Goal: Task Accomplishment & Management: Complete application form

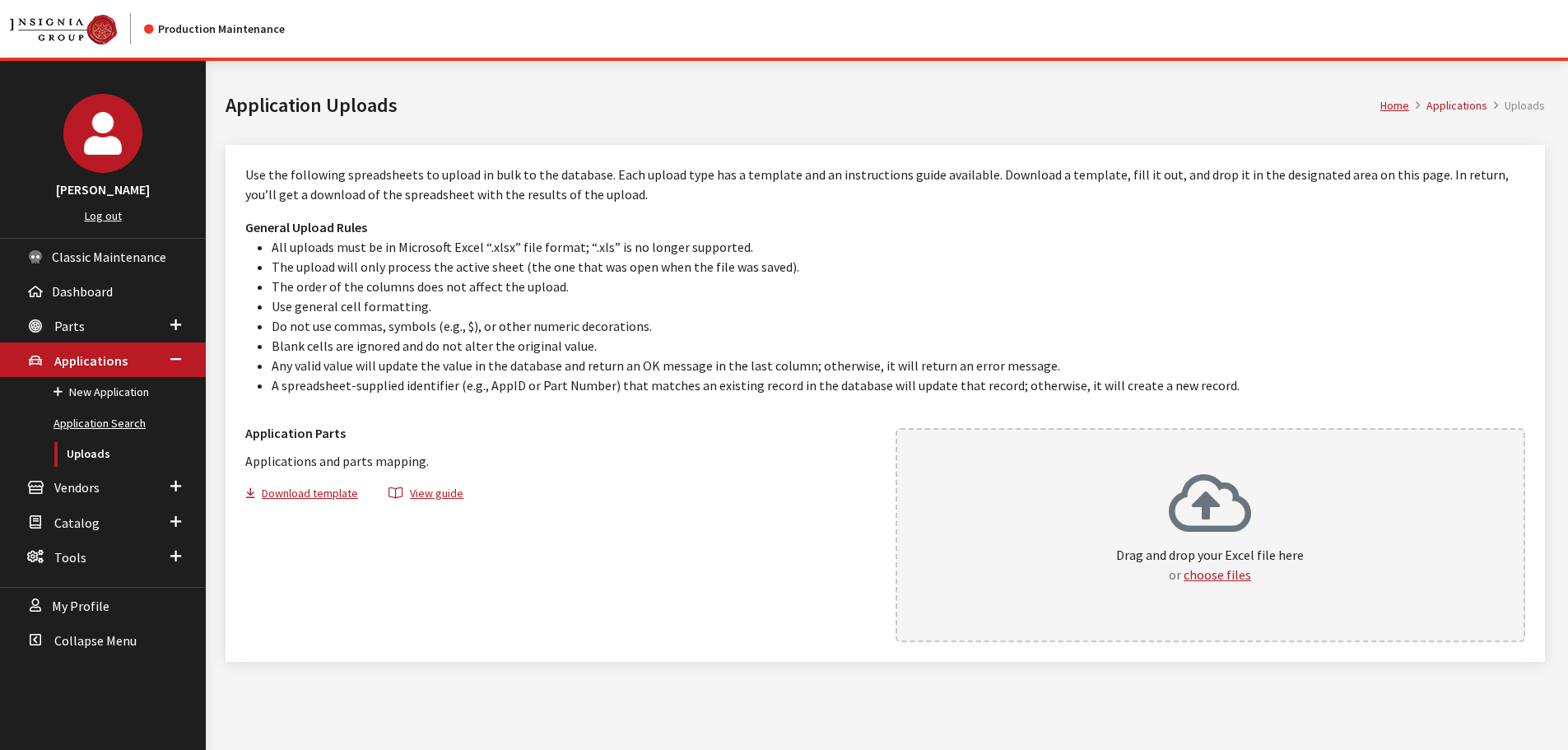
click at [124, 425] on link "Application Search" at bounding box center [102, 423] width 206 height 30
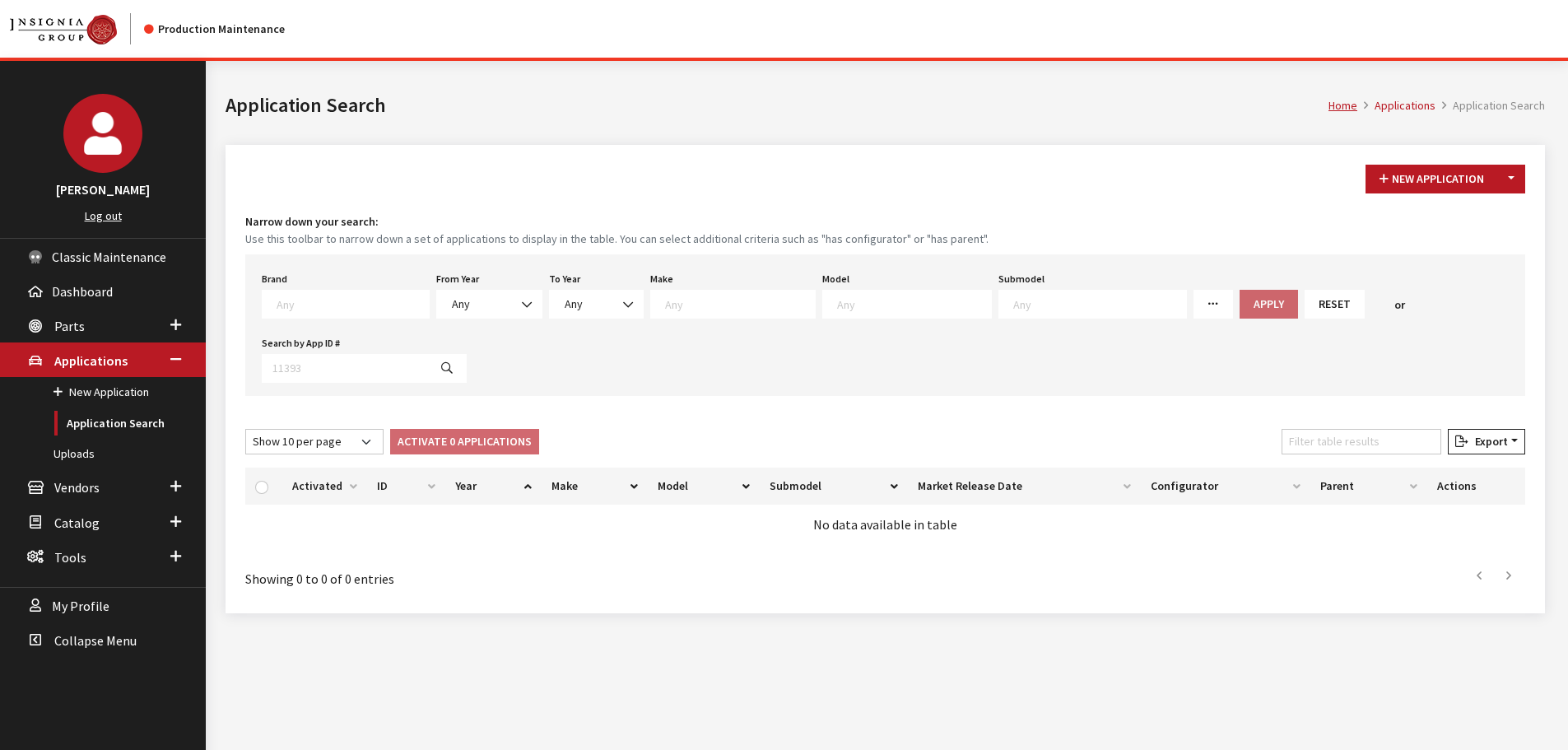
click at [327, 311] on textarea "Search" at bounding box center [353, 304] width 152 height 15
drag, startPoint x: 298, startPoint y: 410, endPoint x: 469, endPoint y: 295, distance: 206.1
select select "14"
select select
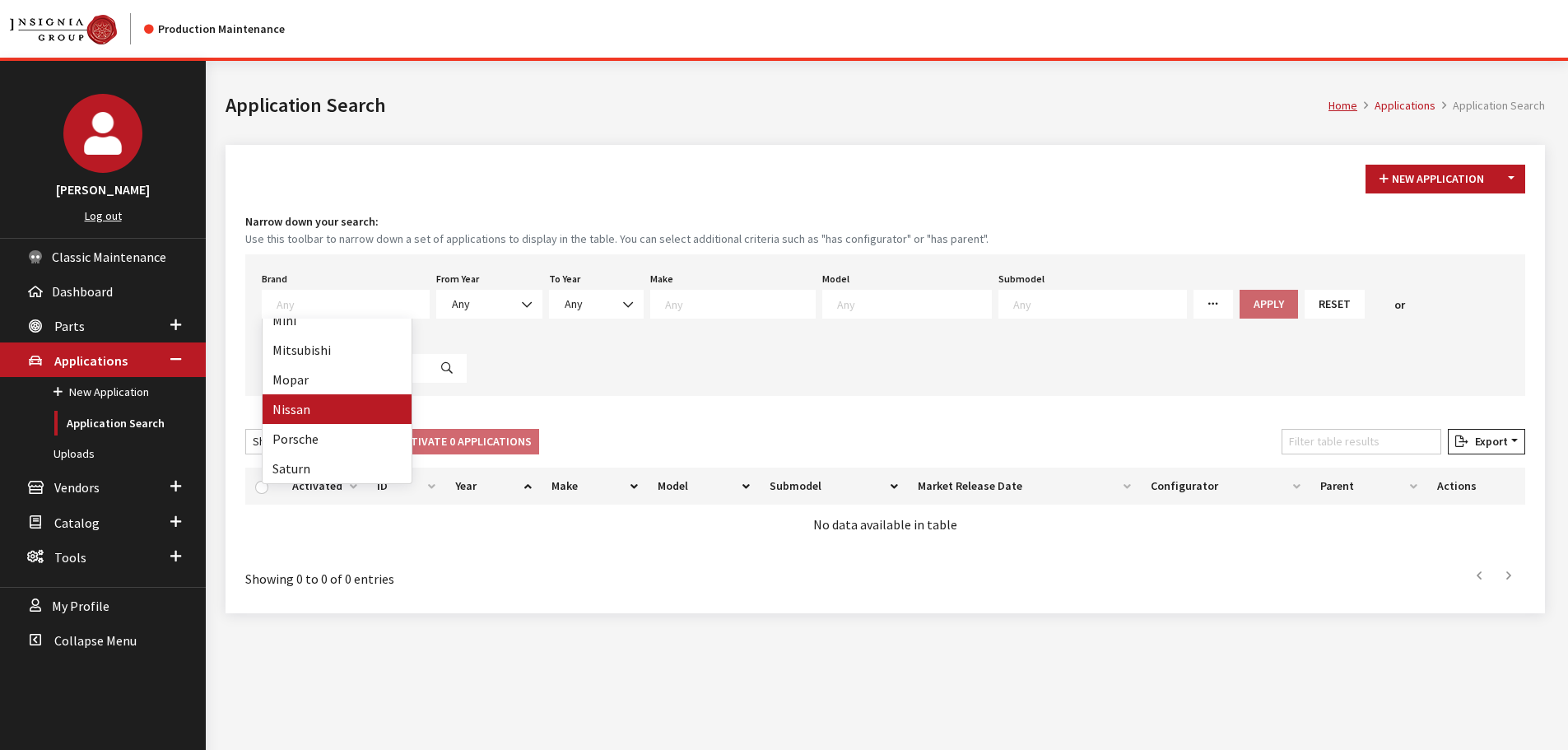
select select
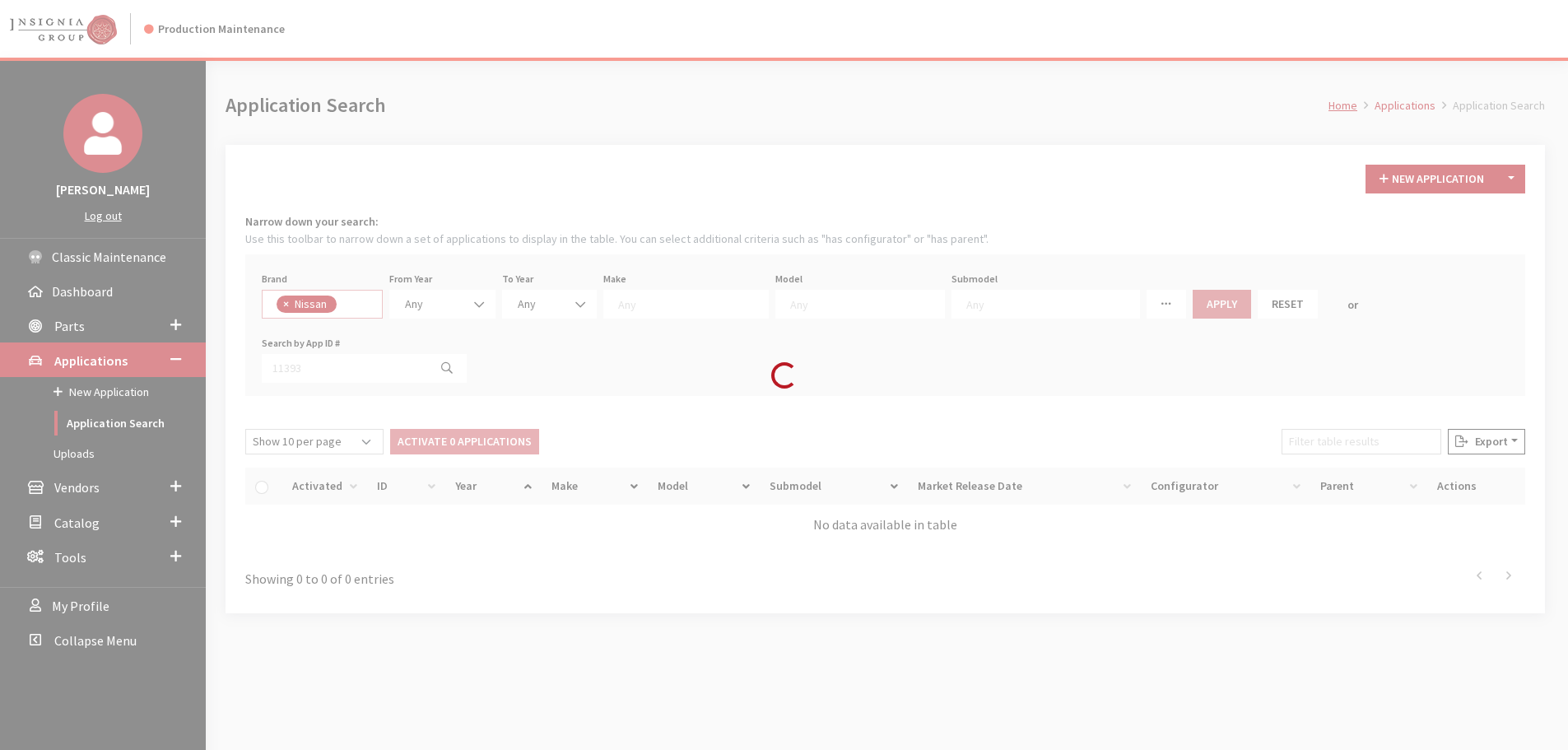
scroll to position [360, 0]
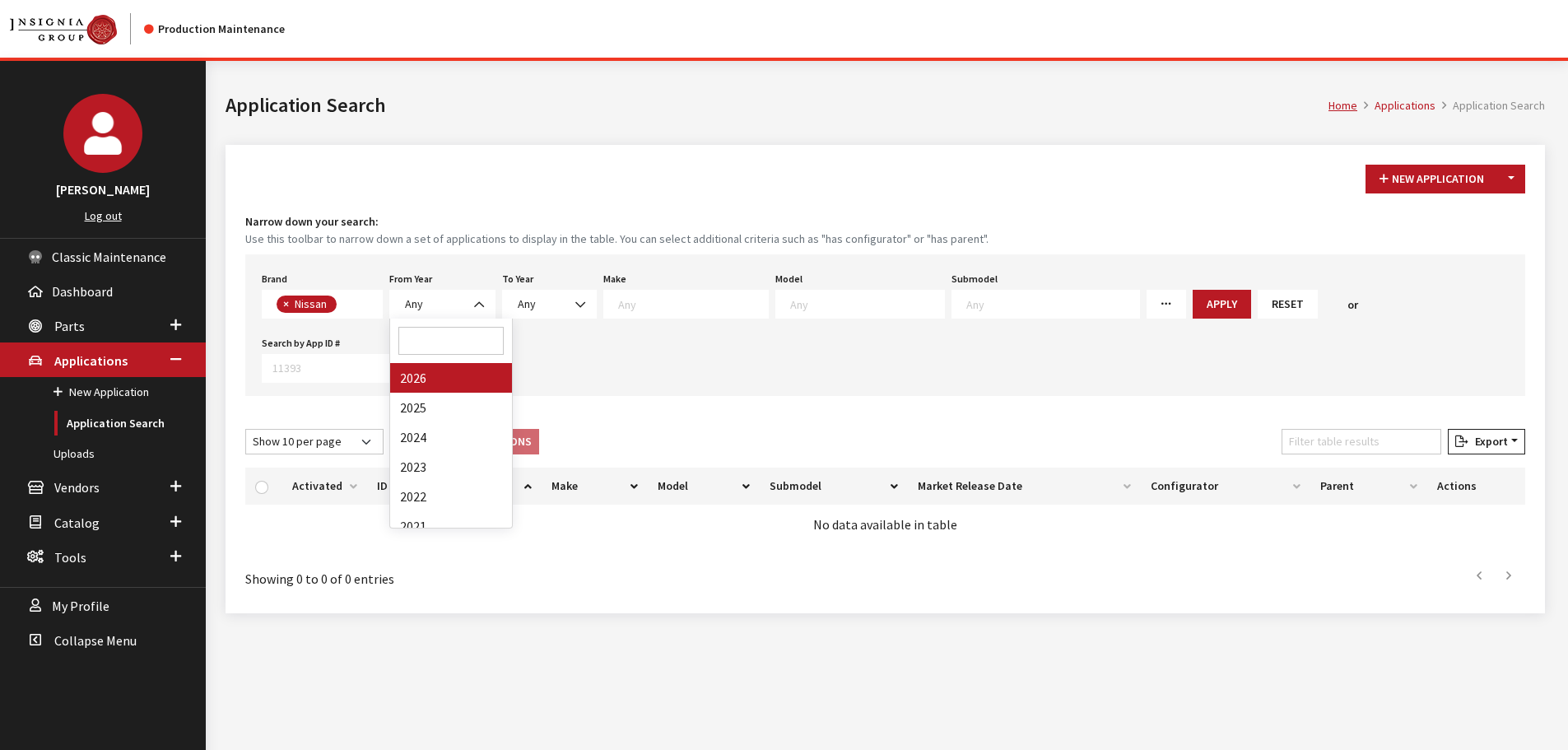
click at [469, 295] on span at bounding box center [480, 304] width 28 height 28
select select "2026"
select select
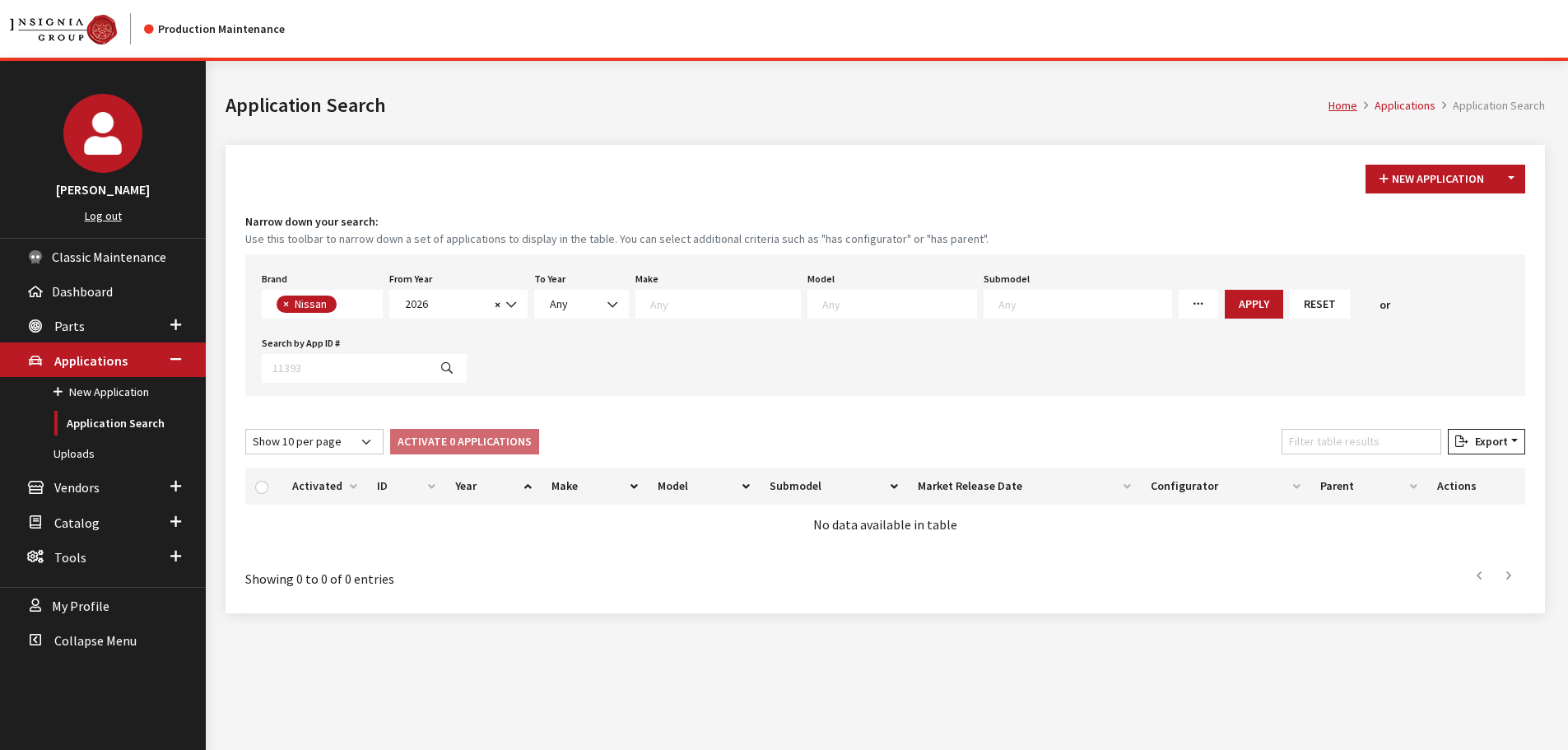
click at [856, 297] on textarea "Search" at bounding box center [900, 304] width 154 height 15
select select "339"
select select
click at [1189, 307] on button "Apply" at bounding box center [1213, 304] width 58 height 29
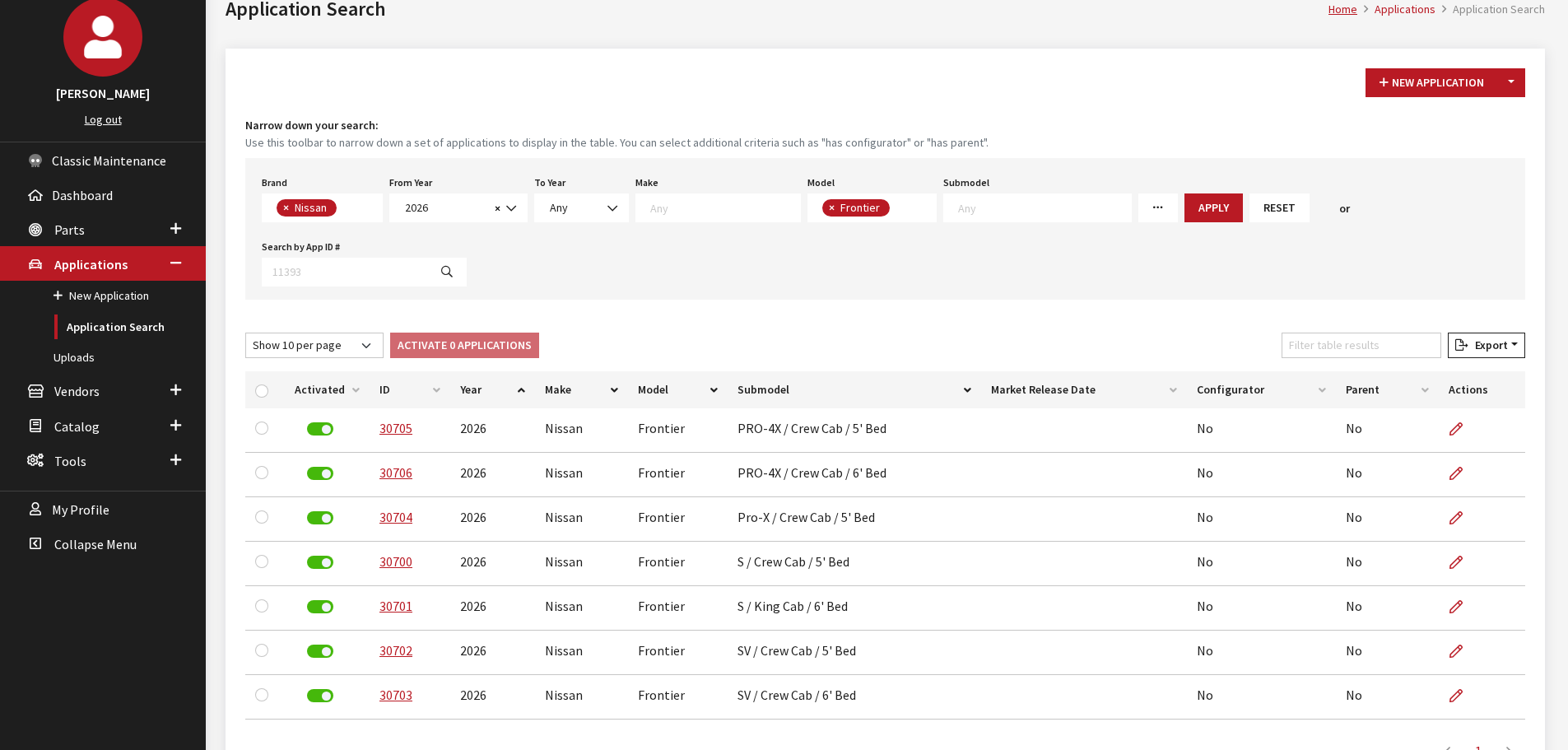
scroll to position [204, 0]
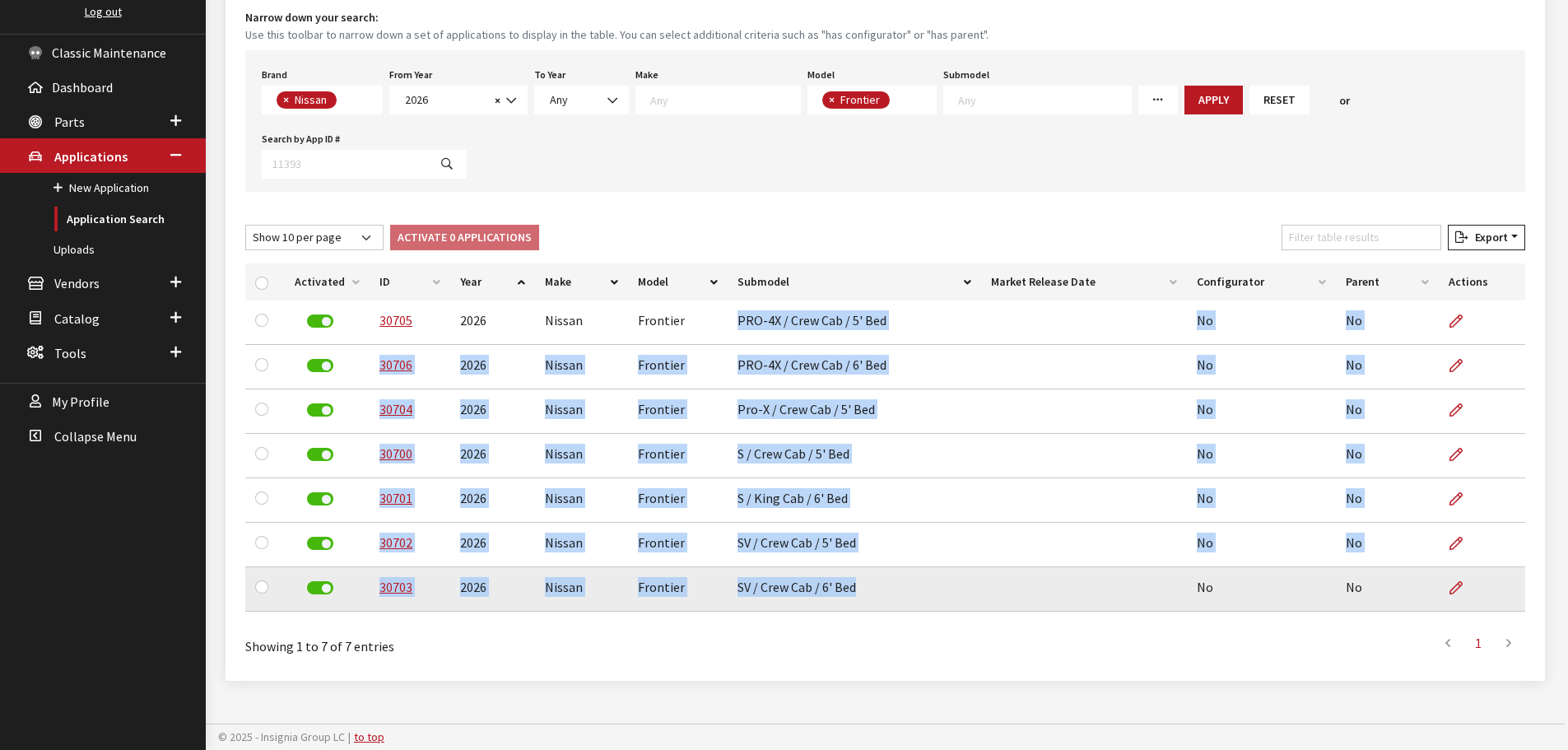
drag, startPoint x: 731, startPoint y: 317, endPoint x: 857, endPoint y: 591, distance: 301.6
click at [857, 591] on tbody "30705 2026 Nissan Frontier PRO-4X / Crew Cab / 5' Bed No No 30706 2026 Nissan F…" at bounding box center [885, 456] width 1279 height 312
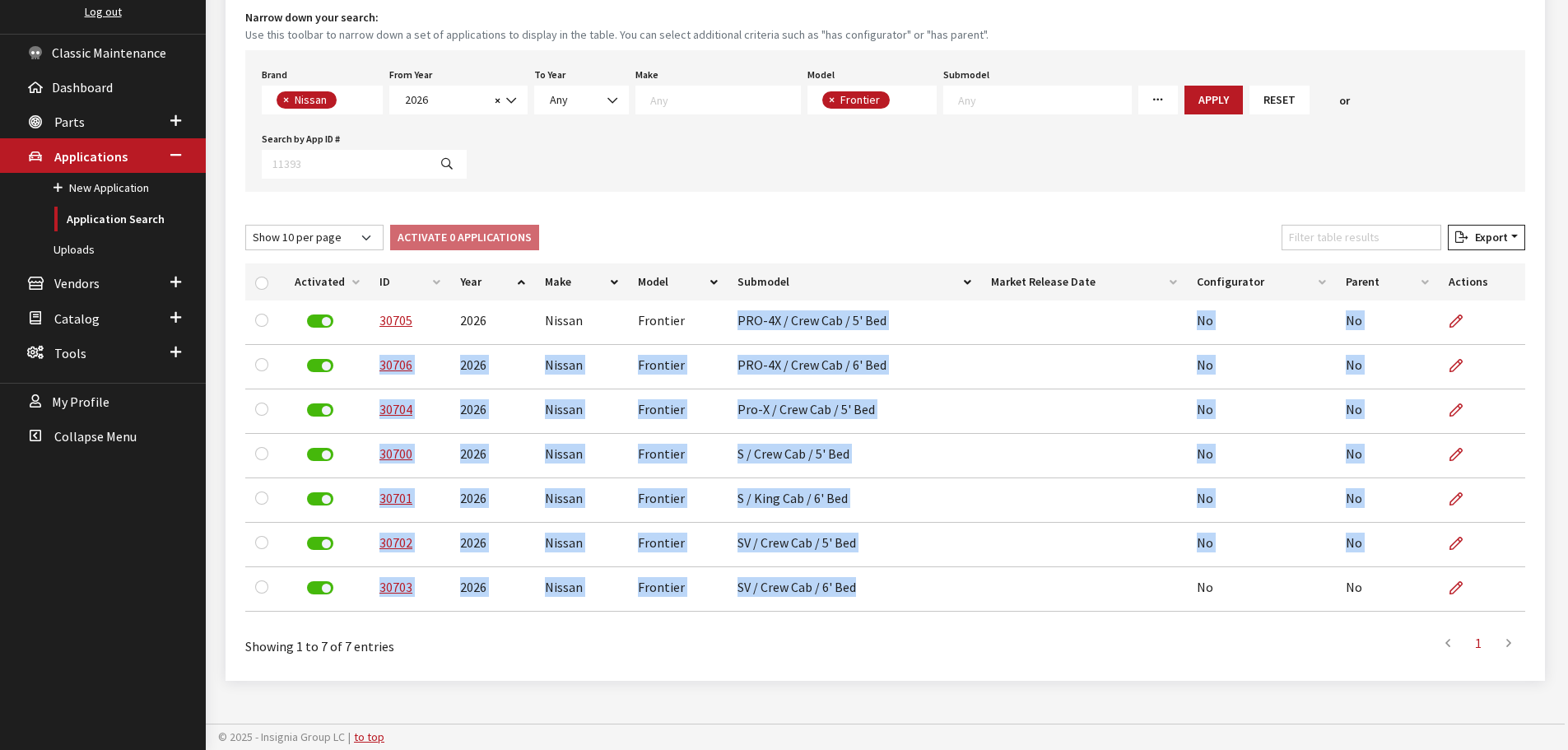
copy tbody "PRO-4X / Crew Cab / 5' Bed No No 30706 2026 Nissan Frontier PRO-4X / Crew Cab /…"
click at [351, 99] on span "× Nissan" at bounding box center [322, 100] width 121 height 29
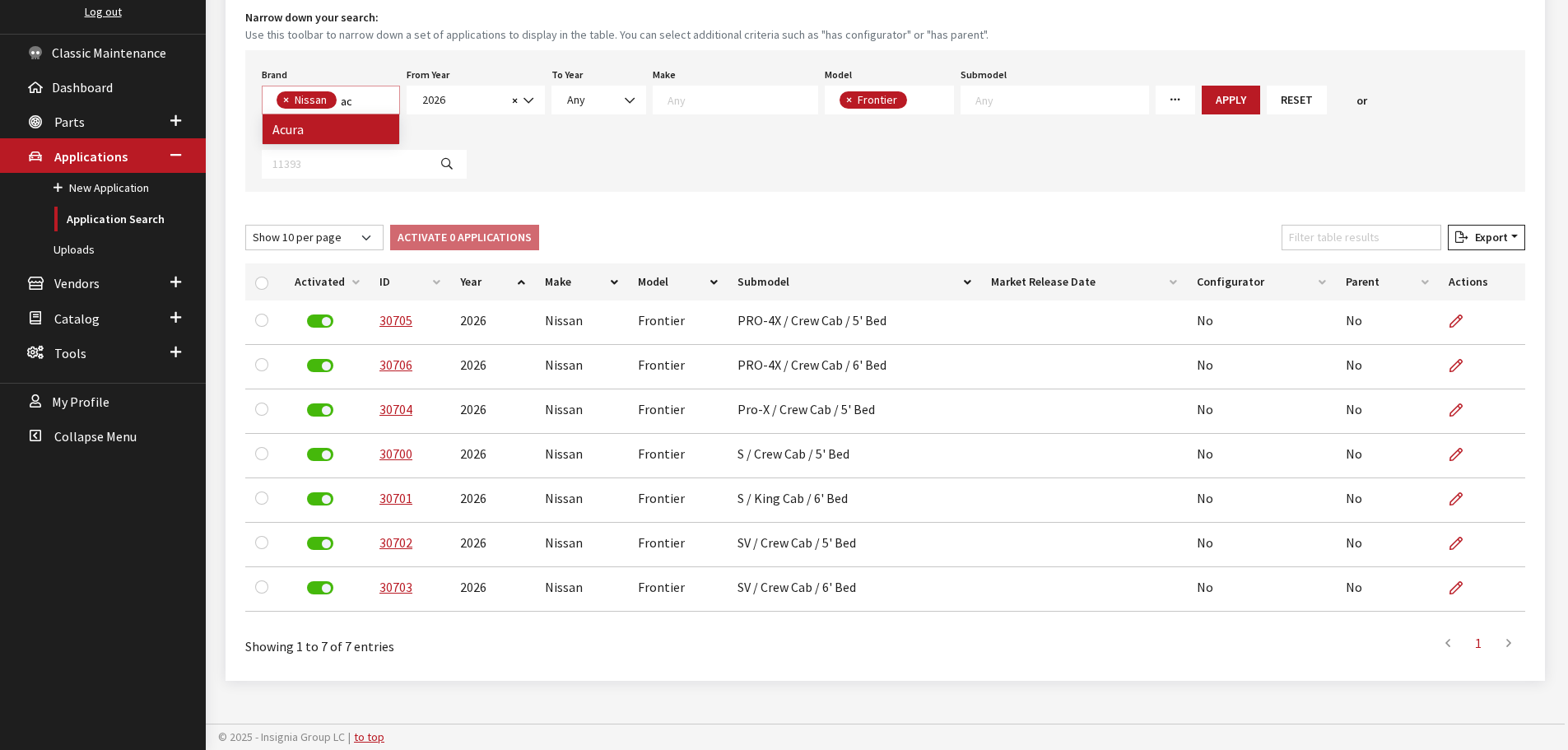
scroll to position [0, 0]
type textarea "ac"
select select "8"
select select
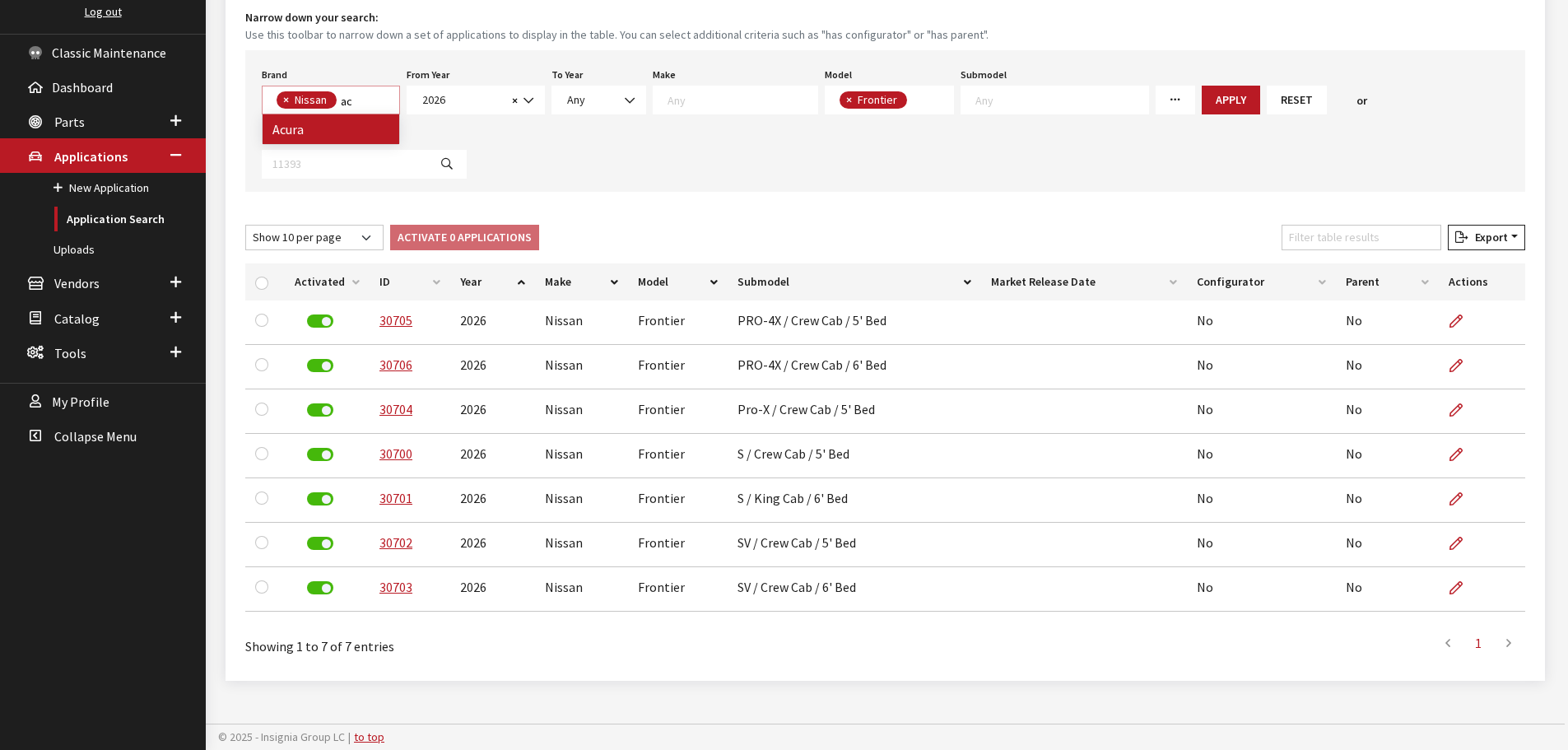
select select
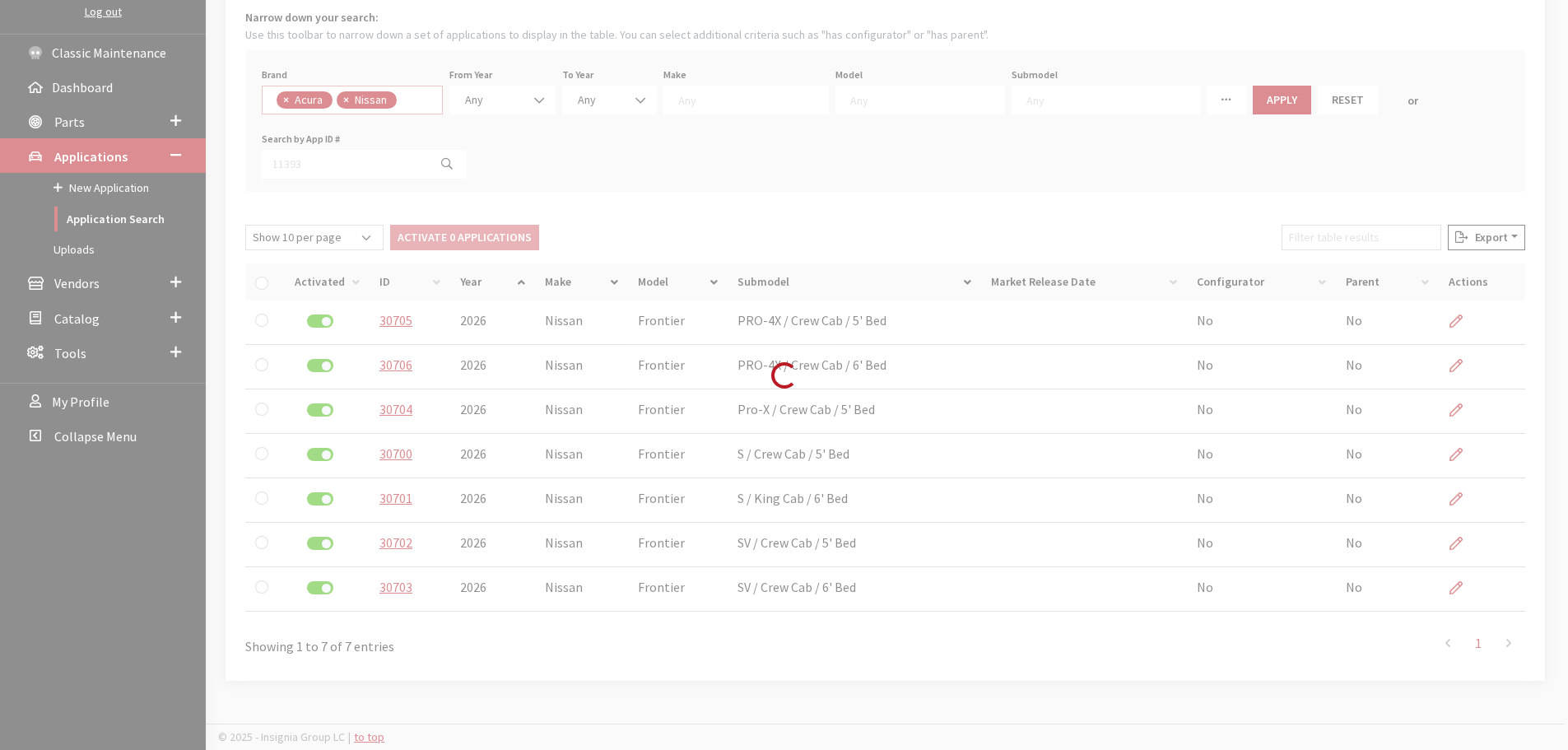
scroll to position [31, 0]
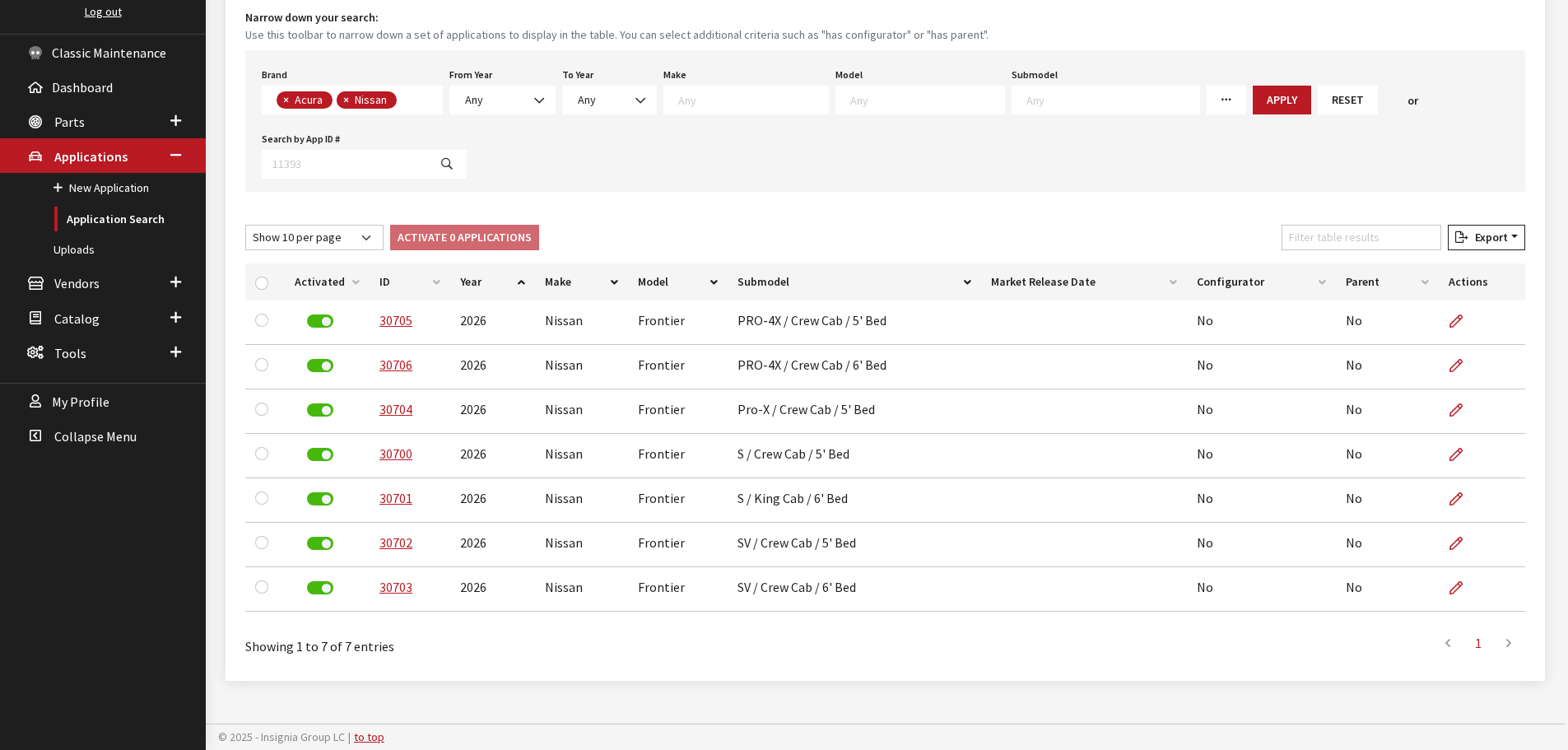
click at [338, 99] on button "×" at bounding box center [344, 100] width 16 height 17
select select
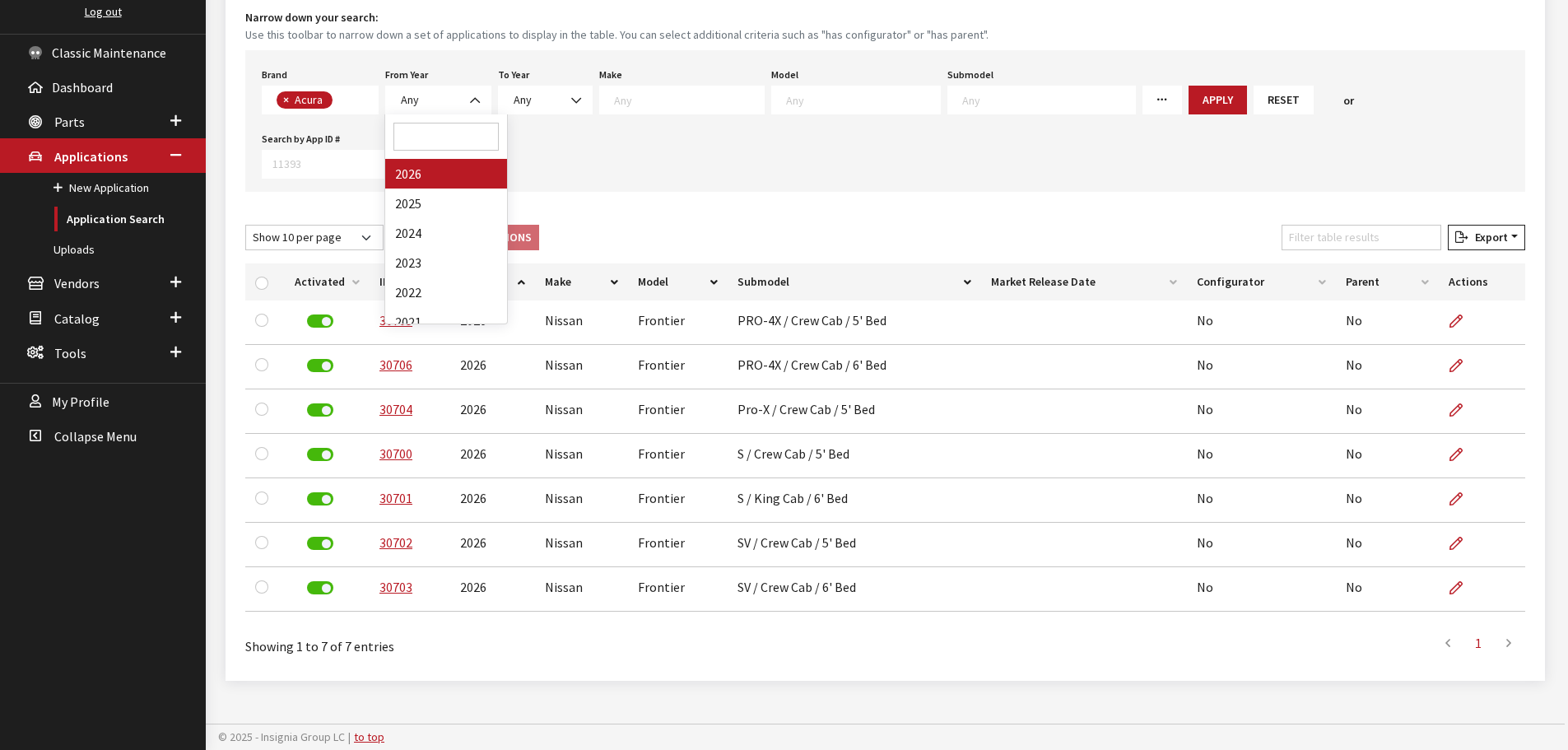
click at [466, 101] on span at bounding box center [476, 100] width 28 height 28
select select "2025"
select select
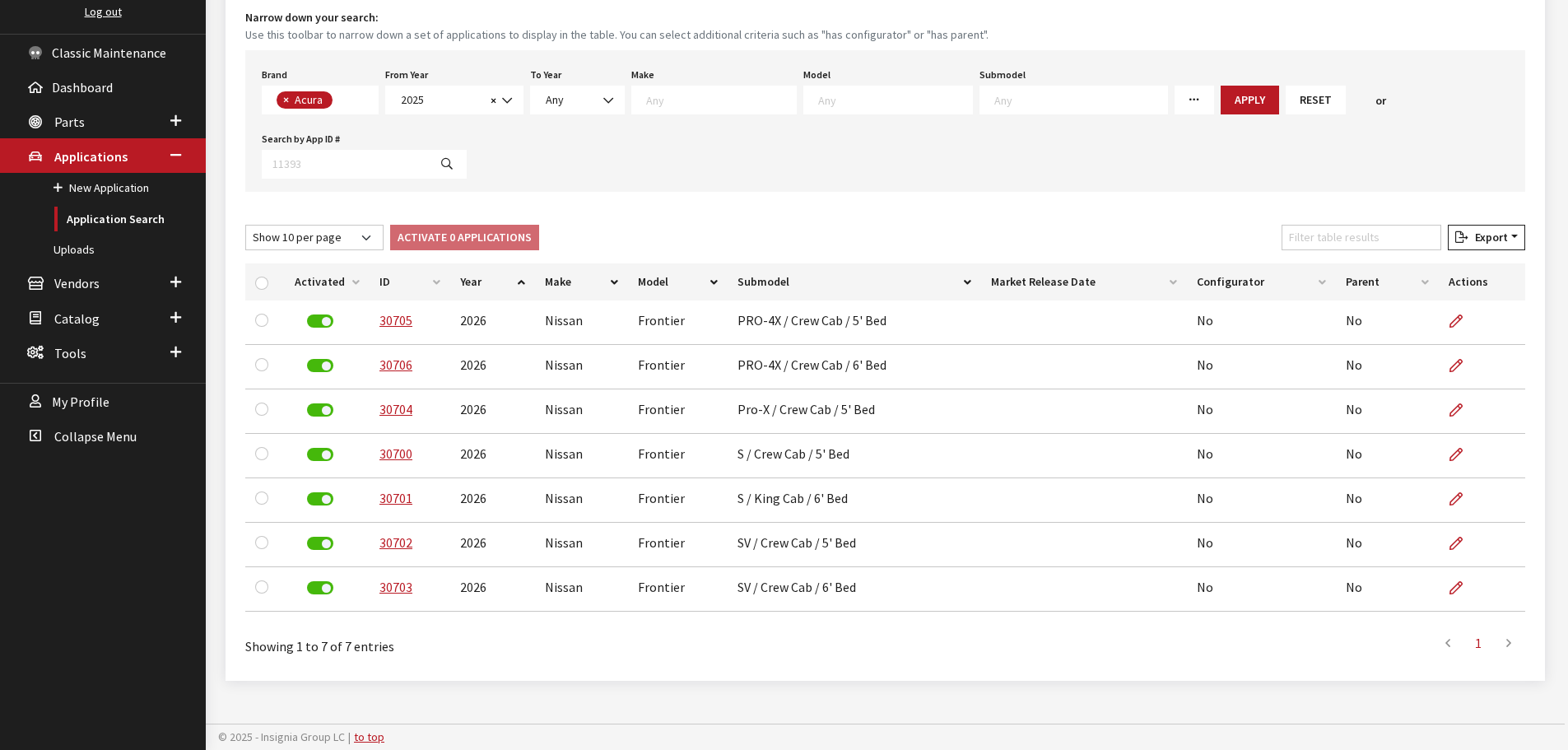
click at [818, 101] on textarea "Search" at bounding box center [895, 100] width 154 height 15
select select "1215"
select select
click at [1176, 93] on button "Apply" at bounding box center [1205, 100] width 58 height 29
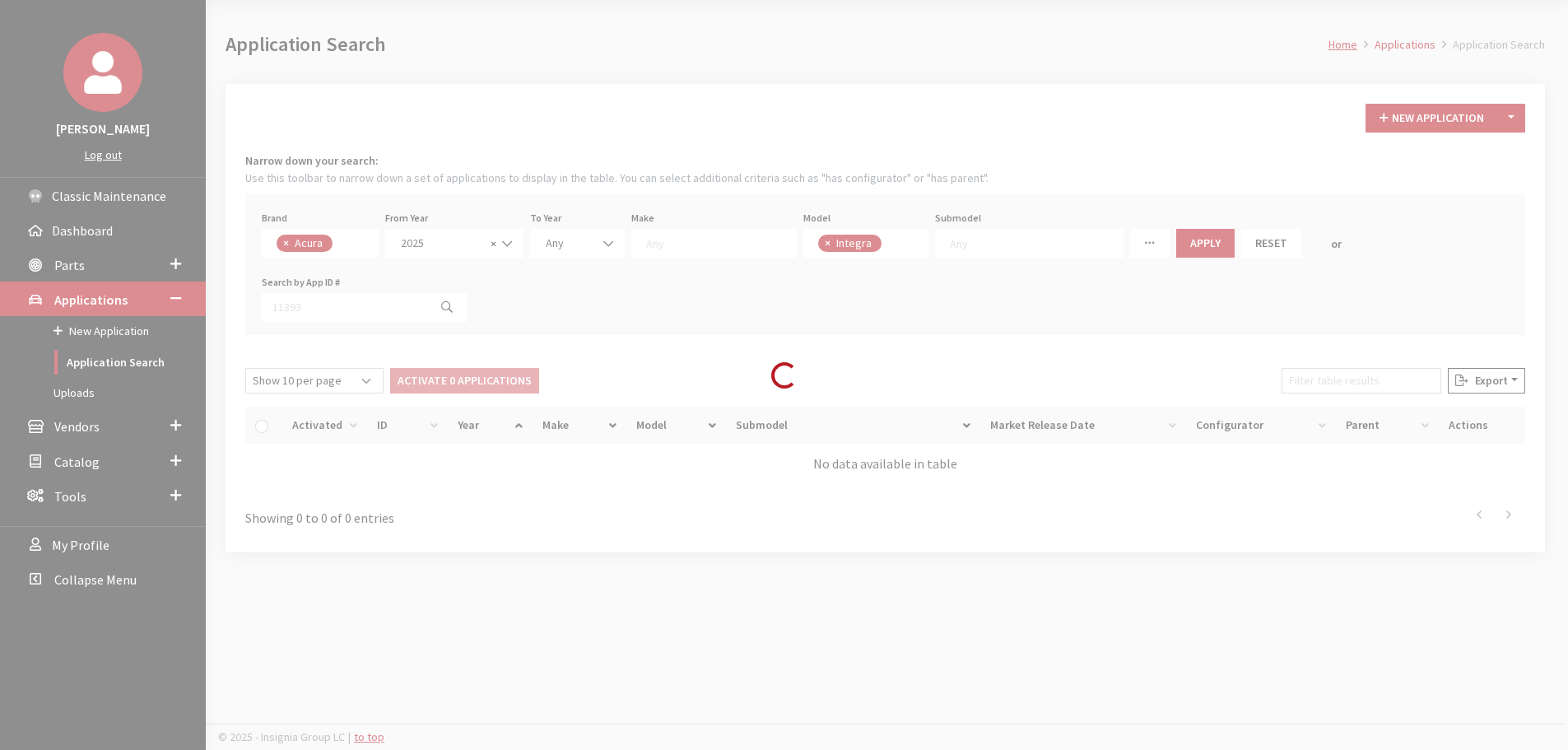
scroll to position [71, 0]
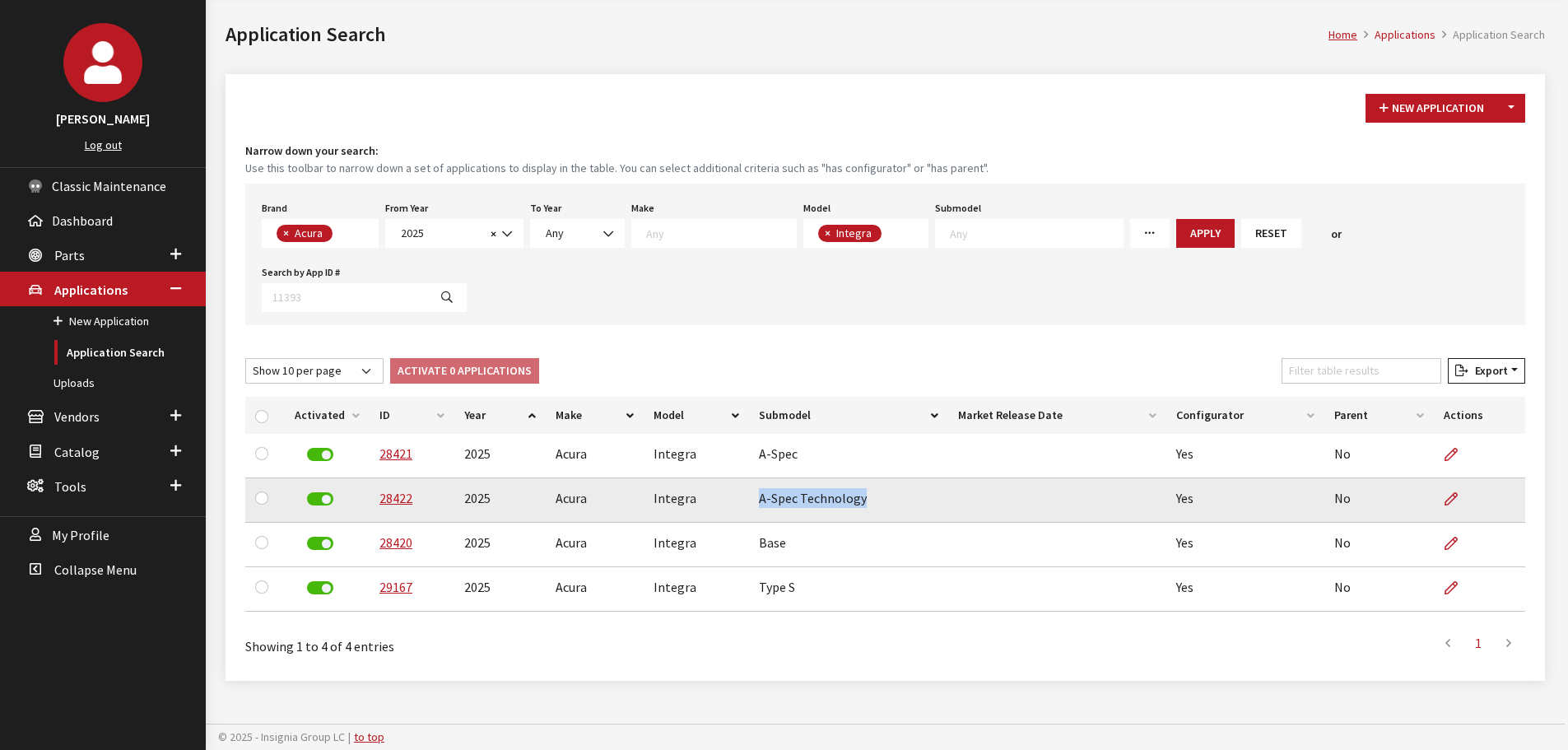
drag, startPoint x: 804, startPoint y: 509, endPoint x: 887, endPoint y: 516, distance: 83.3
click at [887, 516] on td "A-Spec Technology" at bounding box center [849, 500] width 200 height 45
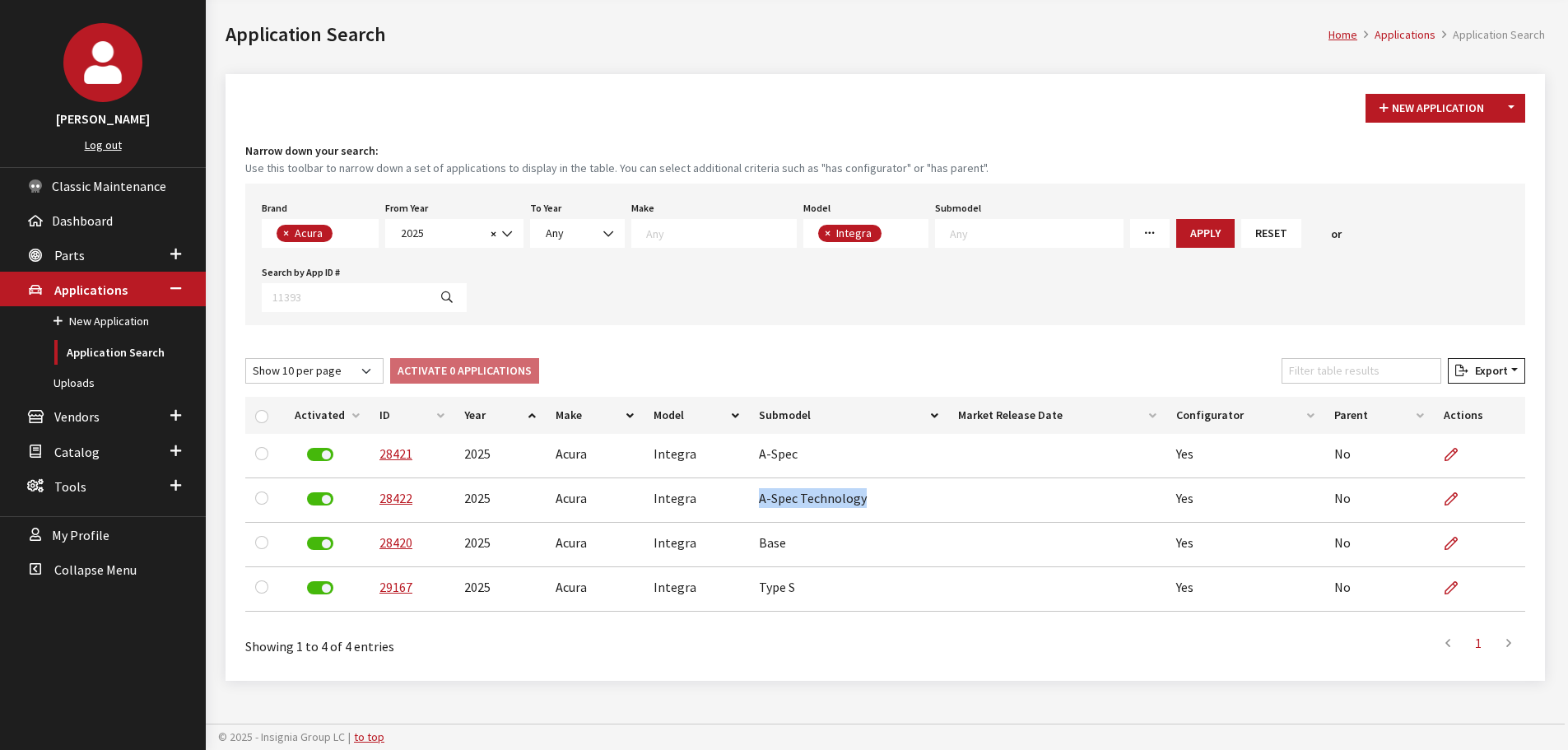
copy td "A-Spec Technology"
click at [362, 229] on span "× Acura" at bounding box center [320, 234] width 117 height 29
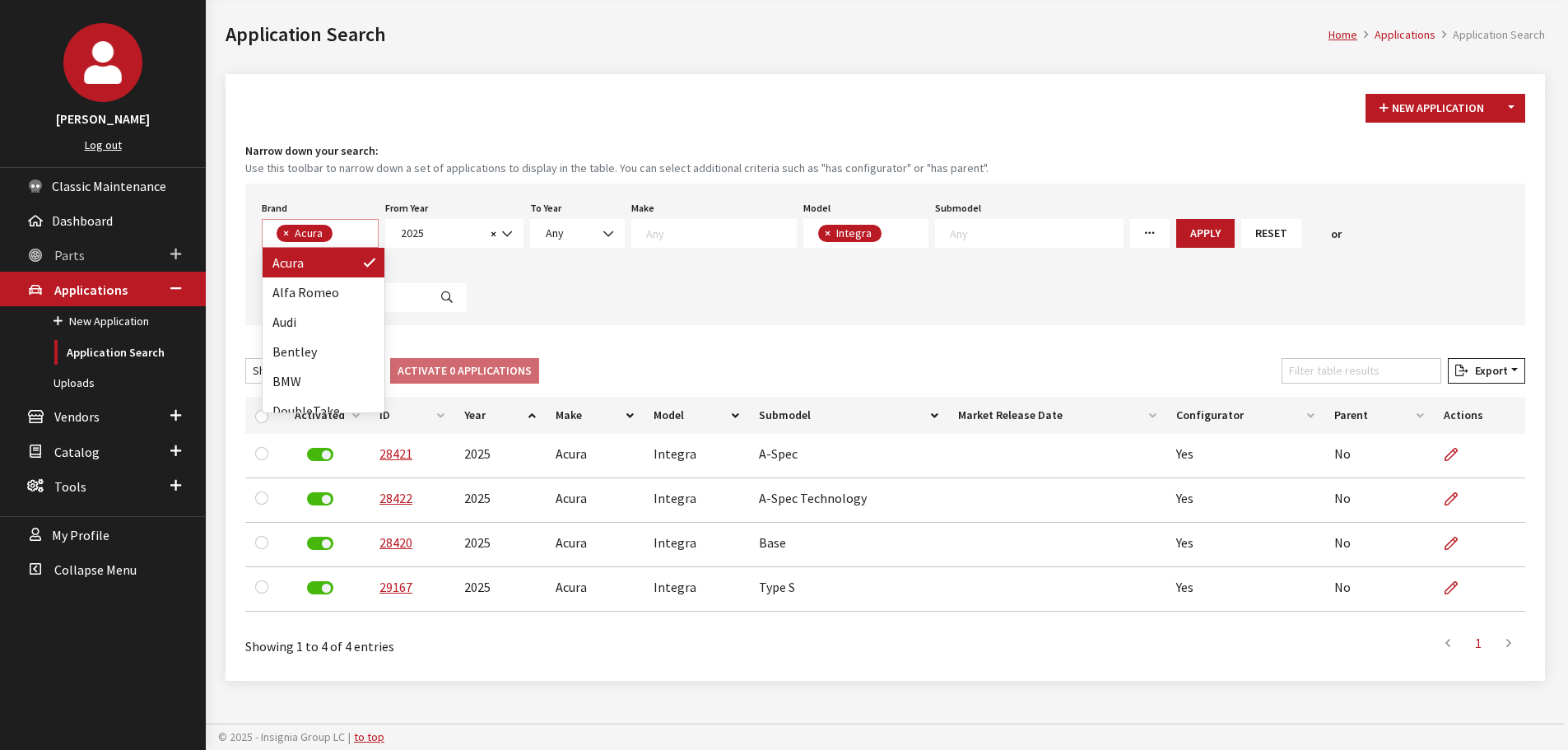
click at [81, 255] on span "Parts" at bounding box center [69, 255] width 30 height 16
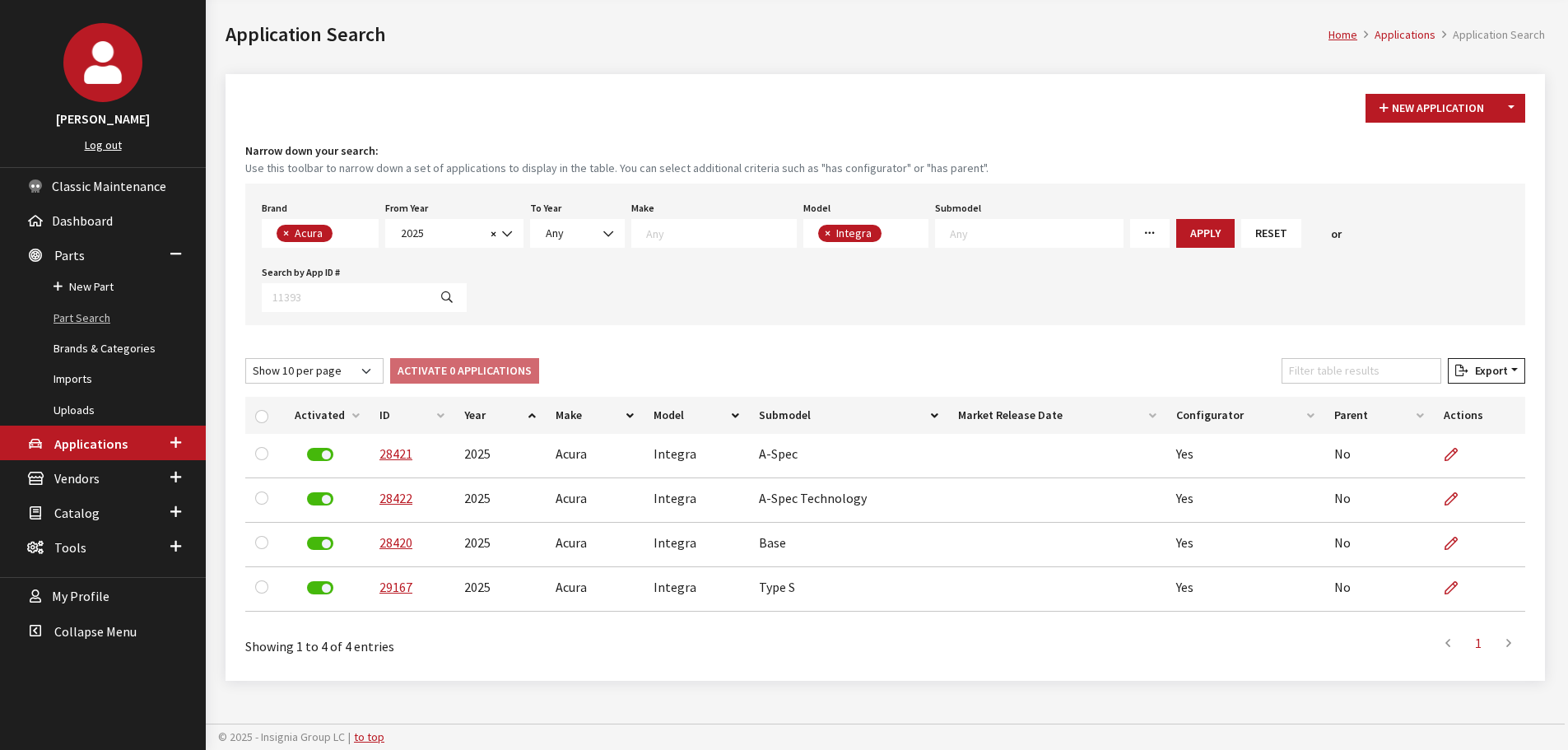
click at [81, 323] on link "Part Search" at bounding box center [102, 318] width 206 height 30
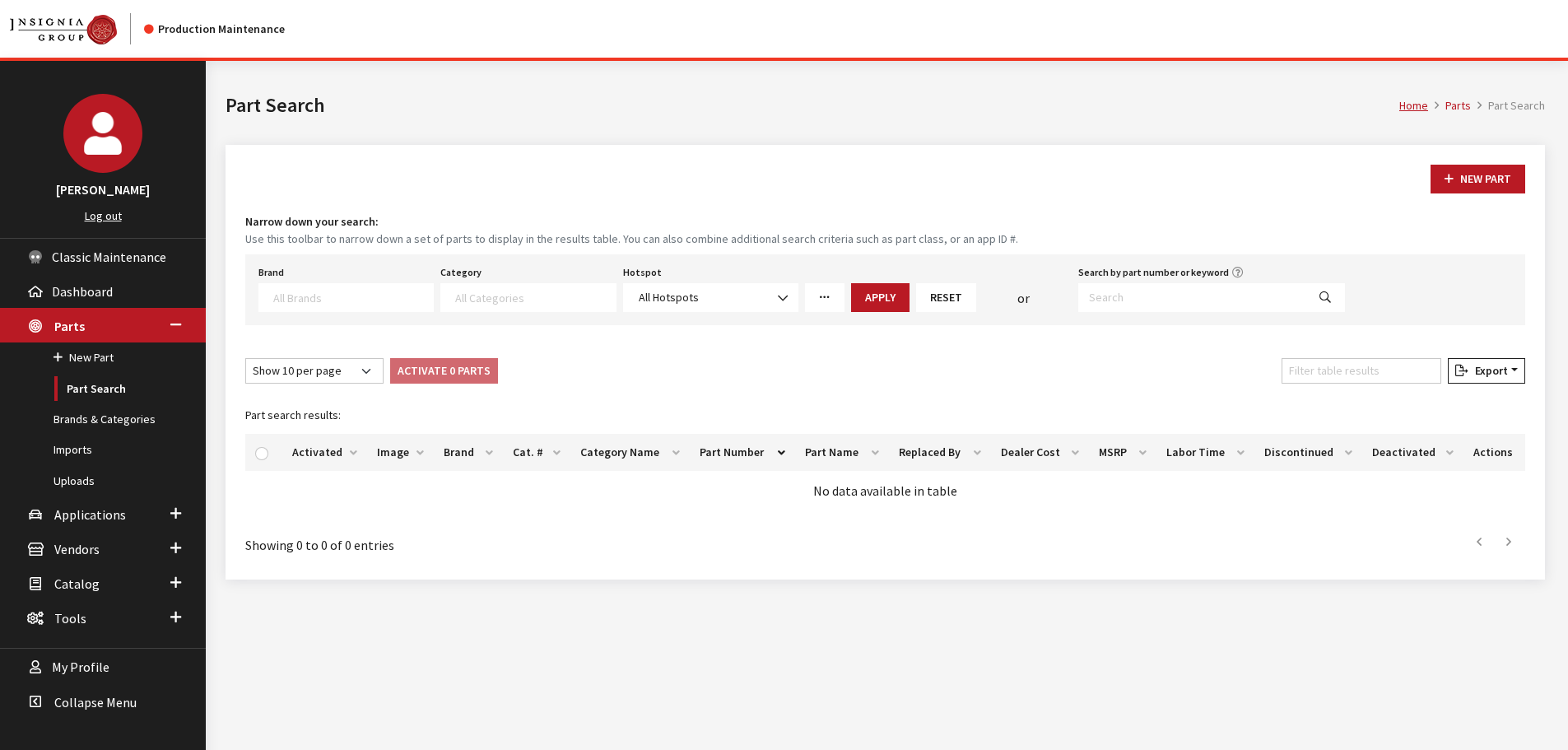
select select
click at [322, 294] on textarea "Search" at bounding box center [353, 297] width 160 height 15
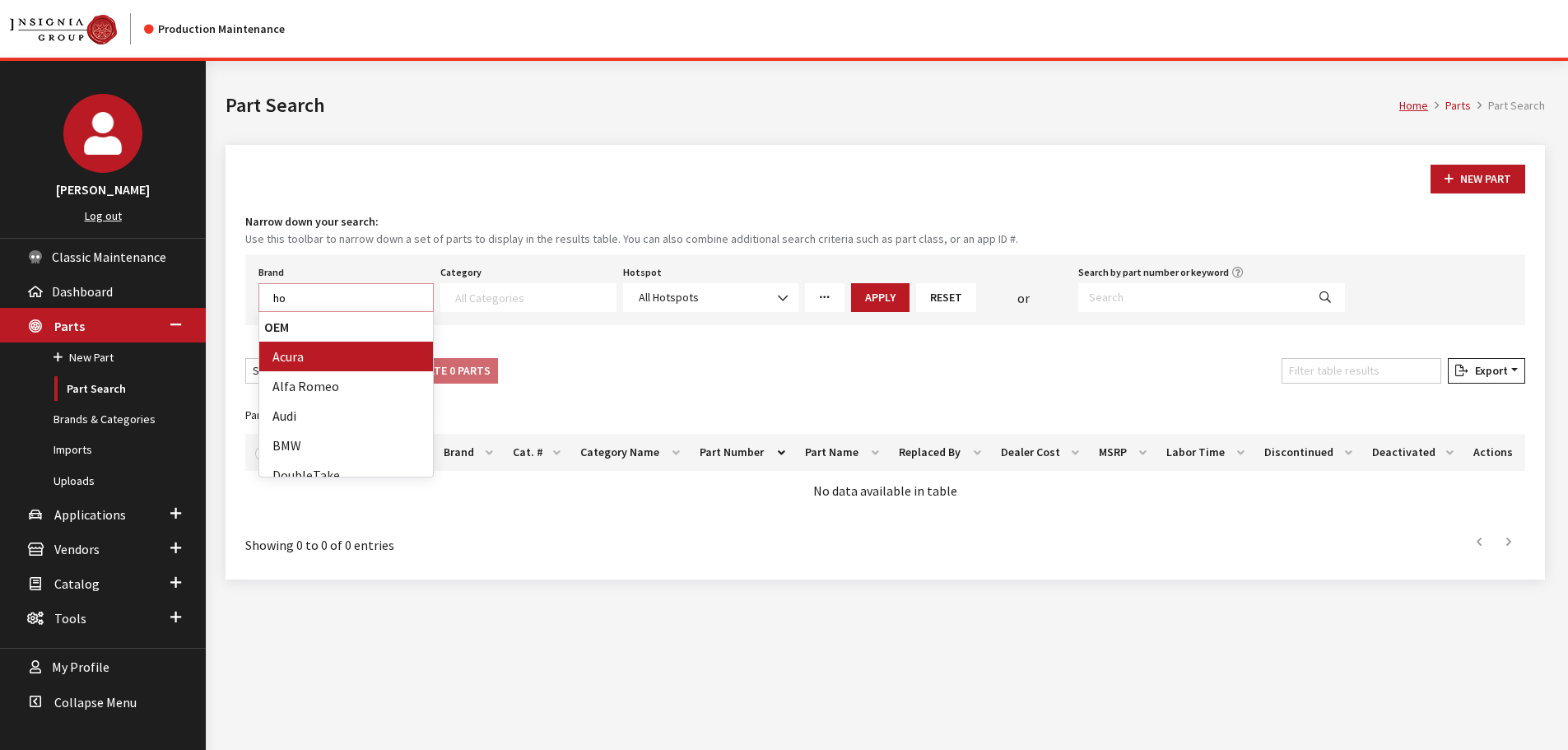
scroll to position [1, 0]
type textarea "hon"
select select "5"
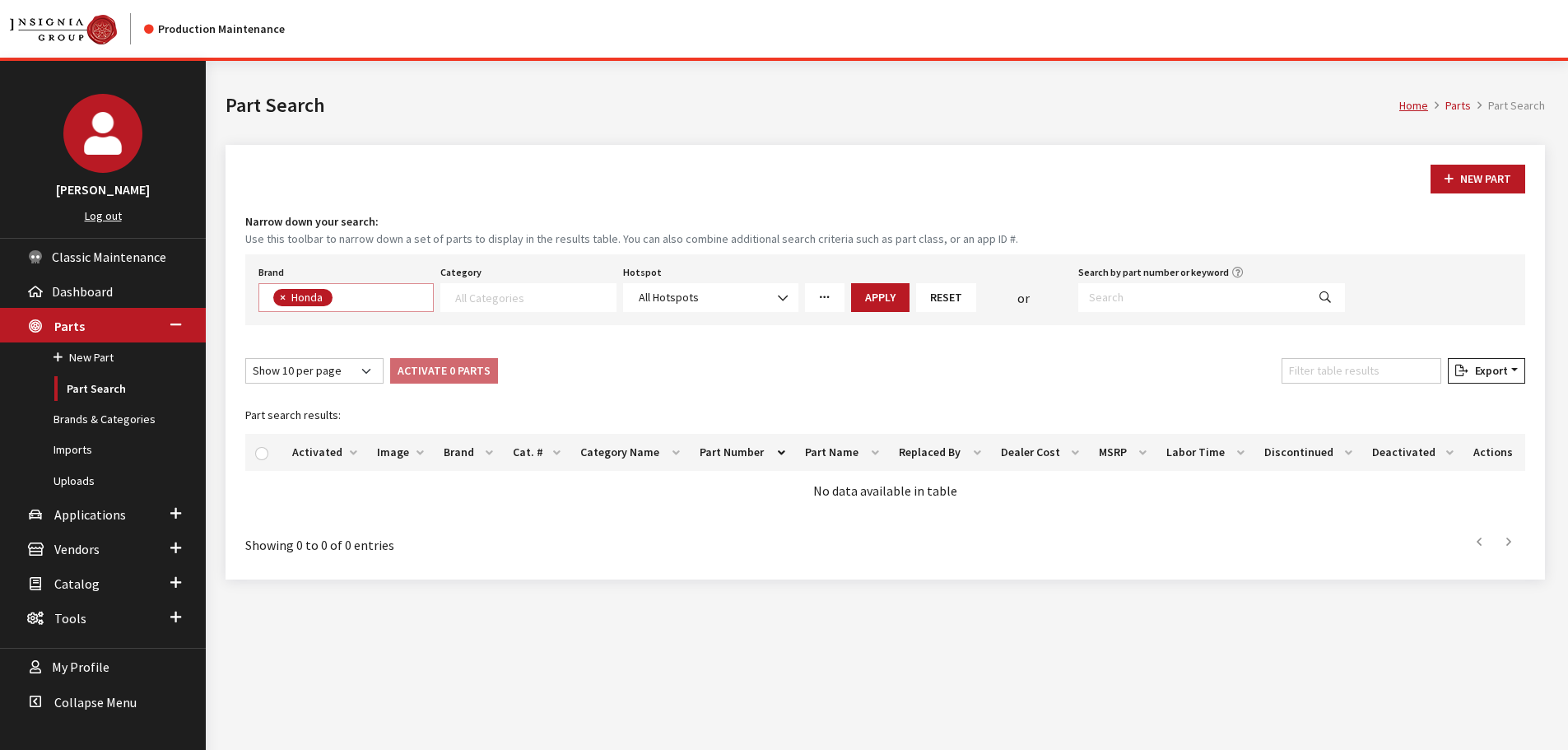
scroll to position [157, 0]
drag, startPoint x: 525, startPoint y: 317, endPoint x: 531, endPoint y: 306, distance: 12.5
click at [527, 317] on div "Brand Acura Alfa Romeo Audi BMW DoubleTake Ford Ford Racing GM GST Honda Hyunda…" at bounding box center [885, 290] width 1279 height 71
click at [531, 306] on span at bounding box center [527, 298] width 175 height 29
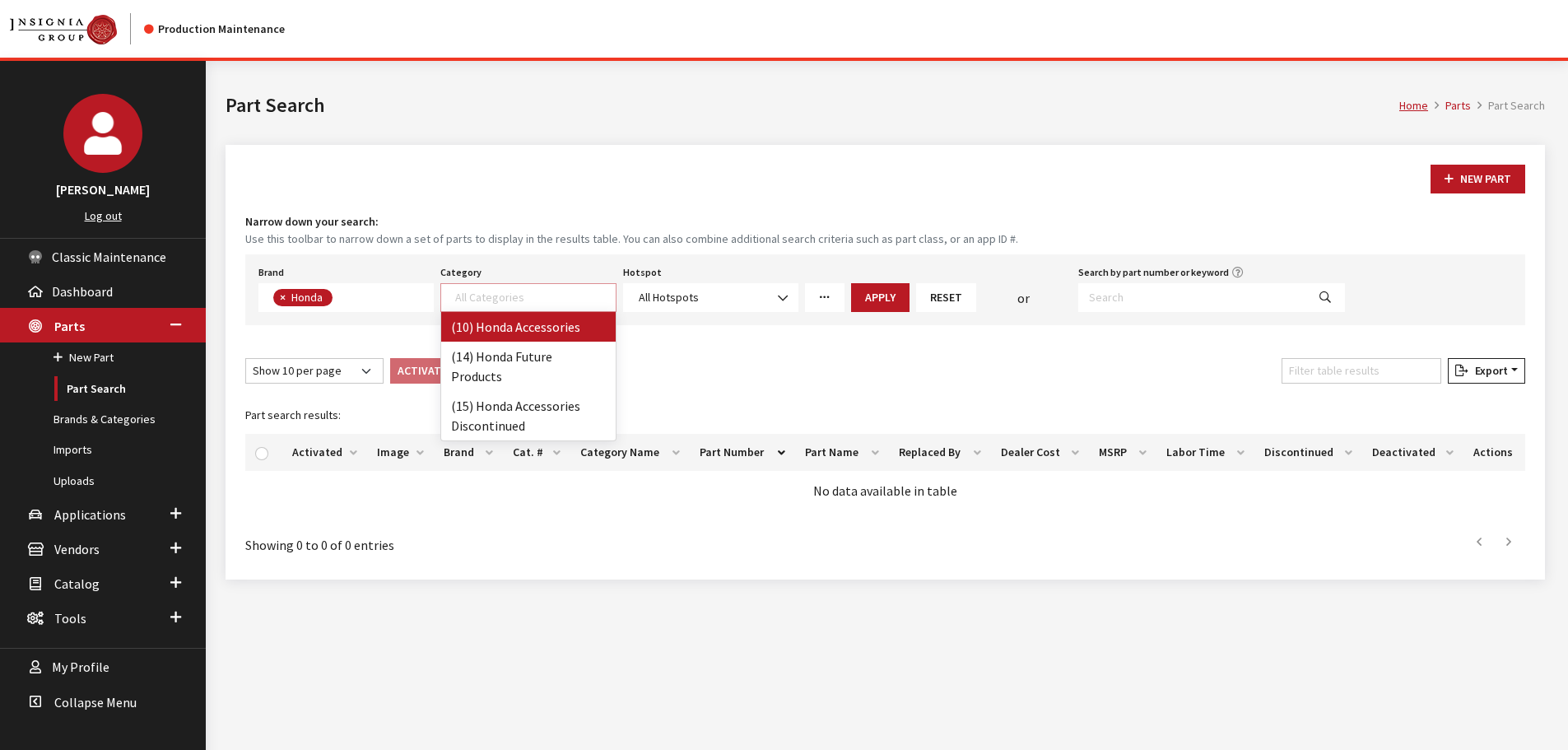
select select "99"
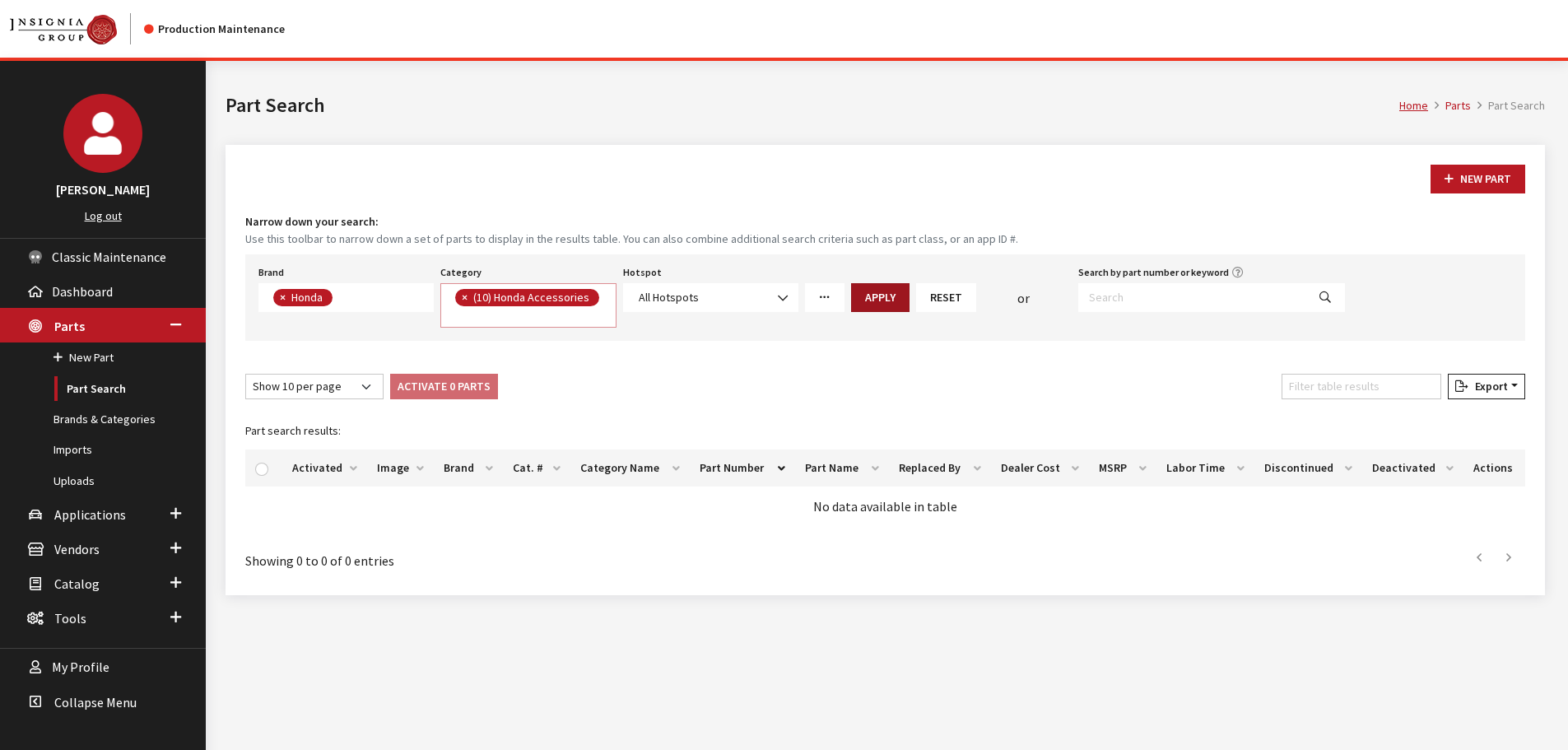
click at [886, 297] on button "Apply" at bounding box center [880, 298] width 58 height 29
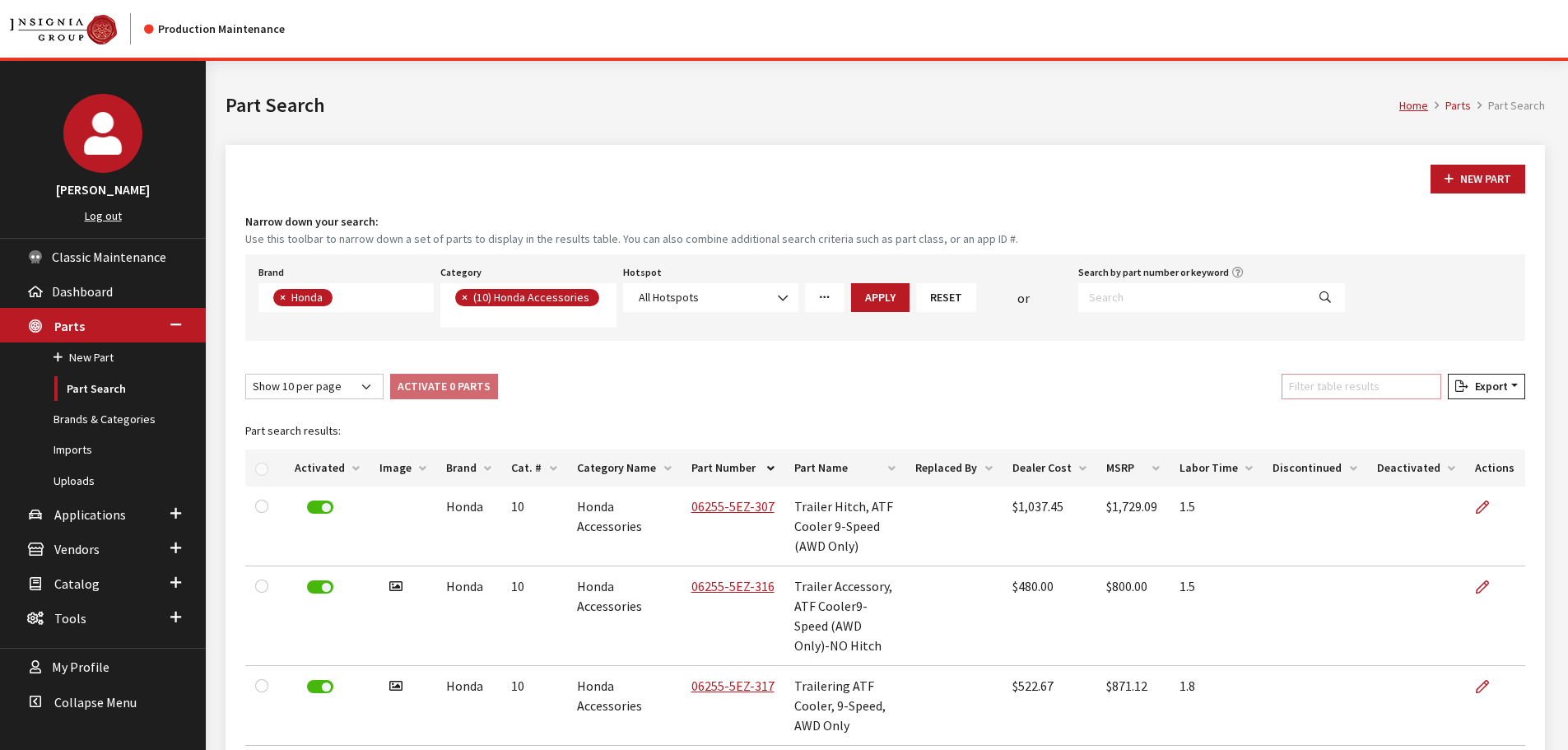
click at [1379, 374] on input "Filter table results" at bounding box center [1361, 387] width 160 height 25
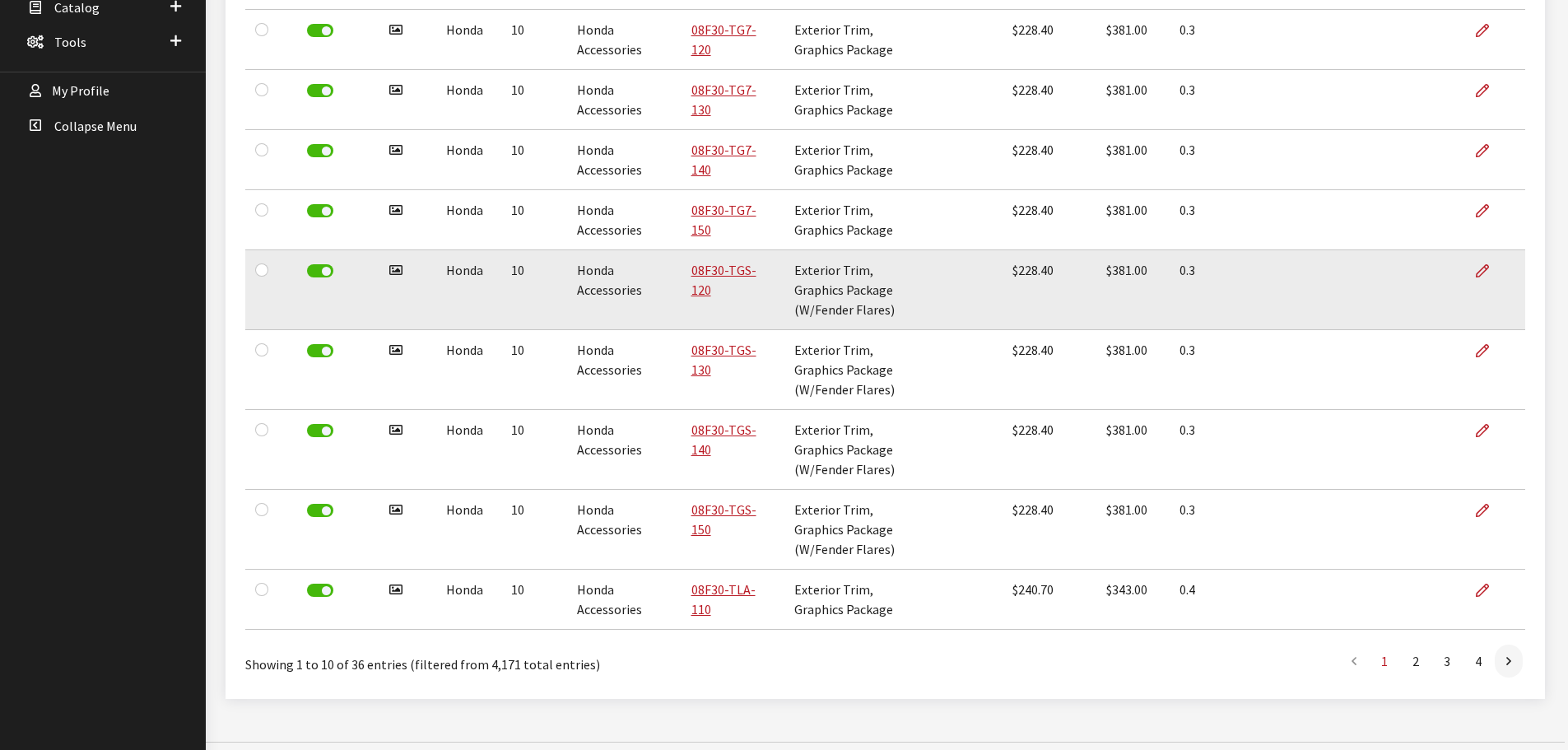
scroll to position [579, 0]
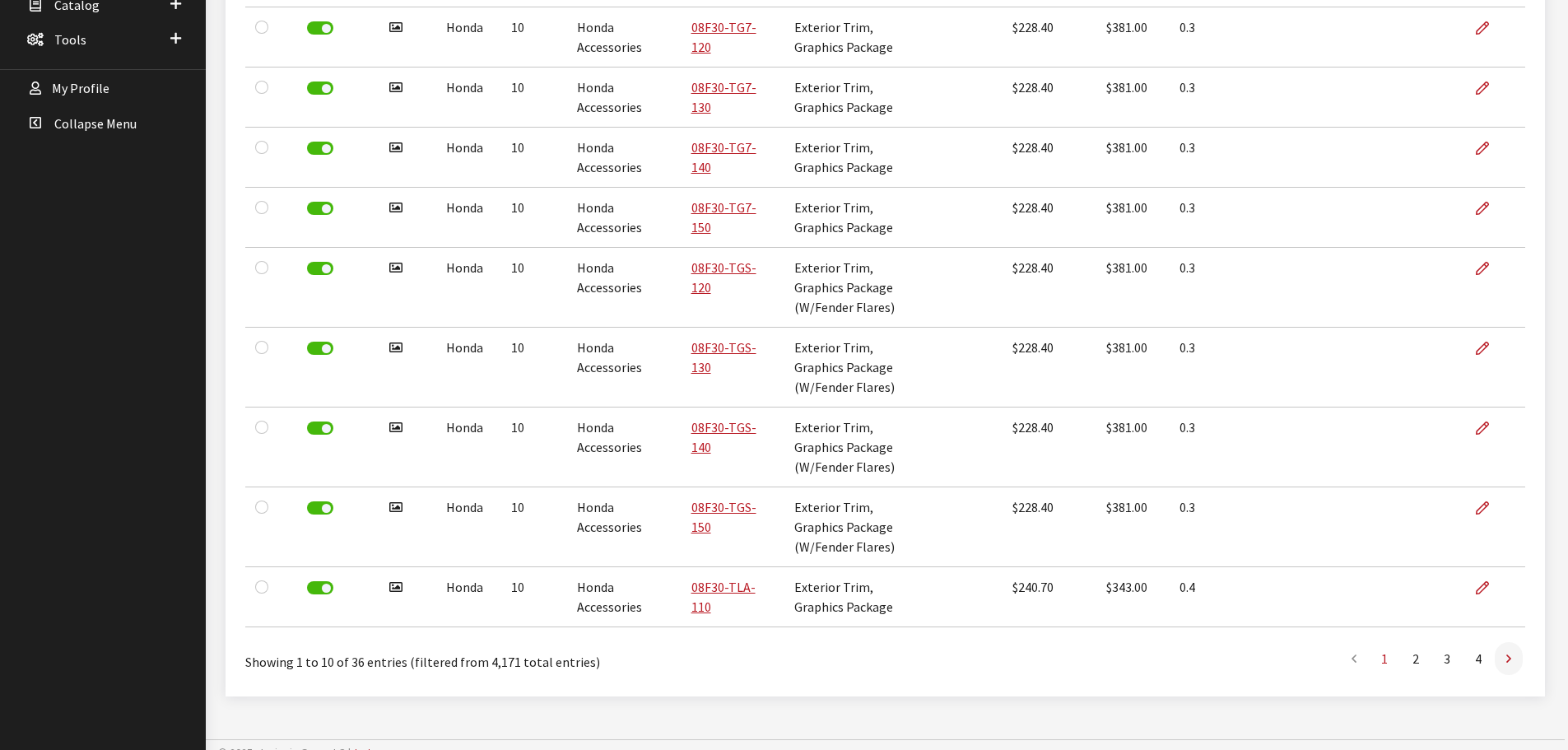
type input "package"
click at [1510, 653] on icon at bounding box center [1509, 659] width 5 height 14
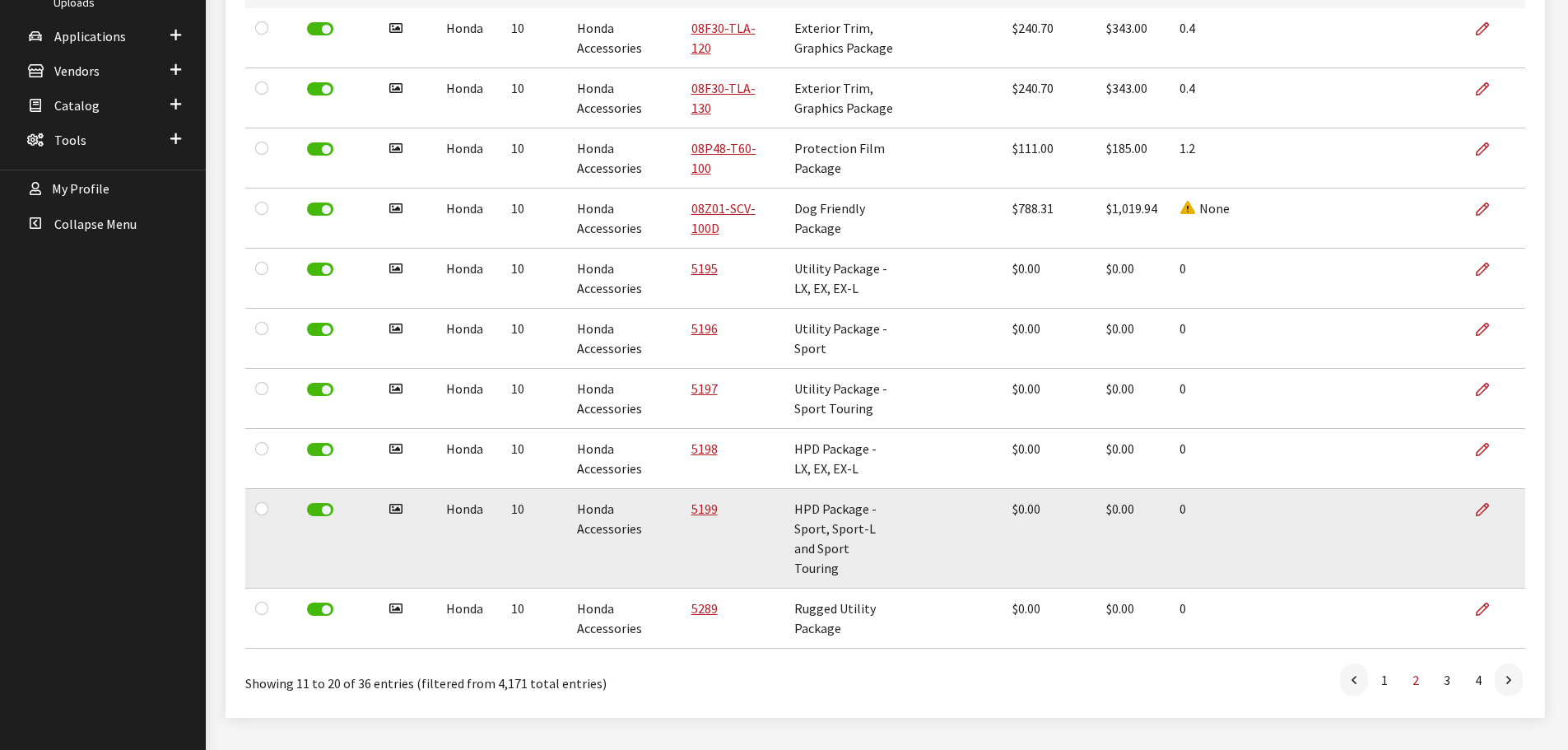
scroll to position [314, 0]
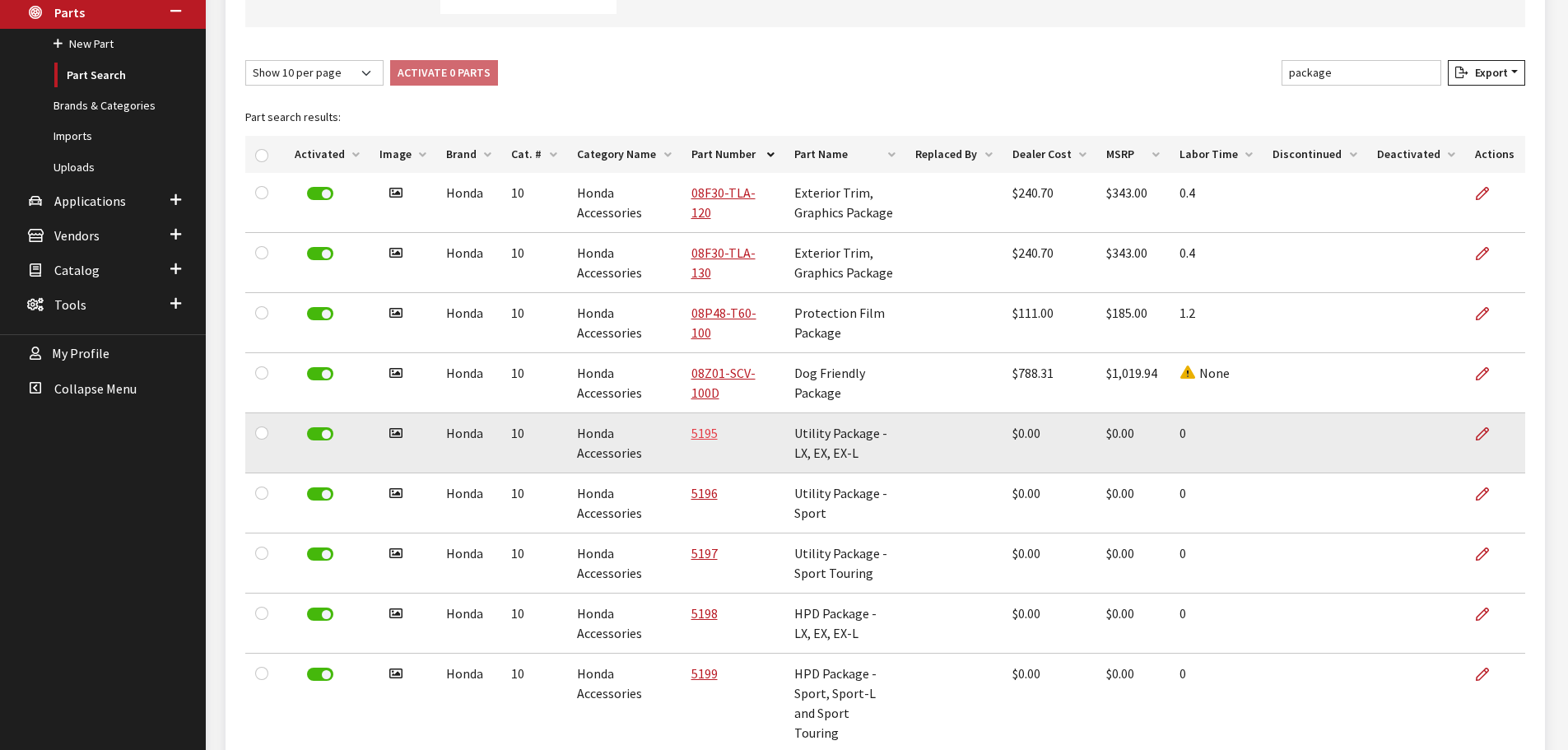
click at [707, 425] on link "5195" at bounding box center [704, 433] width 26 height 16
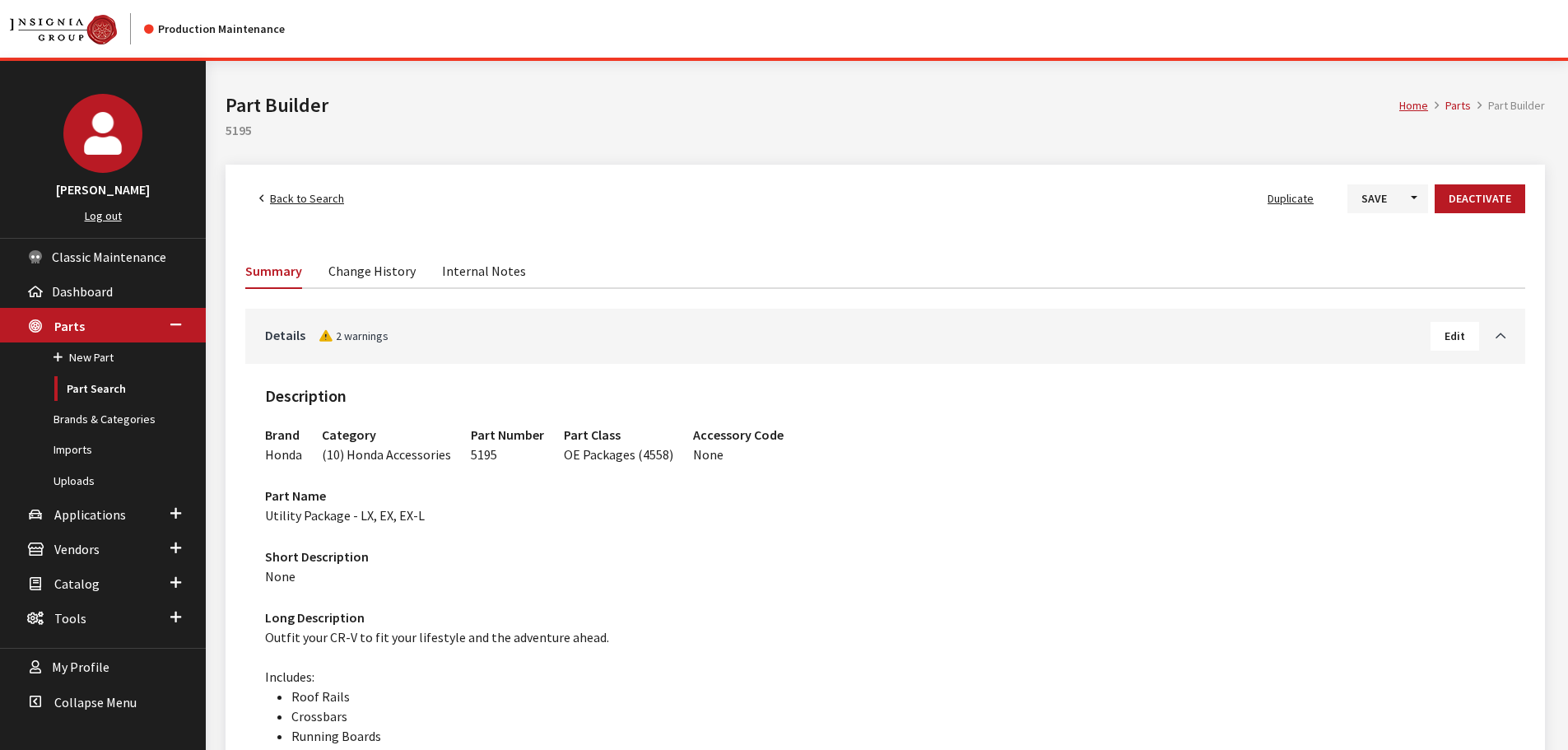
click at [285, 201] on span "Back to Search" at bounding box center [307, 199] width 74 height 15
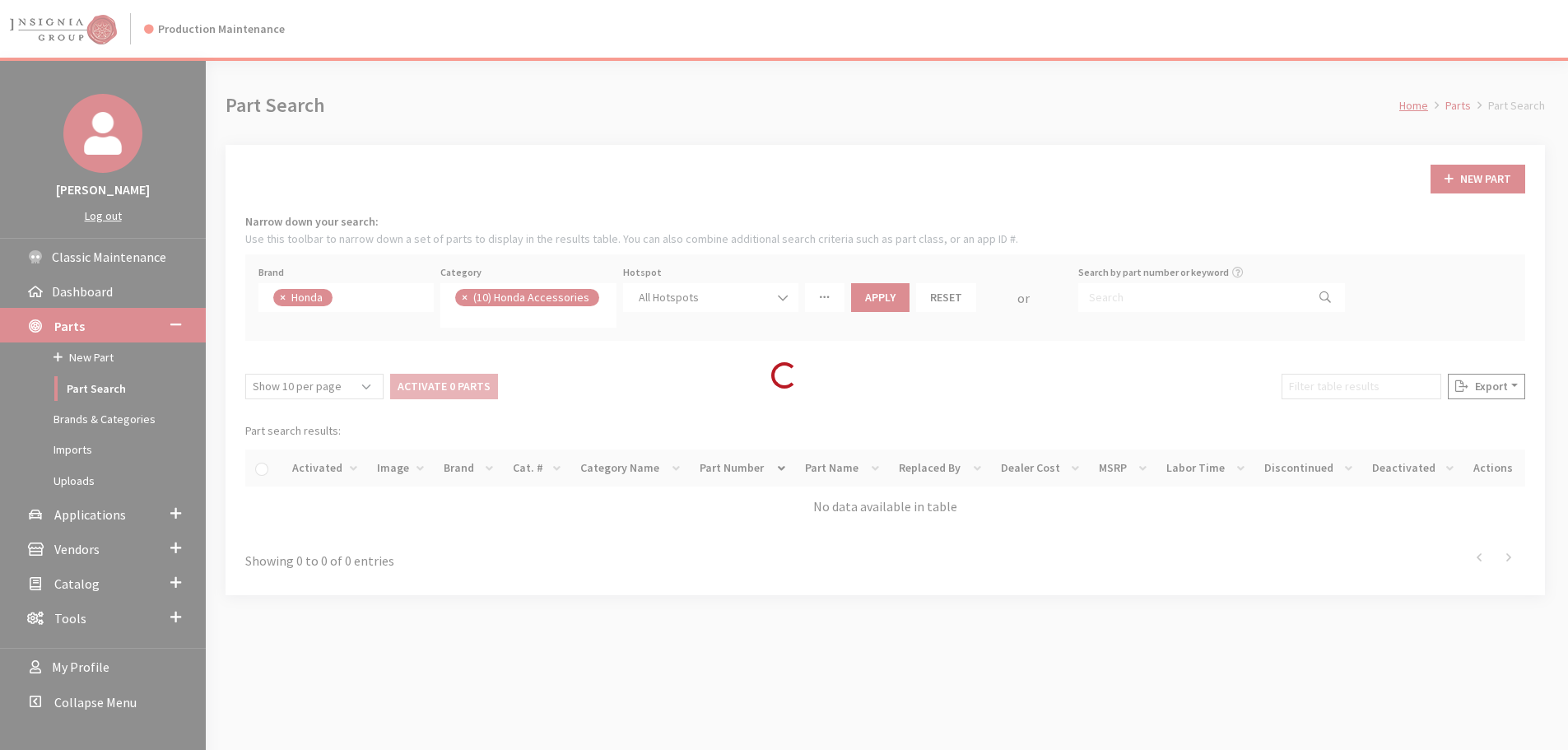
scroll to position [105, 0]
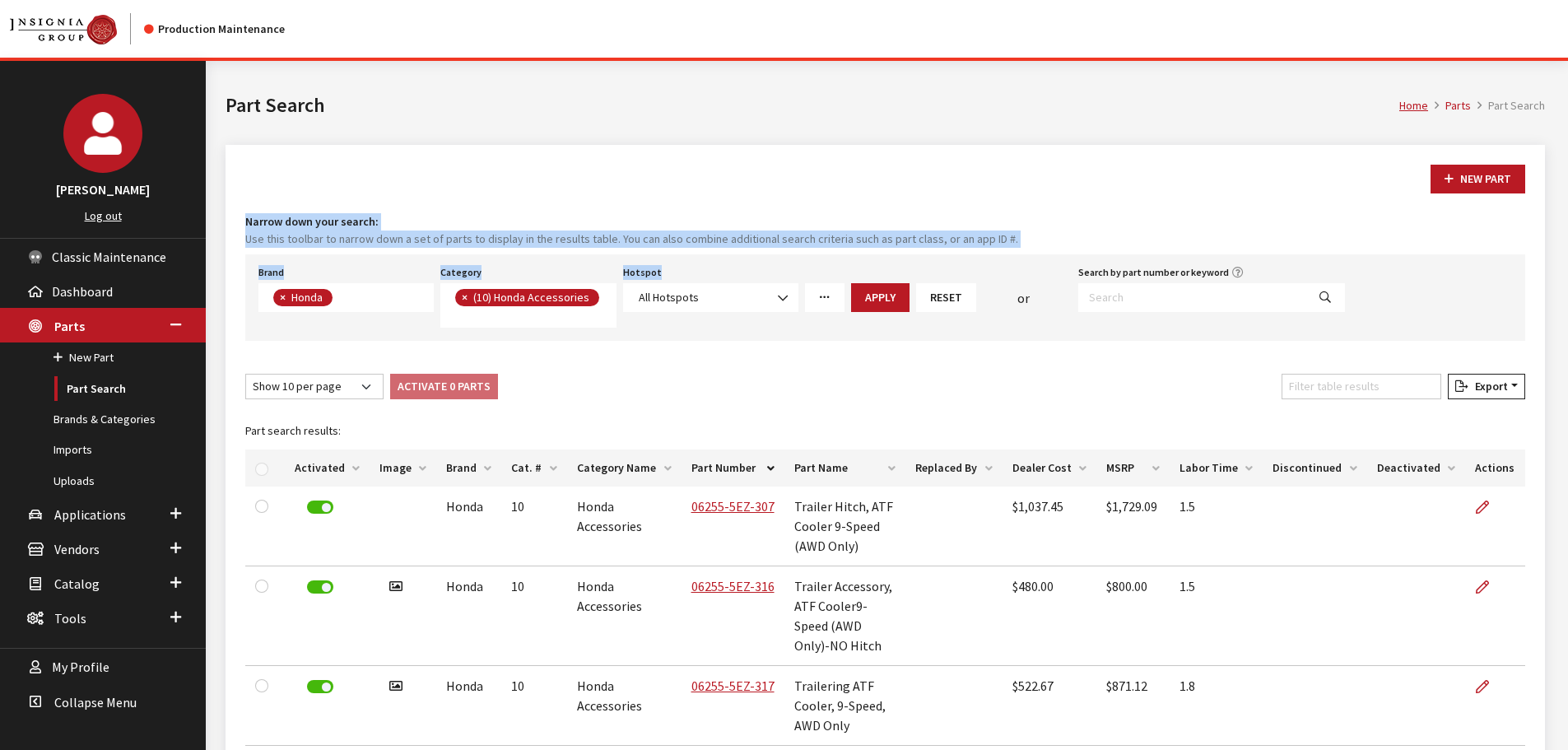
drag, startPoint x: 580, startPoint y: 155, endPoint x: 883, endPoint y: 341, distance: 355.5
click at [828, 294] on div "New Part Narrow down your search: Use this toolbar to narrow down a set of part…" at bounding box center [885, 709] width 1319 height 1130
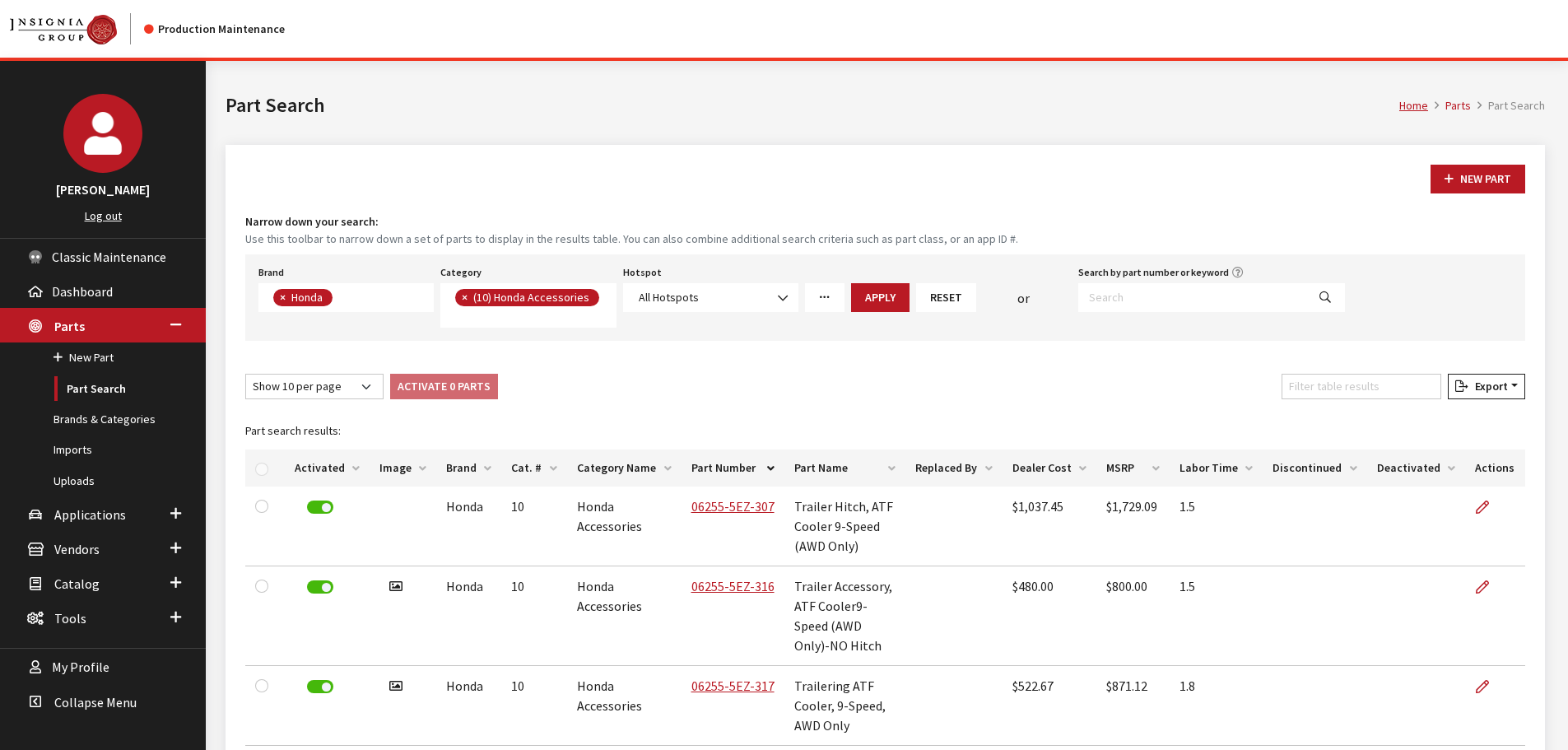
click at [1003, 184] on div "New Part" at bounding box center [885, 179] width 1286 height 29
click at [955, 302] on button "Reset" at bounding box center [946, 298] width 60 height 29
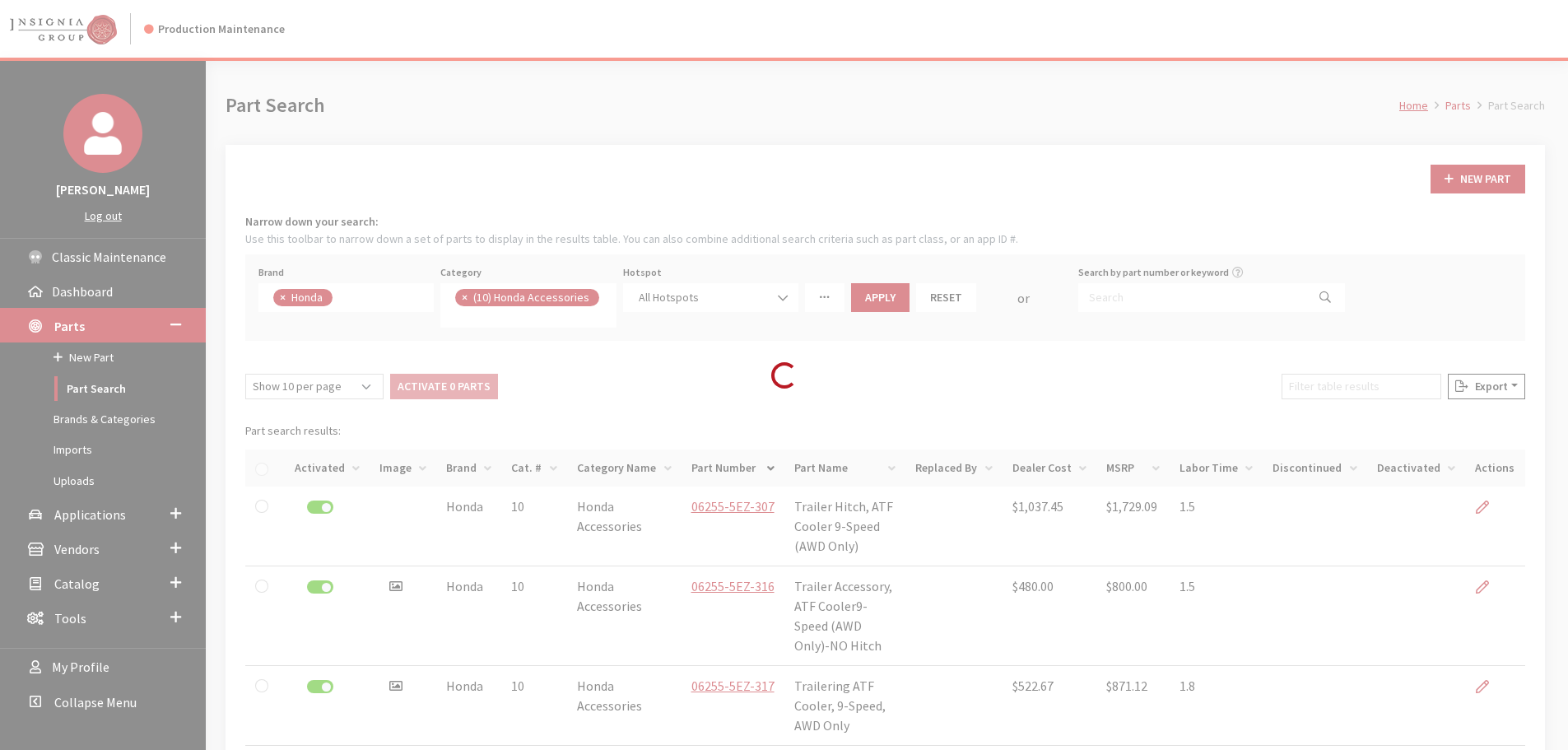
select select
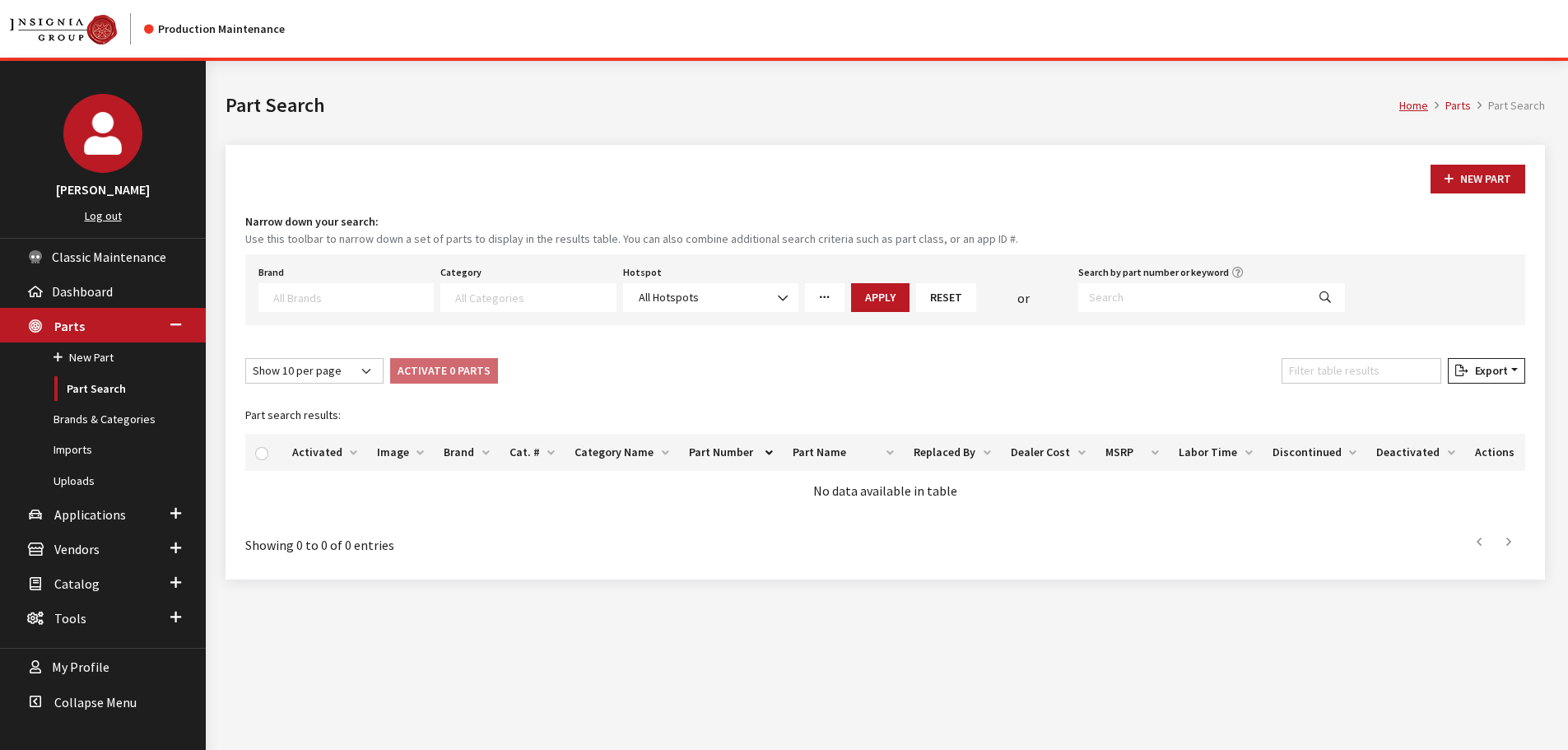
scroll to position [125, 0]
click at [87, 517] on span "Applications" at bounding box center [90, 514] width 72 height 16
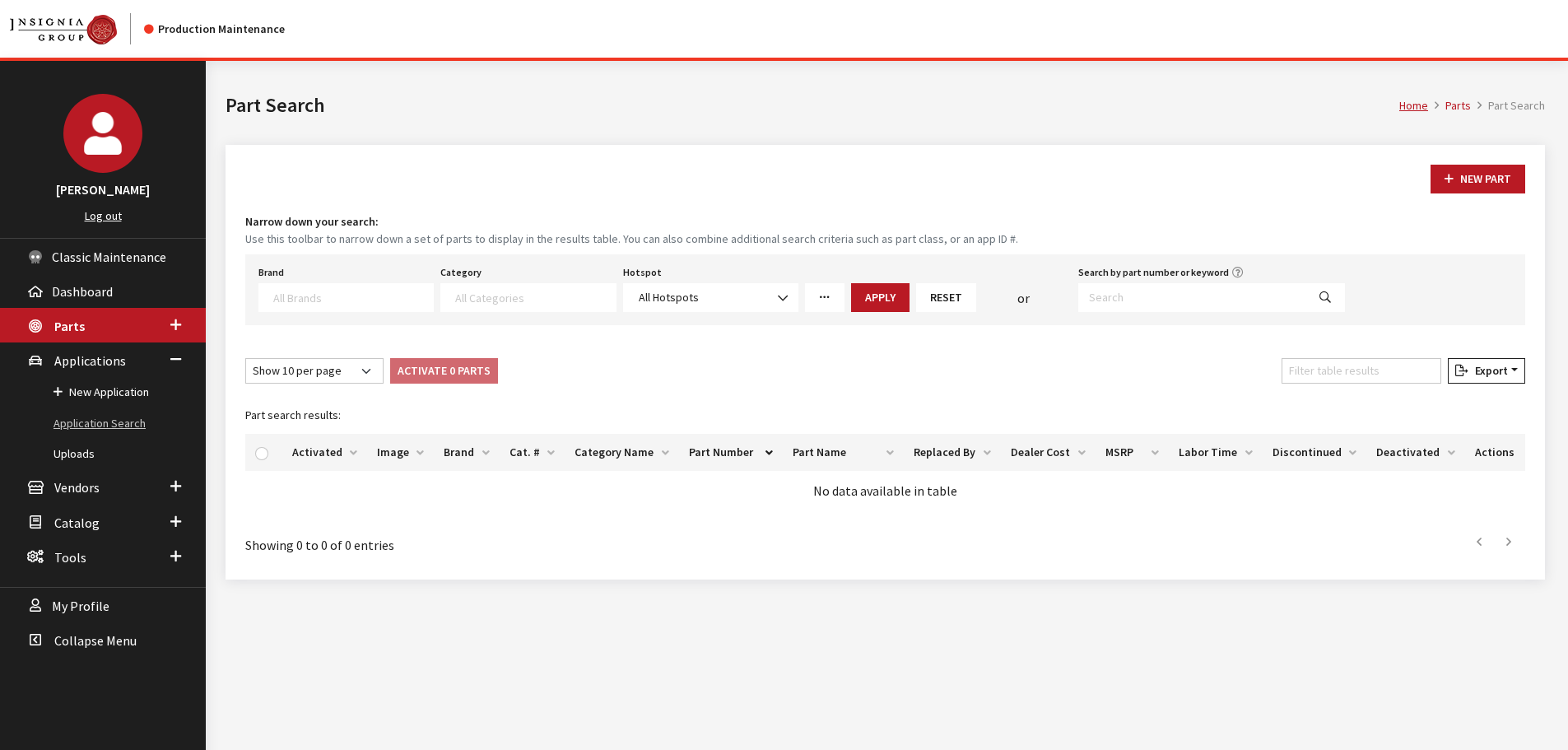
click at [96, 411] on link "Application Search" at bounding box center [102, 423] width 206 height 30
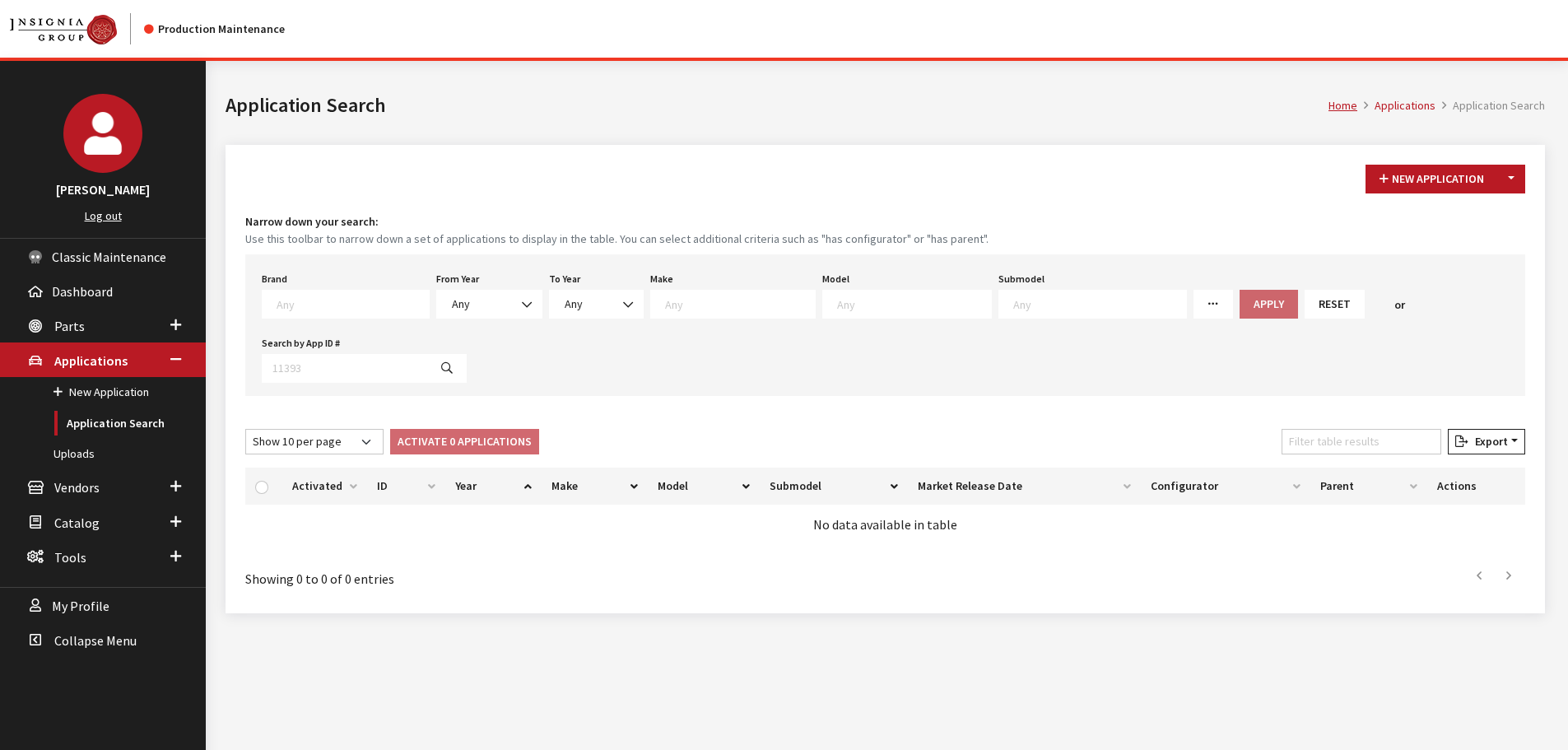
click at [356, 307] on textarea "Search" at bounding box center [353, 304] width 152 height 15
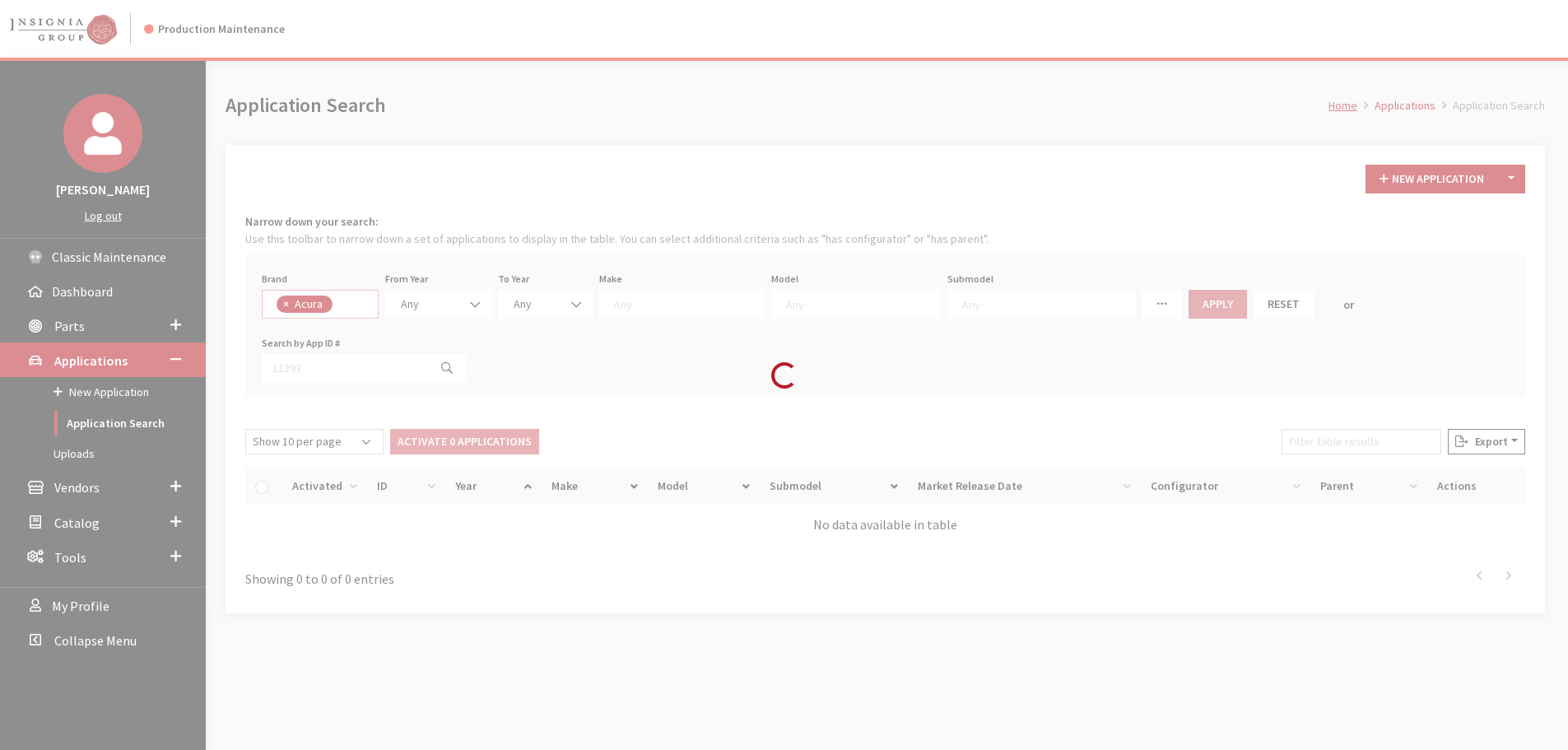
select select "8"
select select
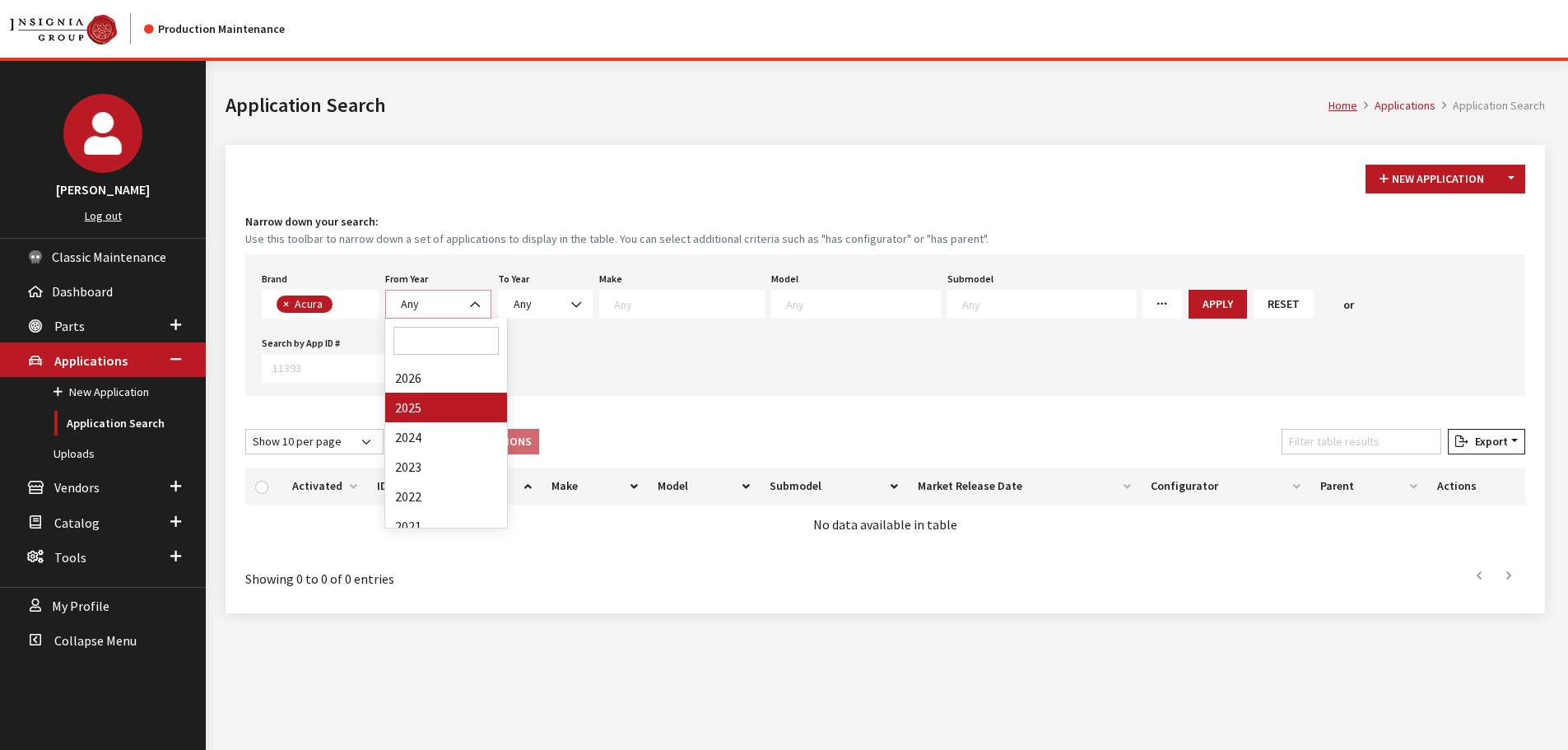
select select "2025"
select select
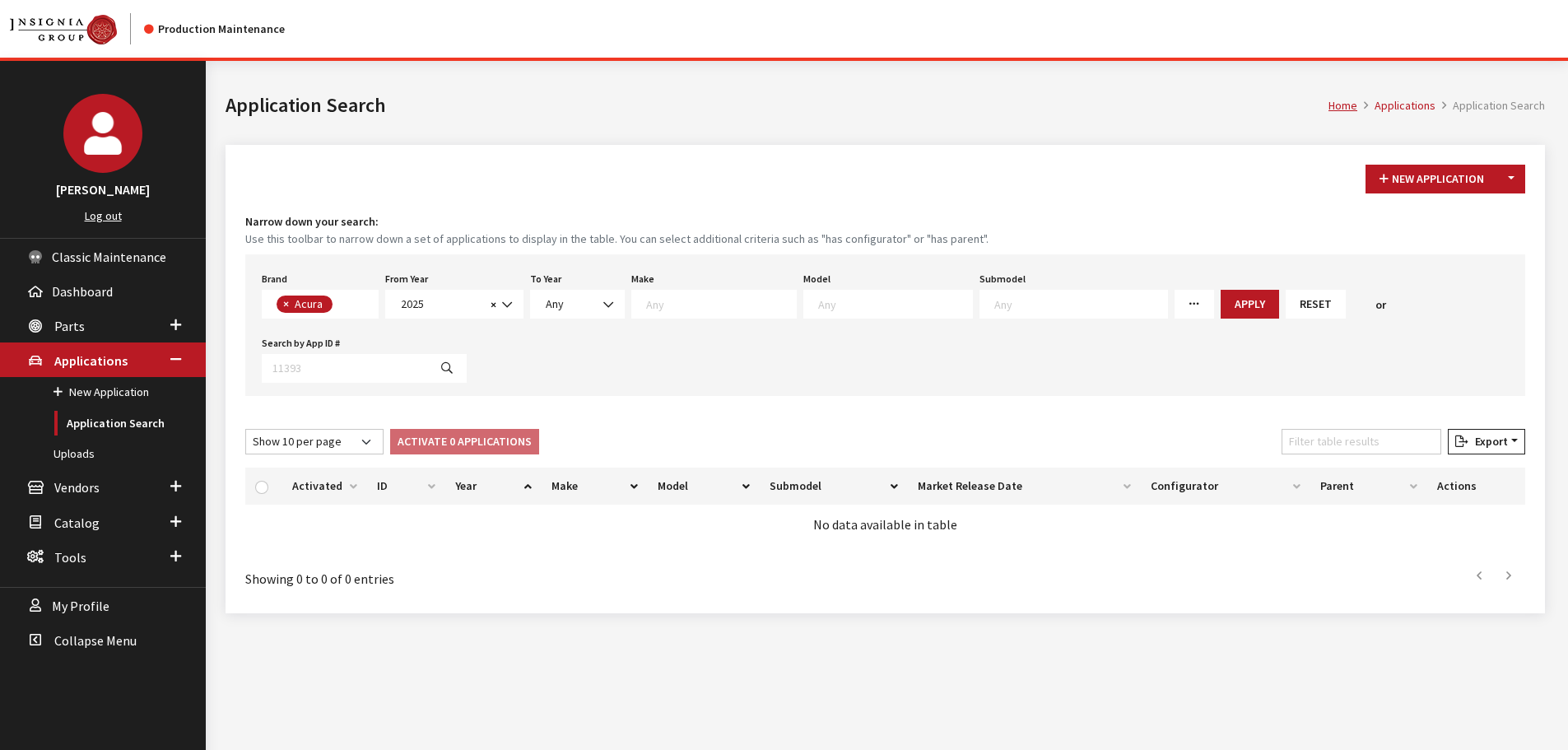
click at [818, 301] on textarea "Search" at bounding box center [895, 304] width 154 height 15
select select "1215"
select select
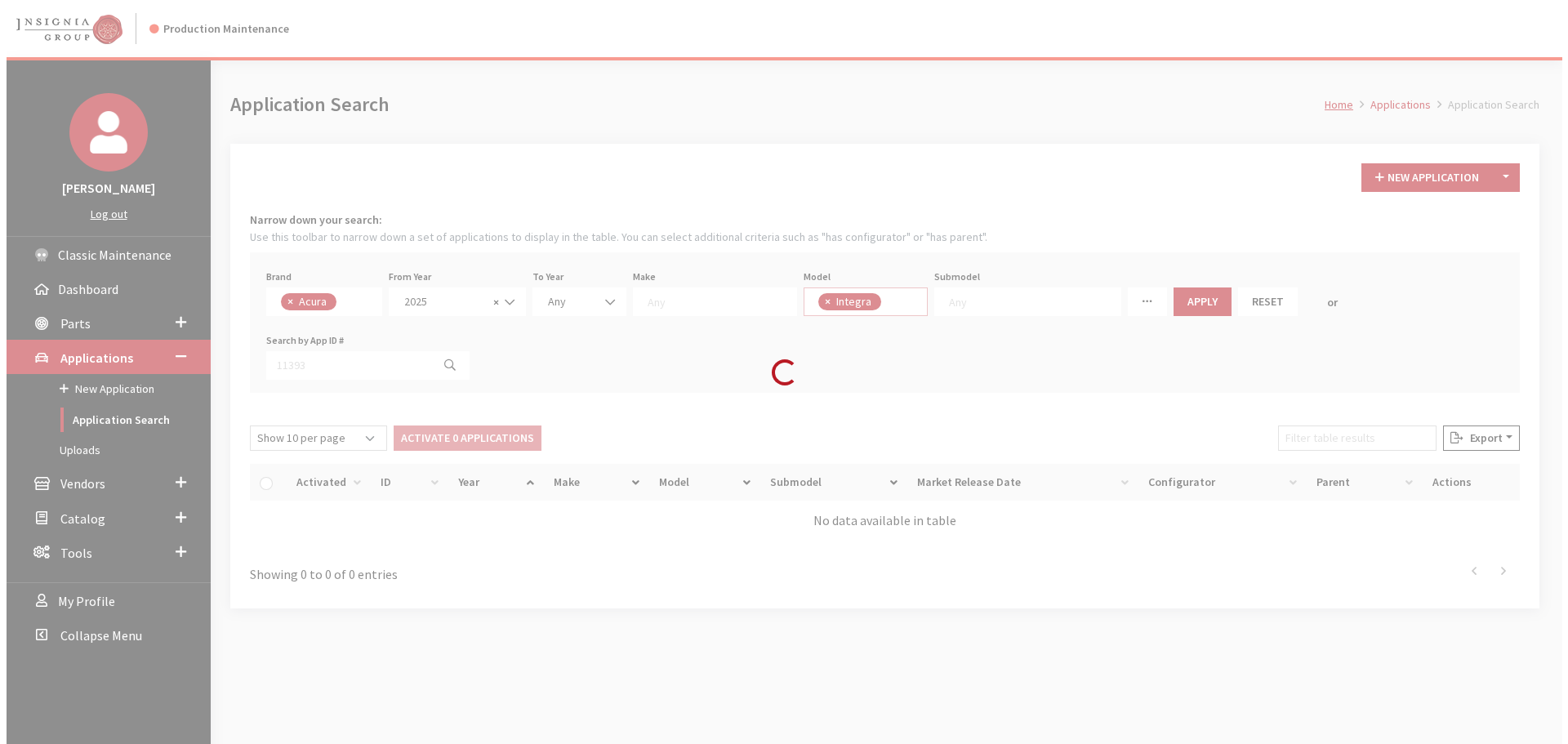
scroll to position [31, 0]
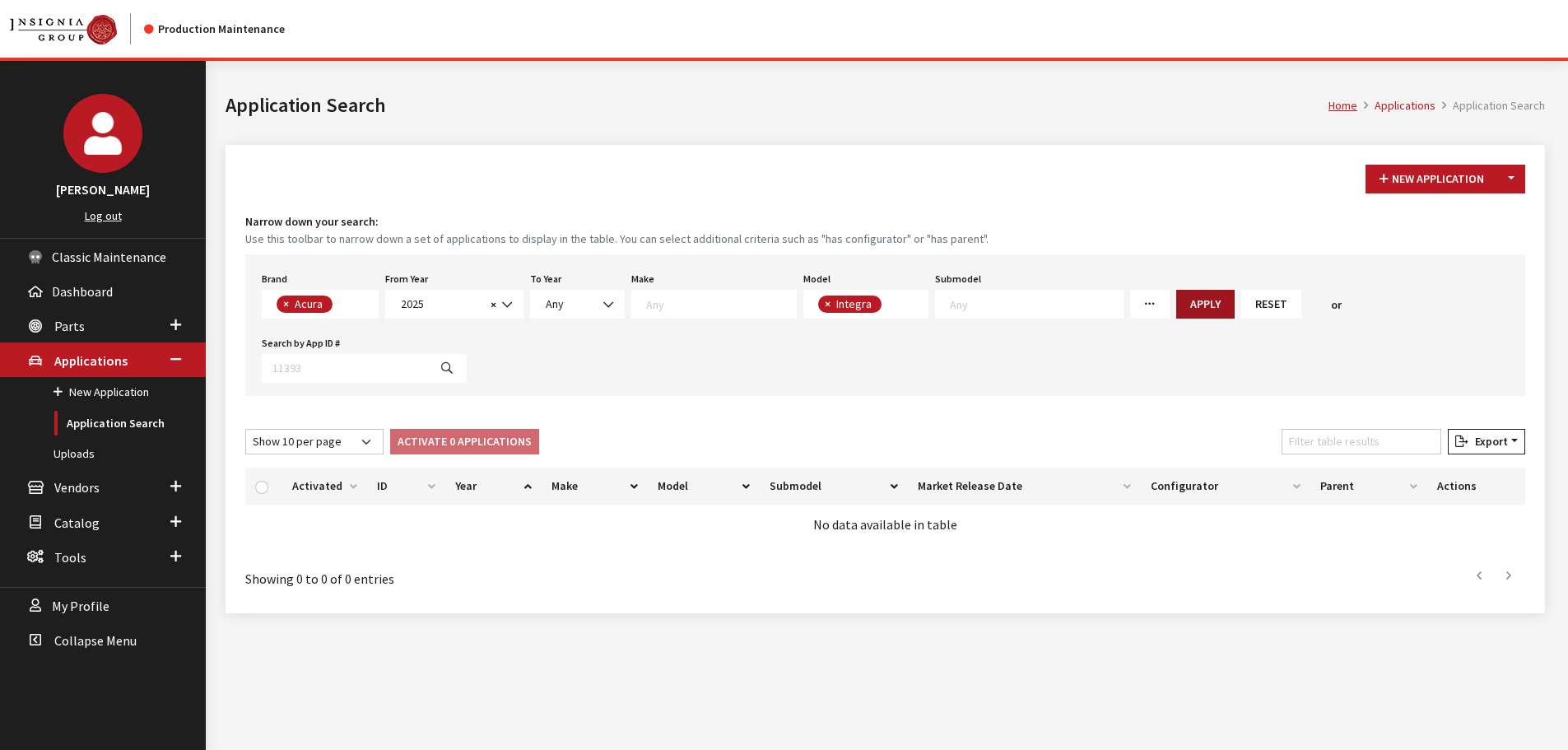
click at [1176, 290] on button "Apply" at bounding box center [1205, 304] width 58 height 29
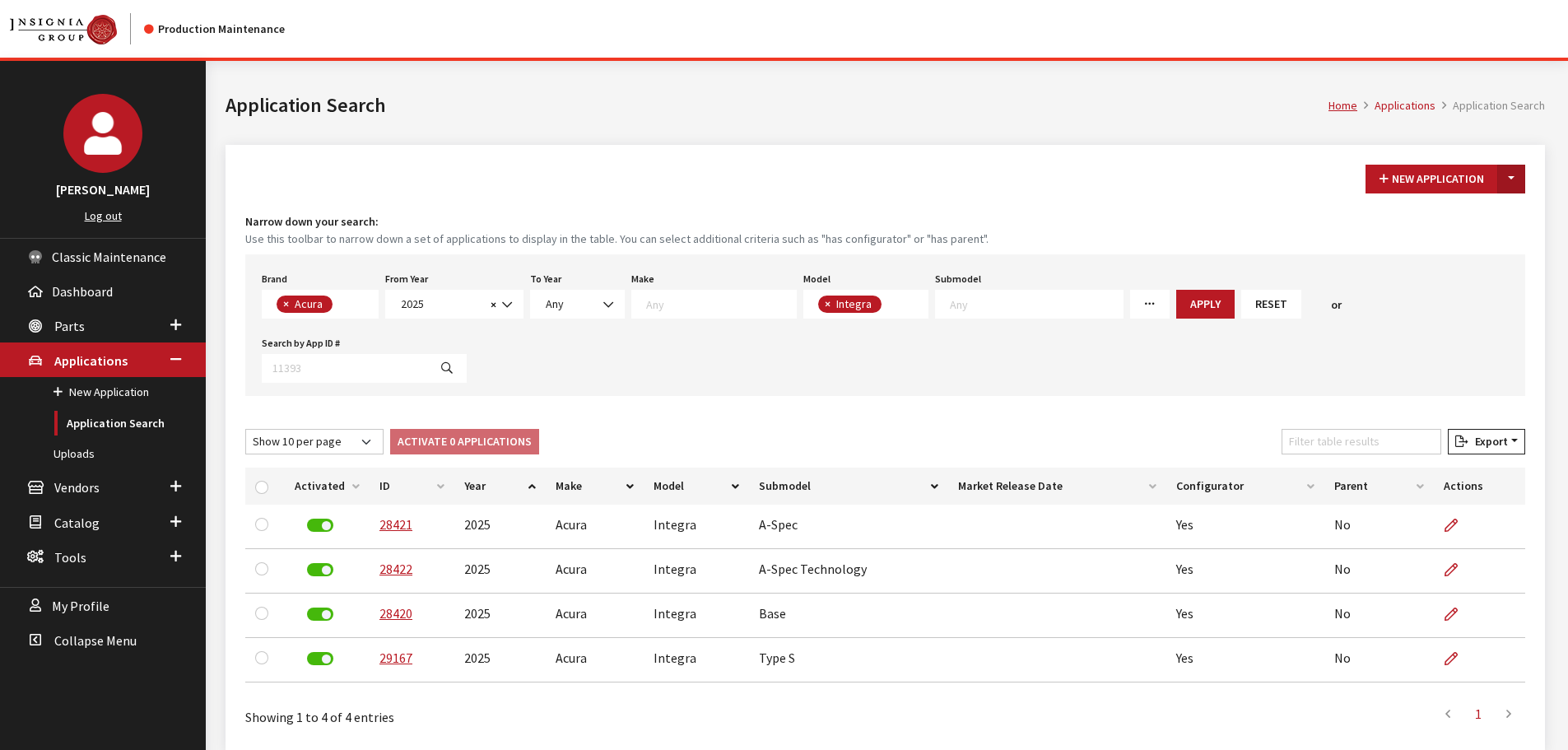
click at [1500, 178] on button "Toggle Dropdown" at bounding box center [1510, 179] width 28 height 29
click at [1440, 216] on button "New From Existing..." at bounding box center [1454, 214] width 141 height 29
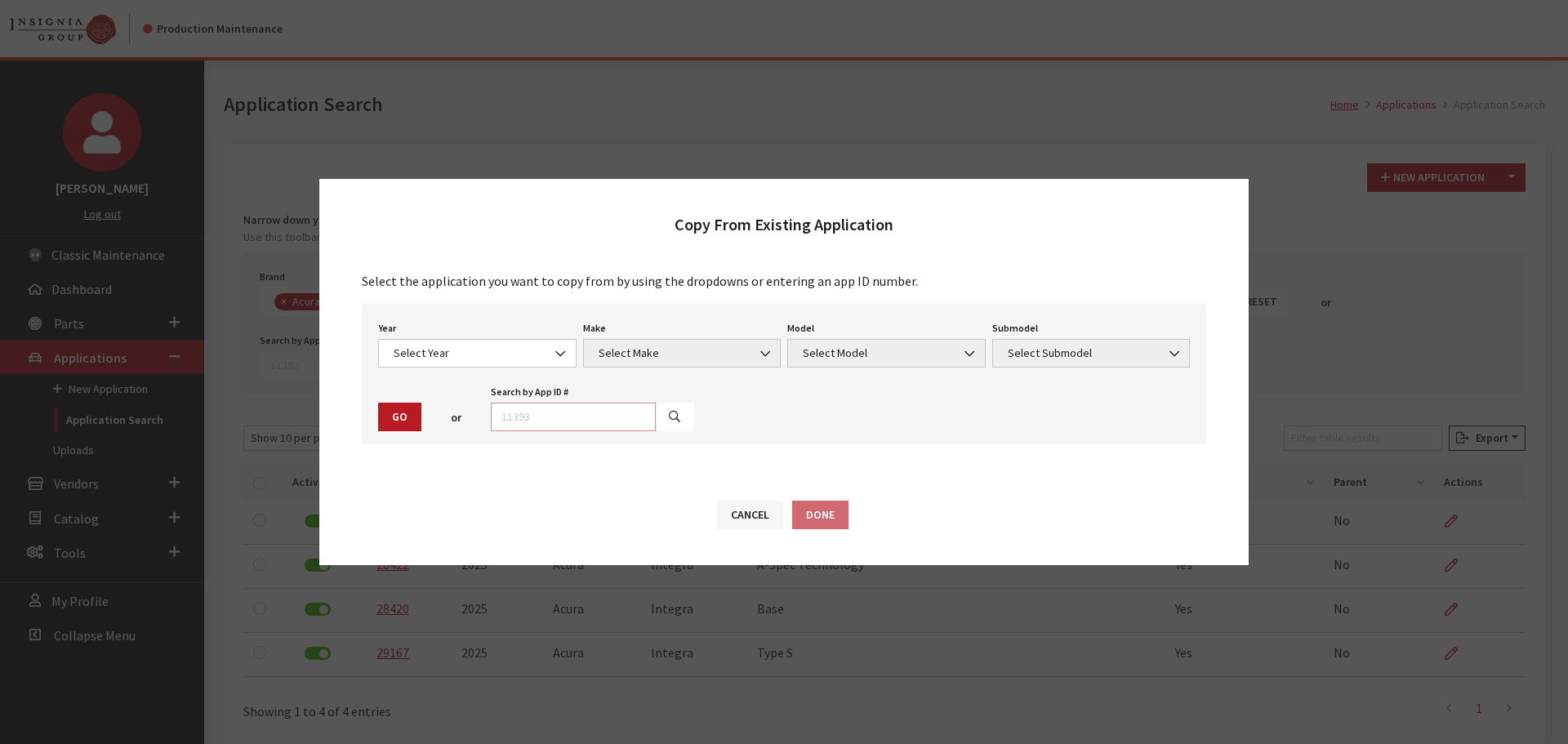
click at [595, 415] on input "text" at bounding box center [573, 417] width 165 height 29
type input "28420"
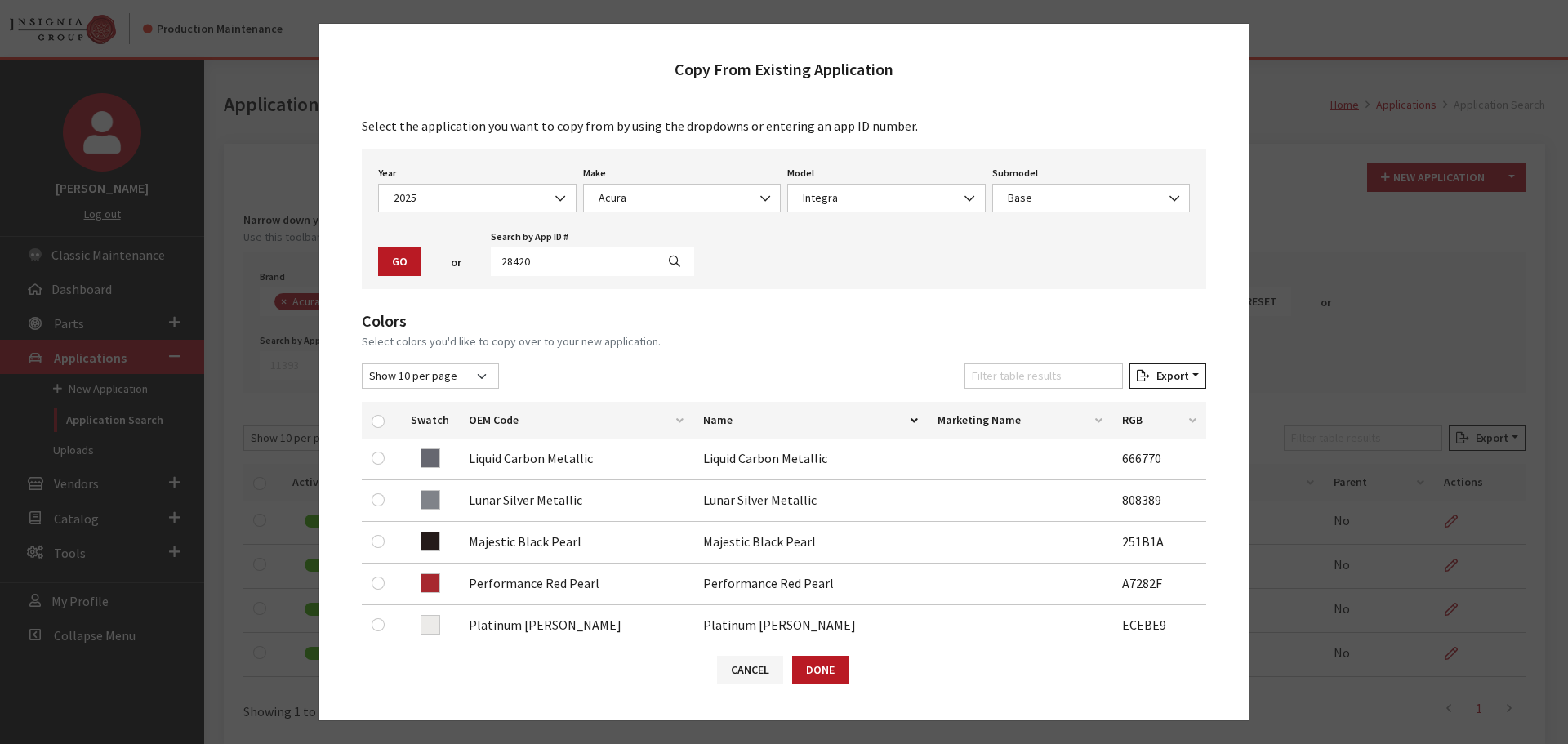
scroll to position [164, 0]
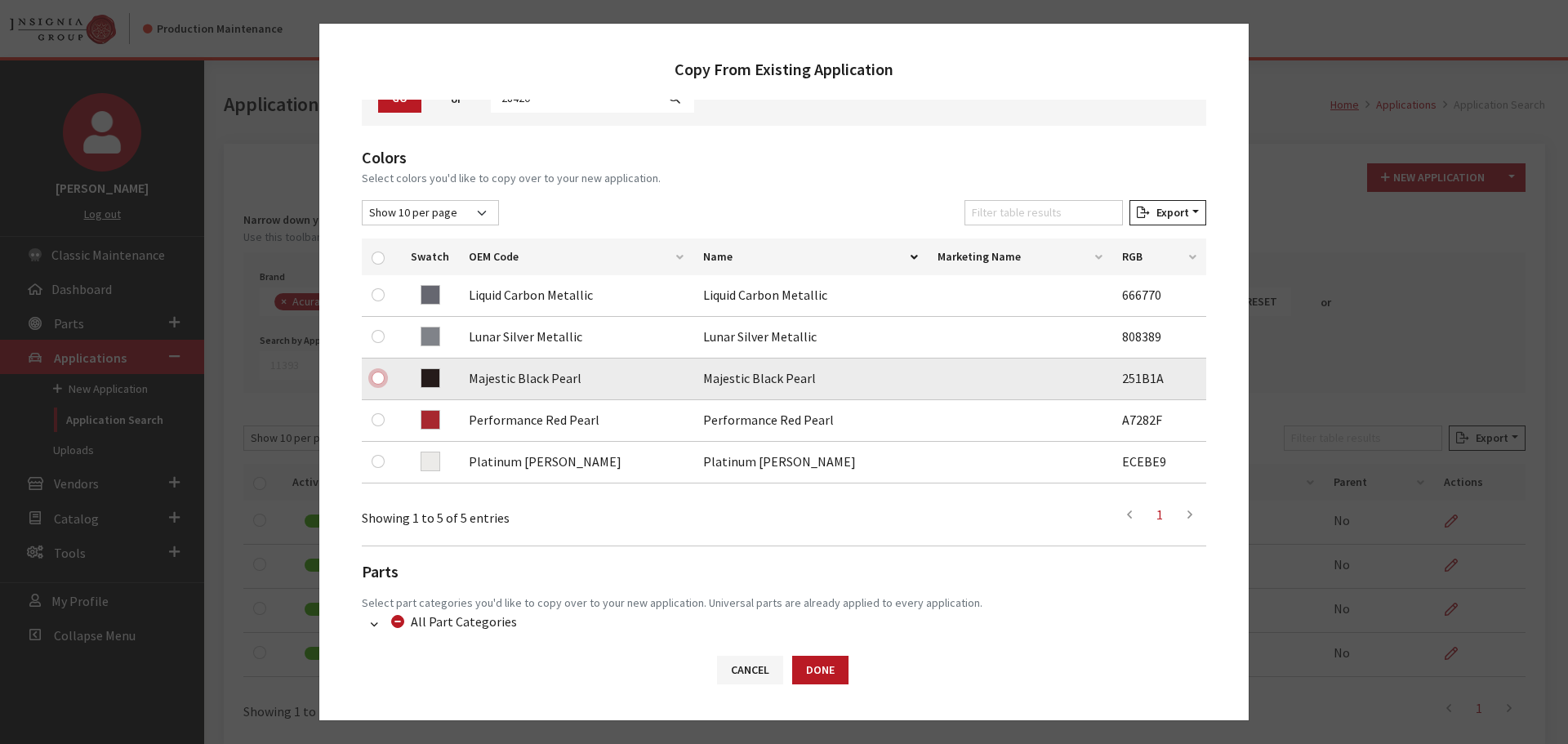
click at [374, 376] on input "checkbox" at bounding box center [379, 379] width 13 height 13
checkbox input "true"
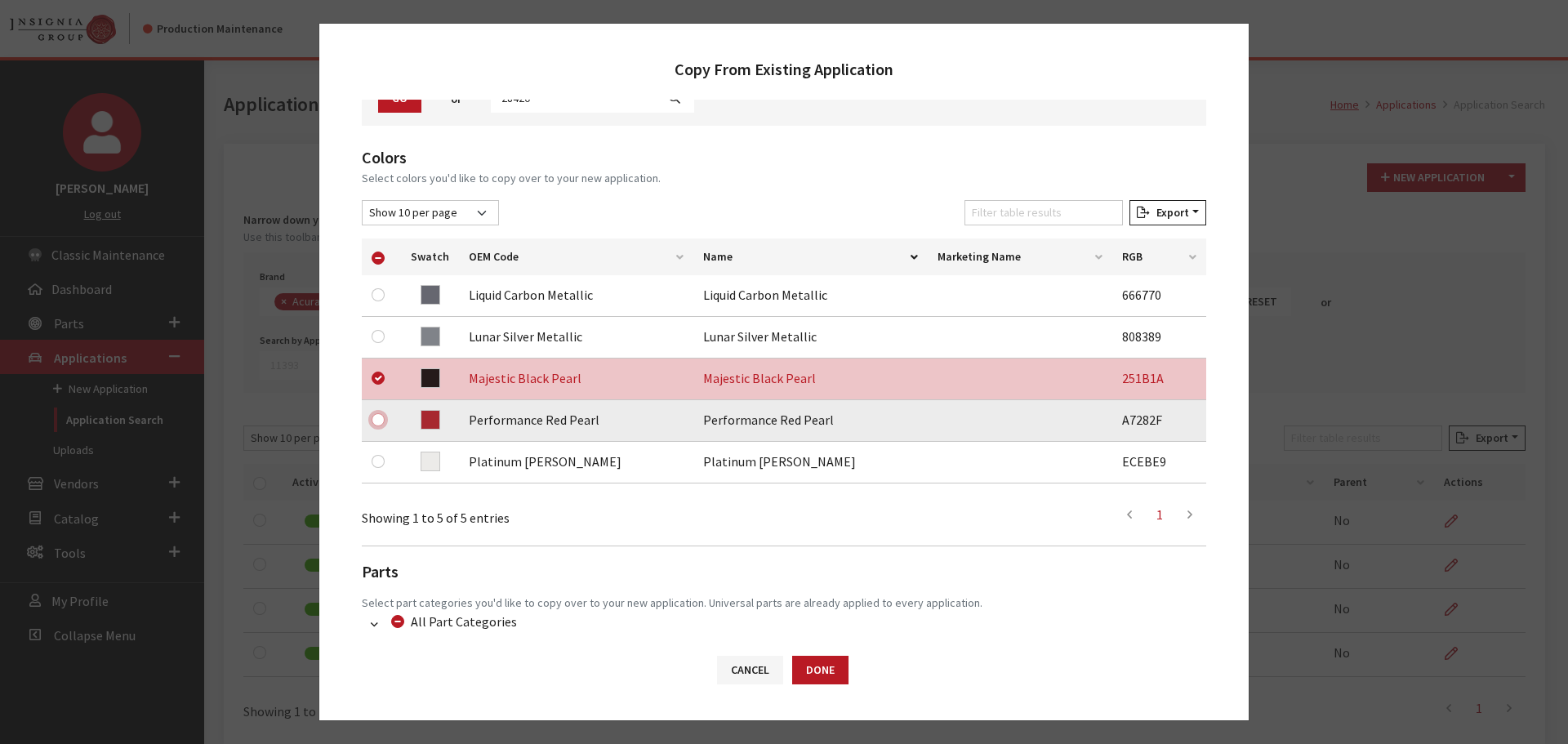
click at [376, 418] on input "checkbox" at bounding box center [379, 420] width 13 height 13
checkbox input "true"
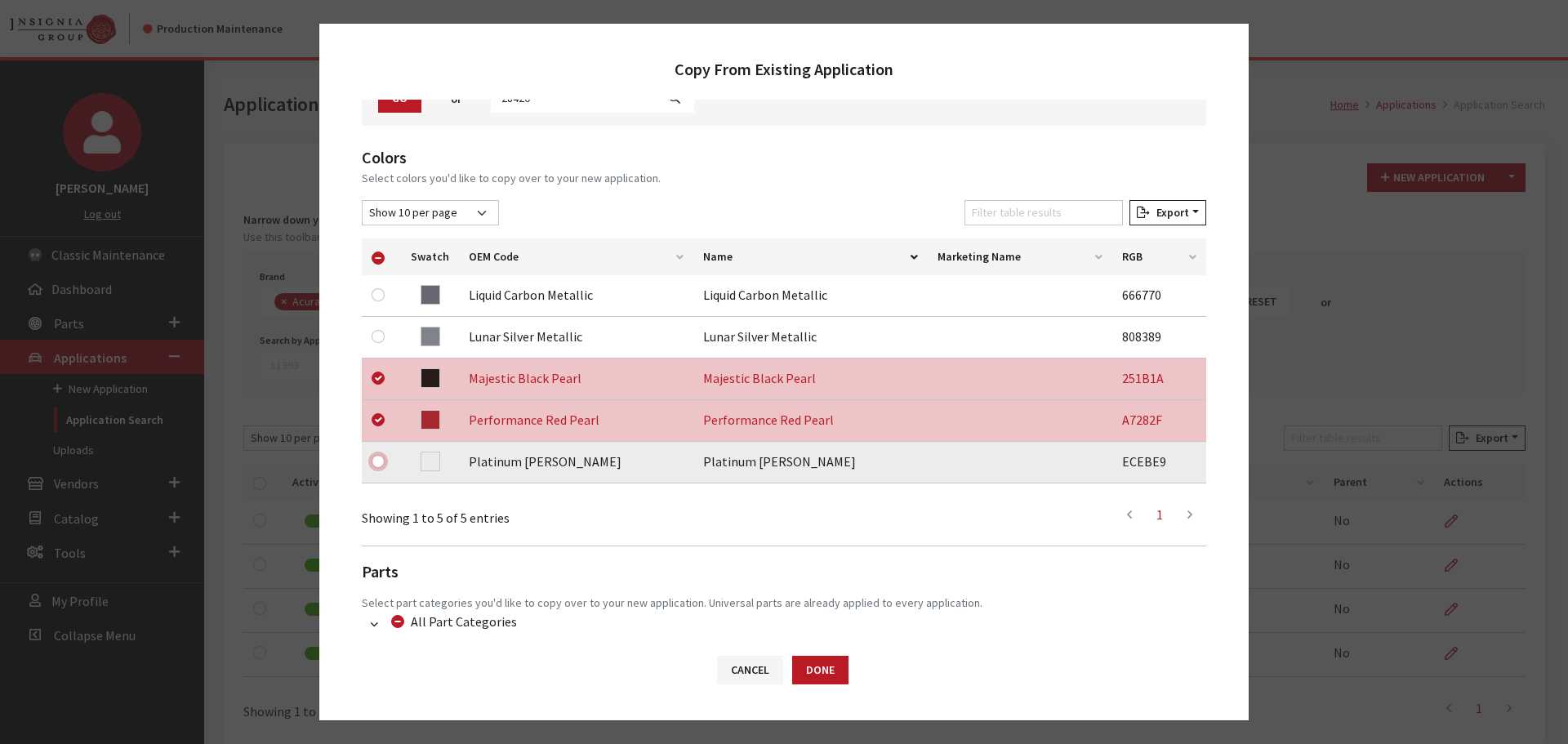
click at [375, 463] on input "checkbox" at bounding box center [379, 462] width 13 height 13
checkbox input "true"
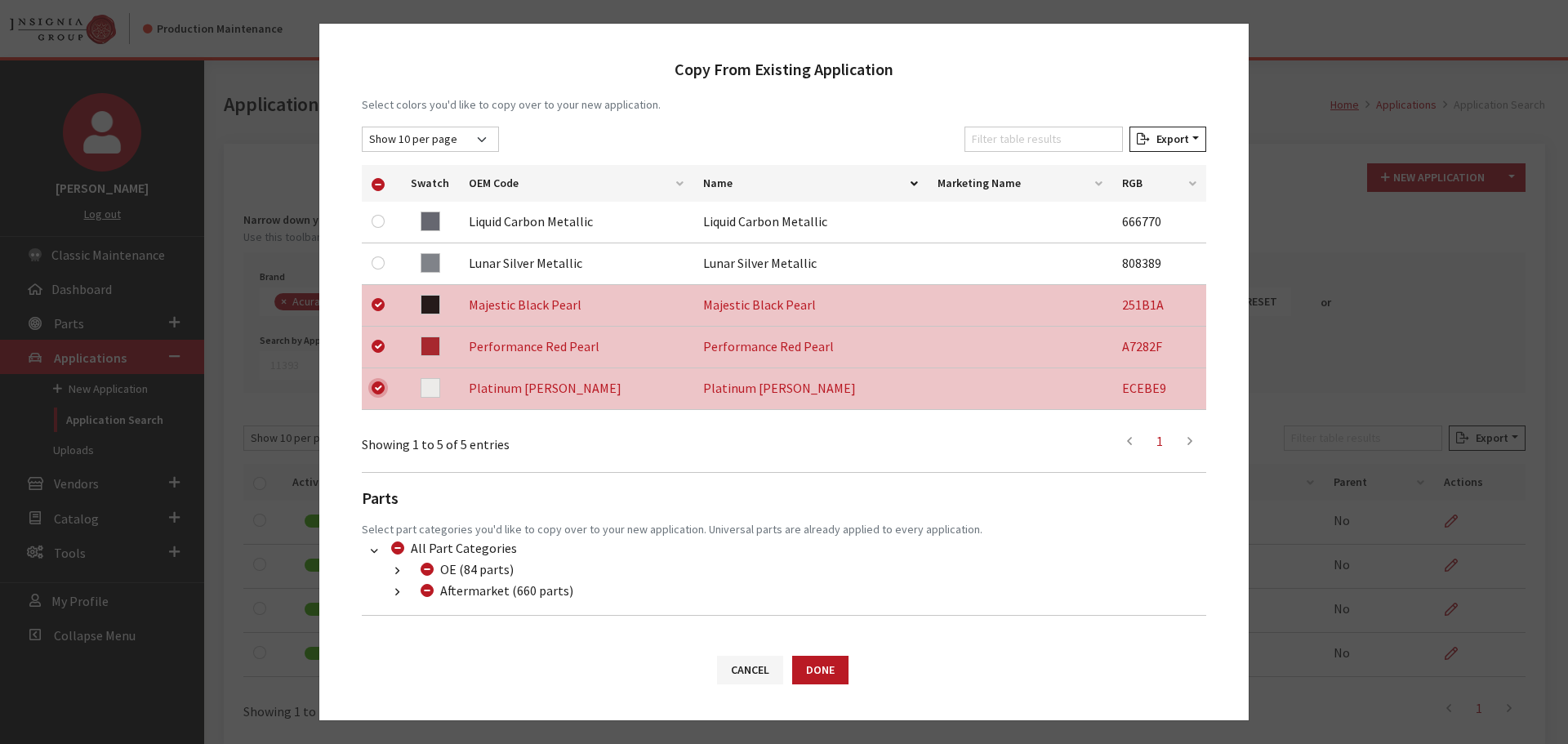
scroll to position [301, 0]
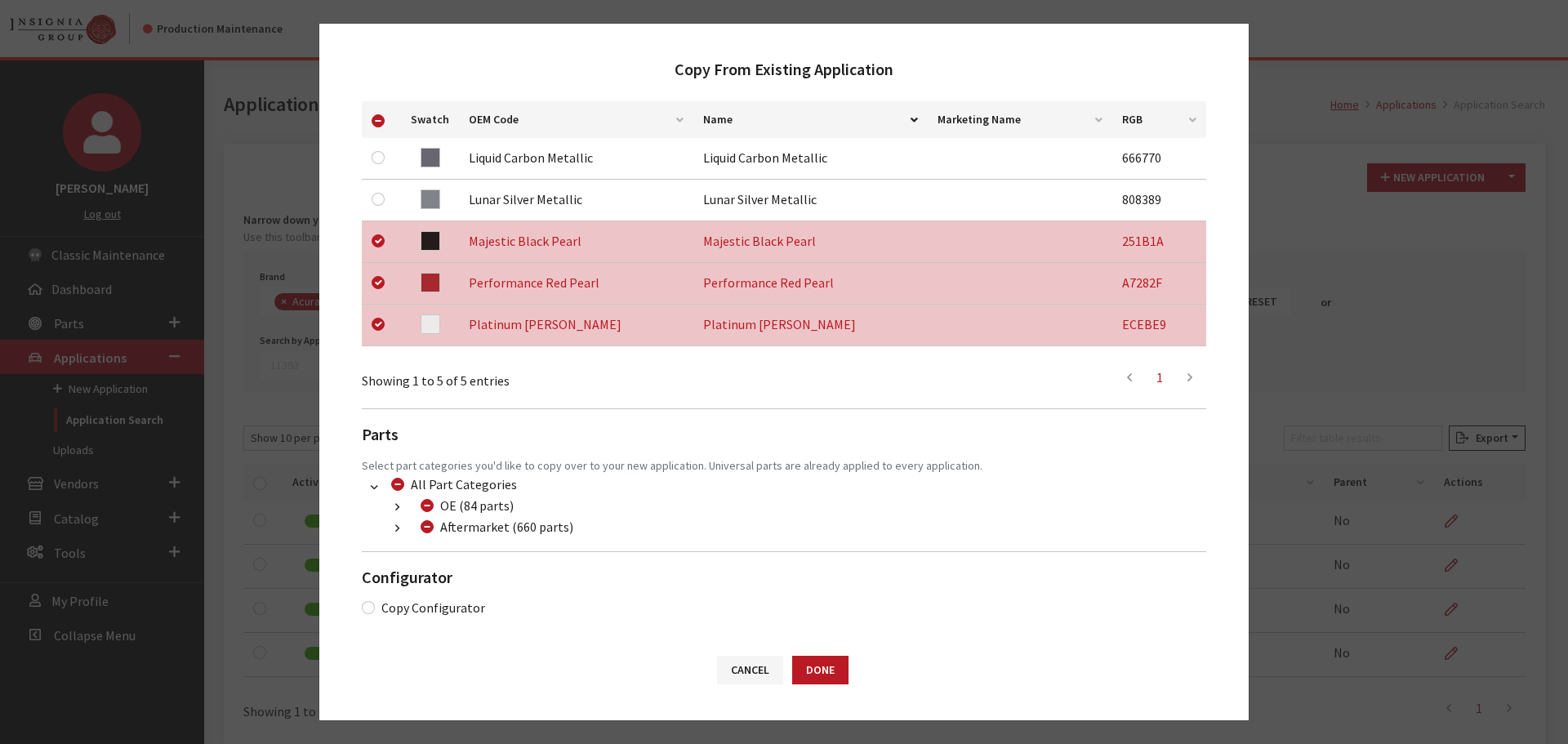
click at [394, 529] on button "button" at bounding box center [397, 529] width 32 height 18
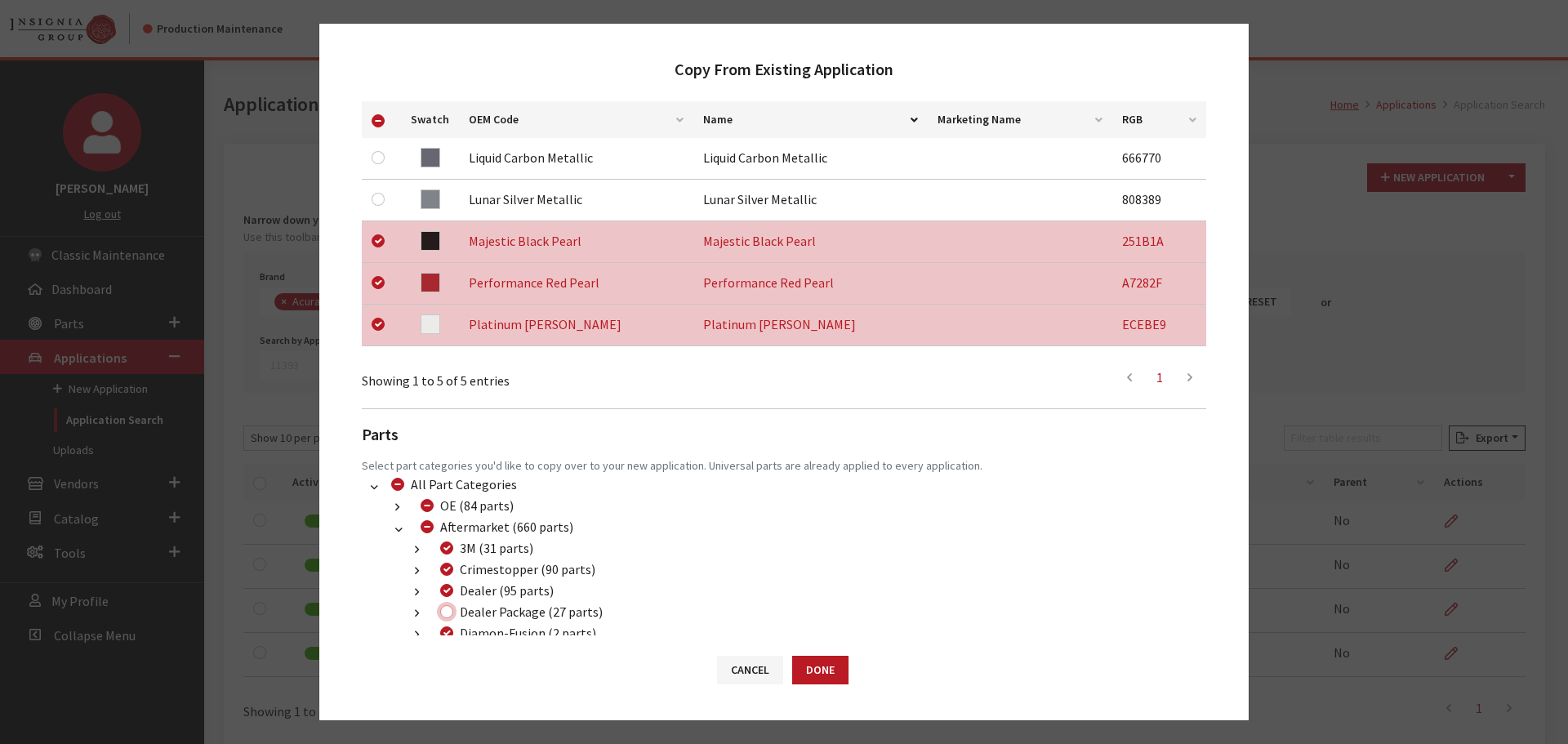
click at [442, 612] on input "Dealer Package (27 parts)" at bounding box center [447, 612] width 13 height 13
checkbox input "true"
click at [830, 672] on button "Done" at bounding box center [819, 670] width 56 height 29
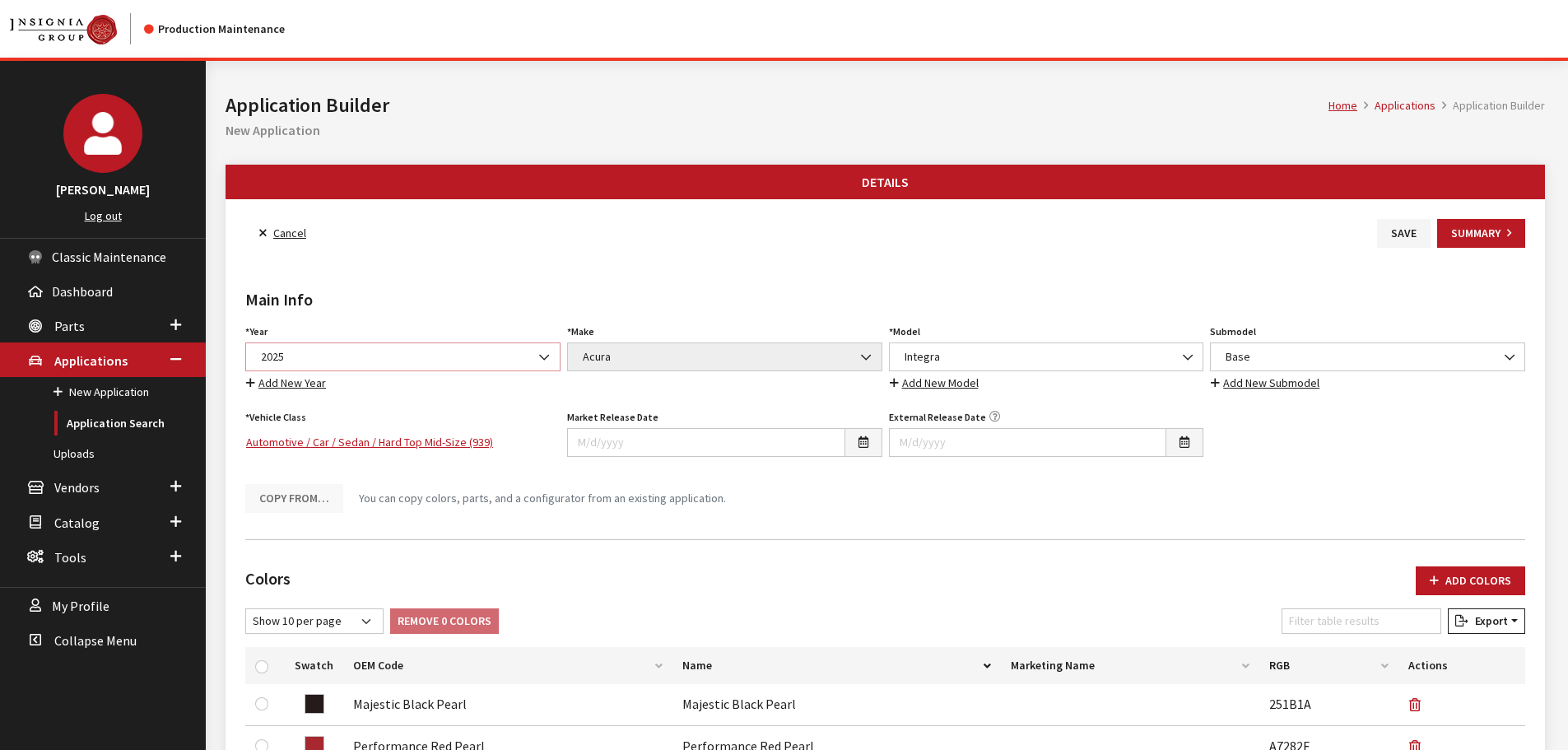
drag, startPoint x: 0, startPoint y: 0, endPoint x: 360, endPoint y: 361, distance: 509.8
click at [360, 361] on span "2025" at bounding box center [402, 356] width 294 height 17
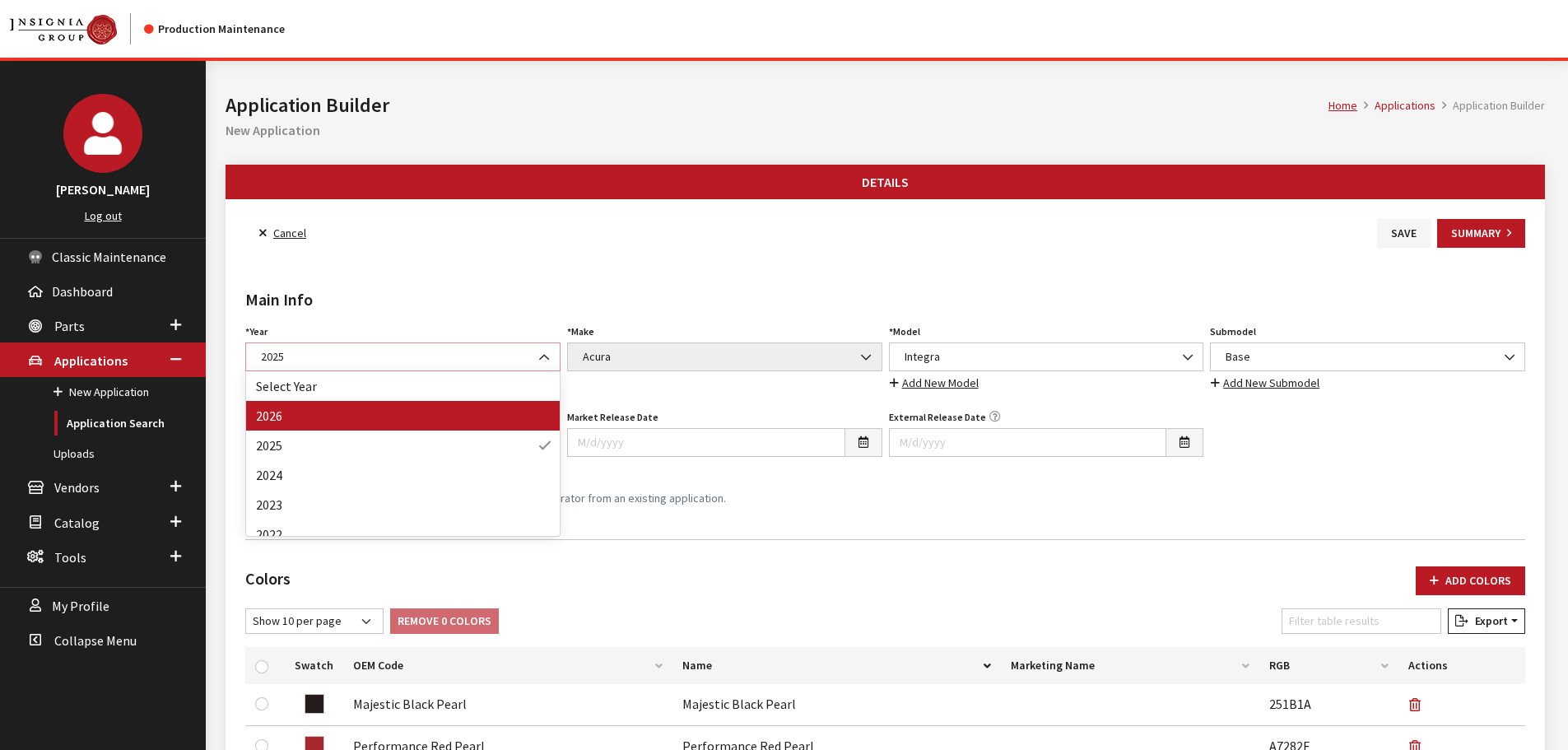
select select "44"
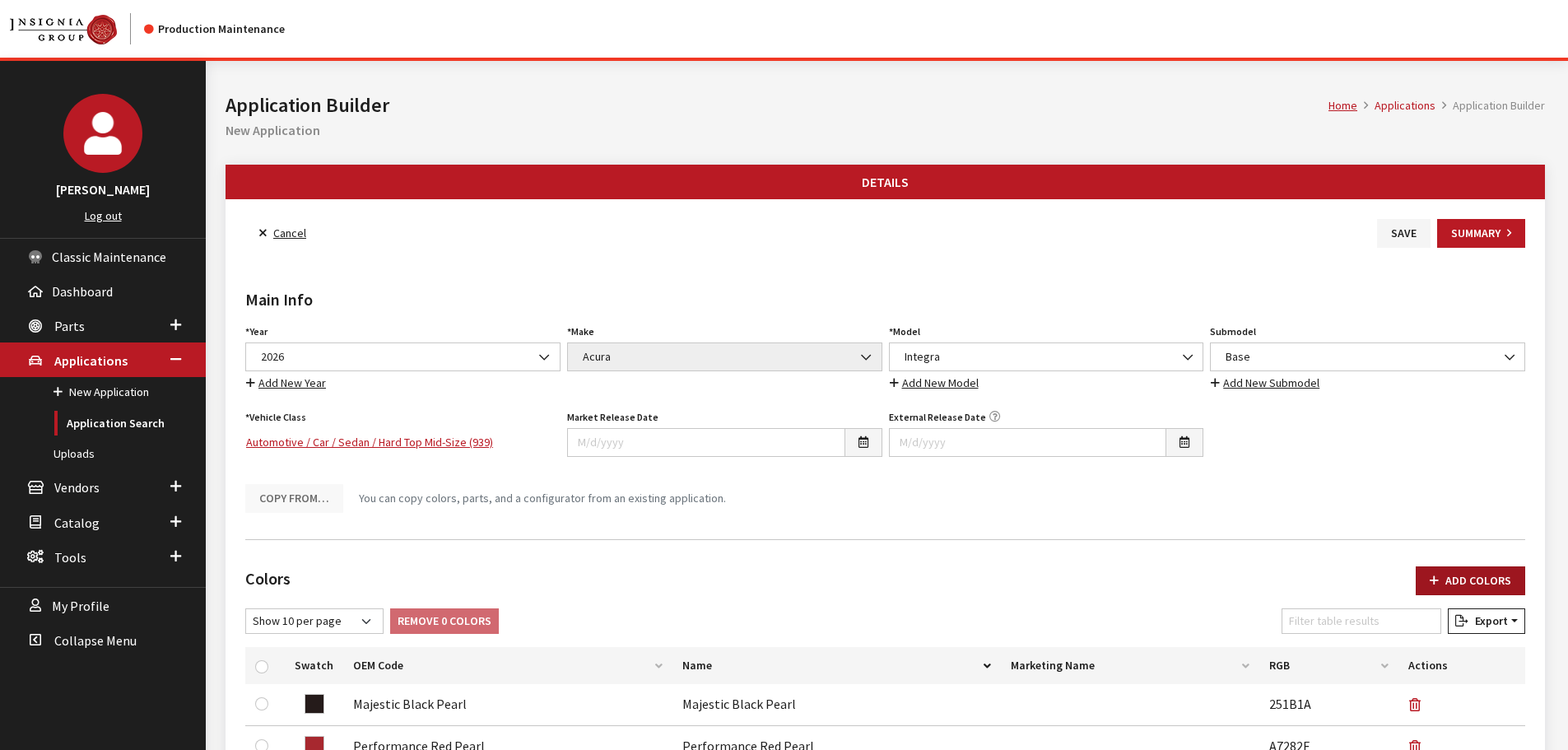
click at [1463, 575] on button "Add Colors" at bounding box center [1470, 581] width 109 height 29
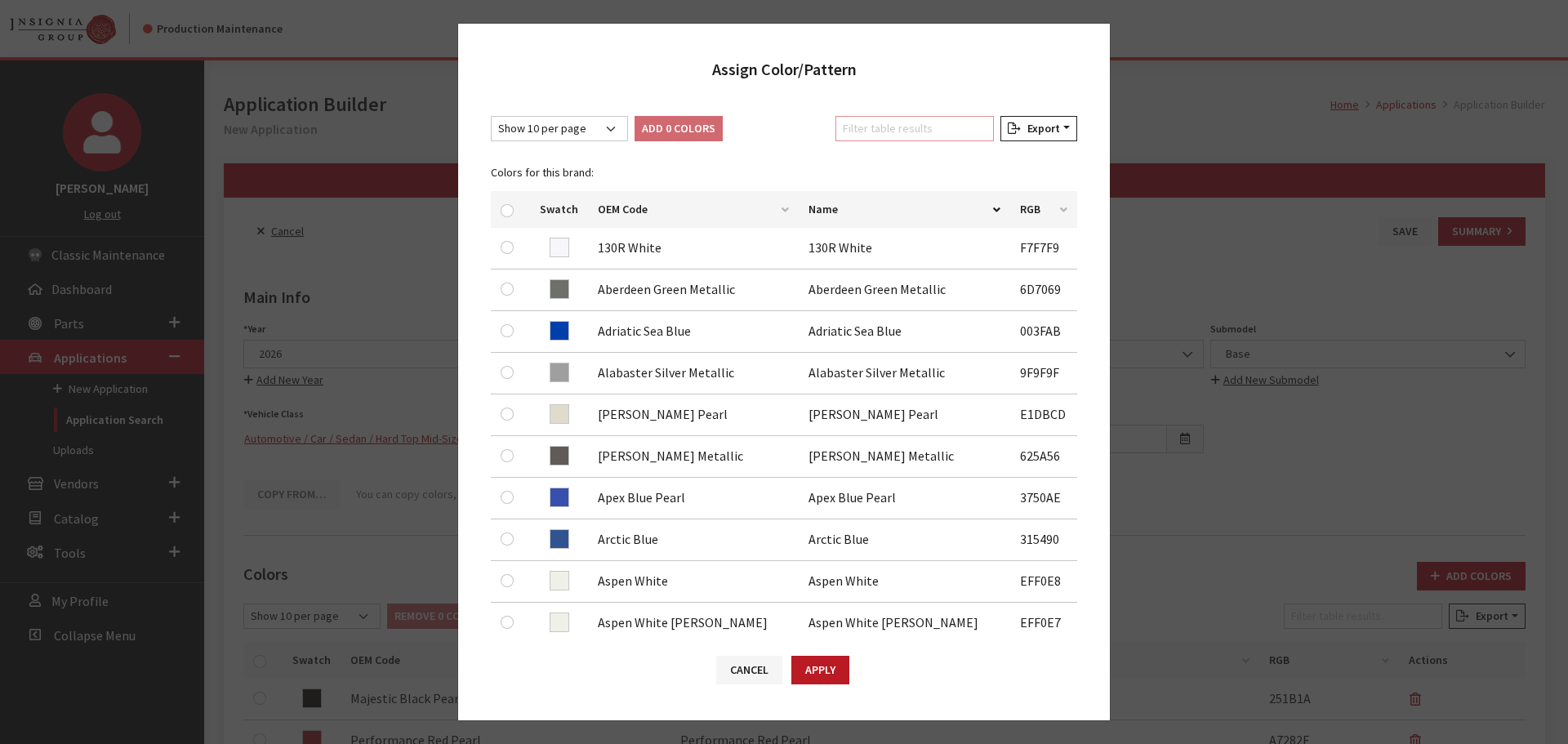
click at [950, 128] on input "Filter table results" at bounding box center [914, 128] width 159 height 25
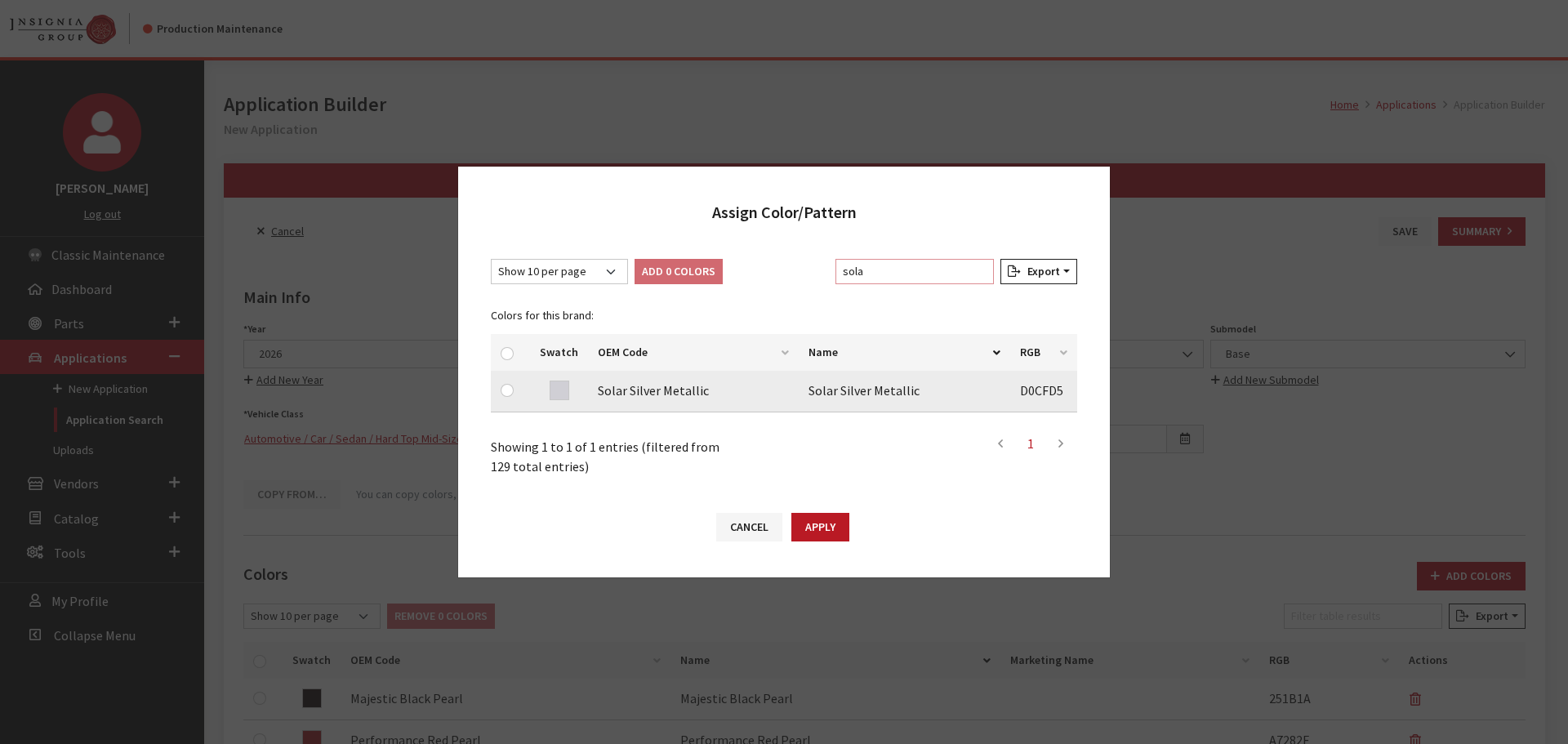
type input "sola"
click at [500, 393] on input "checkbox" at bounding box center [507, 390] width 13 height 13
checkbox input "true"
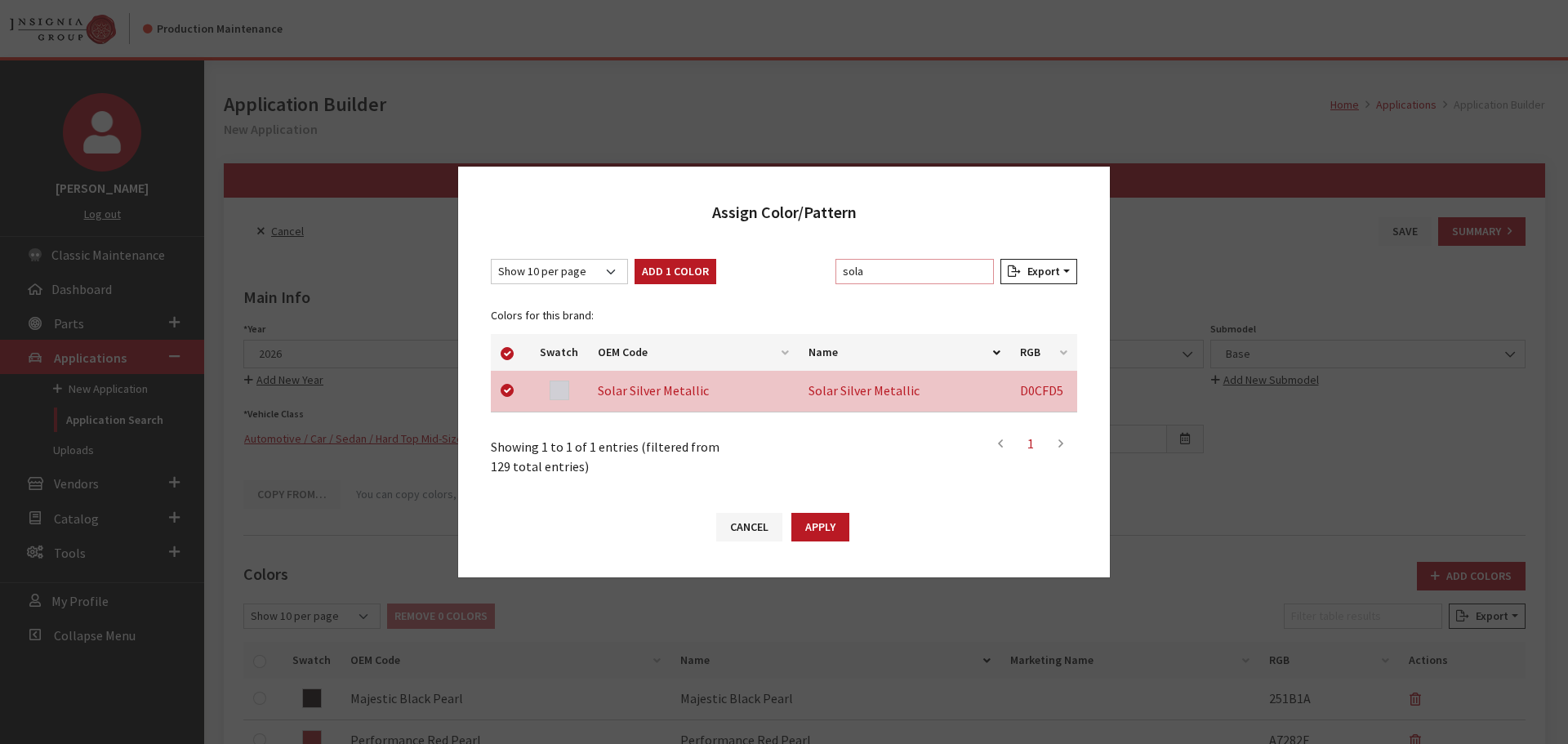
click at [881, 275] on input "sola" at bounding box center [914, 271] width 159 height 25
type input "u"
checkbox input "false"
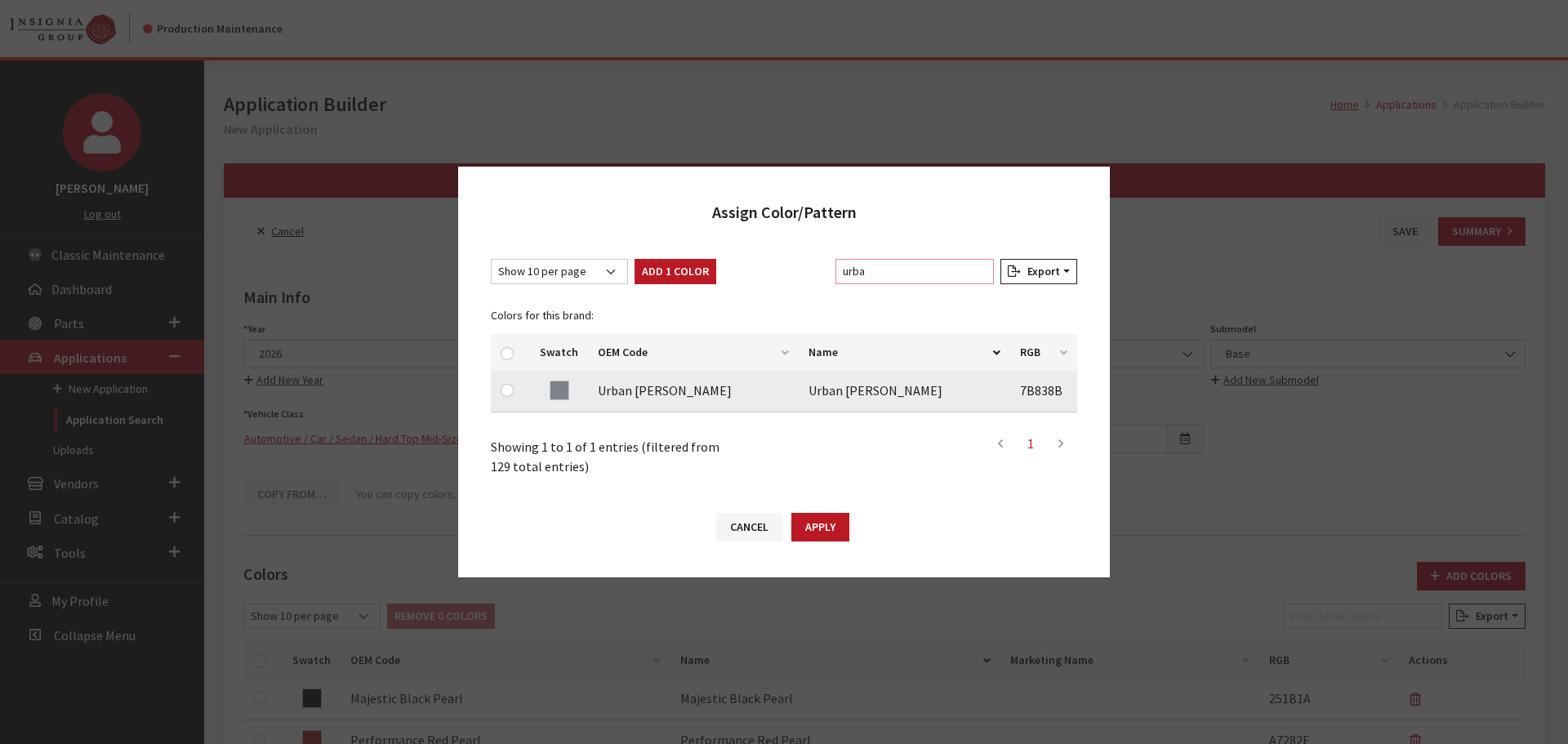
type input "urba"
click at [506, 390] on input "checkbox" at bounding box center [507, 390] width 13 height 13
checkbox input "true"
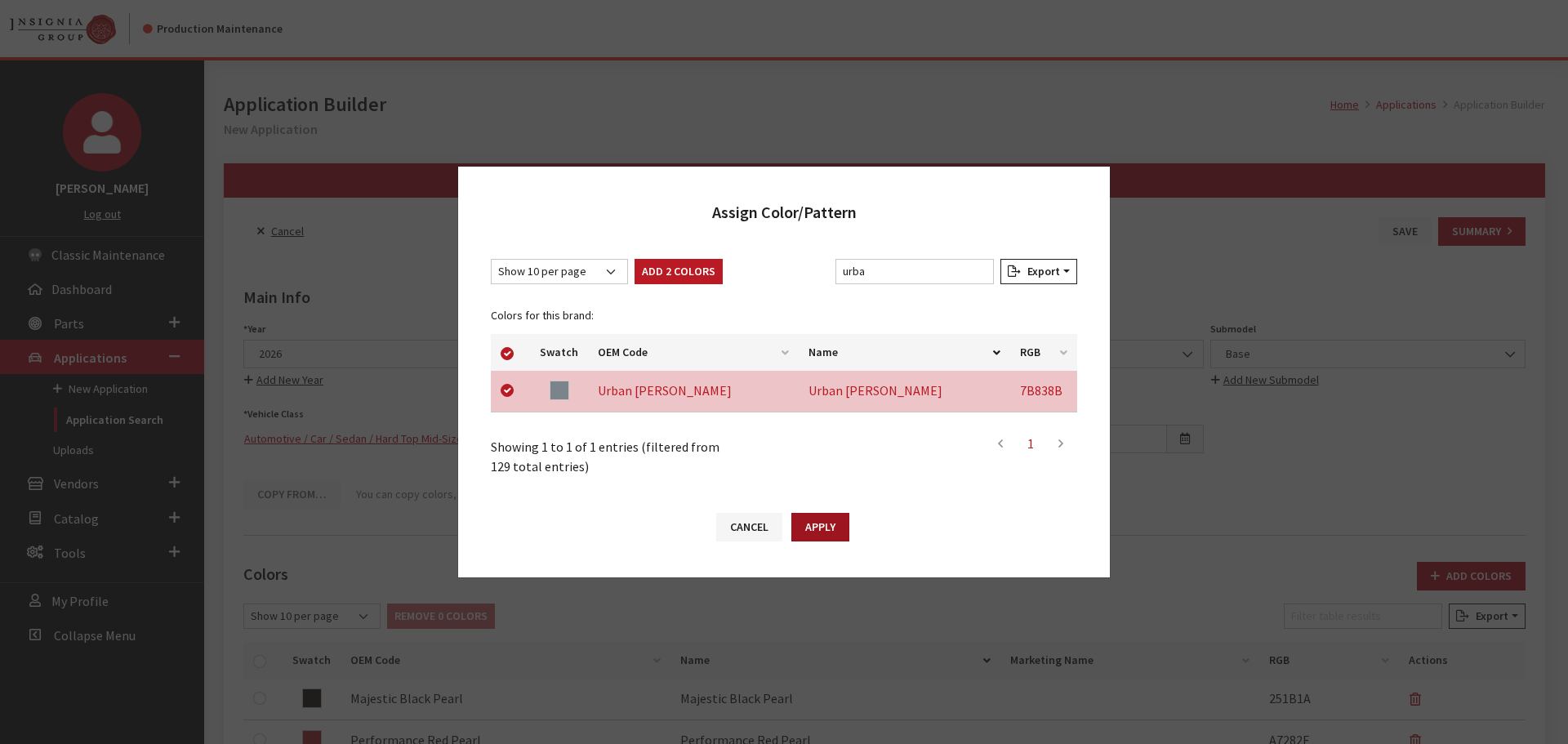
click at [823, 527] on button "Apply" at bounding box center [820, 527] width 58 height 29
checkbox input "false"
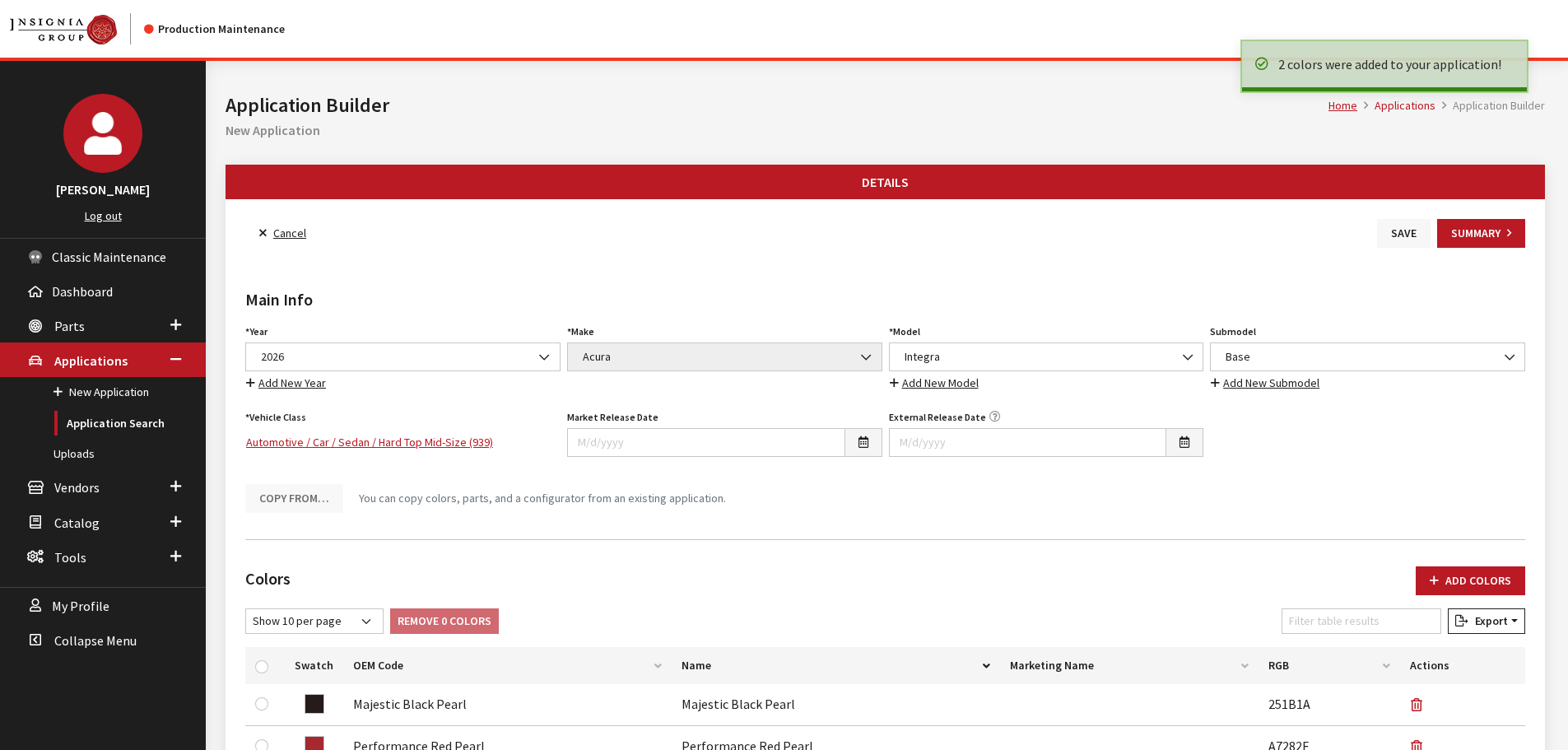
click at [1407, 234] on button "Save" at bounding box center [1403, 234] width 53 height 29
click at [318, 240] on link "Back to Search" at bounding box center [301, 234] width 113 height 29
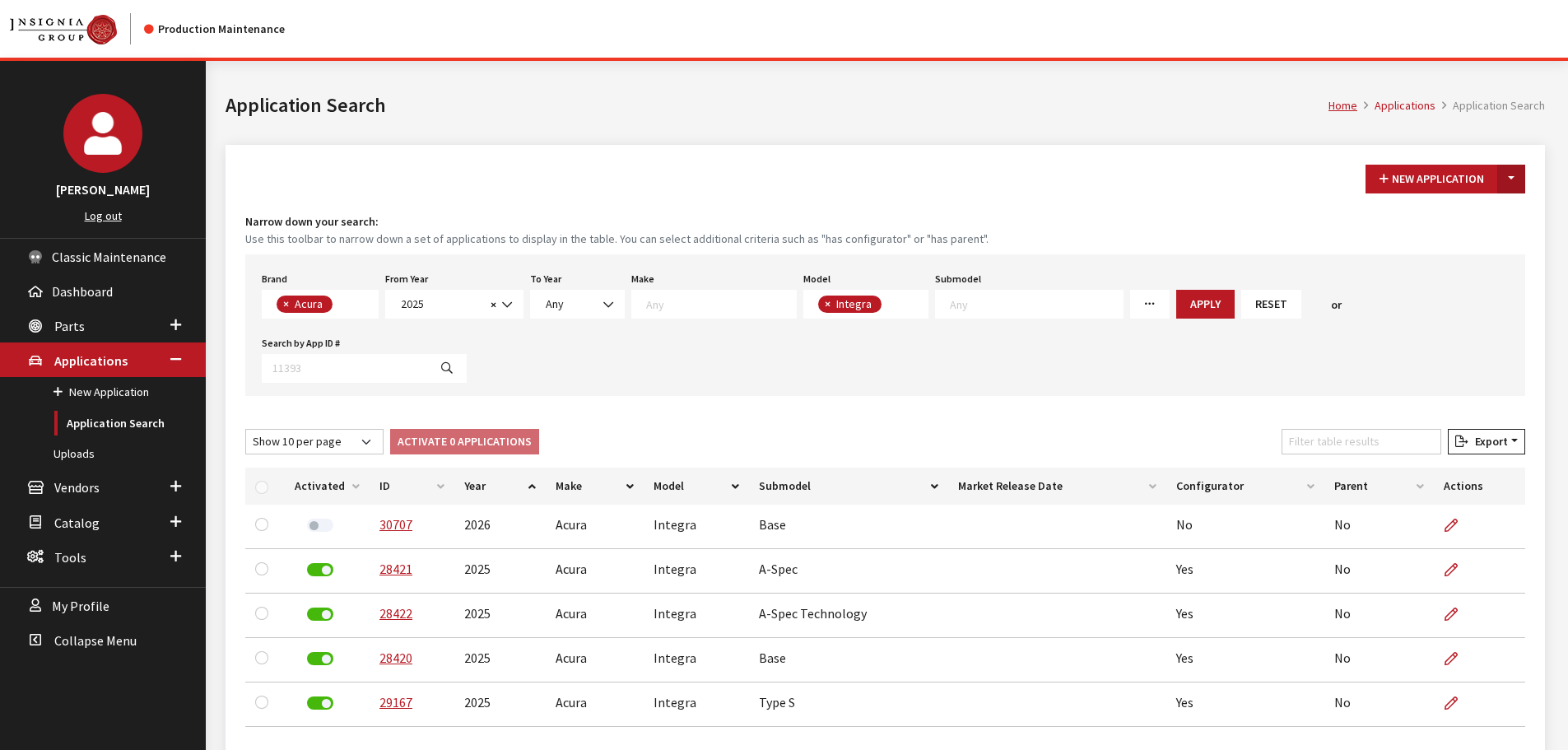
click at [1505, 182] on button "Toggle Dropdown" at bounding box center [1510, 179] width 28 height 29
click at [1477, 211] on button "New From Existing..." at bounding box center [1454, 214] width 141 height 29
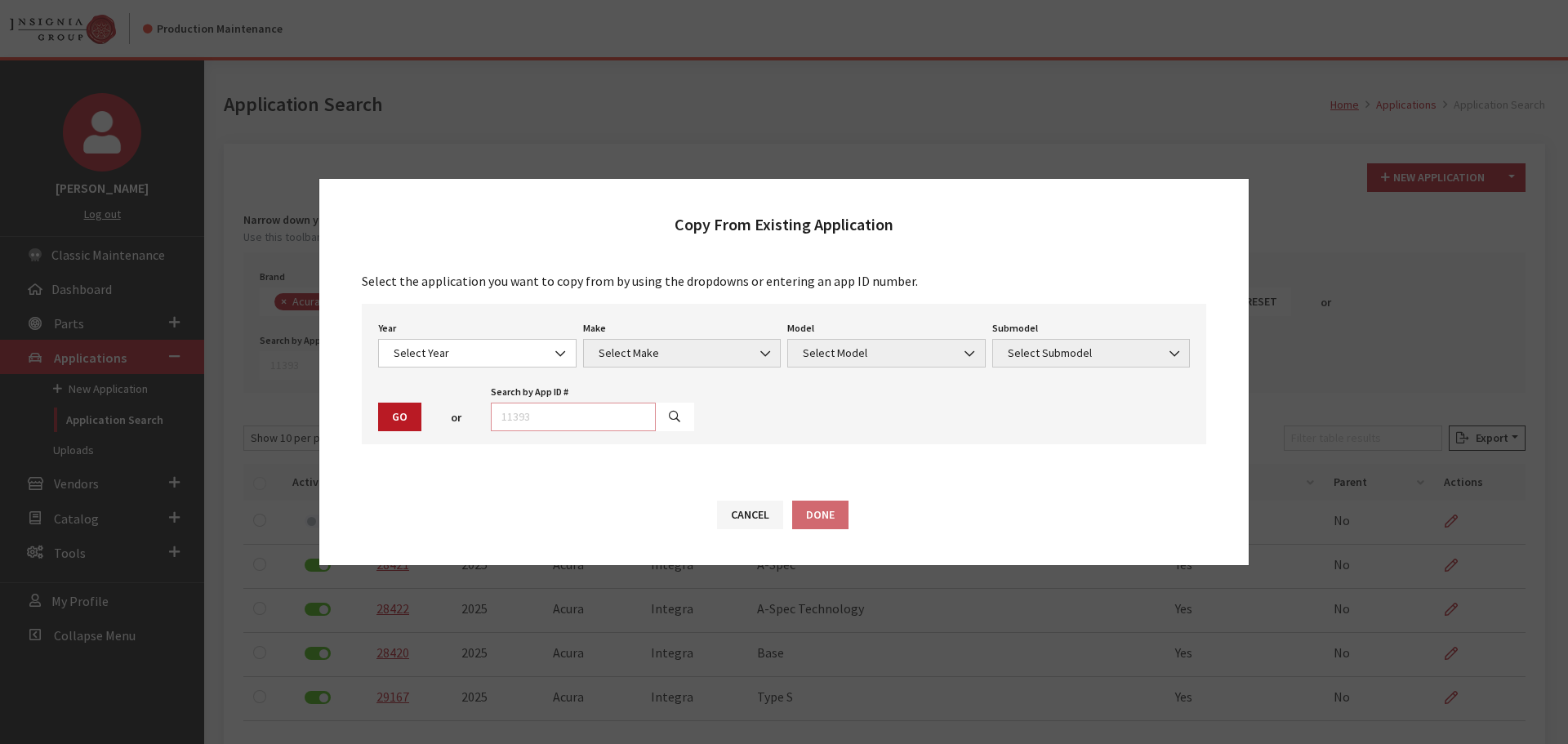
click at [566, 411] on input "text" at bounding box center [573, 417] width 165 height 29
type input "30707"
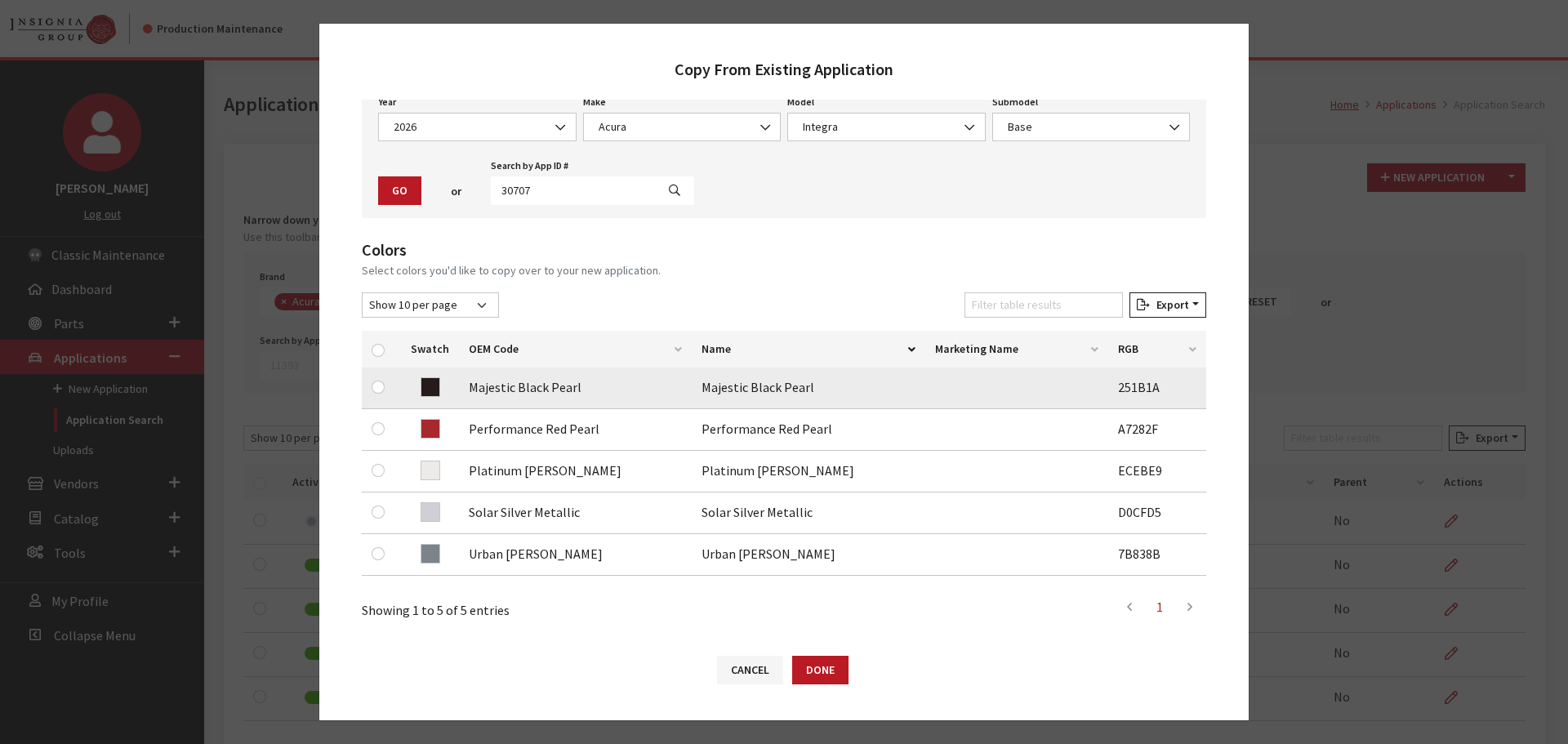
scroll to position [164, 0]
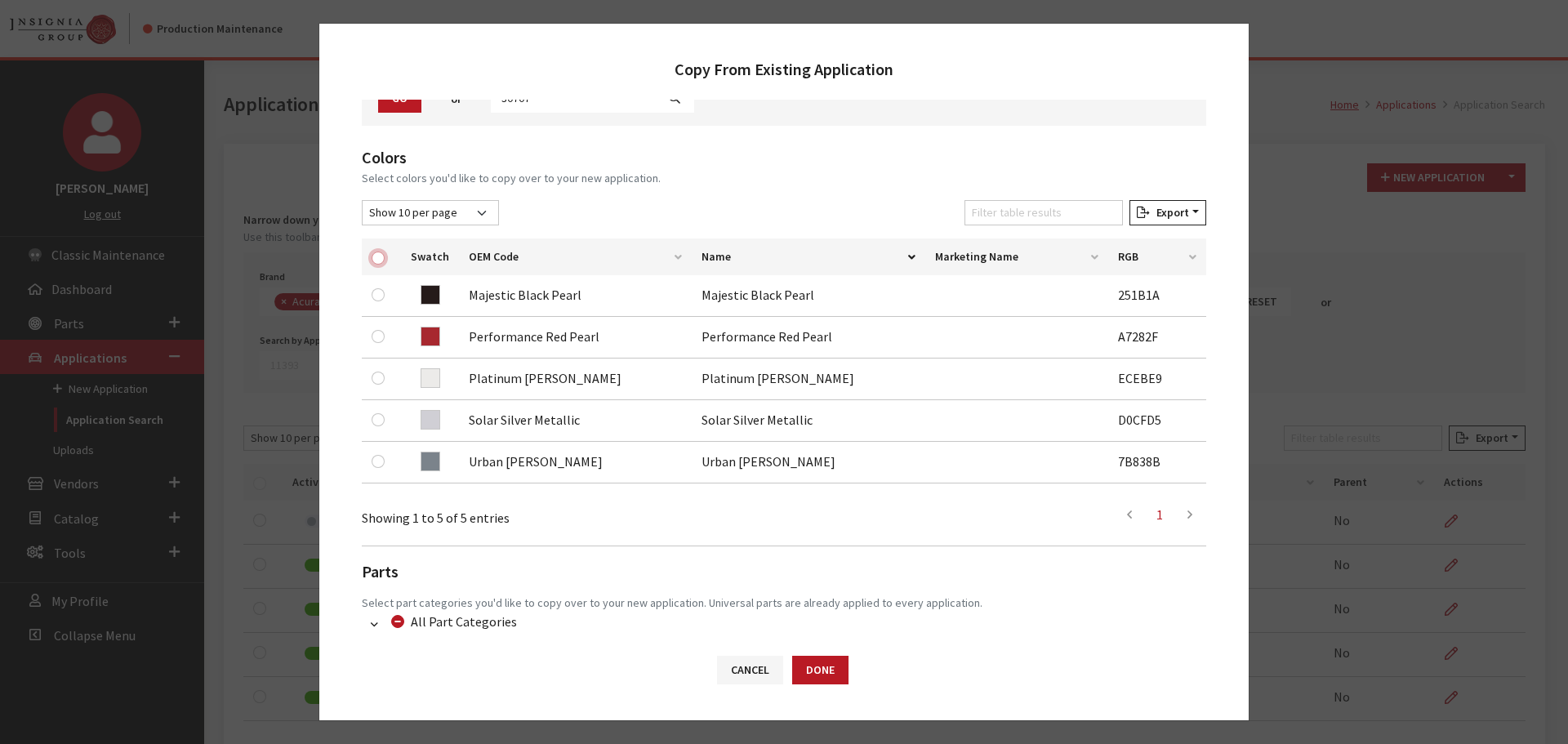
click at [373, 256] on input "checkbox" at bounding box center [379, 259] width 13 height 13
checkbox input "true"
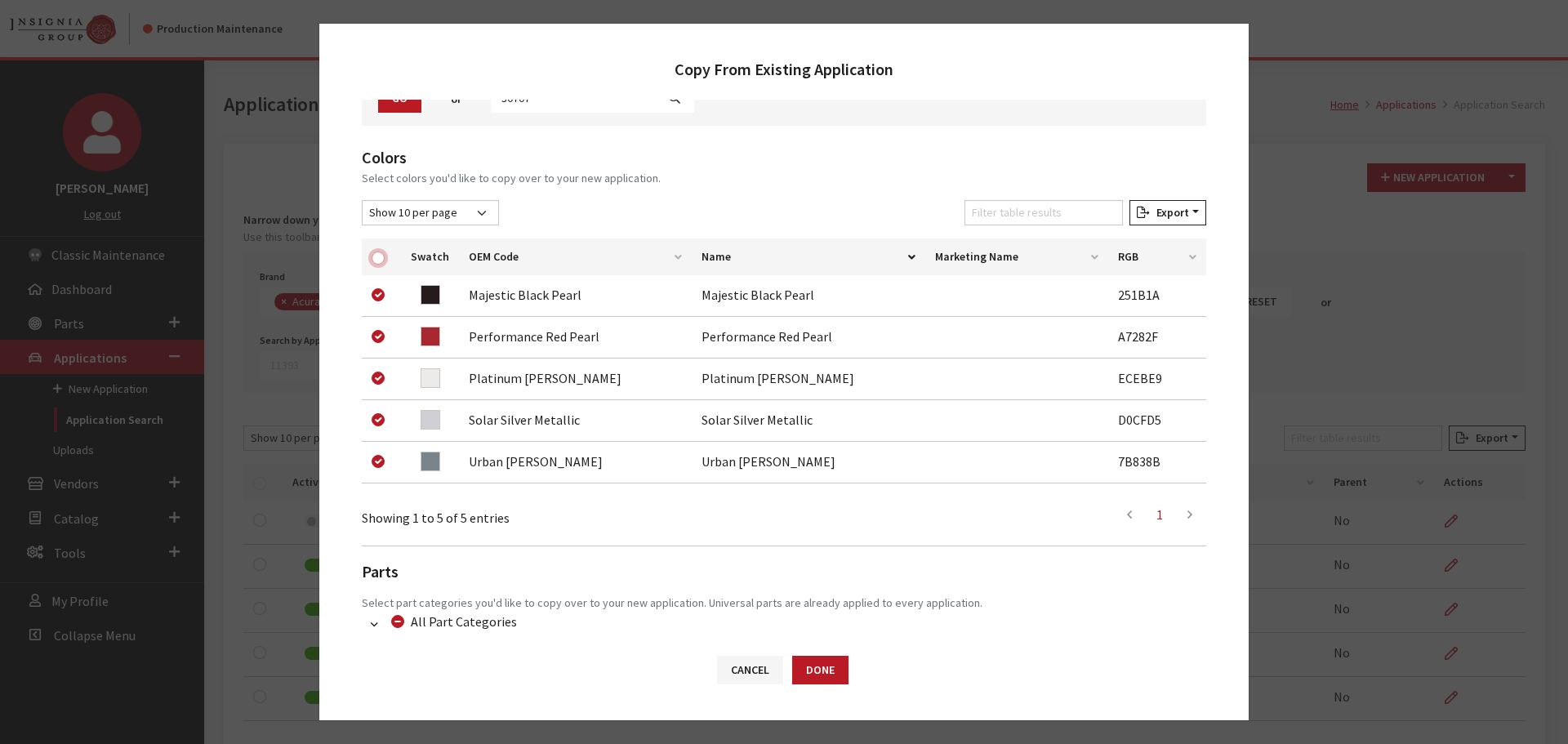
checkbox input "true"
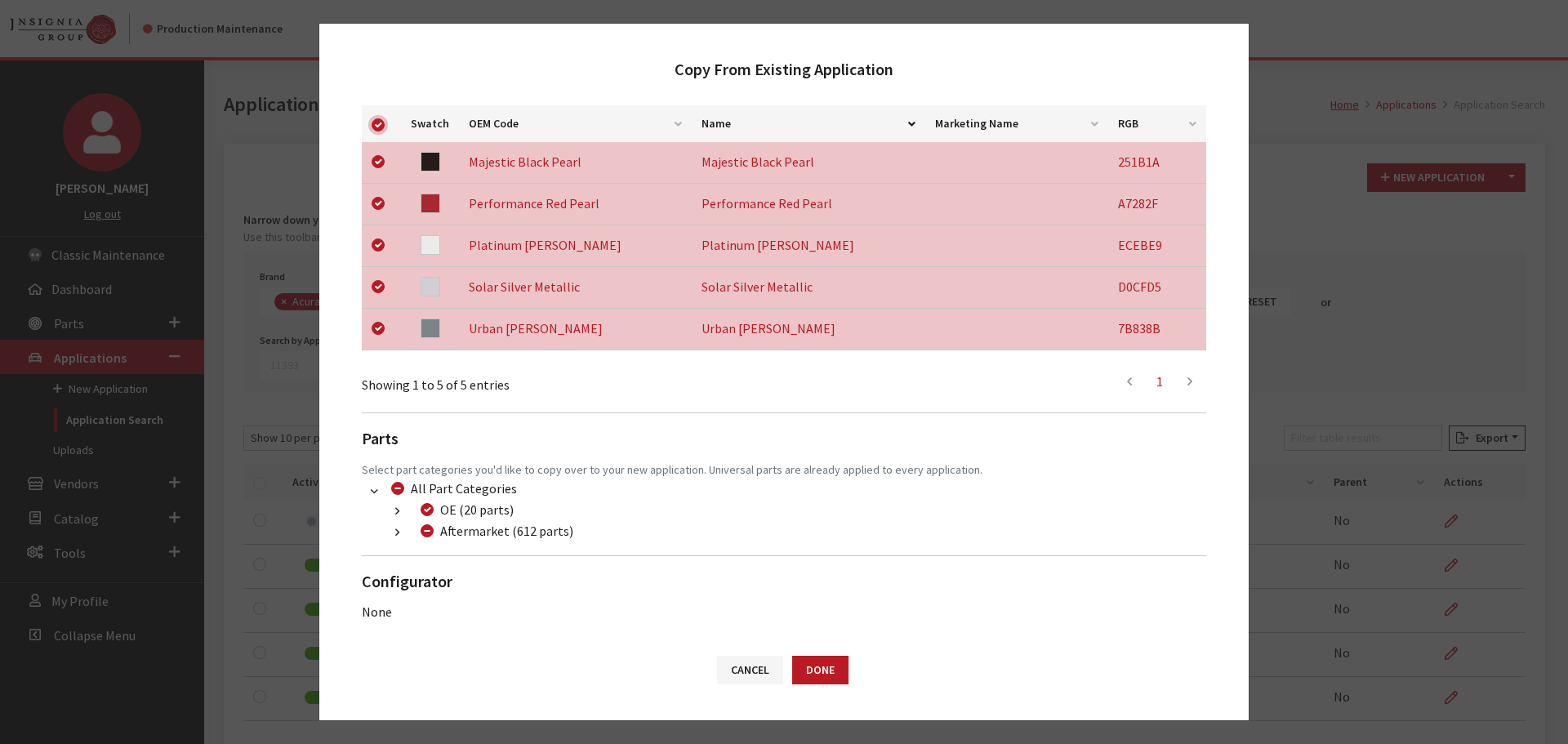
scroll to position [299, 0]
click at [398, 529] on icon "button" at bounding box center [397, 531] width 4 height 12
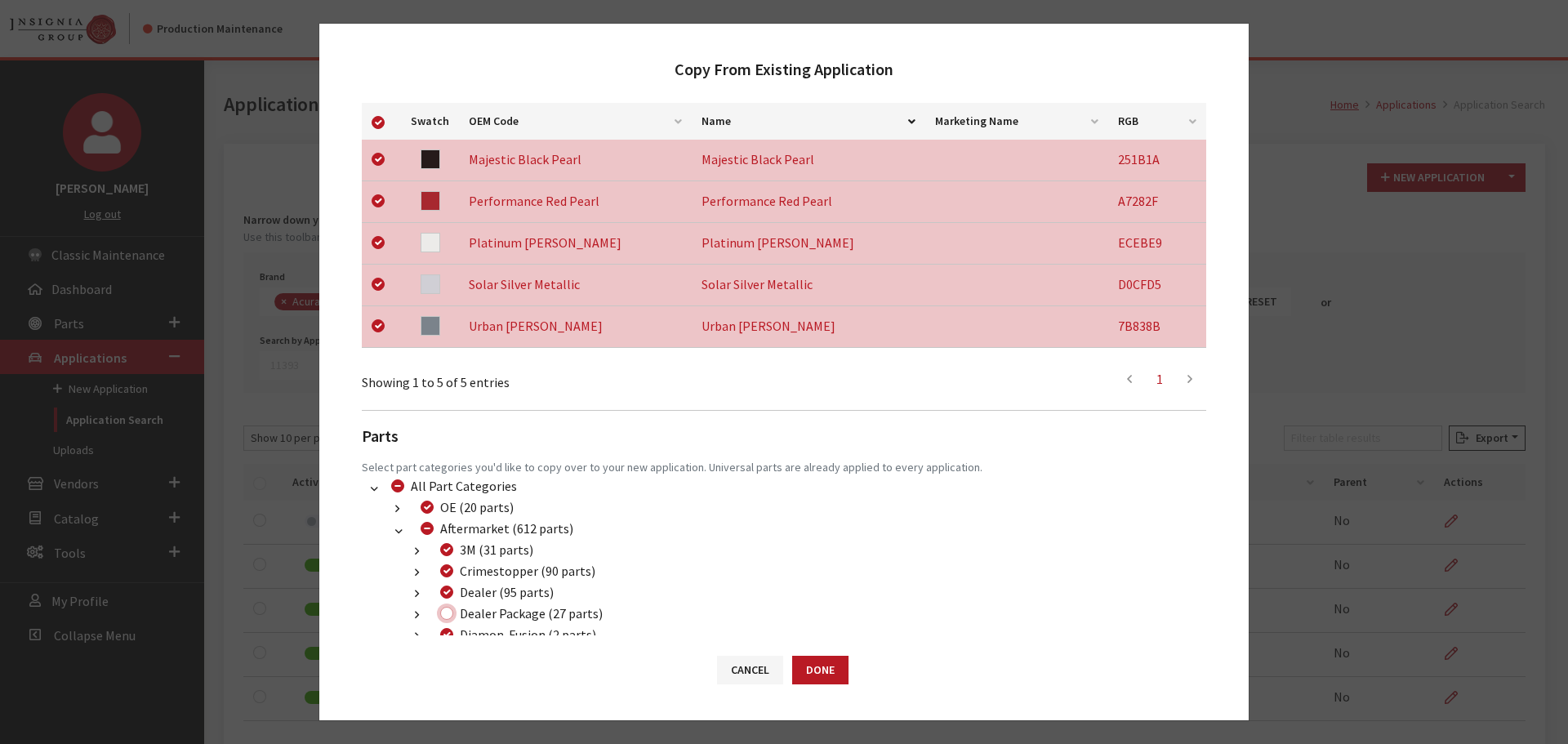
click at [444, 614] on input "Dealer Package (27 parts)" at bounding box center [447, 614] width 13 height 13
checkbox input "true"
click at [812, 672] on button "Done" at bounding box center [819, 670] width 56 height 29
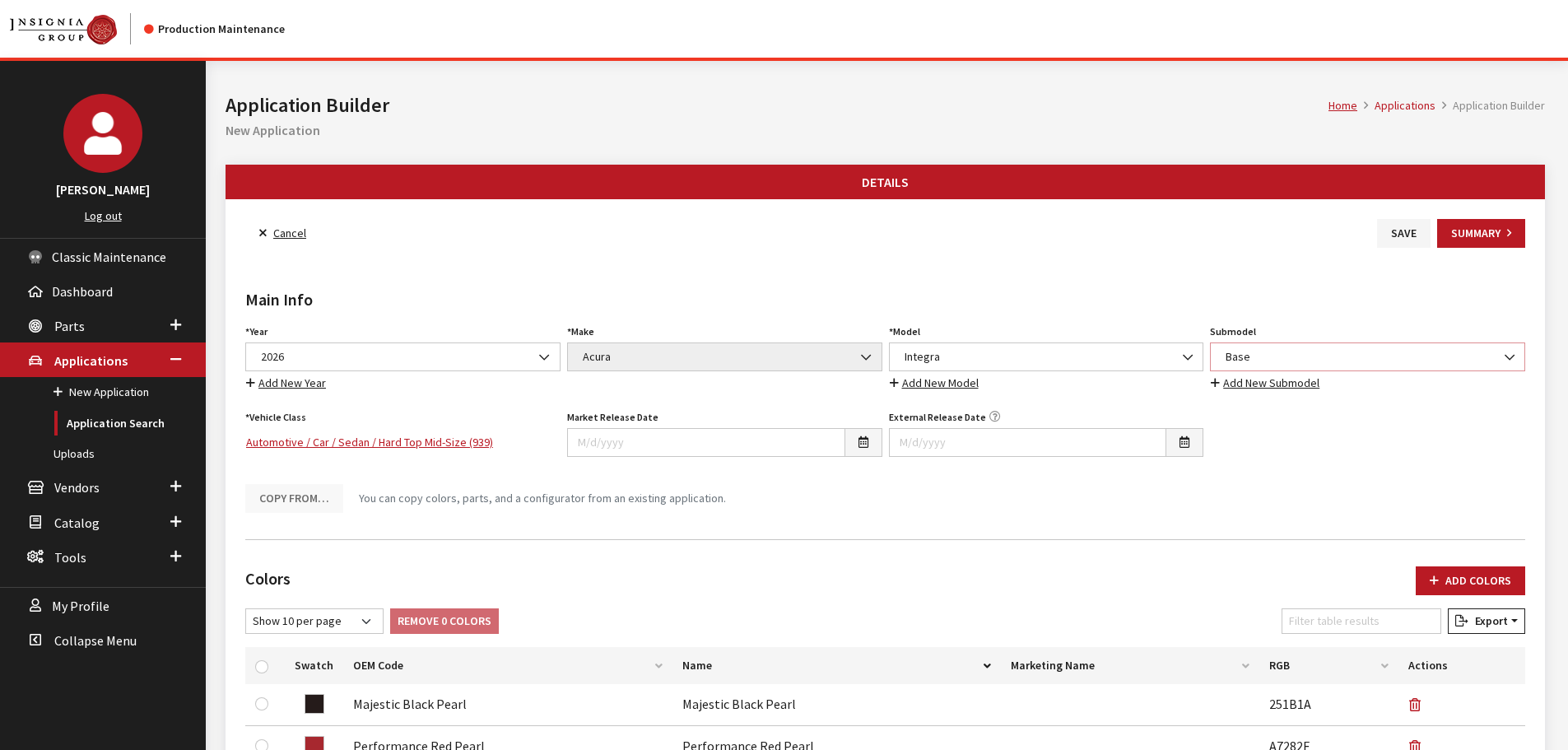
click at [1326, 350] on span "Base" at bounding box center [1367, 356] width 294 height 17
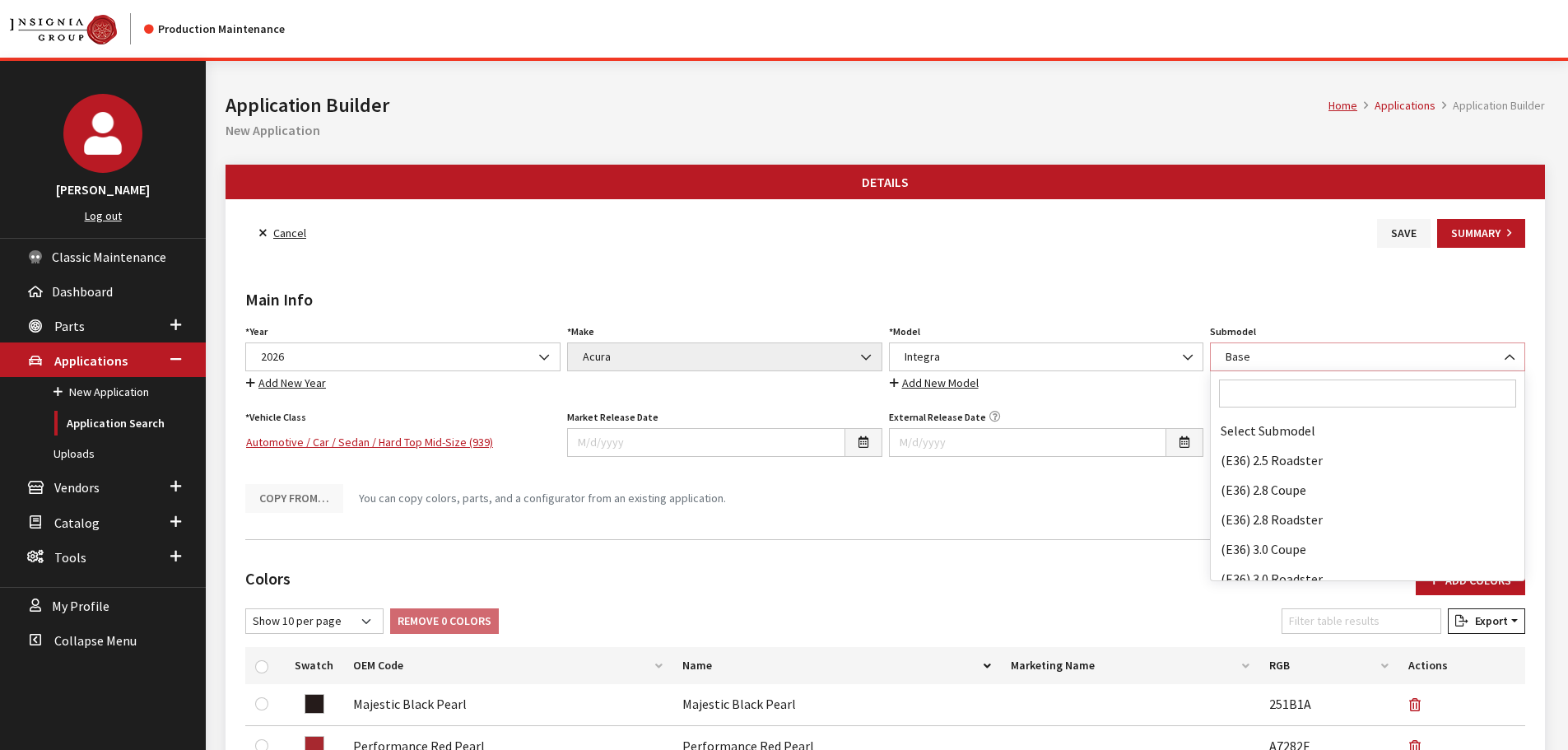
scroll to position [36972, 0]
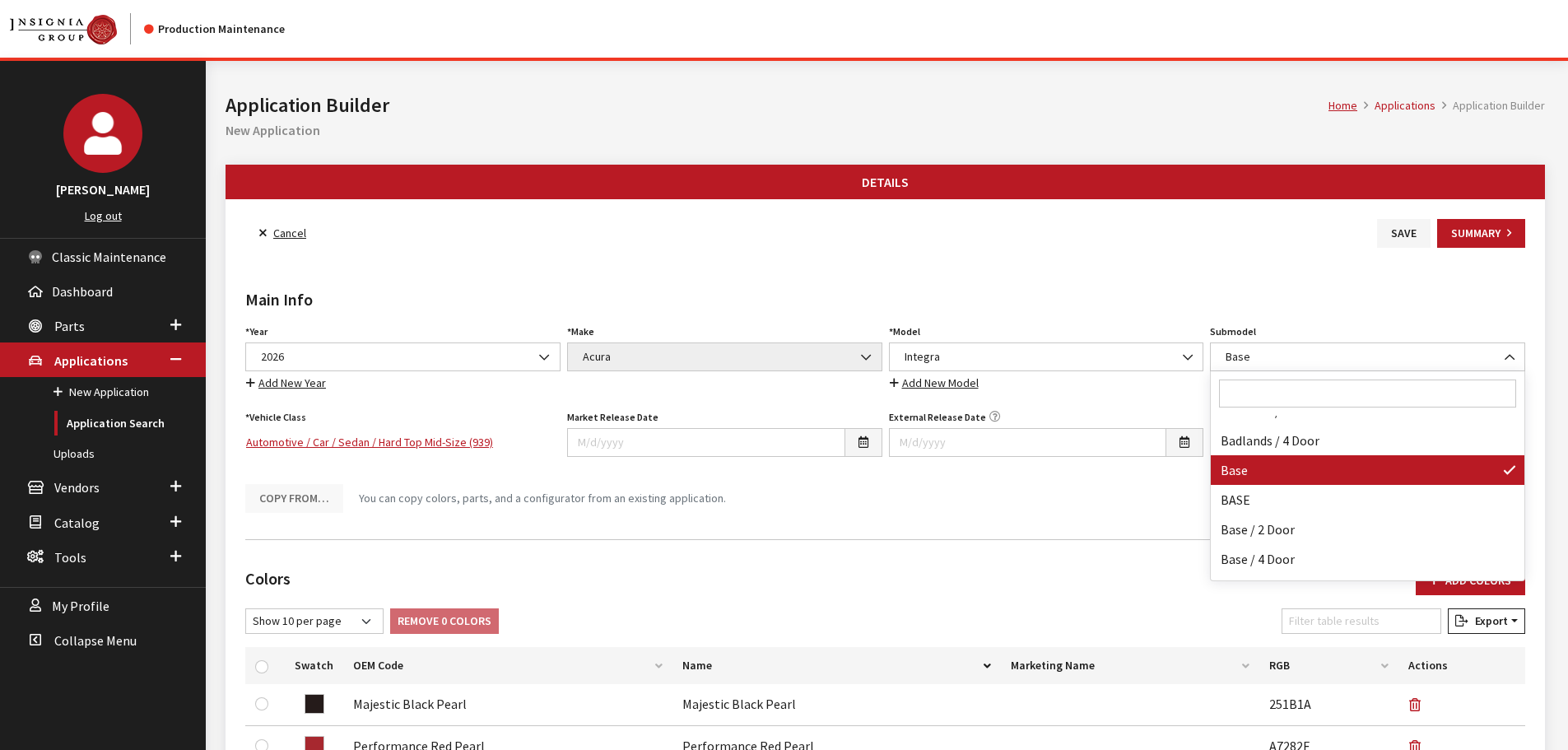
click at [1310, 384] on input "Search" at bounding box center [1367, 393] width 297 height 28
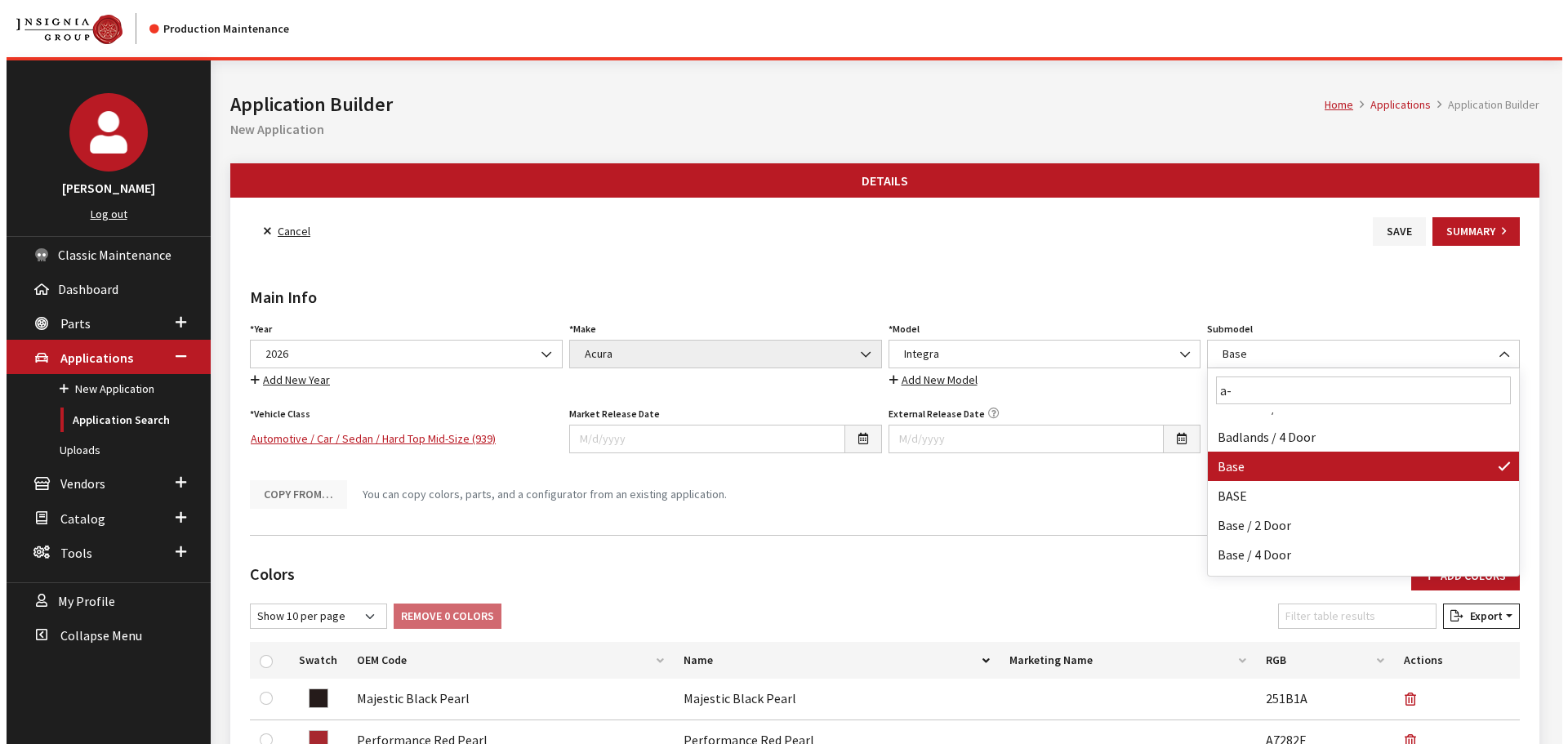
scroll to position [0, 0]
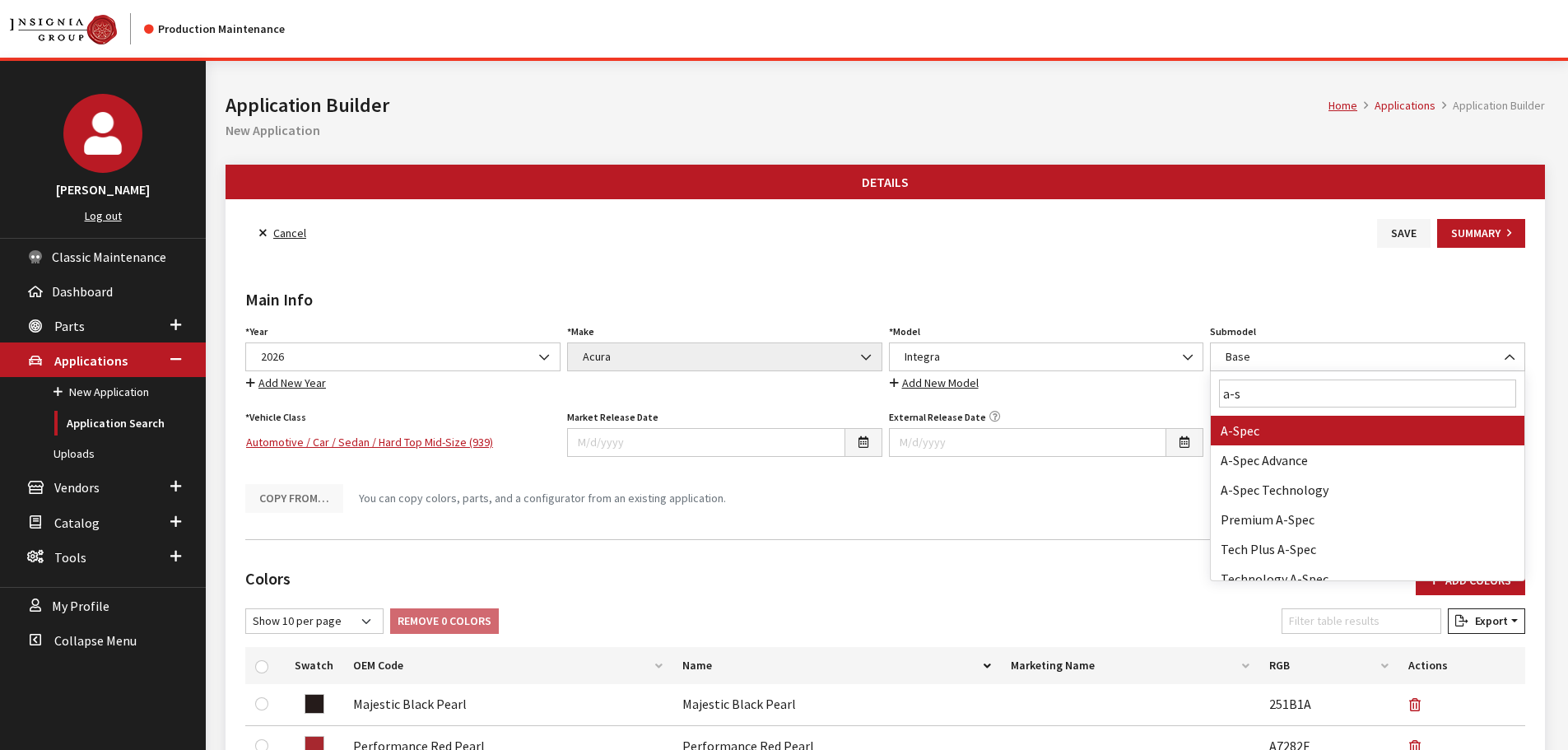
type input "a-sp"
select select "2098"
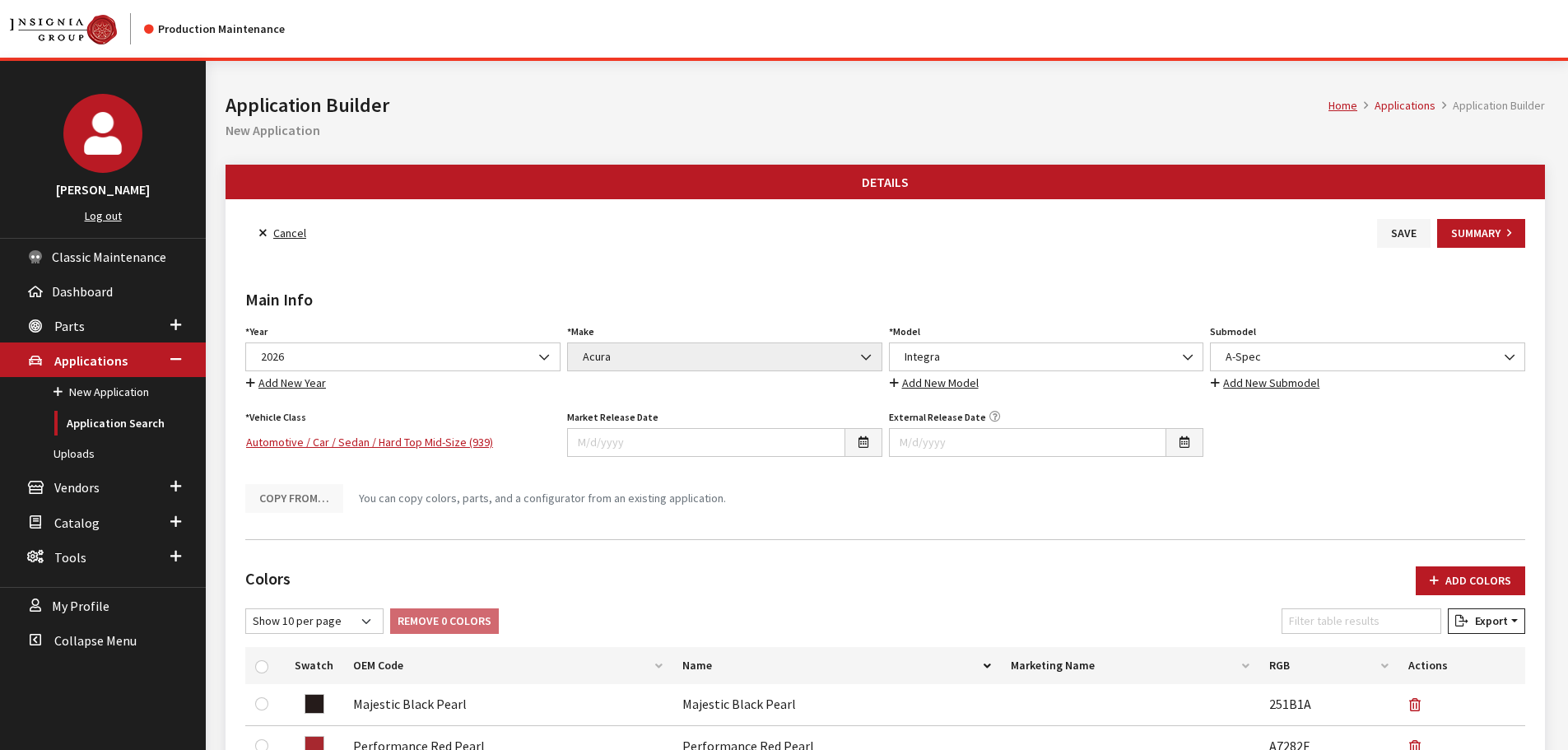
drag, startPoint x: 1437, startPoint y: 576, endPoint x: 1407, endPoint y: 538, distance: 48.4
click at [1438, 577] on icon "button" at bounding box center [1434, 582] width 9 height 12
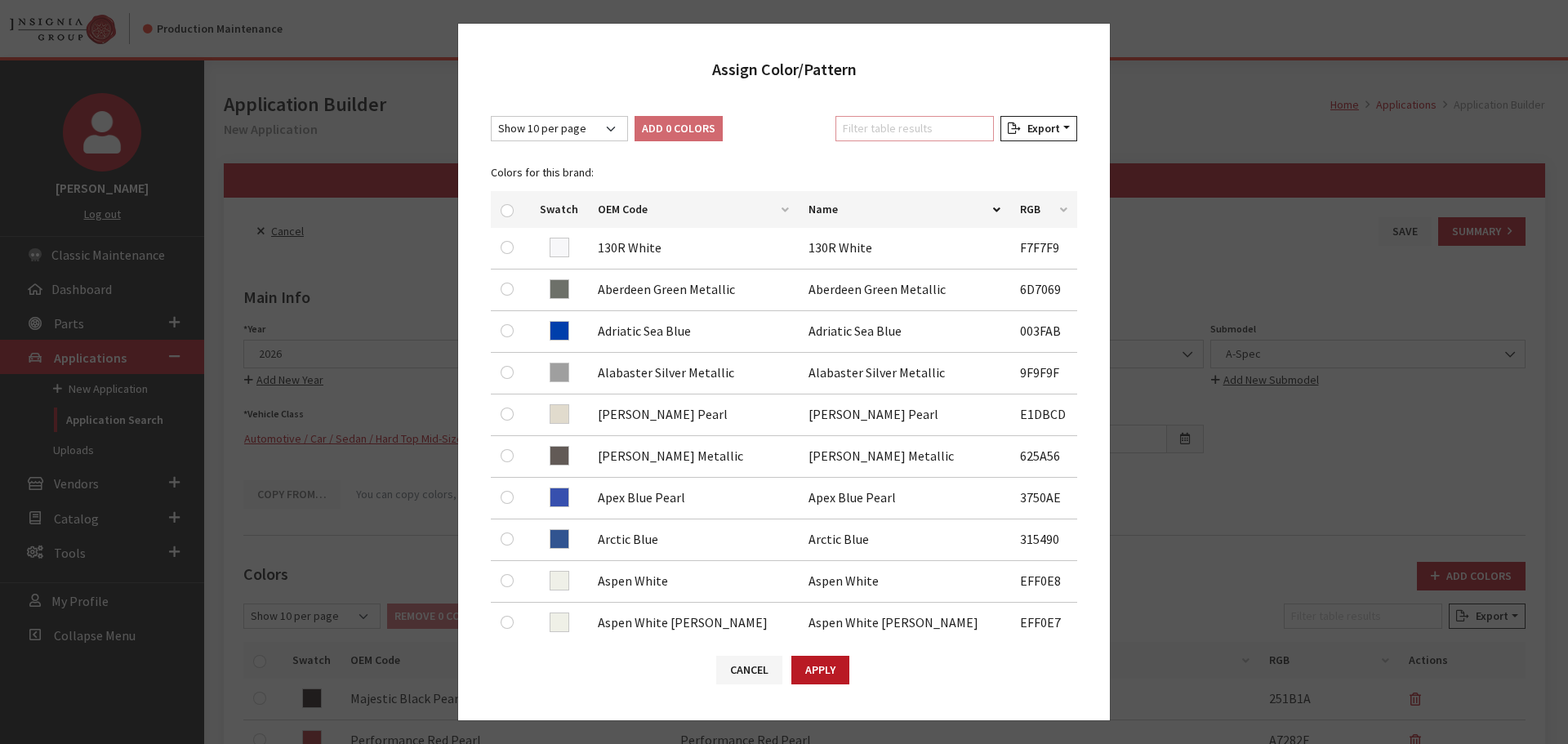
click at [918, 117] on input "Filter table results" at bounding box center [914, 128] width 159 height 25
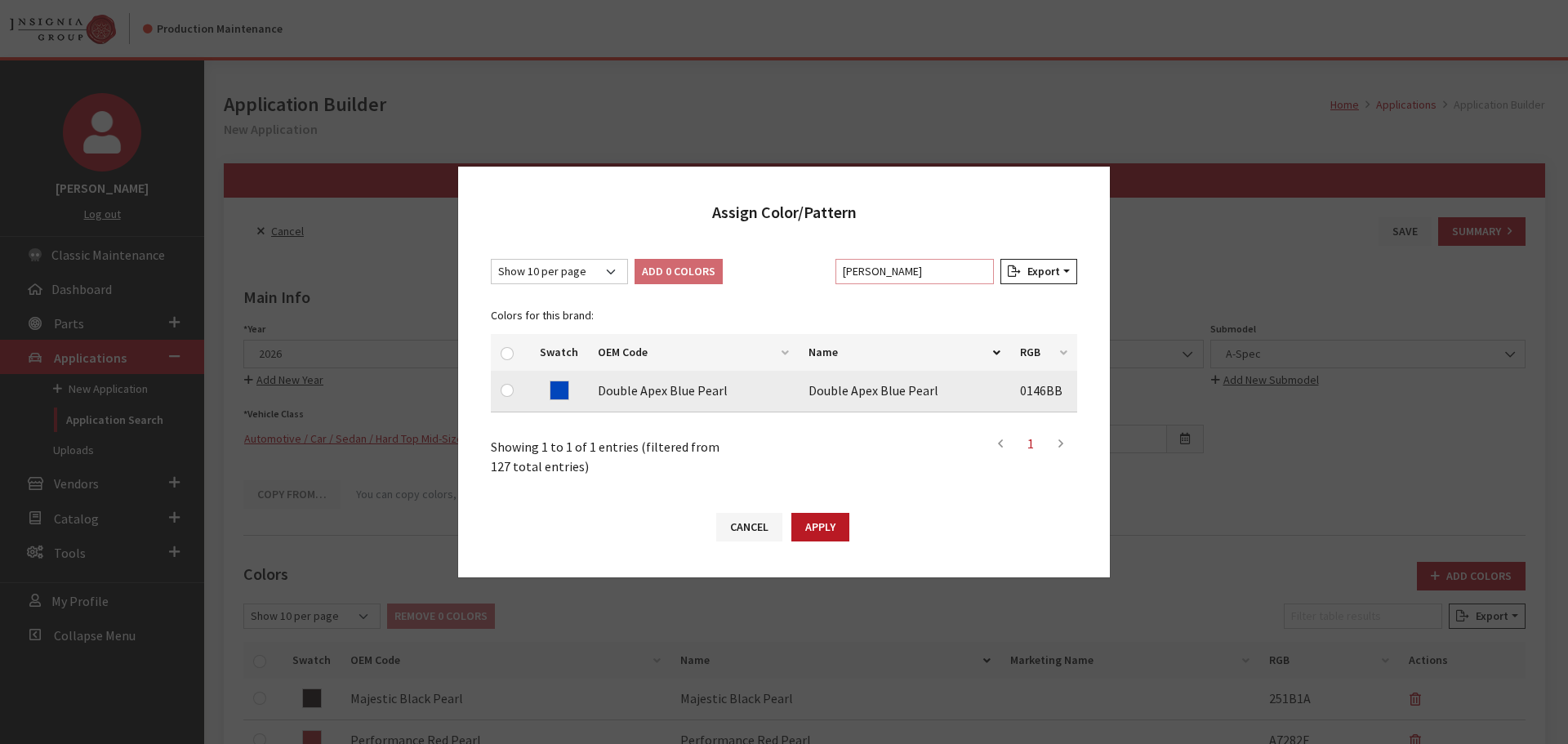
type input "doub"
click at [508, 387] on input "checkbox" at bounding box center [507, 390] width 13 height 13
checkbox input "true"
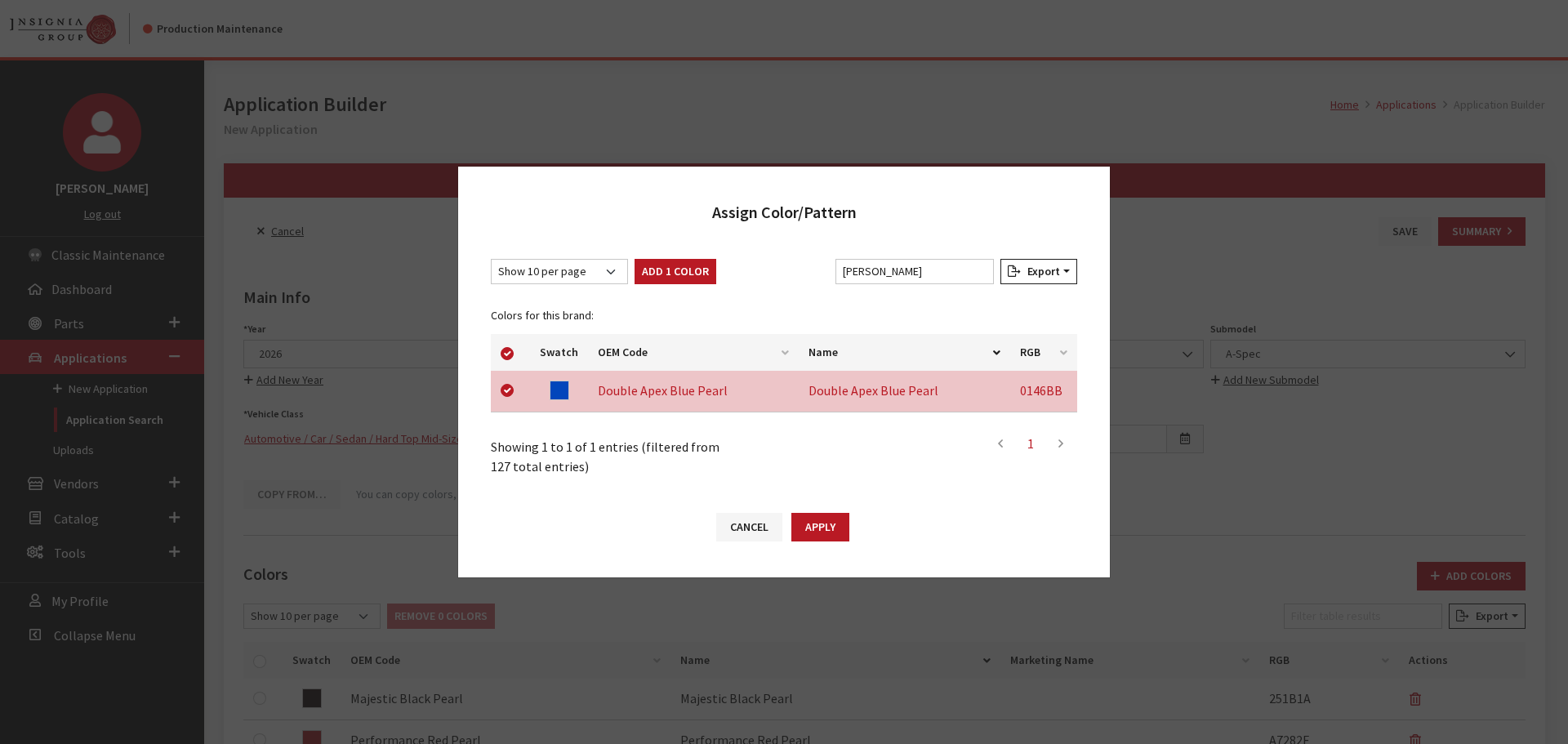
drag, startPoint x: 822, startPoint y: 530, endPoint x: 1095, endPoint y: 532, distance: 273.0
click at [822, 531] on button "Apply" at bounding box center [820, 527] width 58 height 29
checkbox input "false"
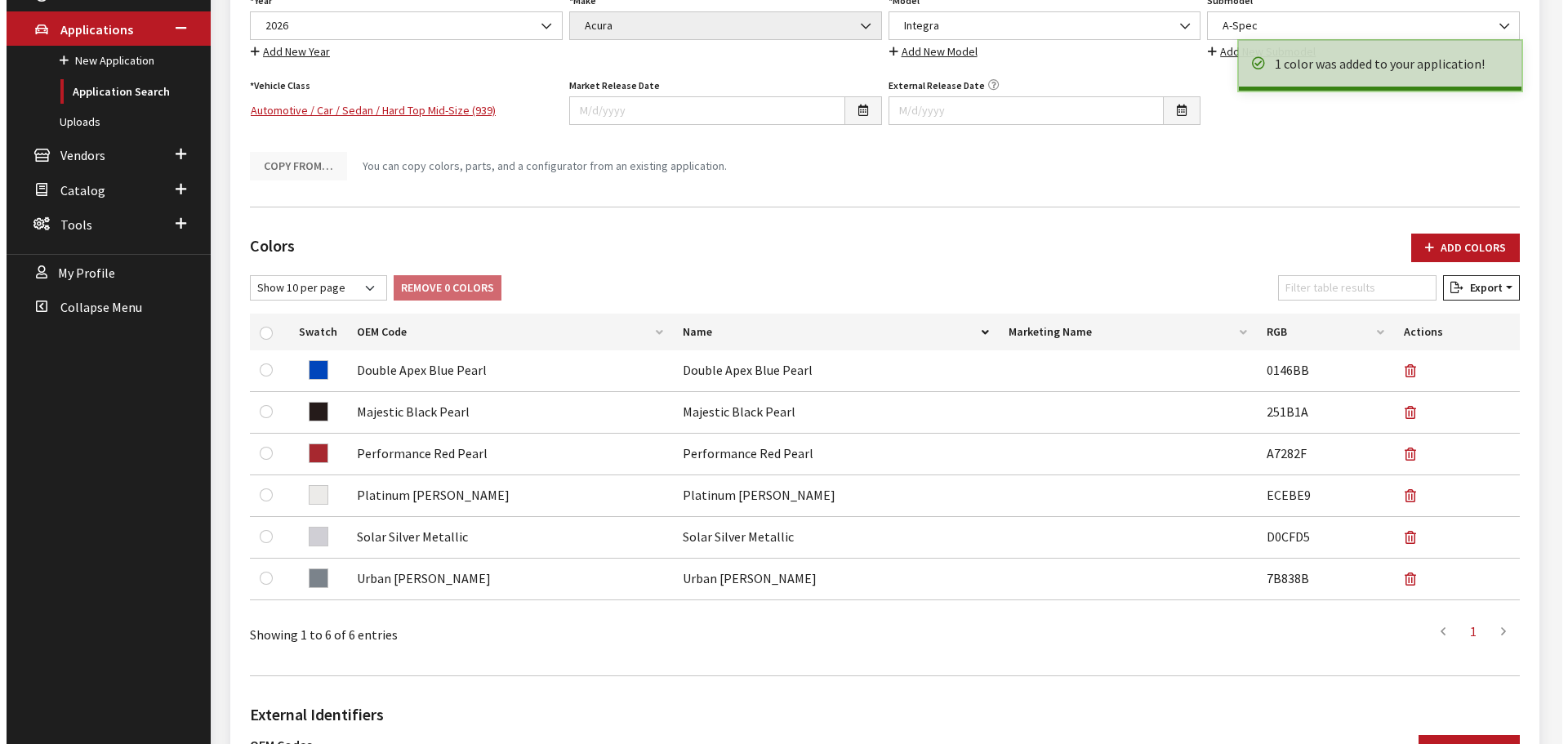
scroll to position [653, 0]
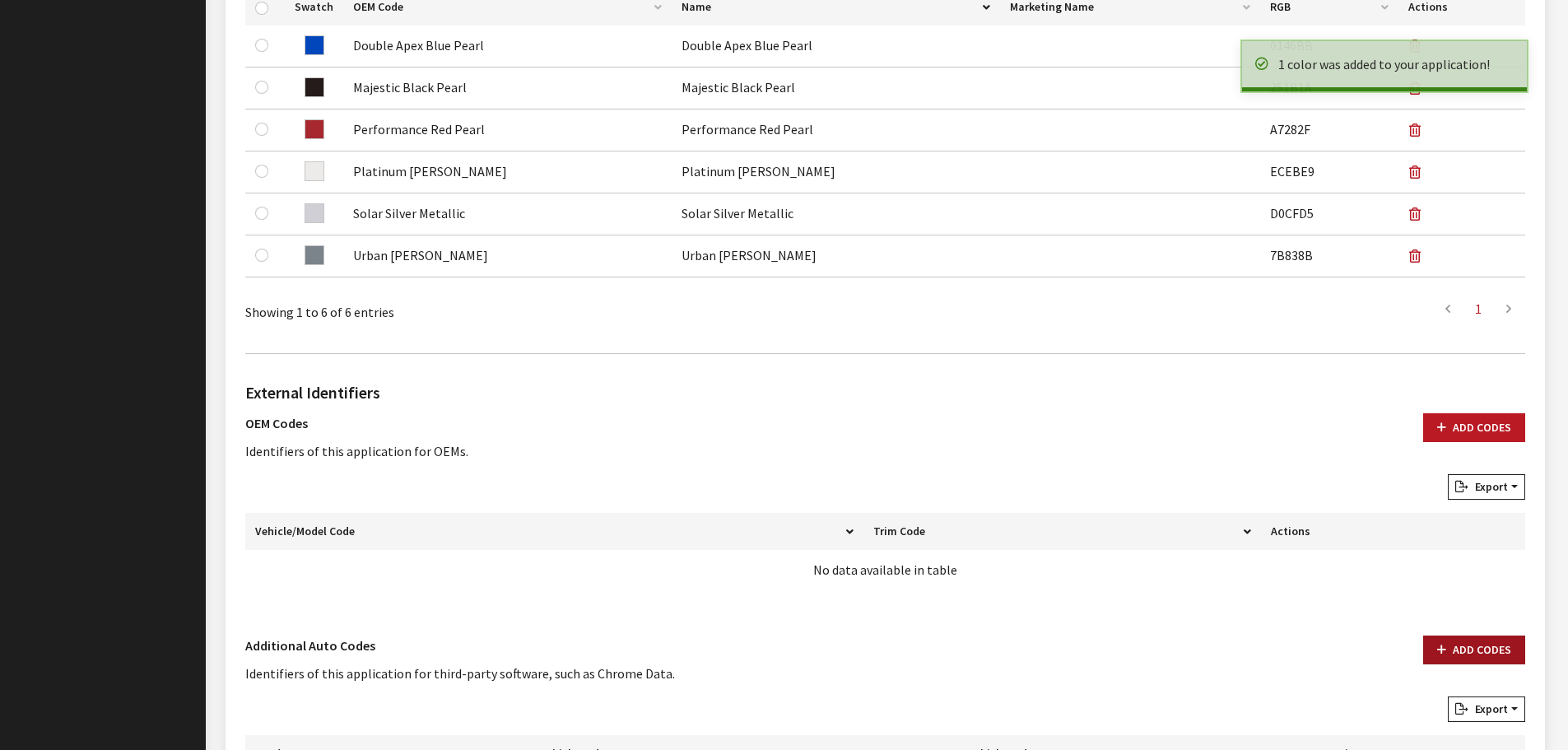
click at [1454, 641] on button "Add Codes" at bounding box center [1474, 650] width 102 height 29
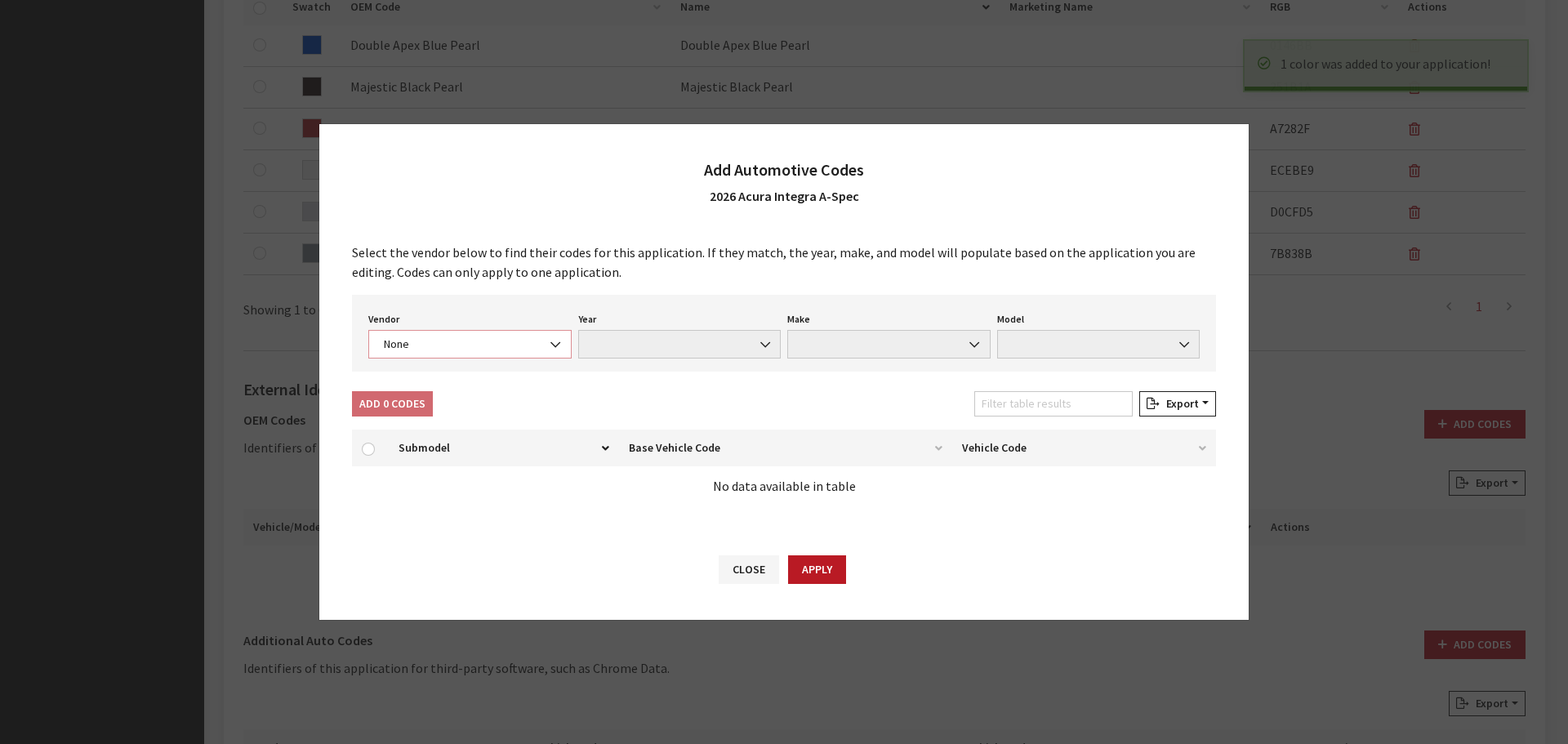
click at [497, 335] on span "None" at bounding box center [470, 344] width 203 height 29
select select "4"
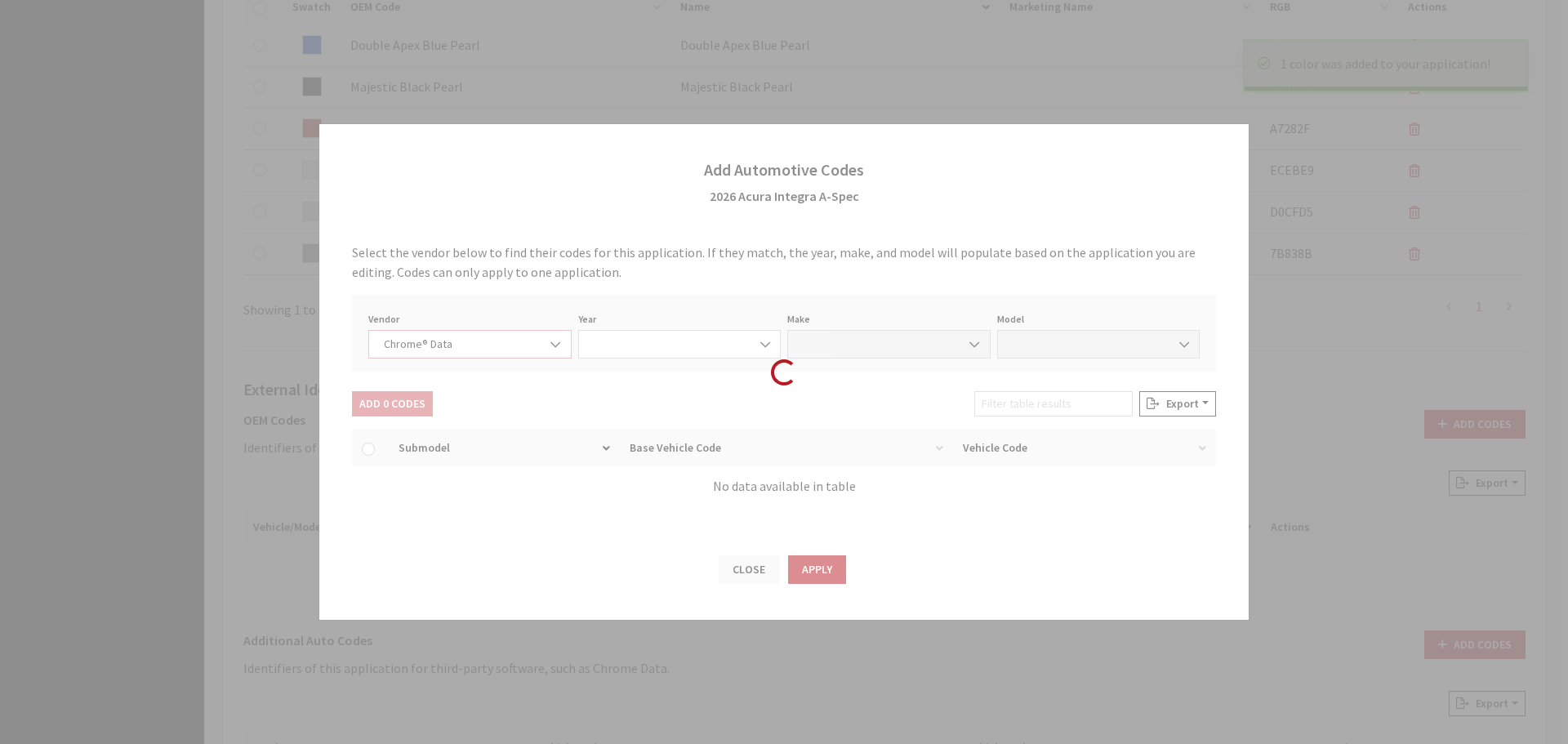
select select "2026"
select select "1"
select select "73112"
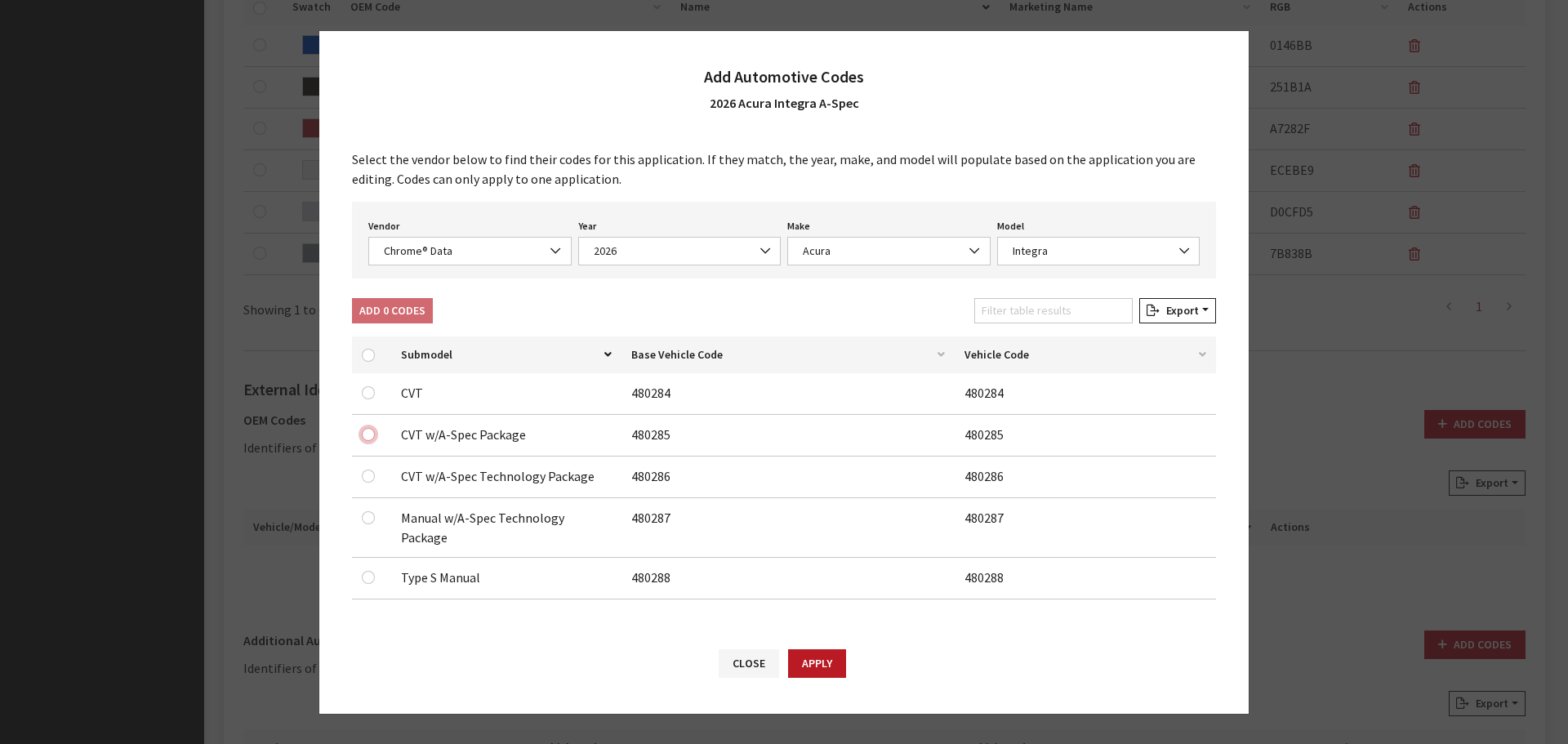
click at [370, 441] on input "checkbox" at bounding box center [368, 435] width 13 height 13
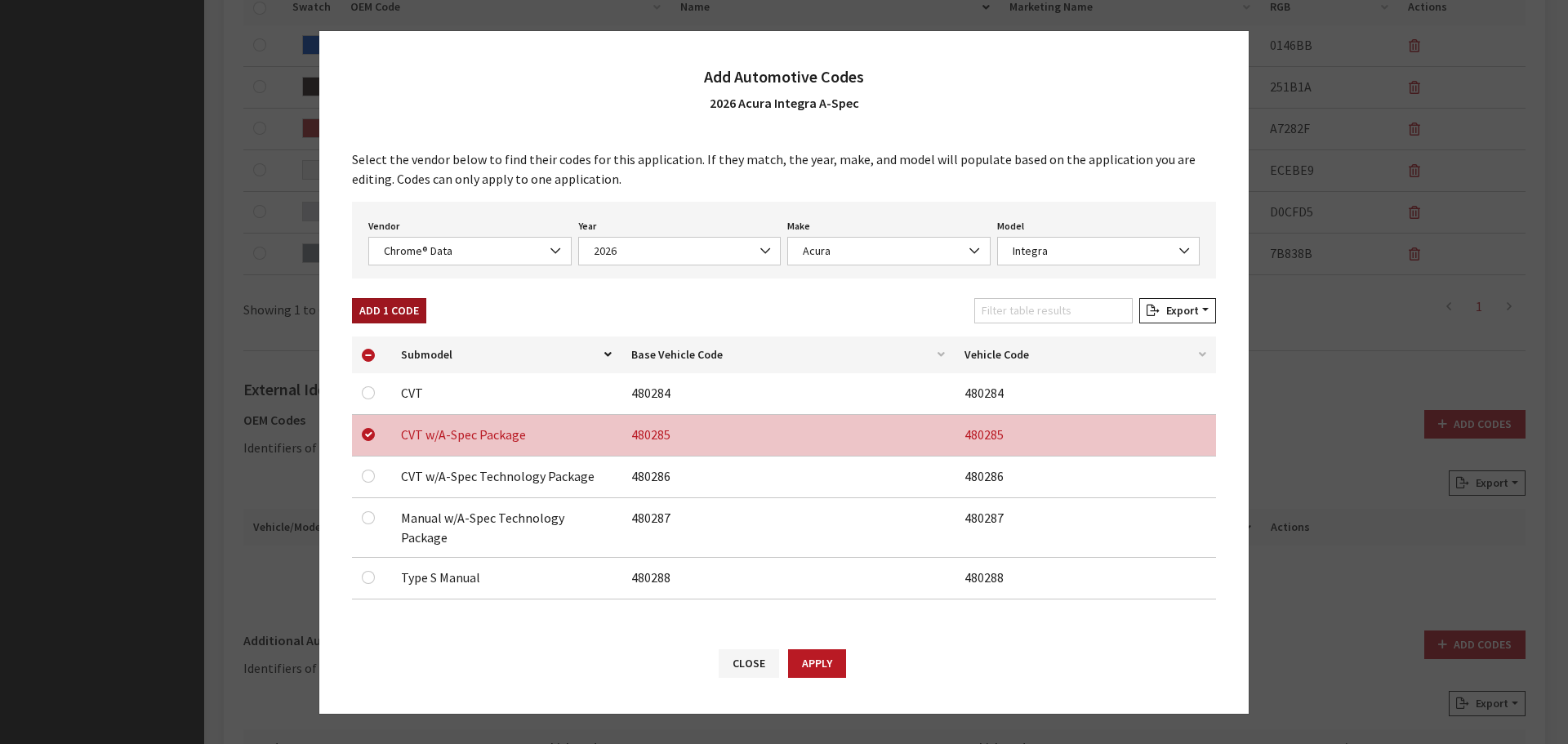
click at [374, 313] on button "Add 1 Code" at bounding box center [389, 311] width 75 height 25
checkbox input "false"
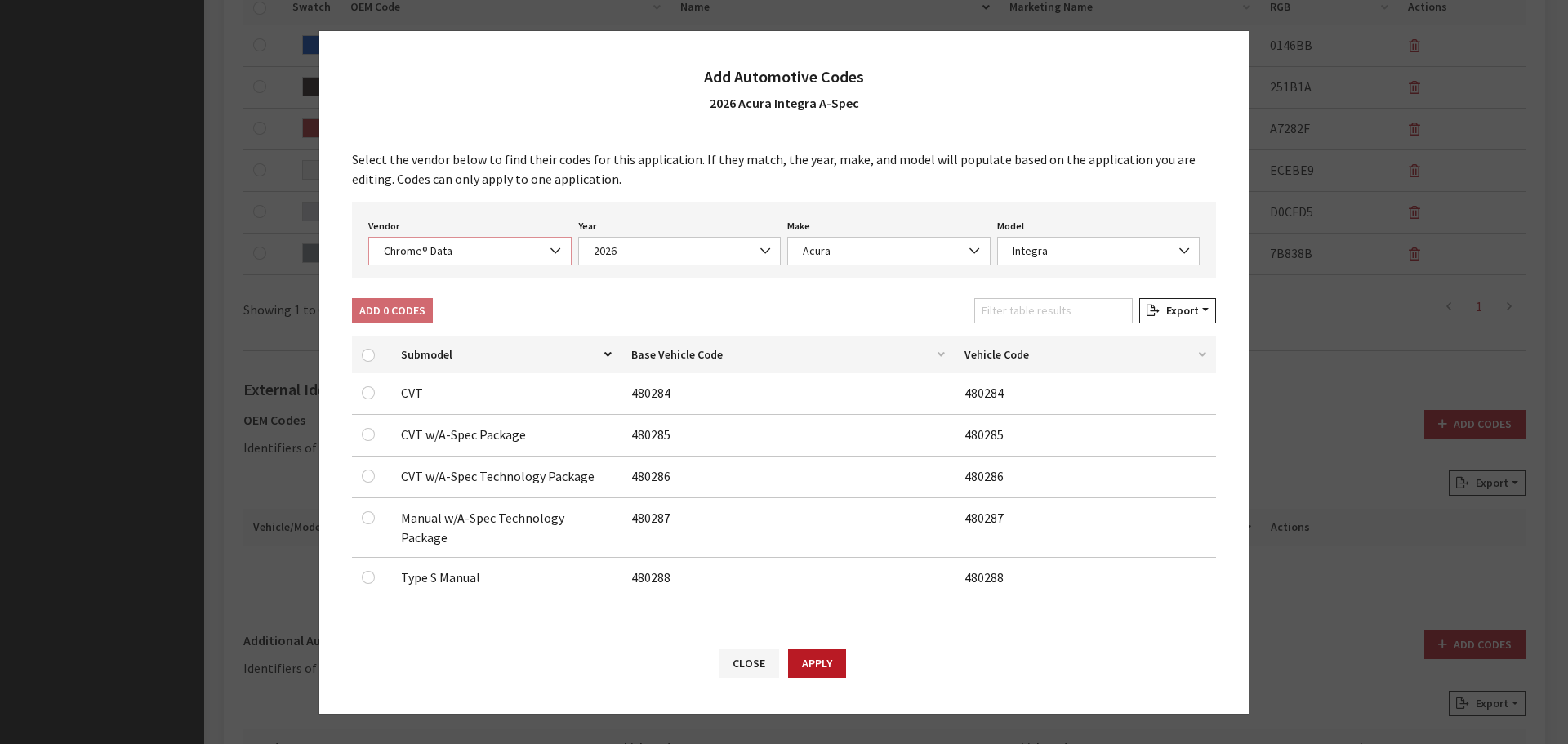
click at [426, 248] on span "Chrome® Data" at bounding box center [470, 251] width 203 height 29
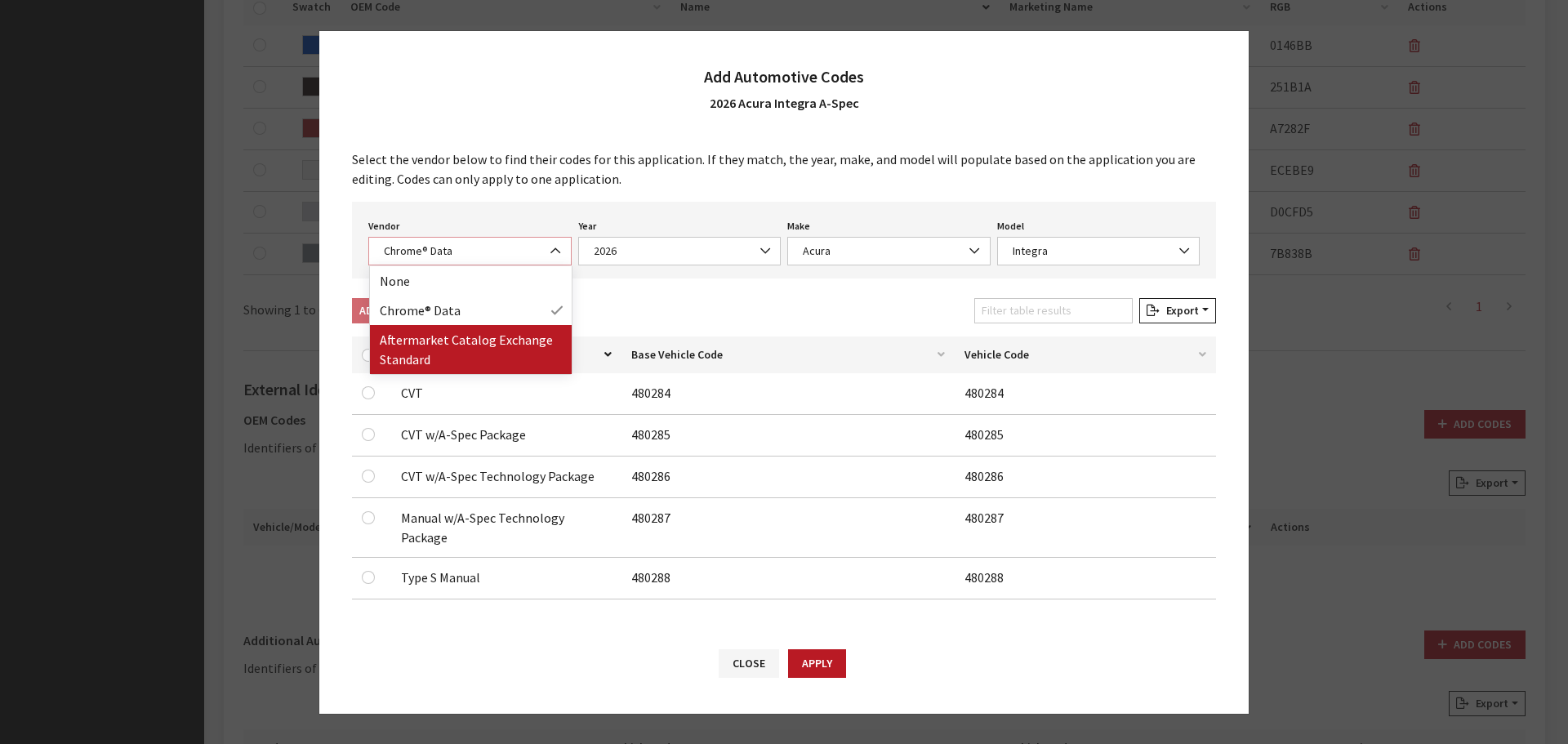
select select "2"
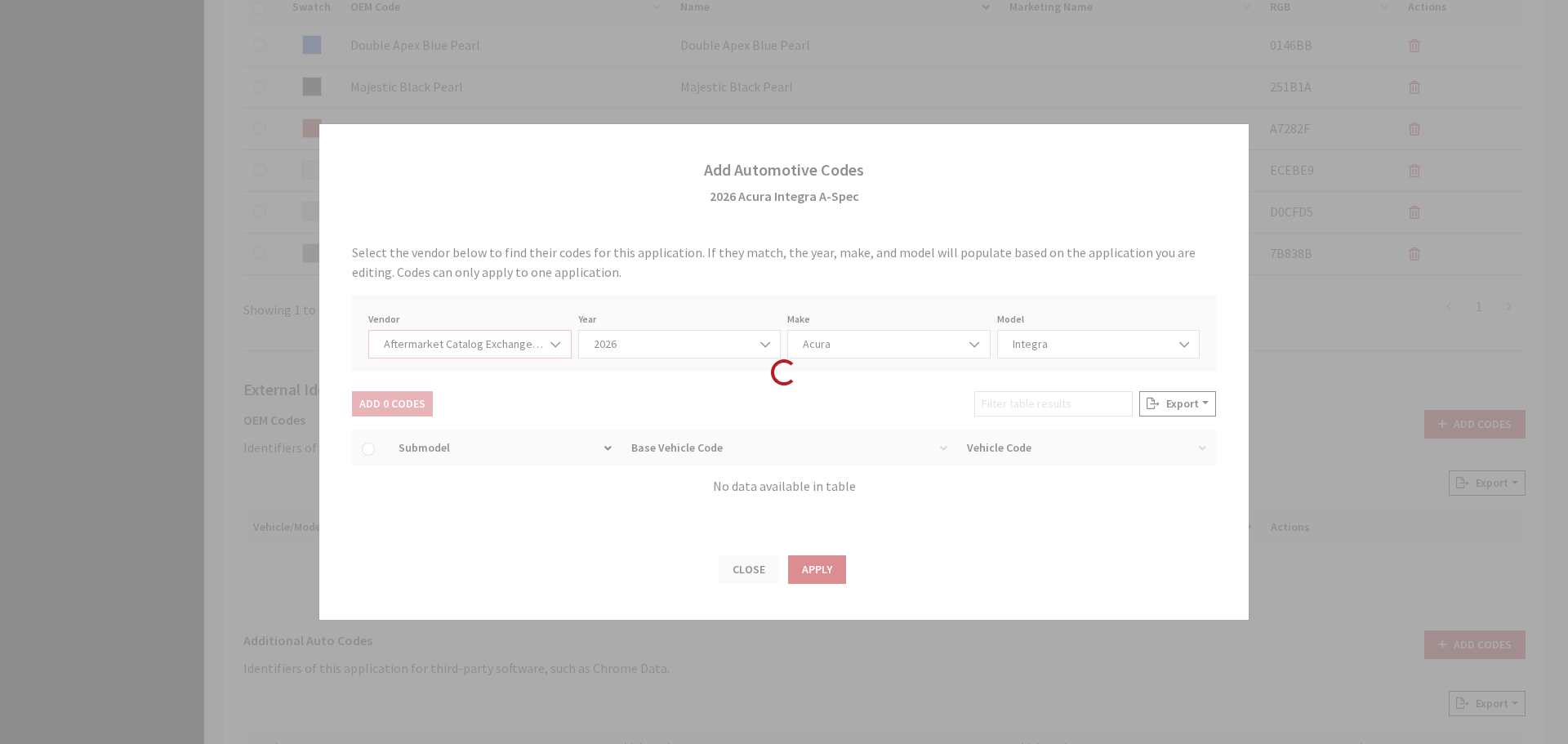
select select "2026"
select select "58"
select select "742"
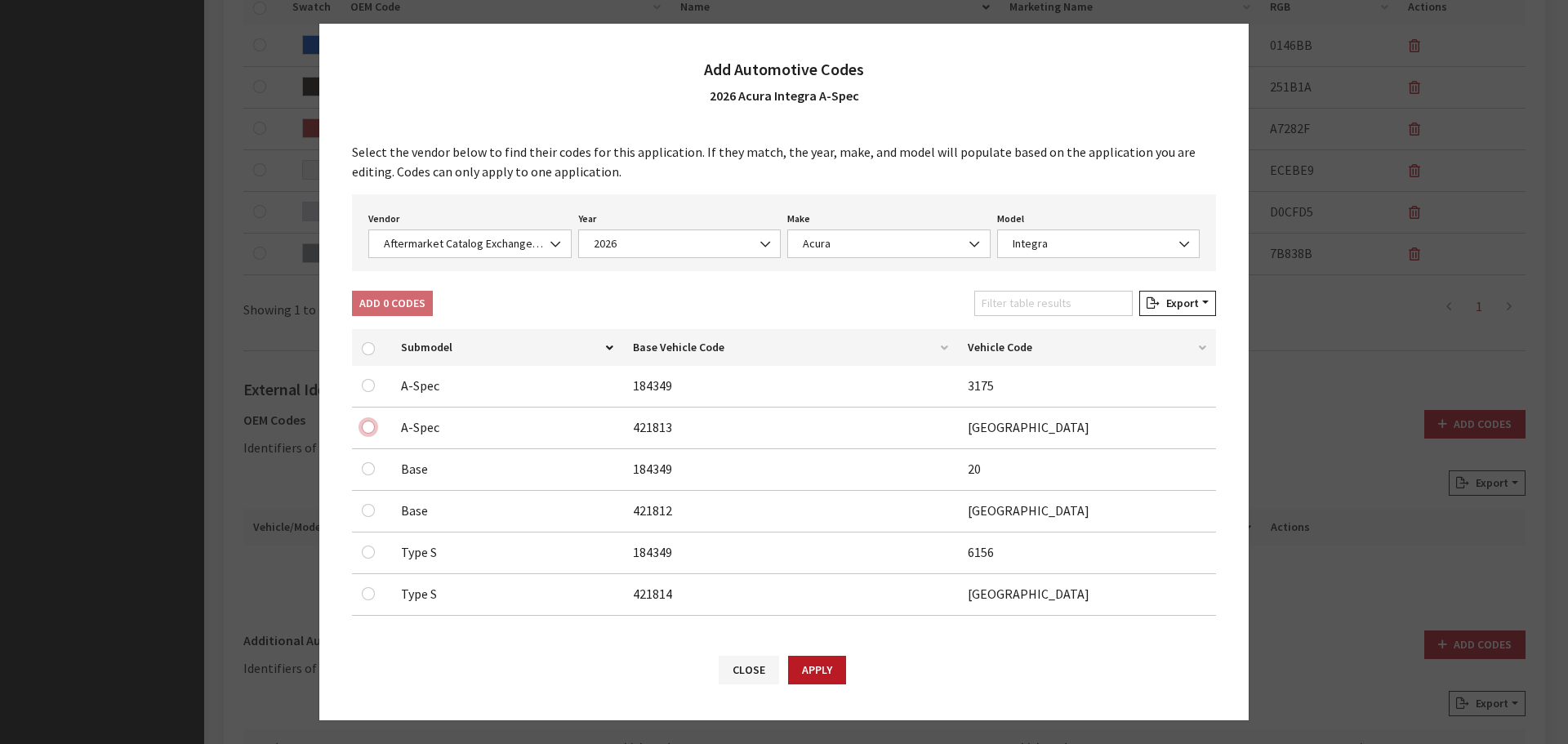
click at [367, 424] on input "checkbox" at bounding box center [368, 427] width 13 height 13
checkbox input "true"
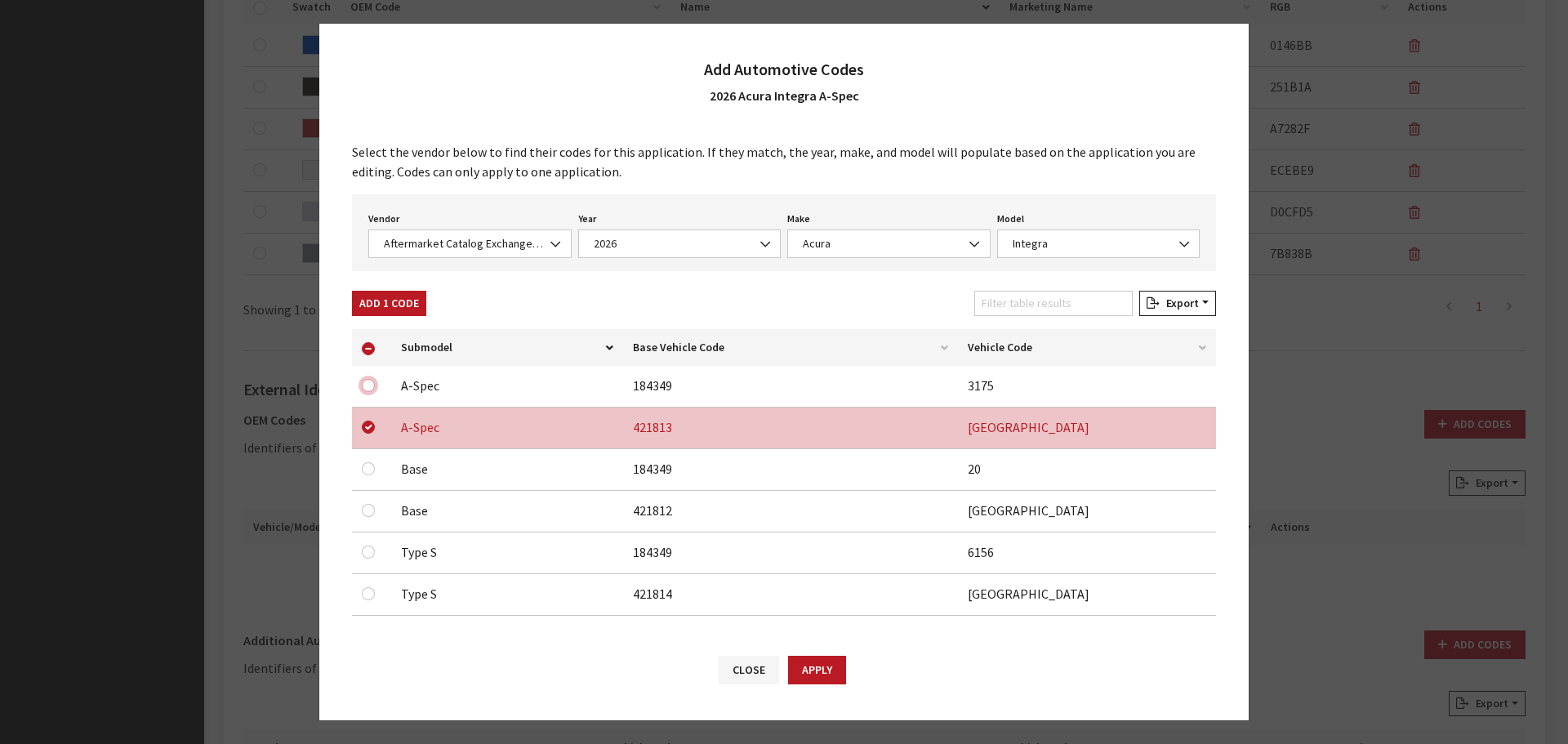
click at [368, 379] on input "checkbox" at bounding box center [368, 385] width 13 height 13
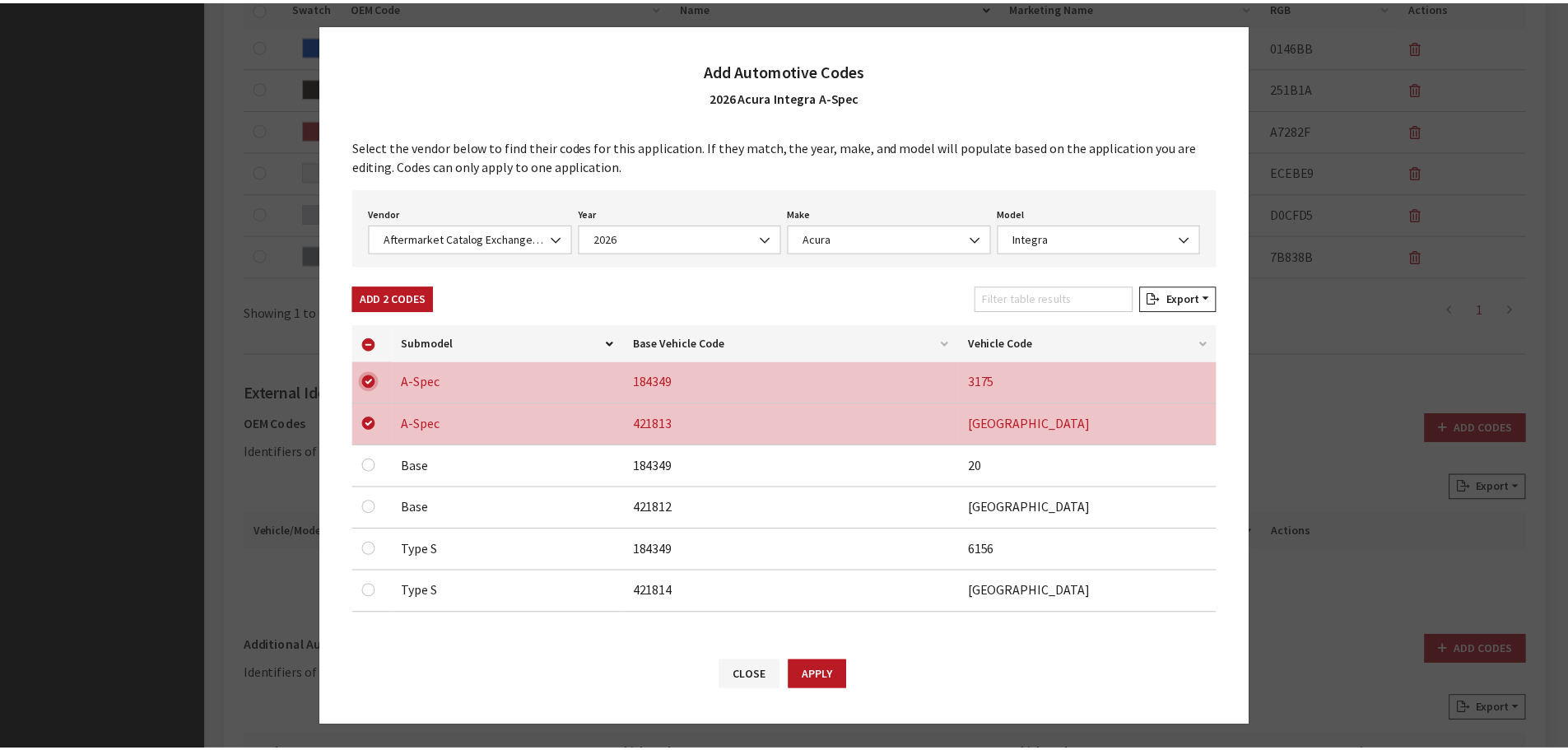
scroll to position [10, 0]
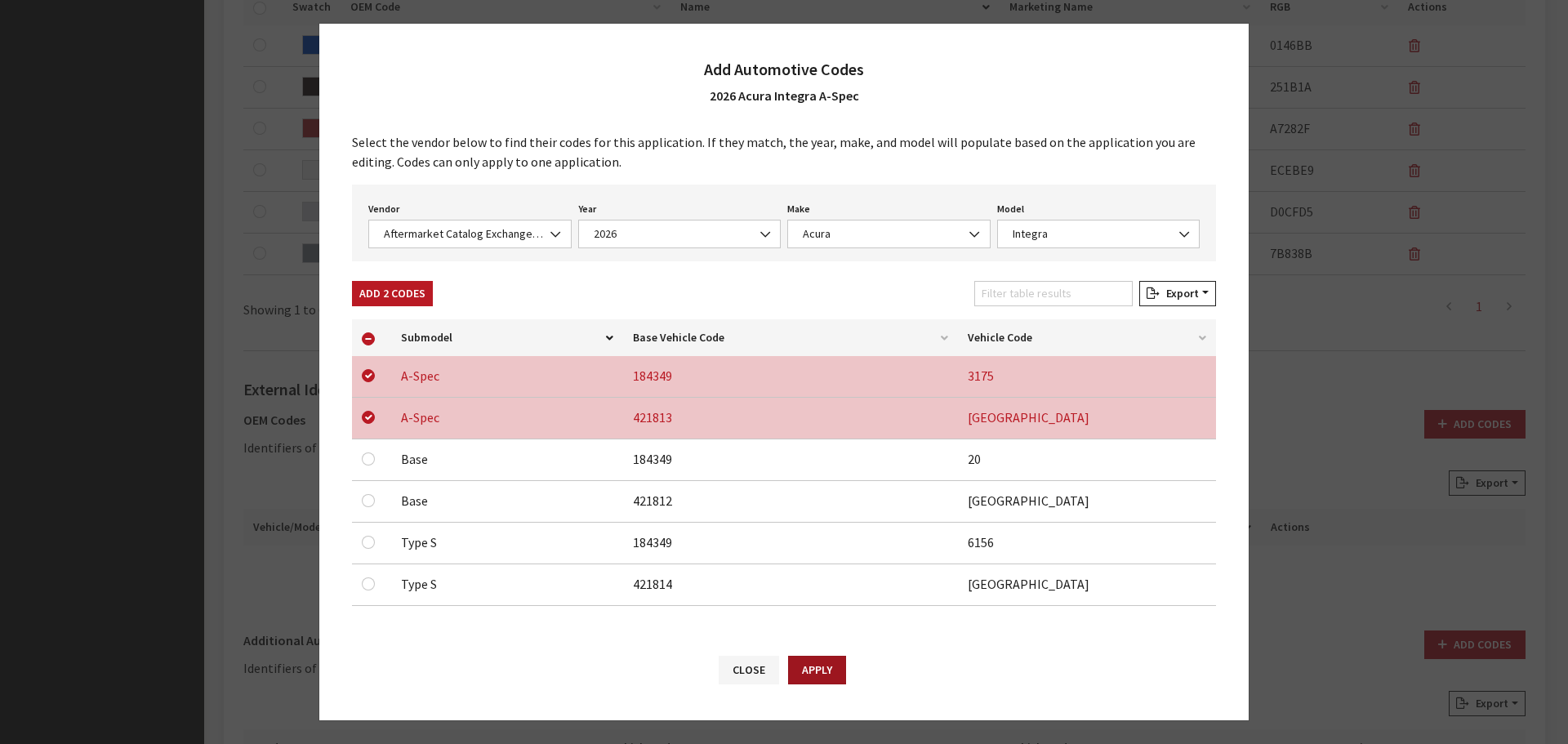
click at [821, 668] on button "Apply" at bounding box center [817, 670] width 58 height 29
checkbox input "false"
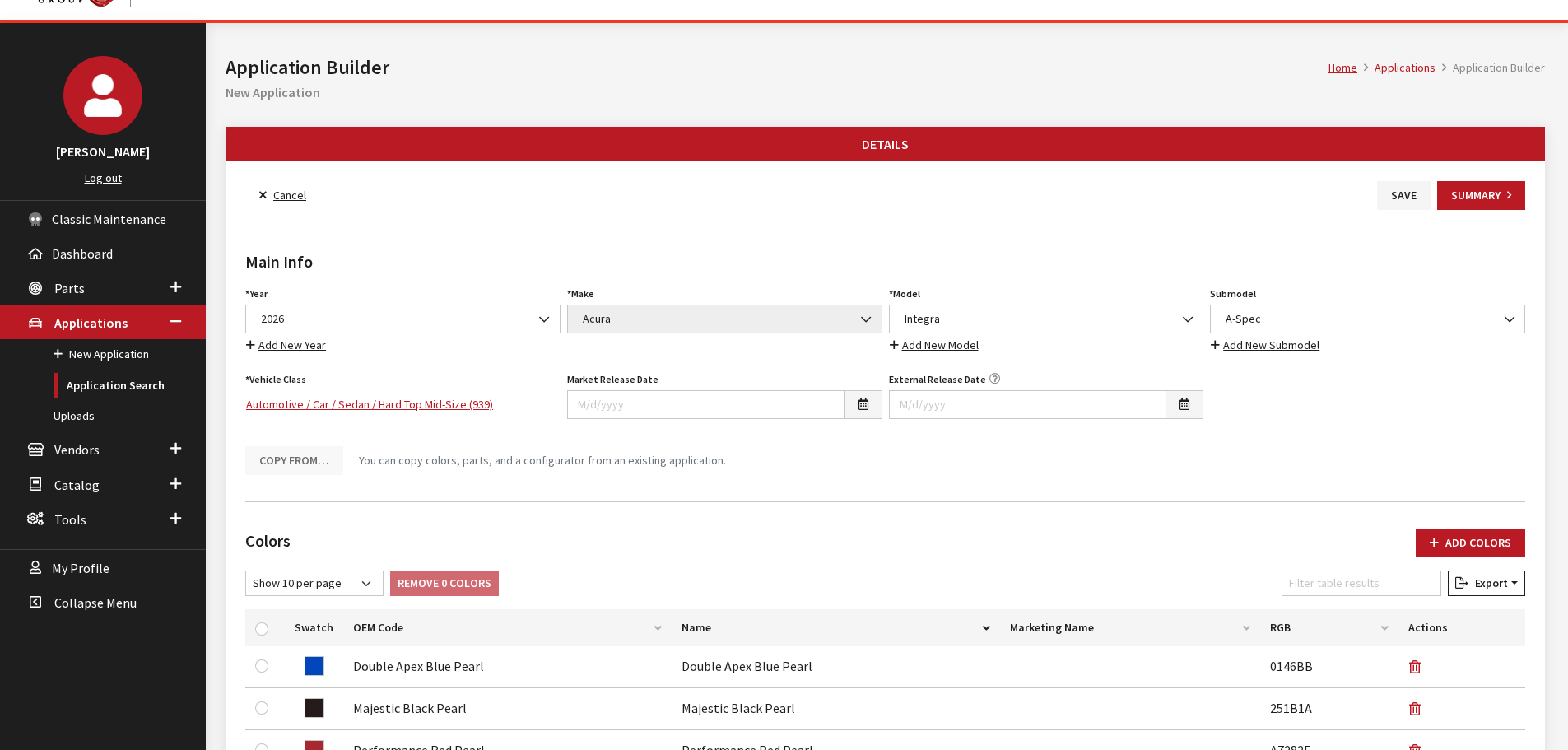
scroll to position [0, 0]
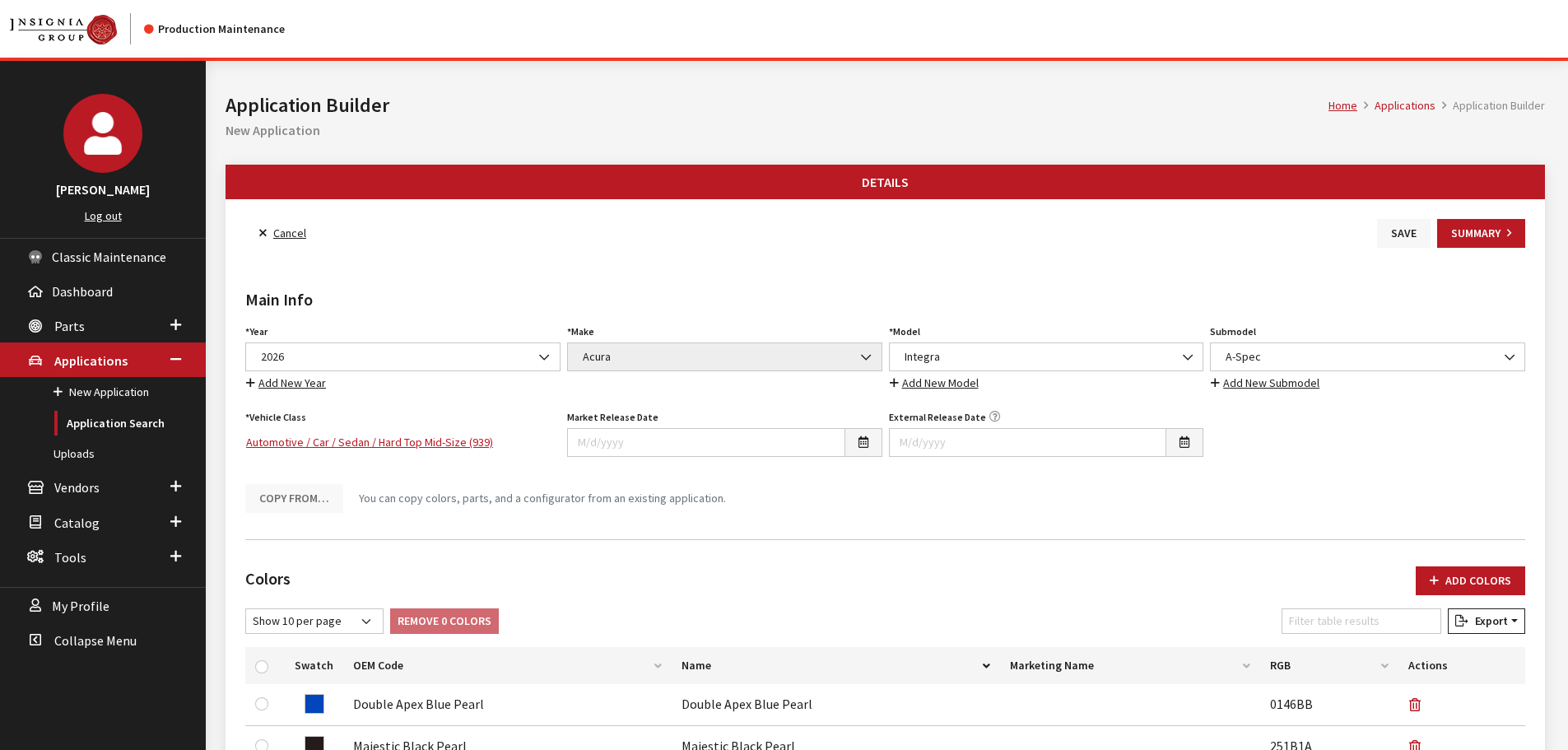
click at [1400, 235] on button "Save" at bounding box center [1403, 234] width 53 height 29
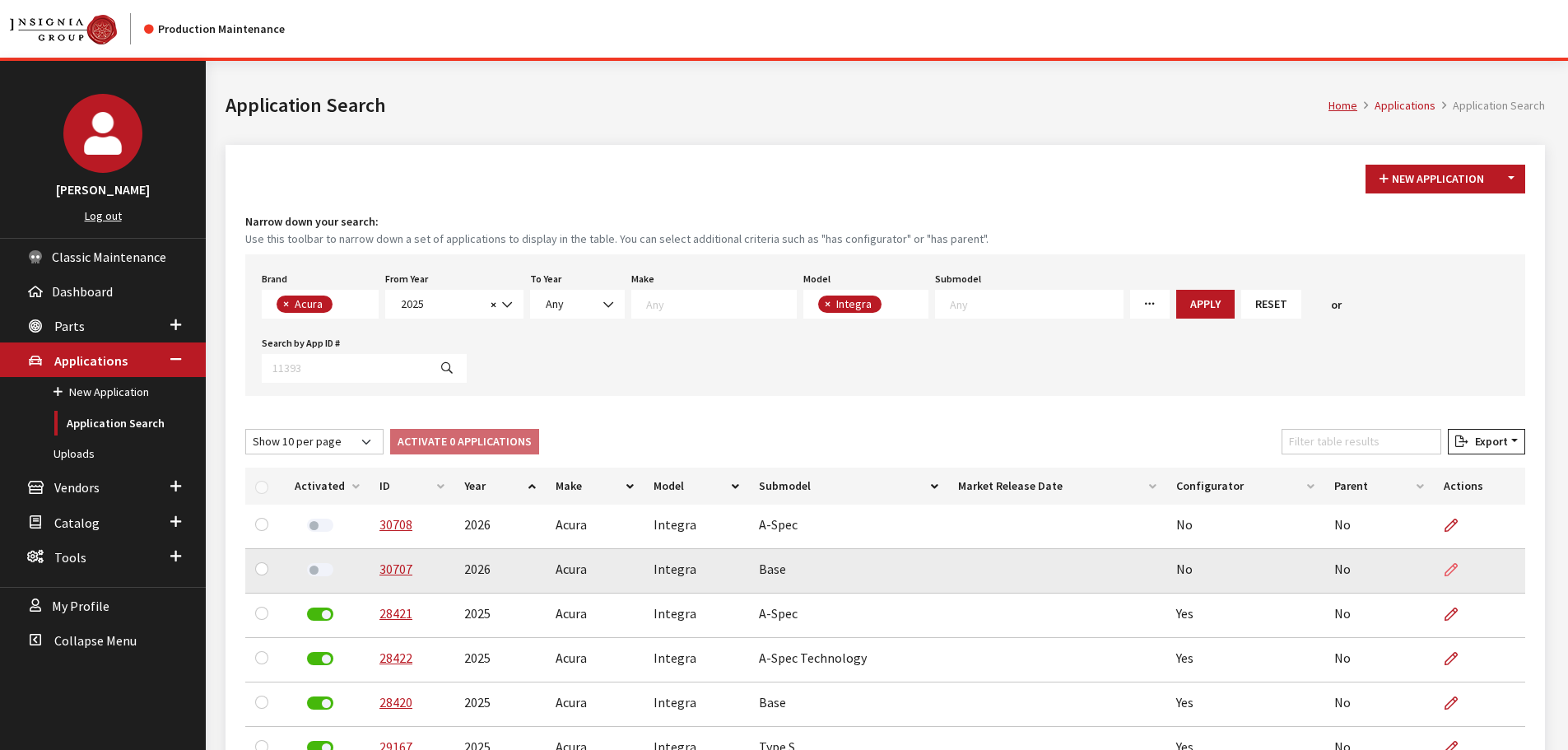
click at [1458, 565] on link at bounding box center [1457, 570] width 28 height 41
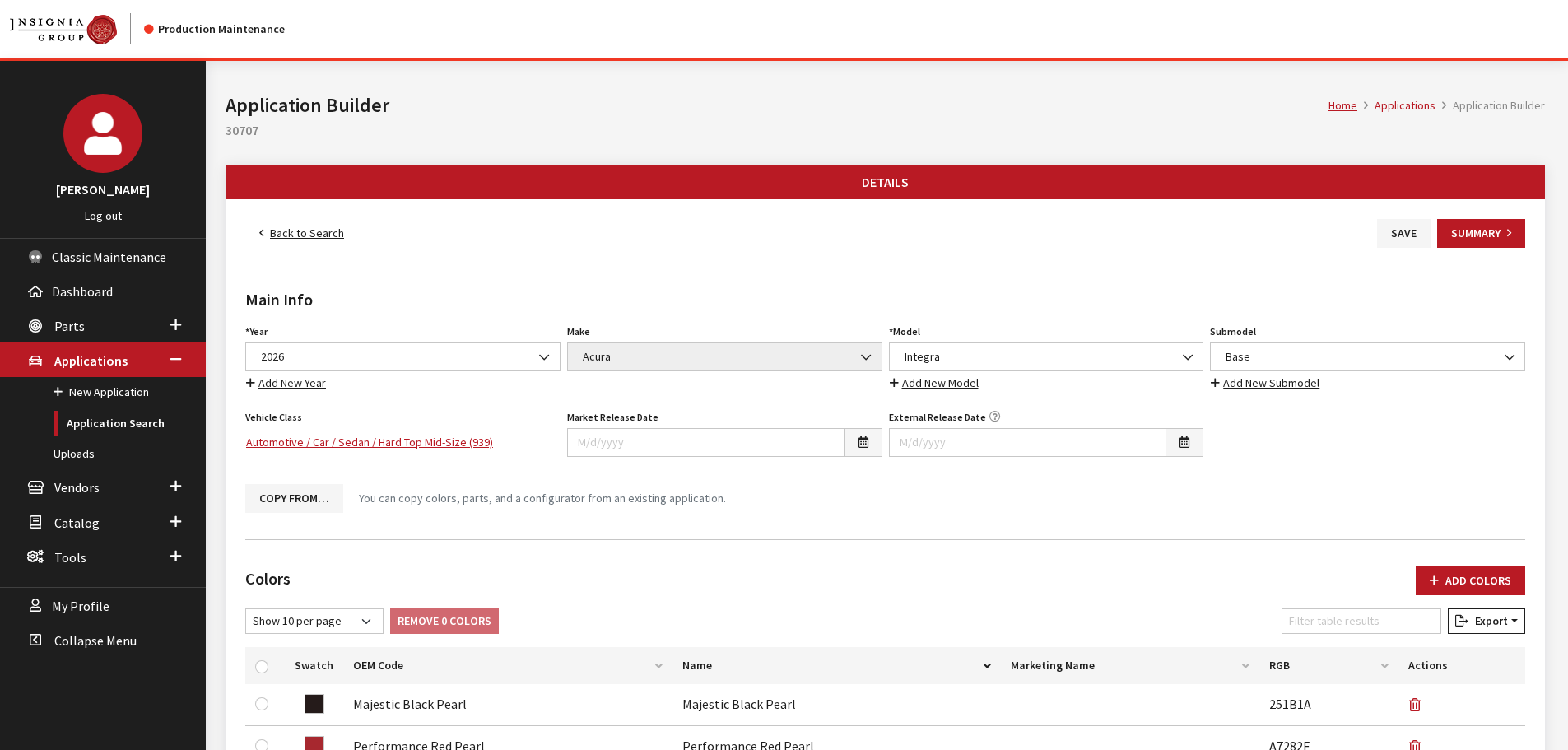
scroll to position [887, 0]
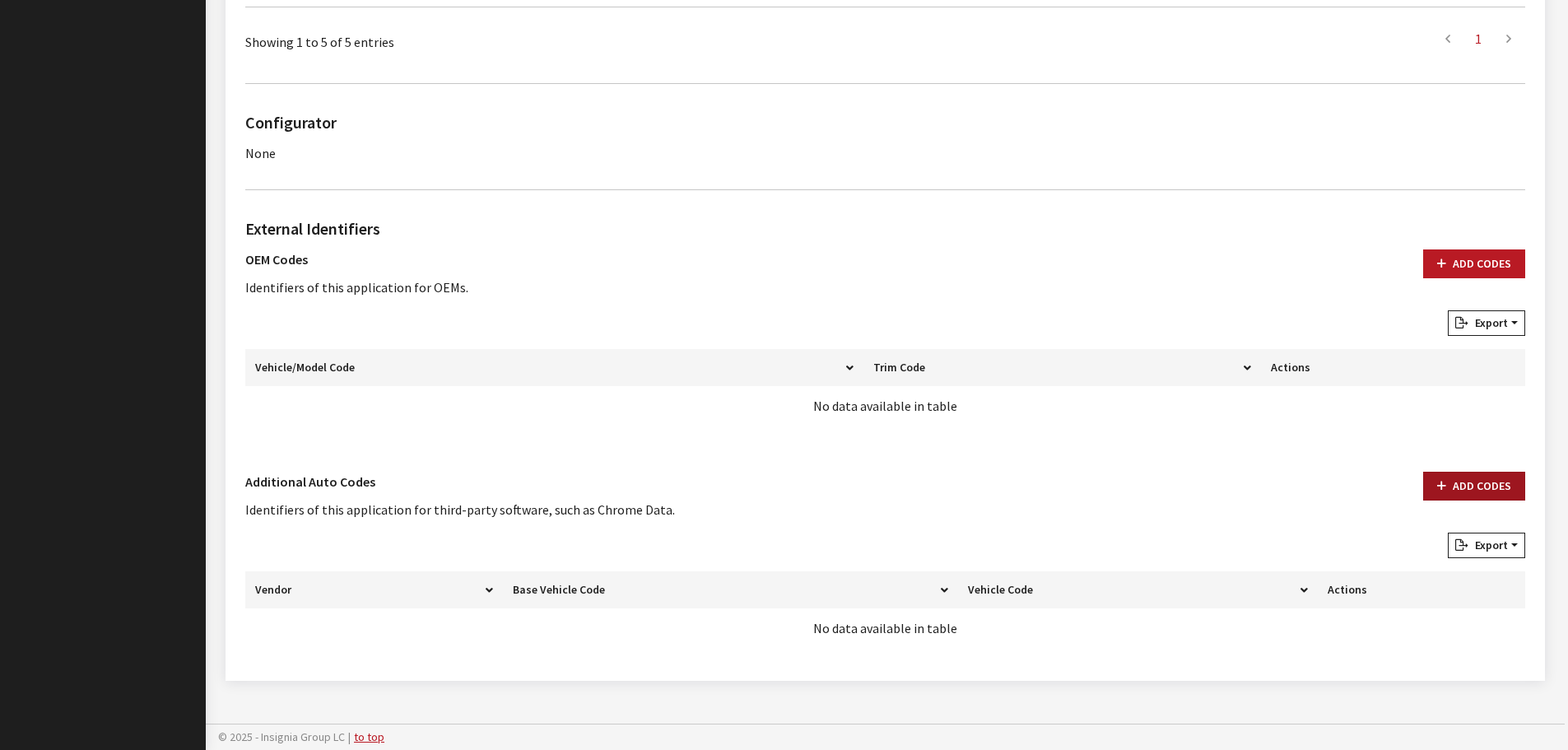
click at [1461, 489] on button "Add Codes" at bounding box center [1474, 486] width 102 height 29
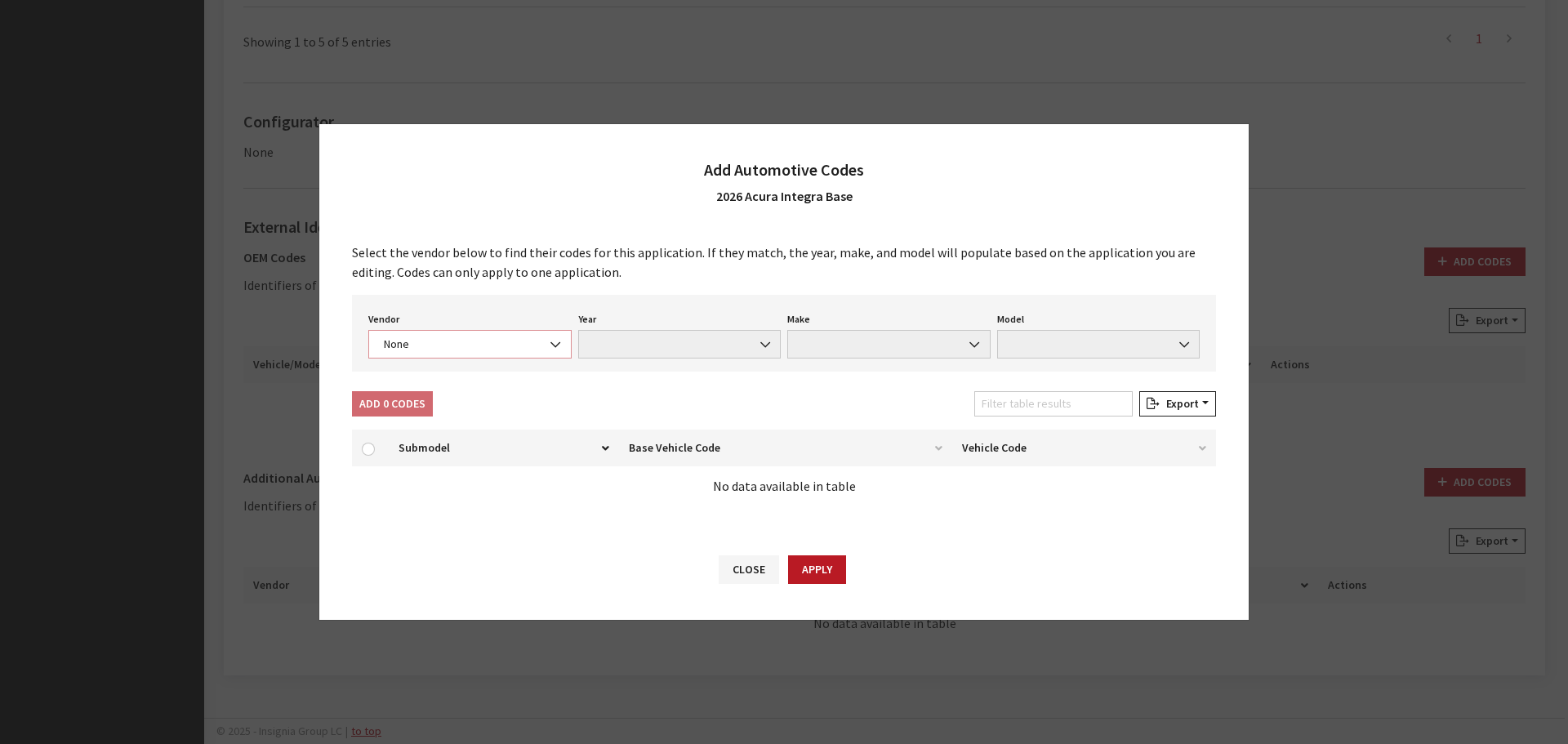
click at [412, 348] on span "None" at bounding box center [469, 344] width 182 height 17
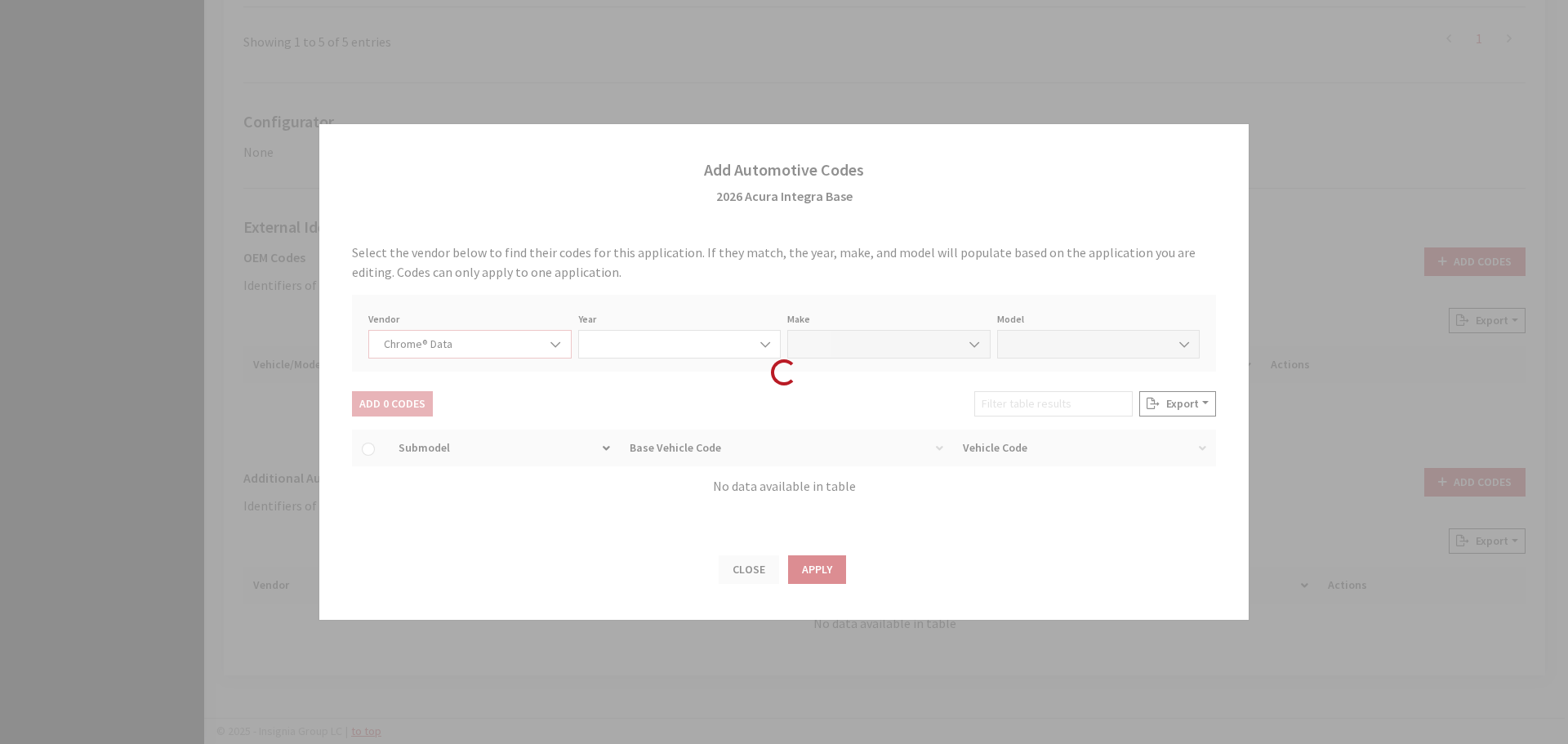
select select "4"
select select "2026"
select select "1"
select select "73112"
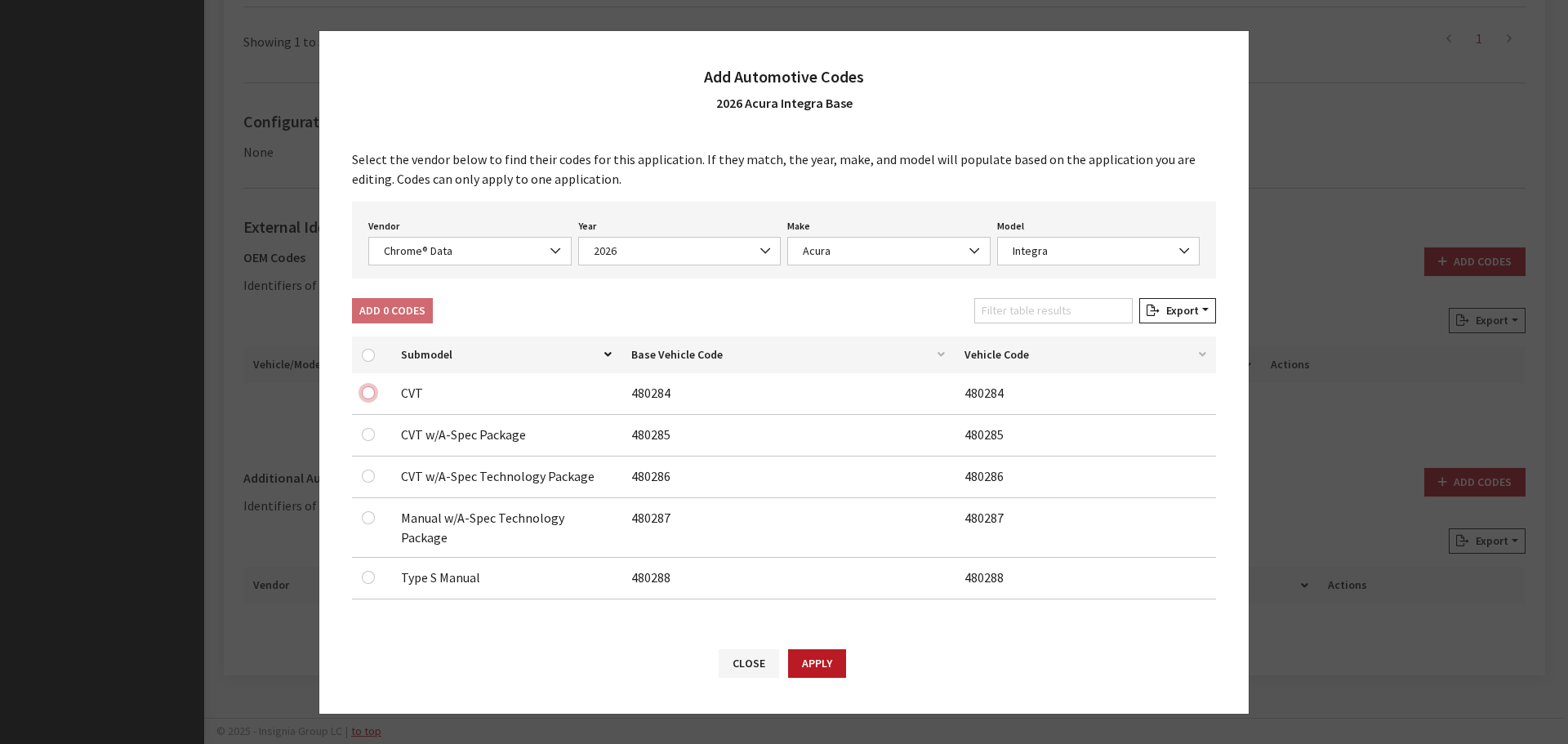
click at [364, 400] on input "checkbox" at bounding box center [368, 393] width 13 height 13
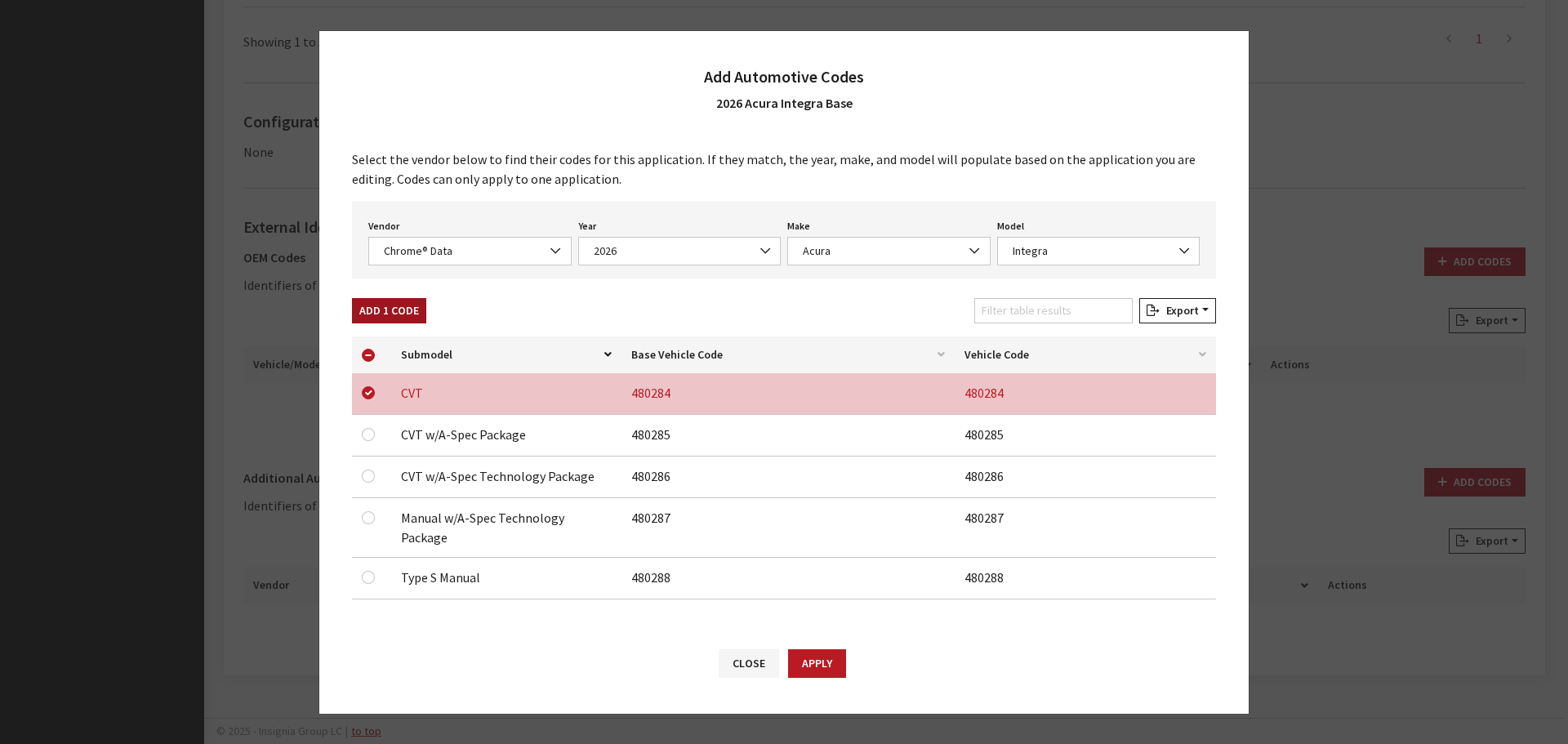
click at [374, 322] on button "Add 1 Code" at bounding box center [389, 311] width 75 height 25
checkbox input "false"
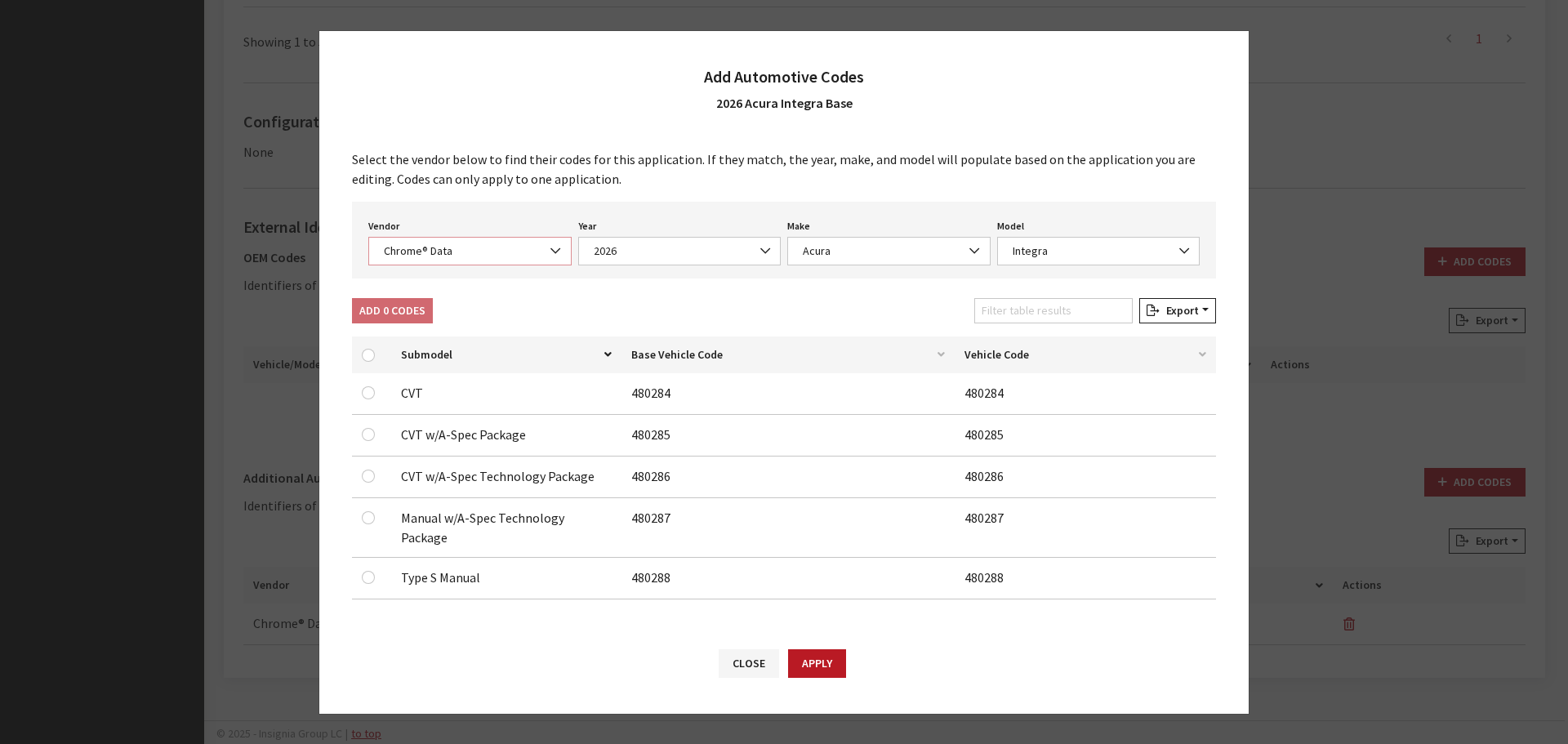
click at [397, 257] on span "Chrome® Data" at bounding box center [469, 251] width 182 height 17
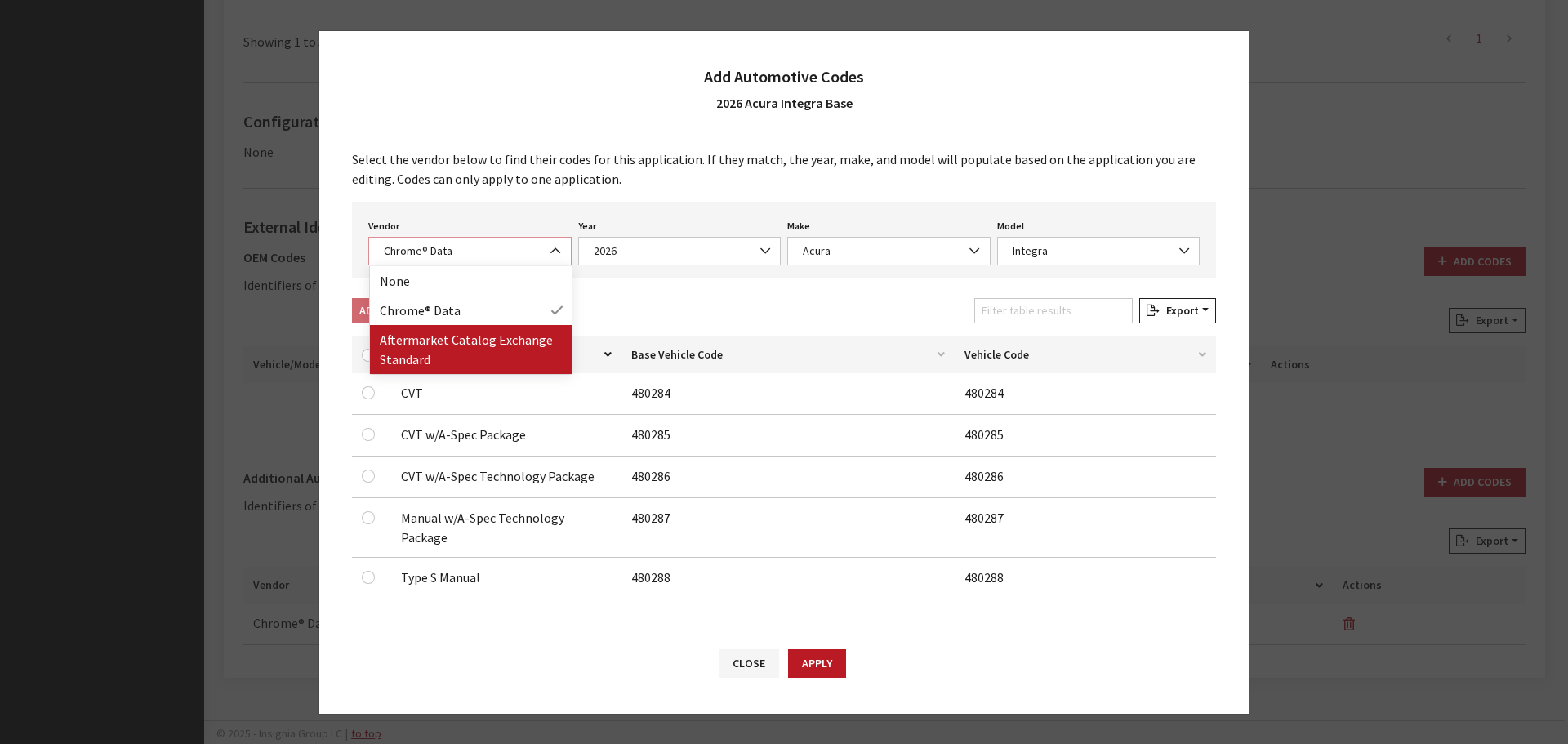
select select "2"
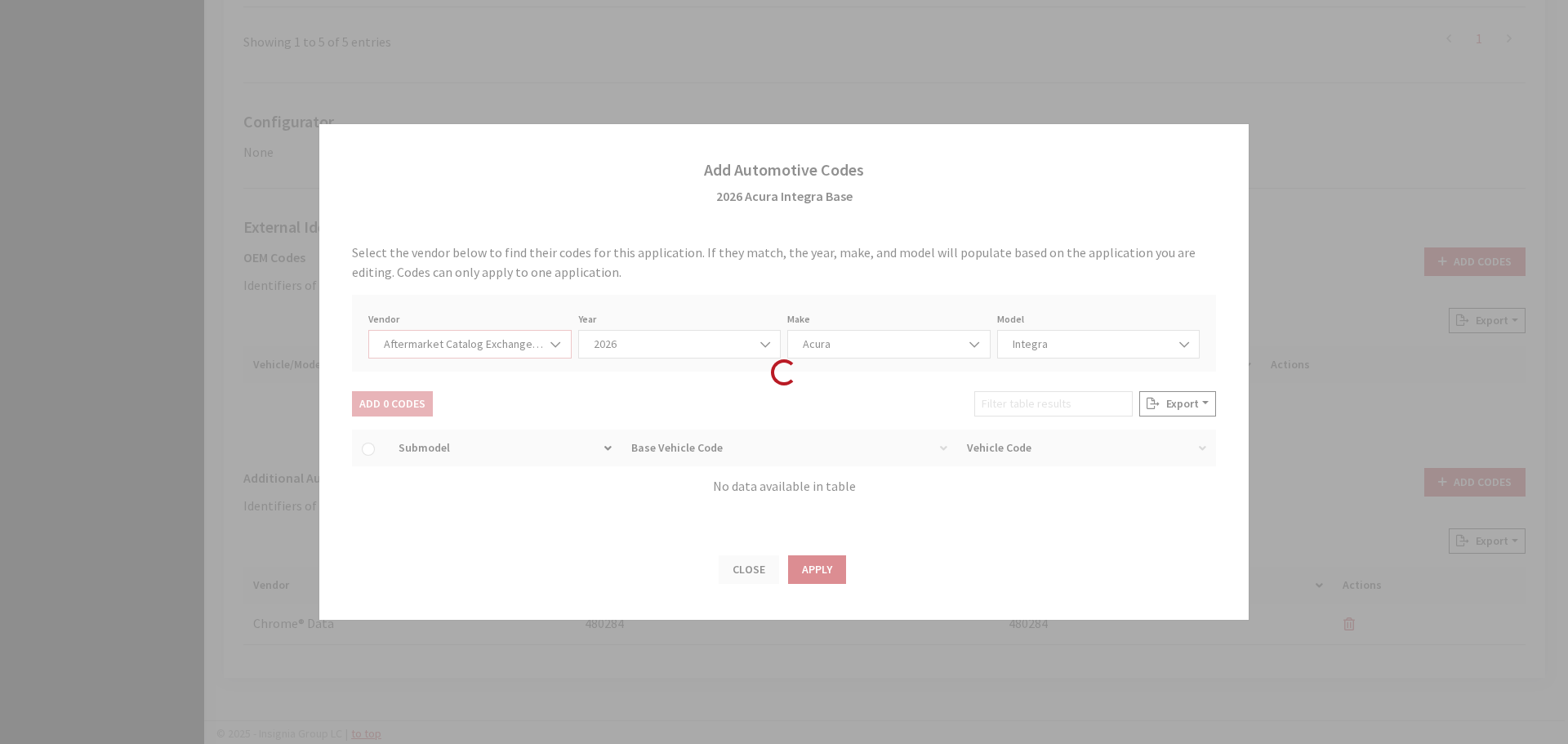
select select "2026"
select select "58"
select select "742"
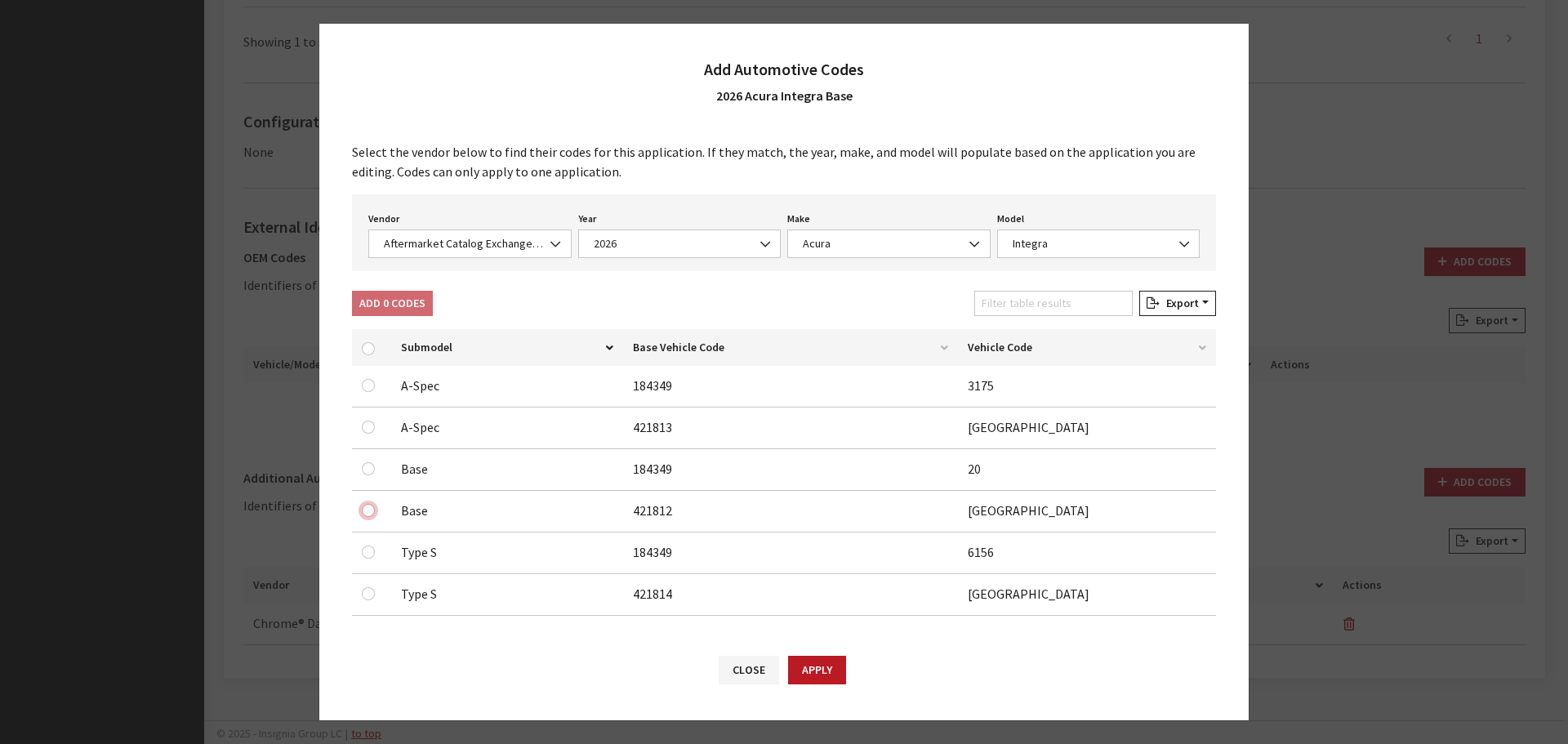
click at [368, 507] on input "checkbox" at bounding box center [368, 511] width 13 height 13
checkbox input "true"
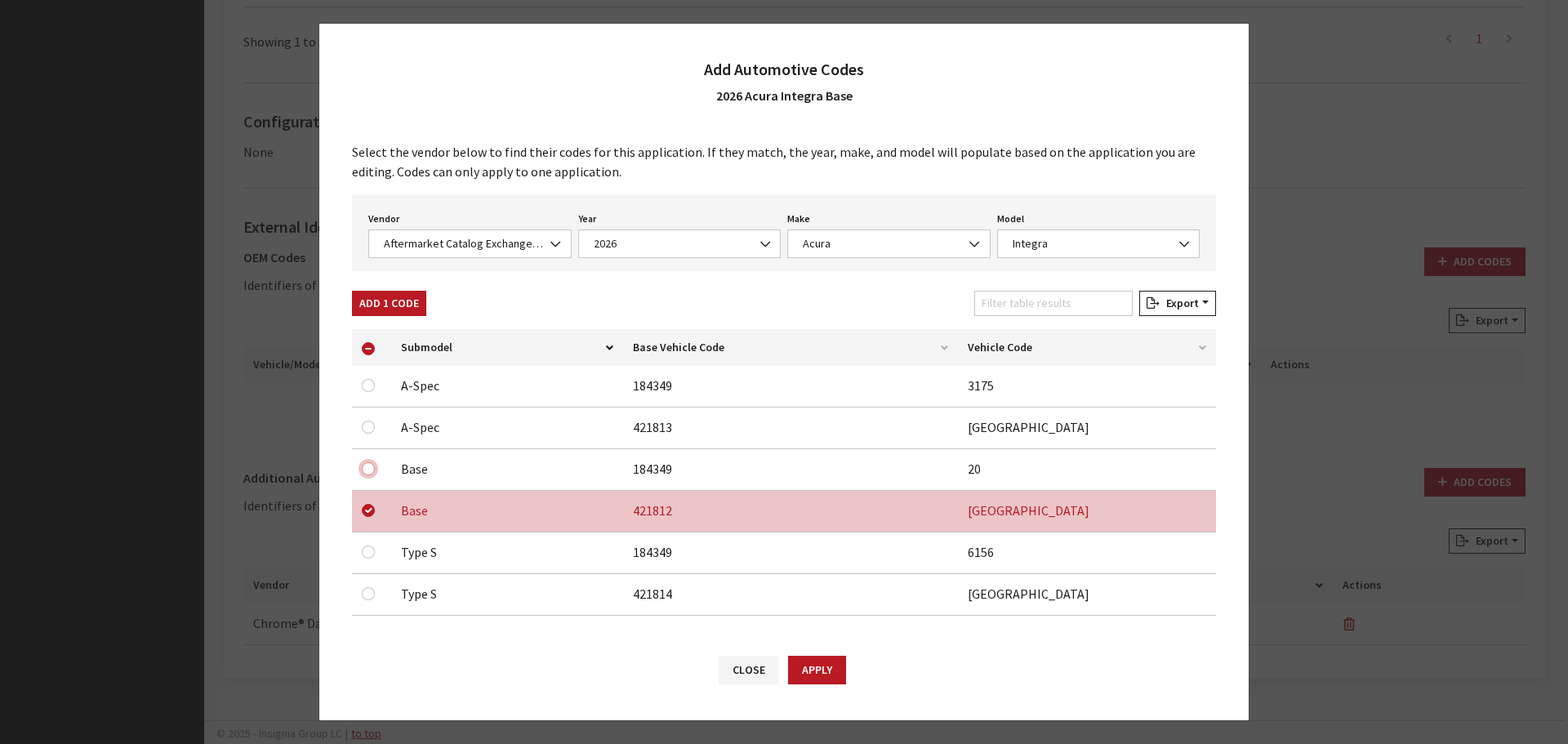
click at [367, 469] on input "checkbox" at bounding box center [368, 469] width 13 height 13
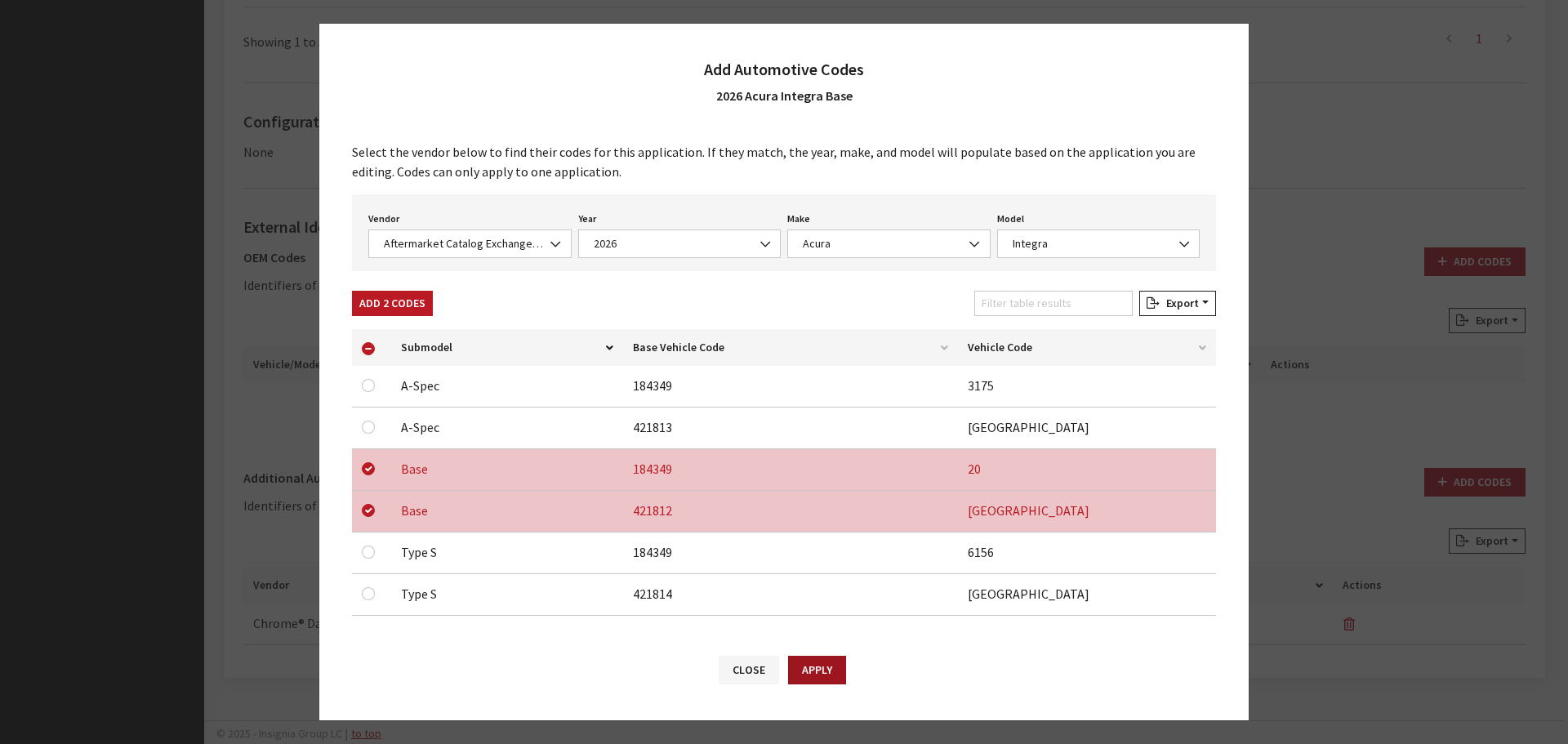
drag, startPoint x: 809, startPoint y: 669, endPoint x: 879, endPoint y: 621, distance: 84.9
click at [813, 668] on button "Apply" at bounding box center [817, 670] width 58 height 29
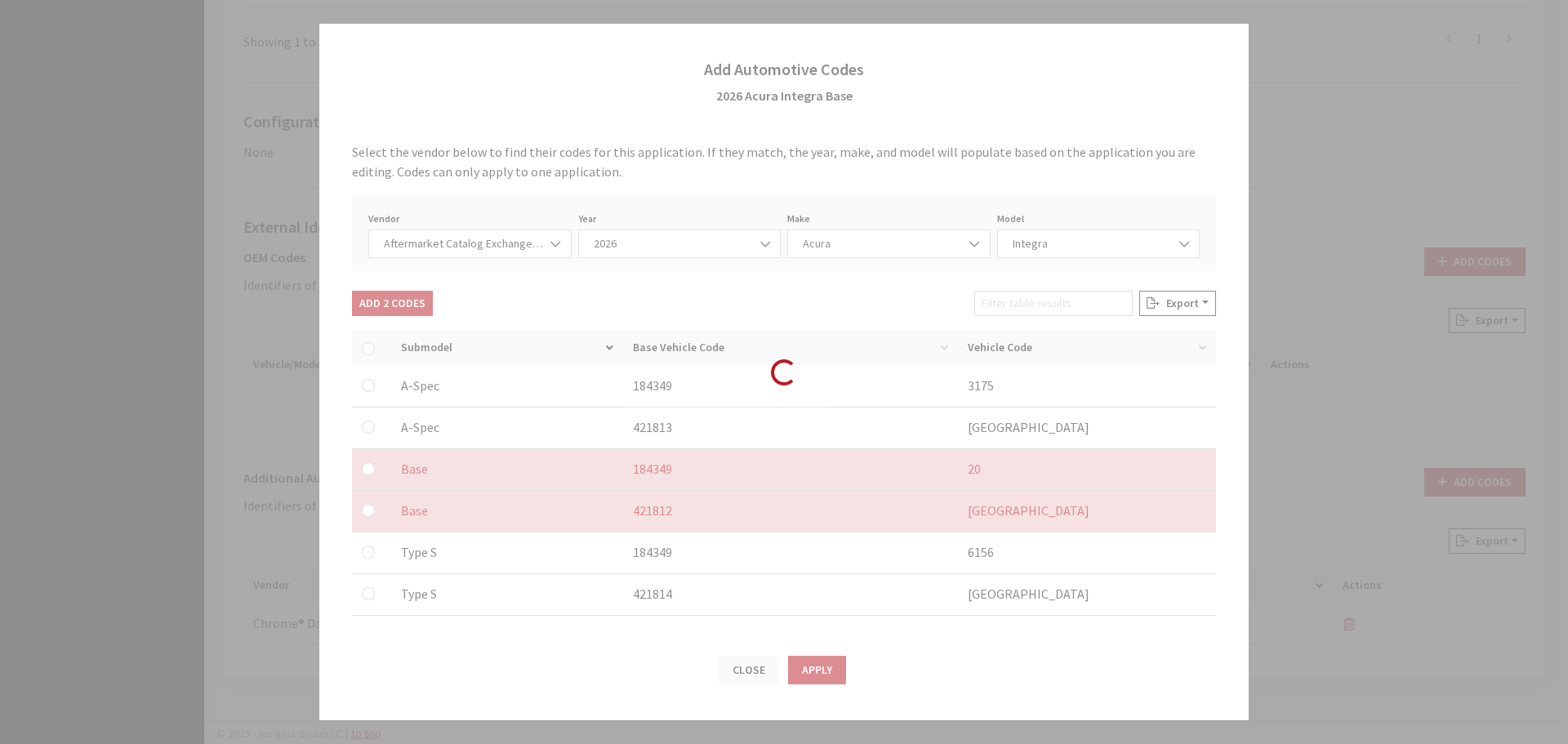
checkbox input "false"
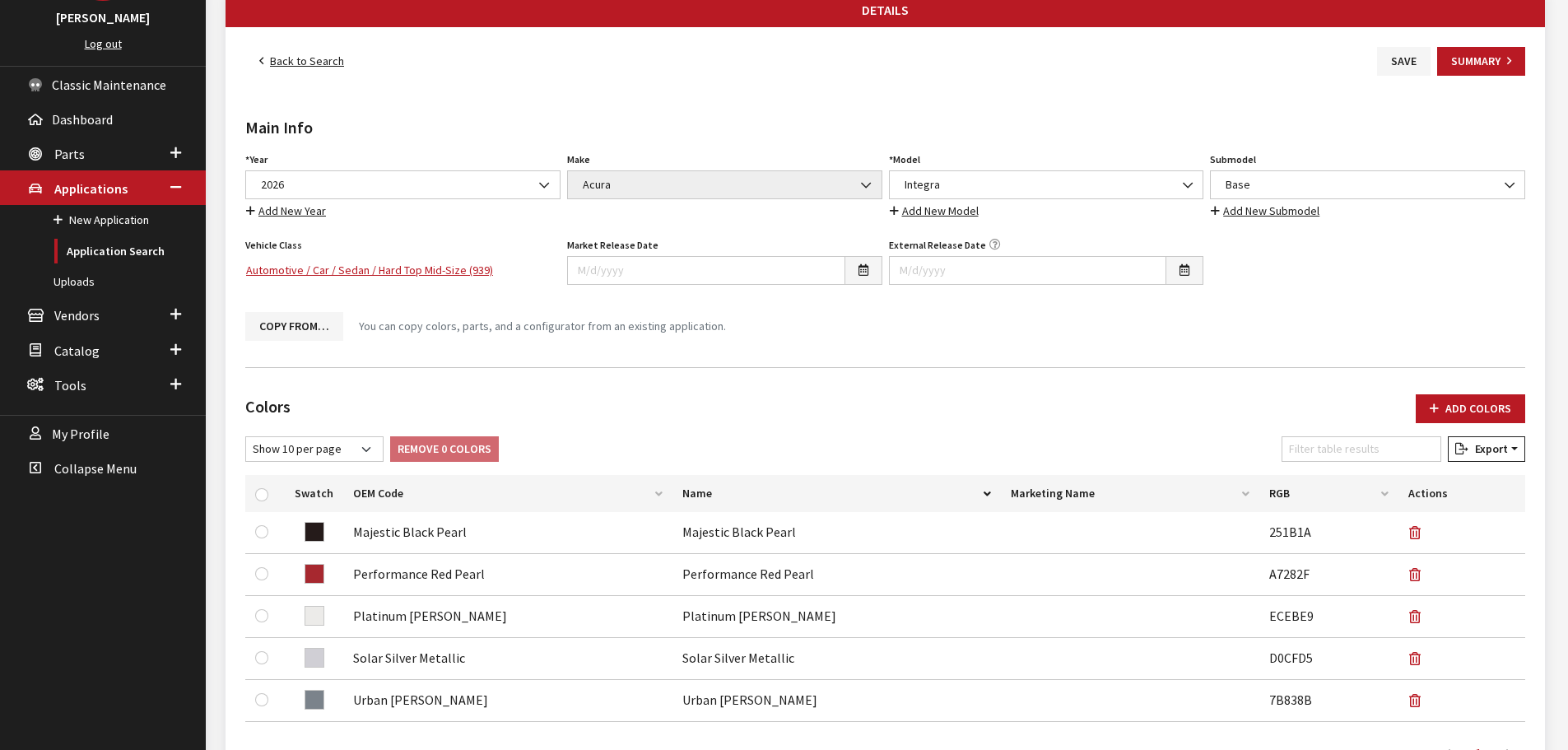
scroll to position [0, 0]
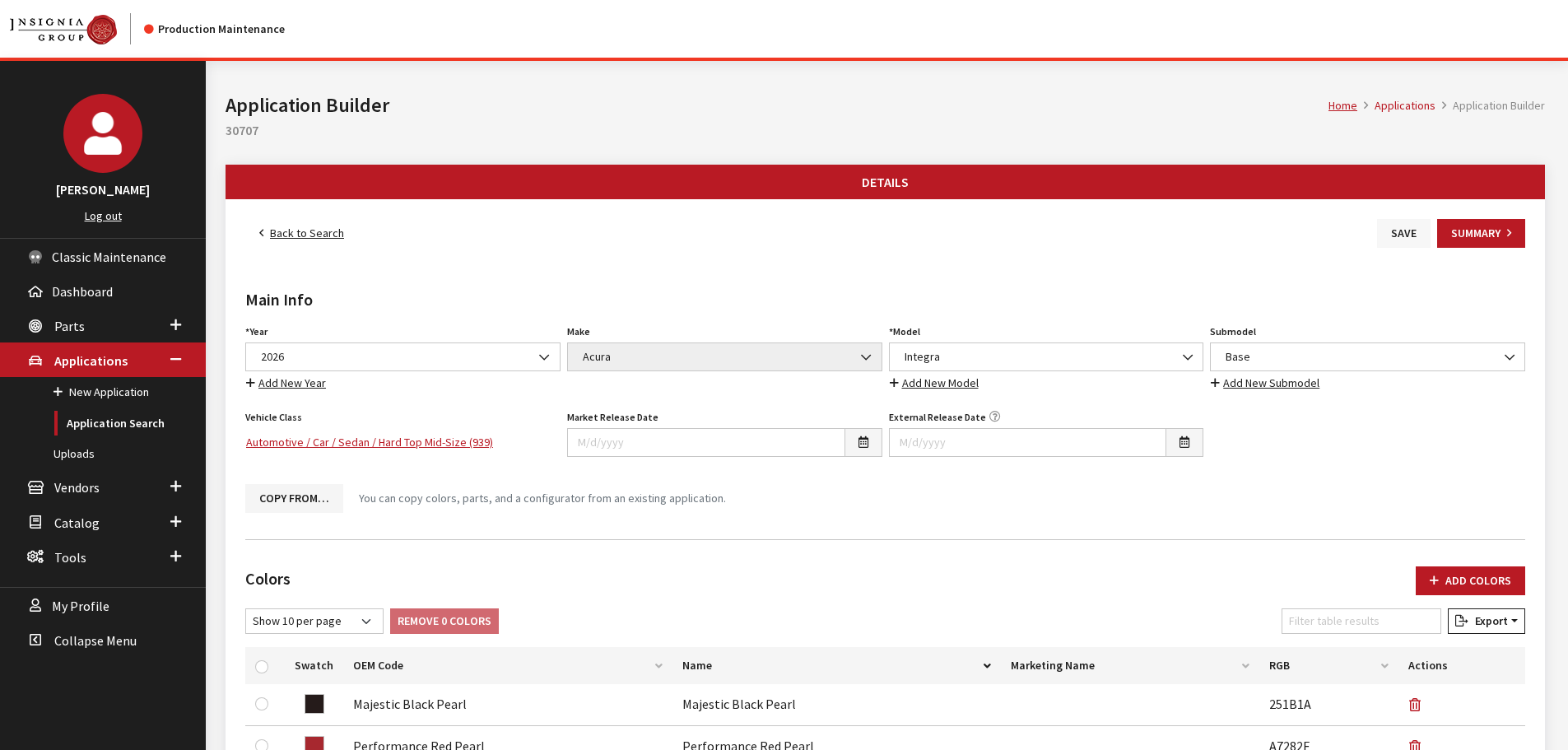
click at [1400, 243] on button "Save" at bounding box center [1403, 234] width 53 height 29
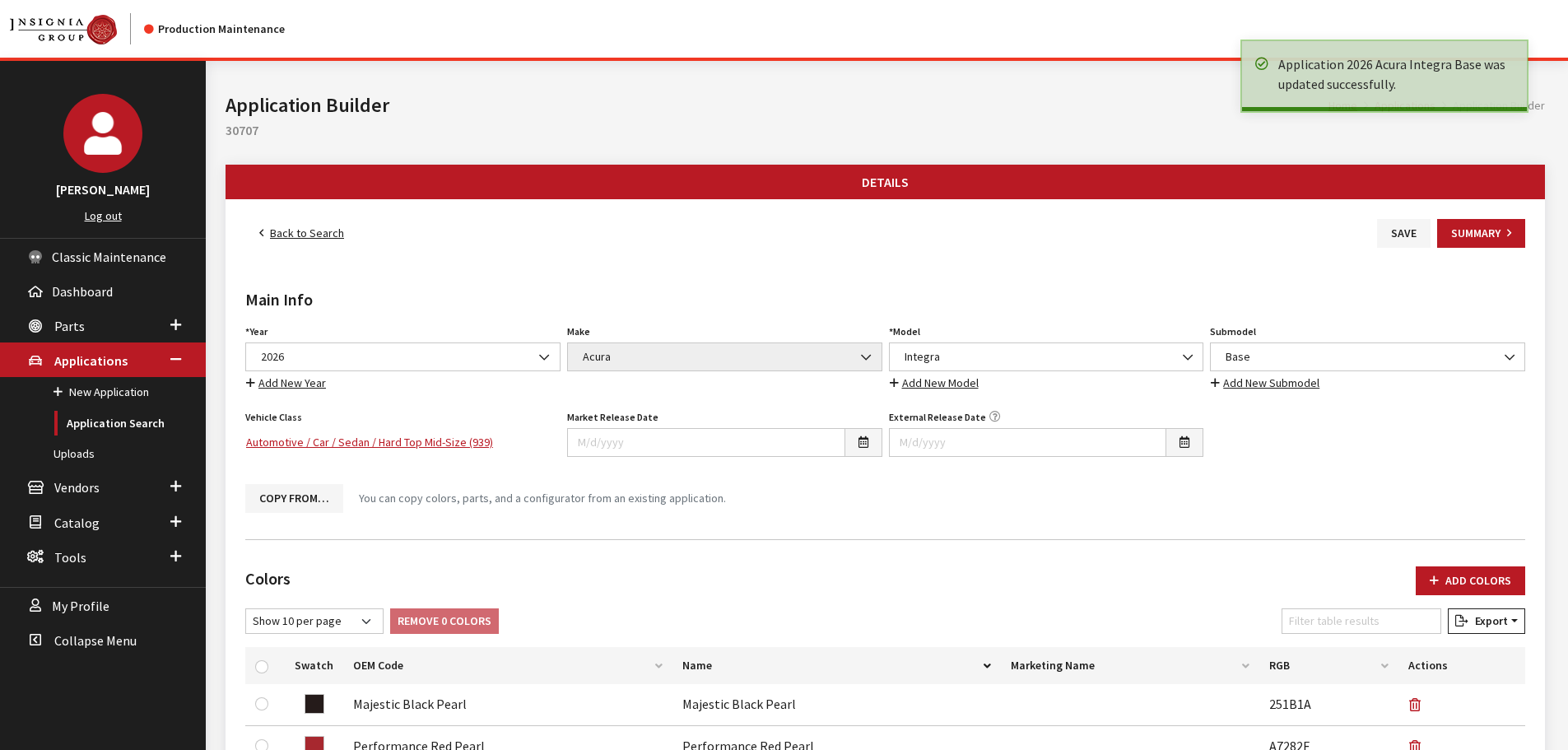
drag, startPoint x: 0, startPoint y: 0, endPoint x: 295, endPoint y: 234, distance: 376.5
click at [295, 234] on link "Back to Search" at bounding box center [301, 234] width 113 height 29
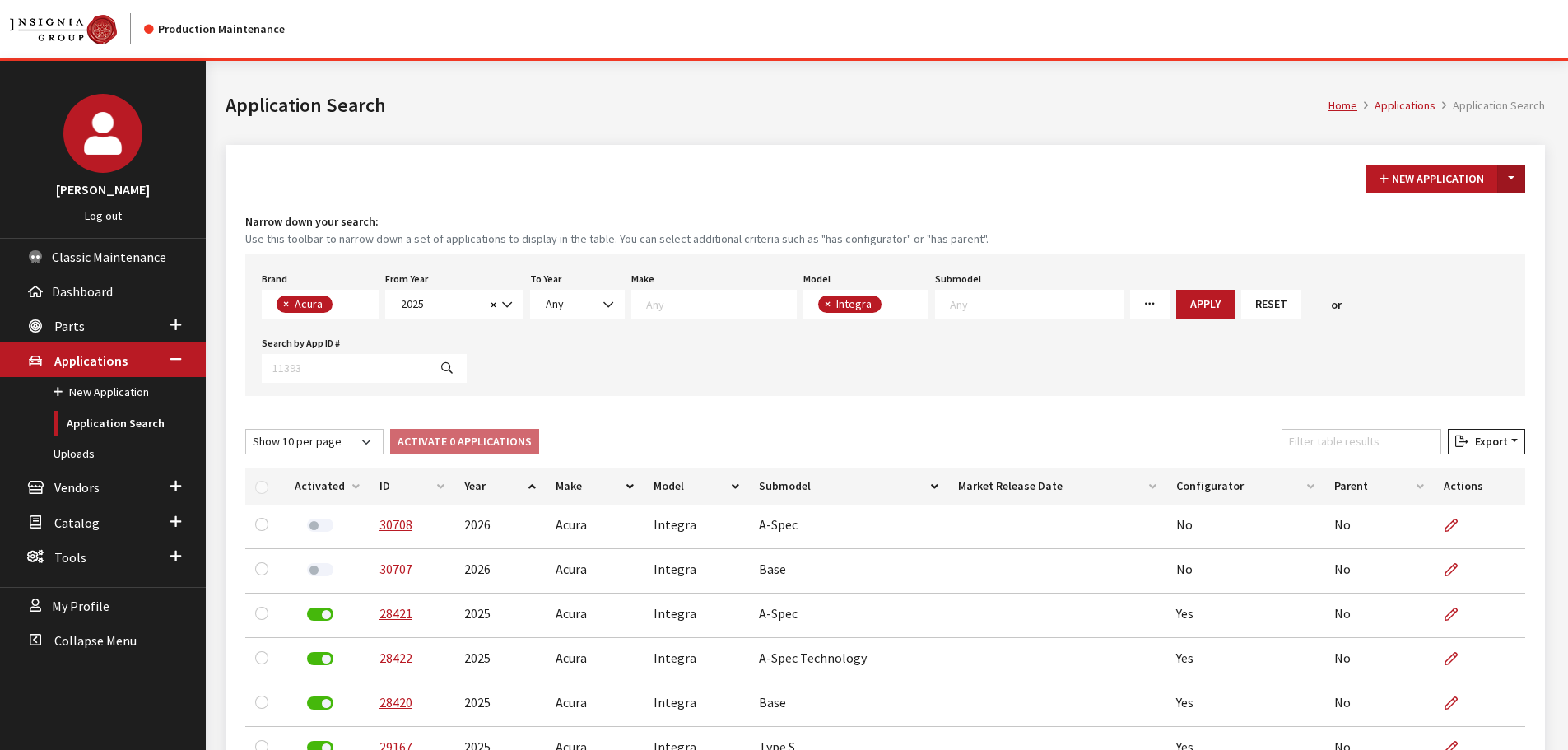
click at [1515, 184] on button "Toggle Dropdown" at bounding box center [1510, 179] width 28 height 29
click at [1488, 217] on button "New From Existing..." at bounding box center [1454, 214] width 141 height 29
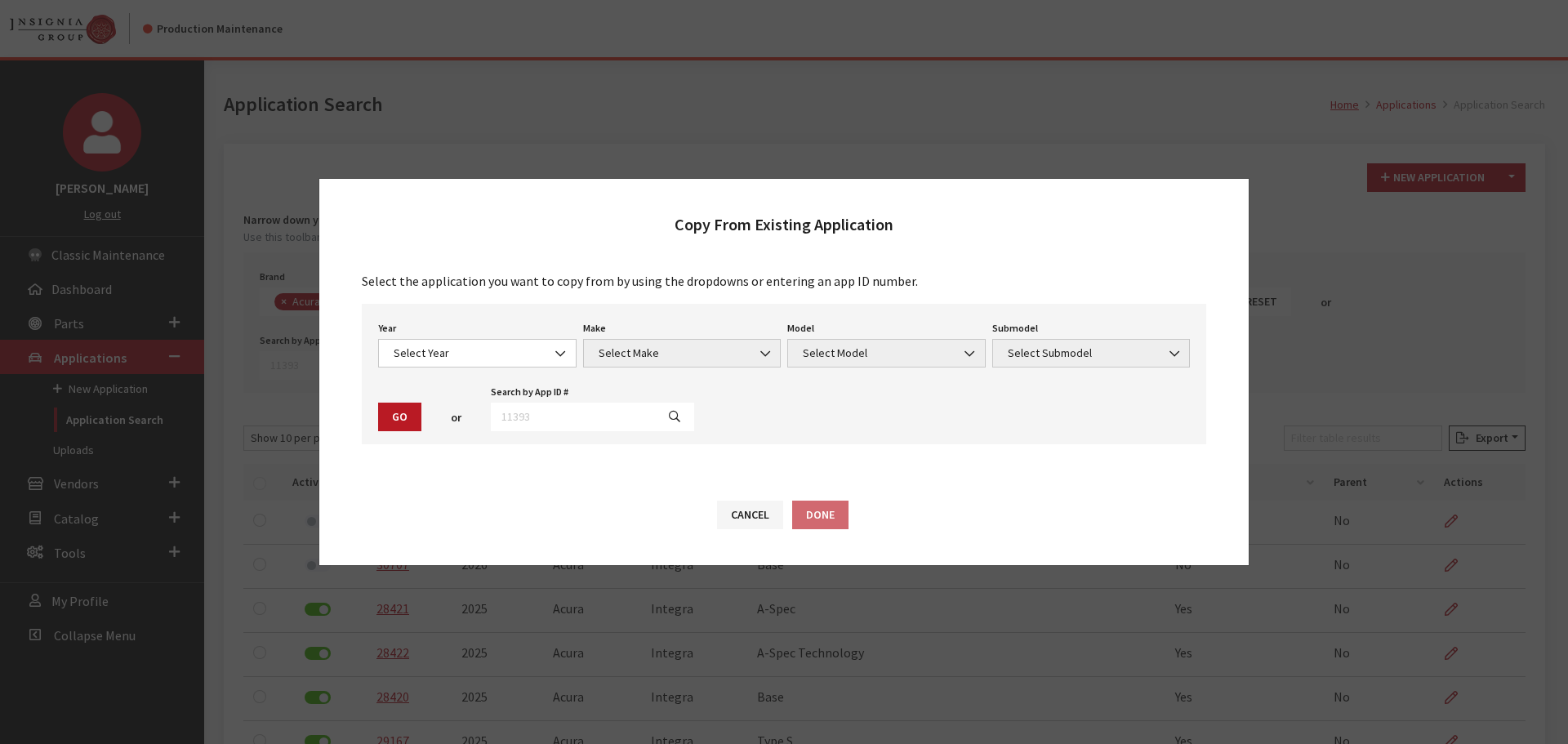
click at [583, 401] on div "Search by App ID # The value must be numeric." at bounding box center [593, 406] width 210 height 50
click at [578, 411] on input "text" at bounding box center [573, 417] width 165 height 29
type input "30708"
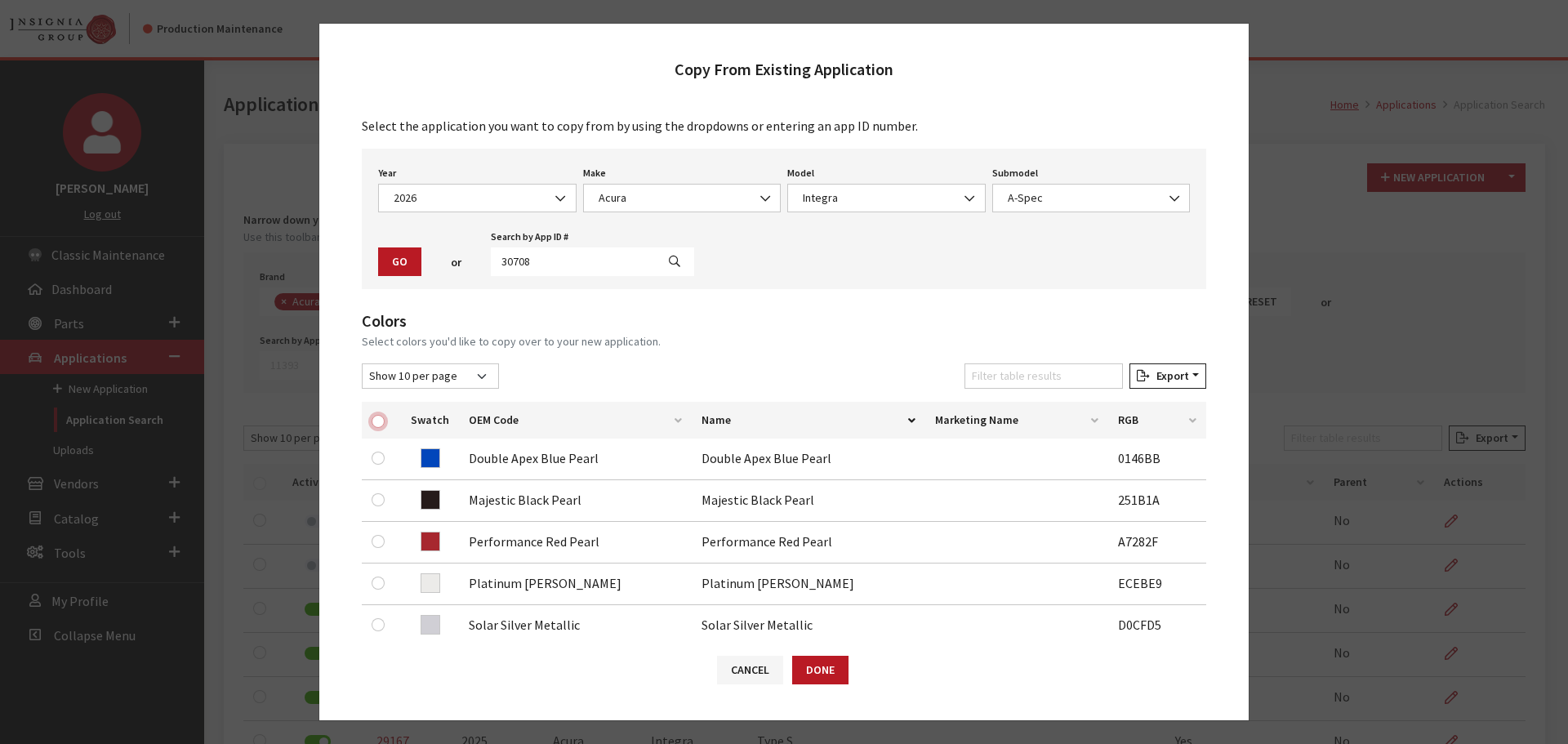
click at [374, 419] on input "checkbox" at bounding box center [379, 422] width 13 height 13
checkbox input "true"
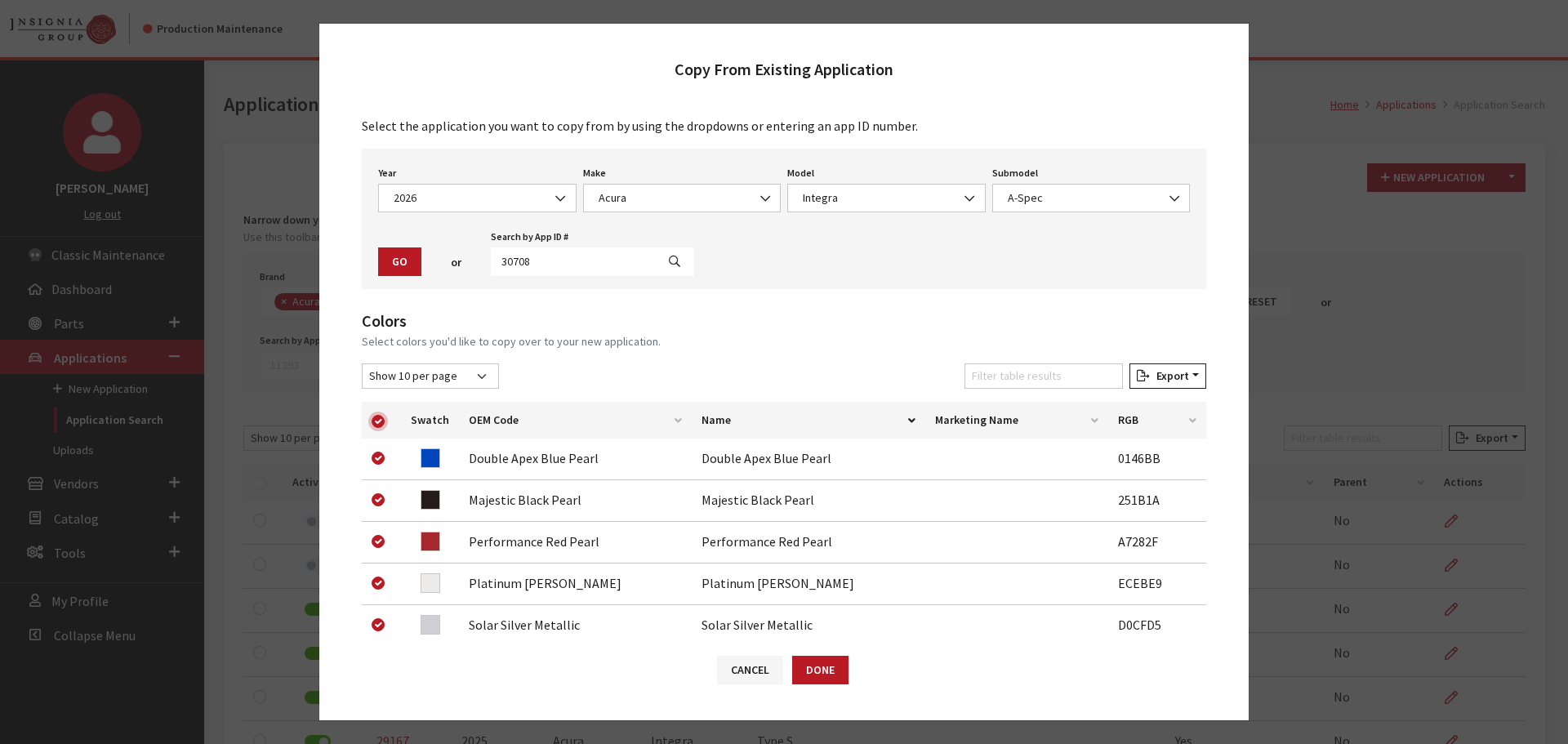
checkbox input "true"
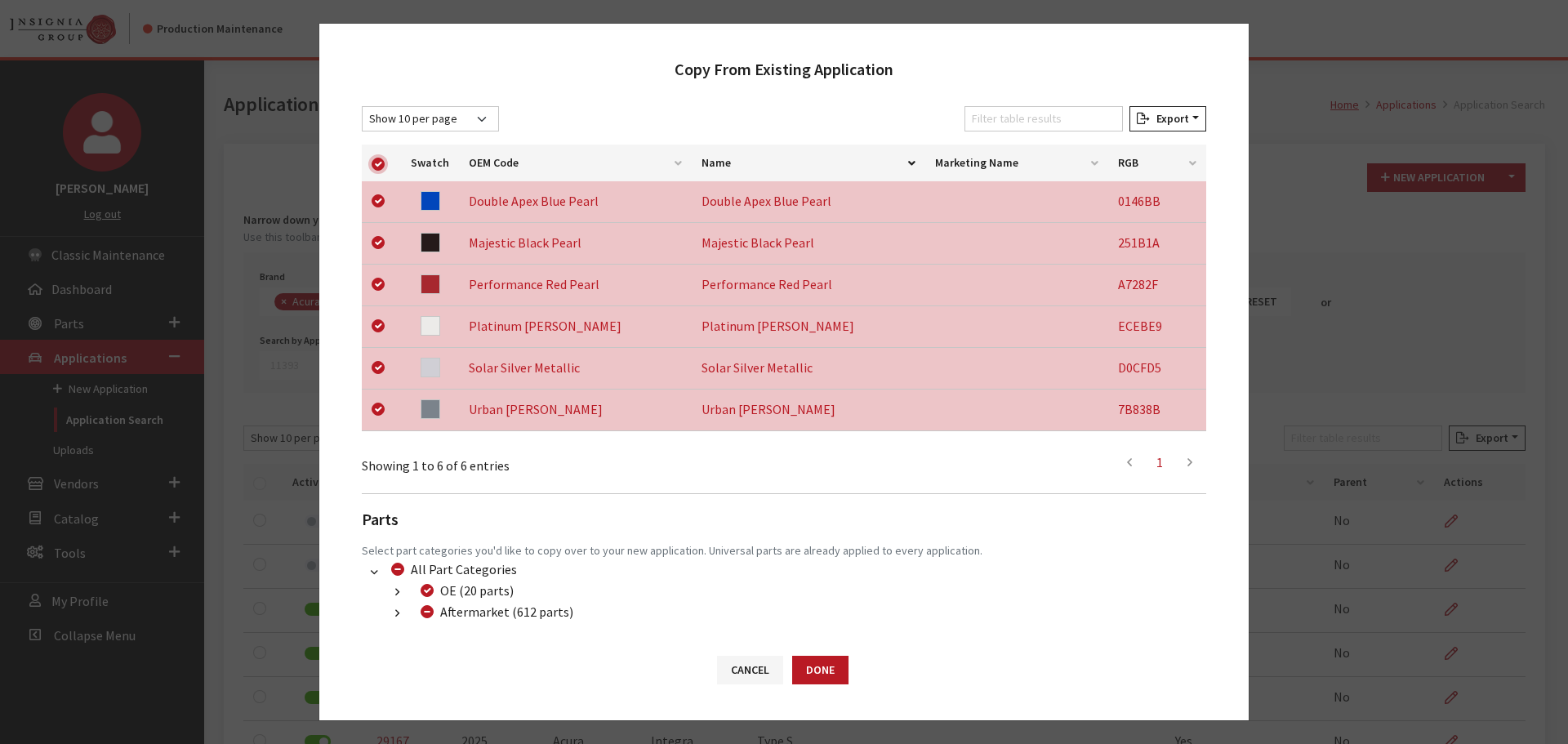
scroll to position [341, 0]
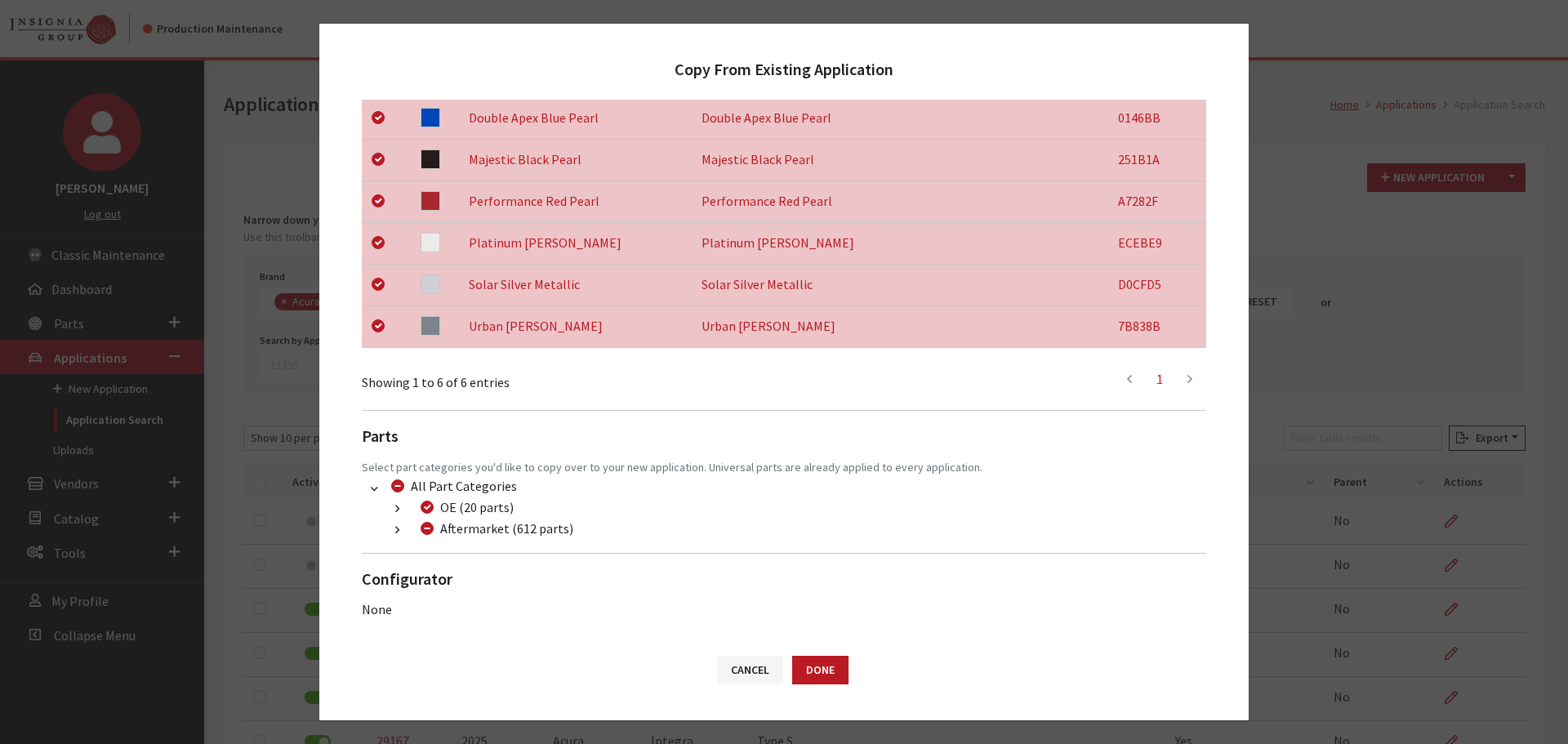
click at [390, 532] on button "button" at bounding box center [397, 531] width 32 height 18
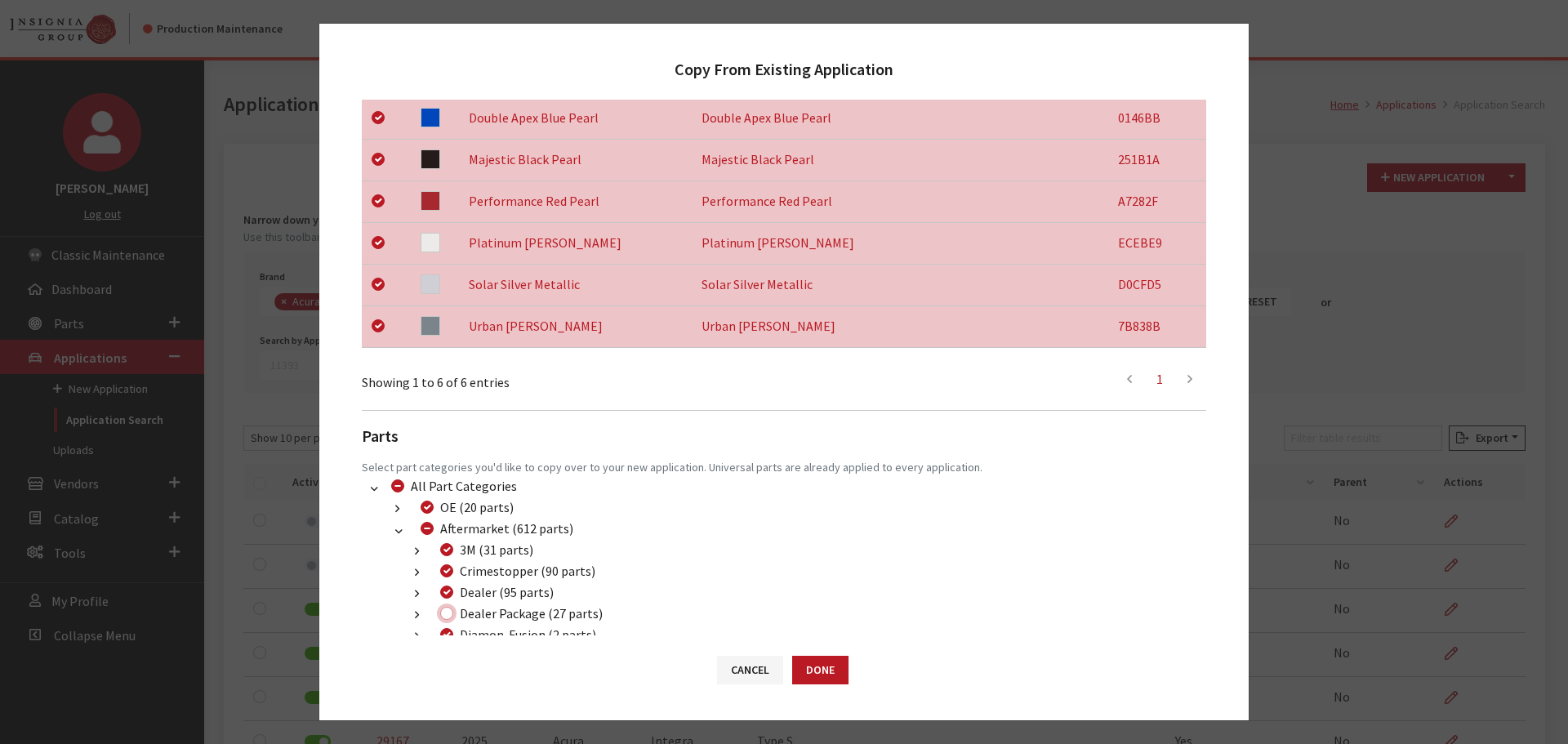
click at [448, 619] on input "Dealer Package (27 parts)" at bounding box center [447, 614] width 13 height 13
checkbox input "true"
click at [831, 674] on button "Done" at bounding box center [819, 670] width 56 height 29
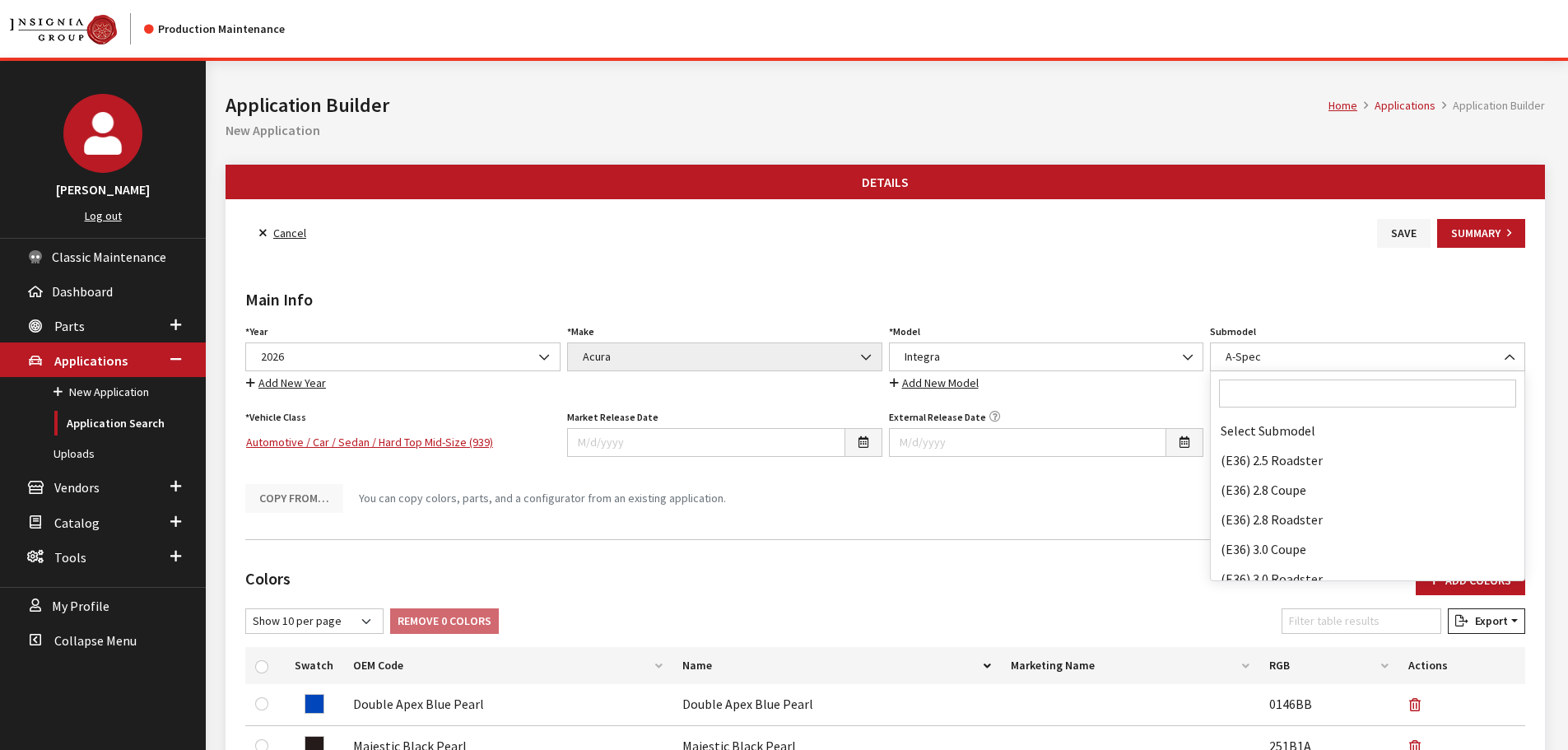
scroll to position [31459, 0]
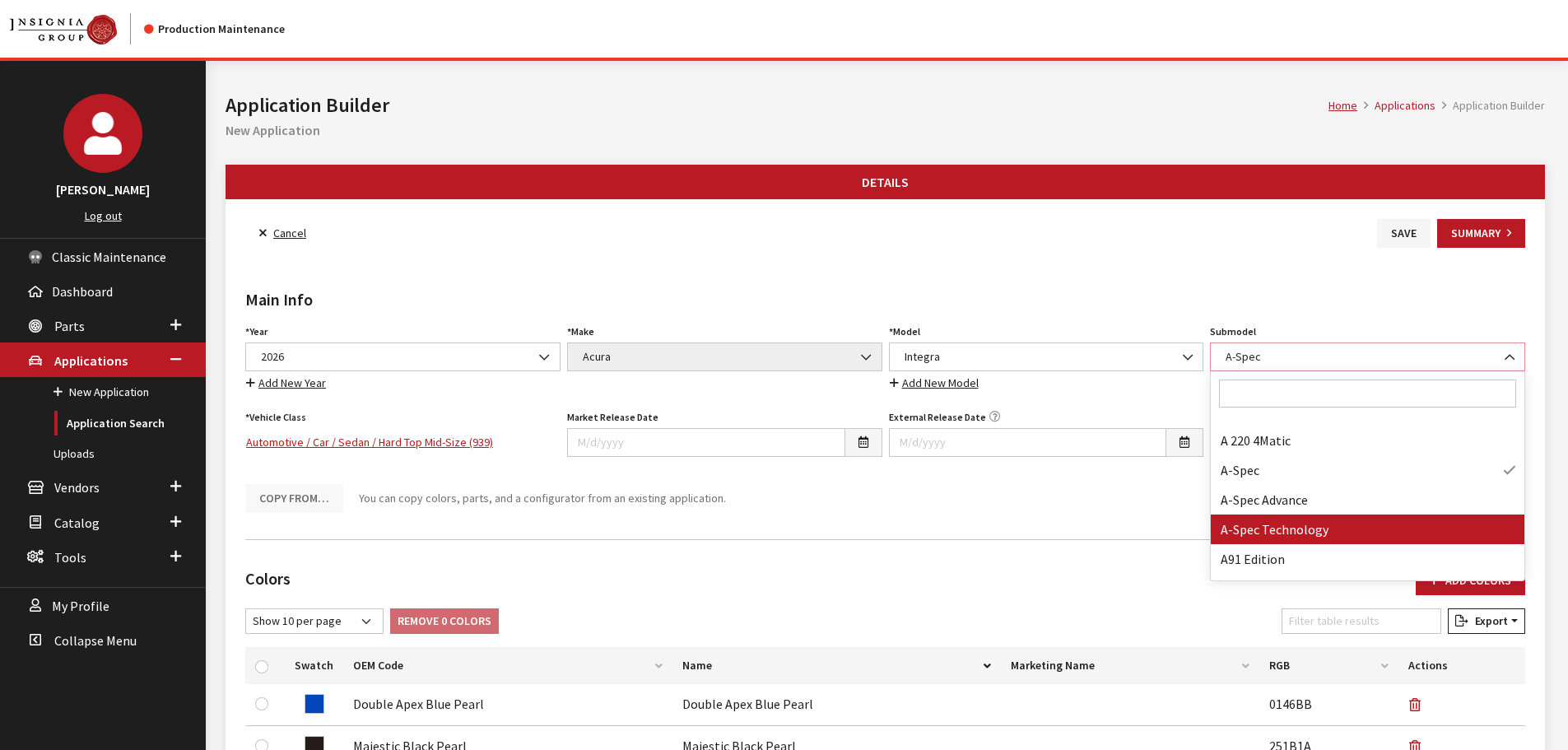
select select "2544"
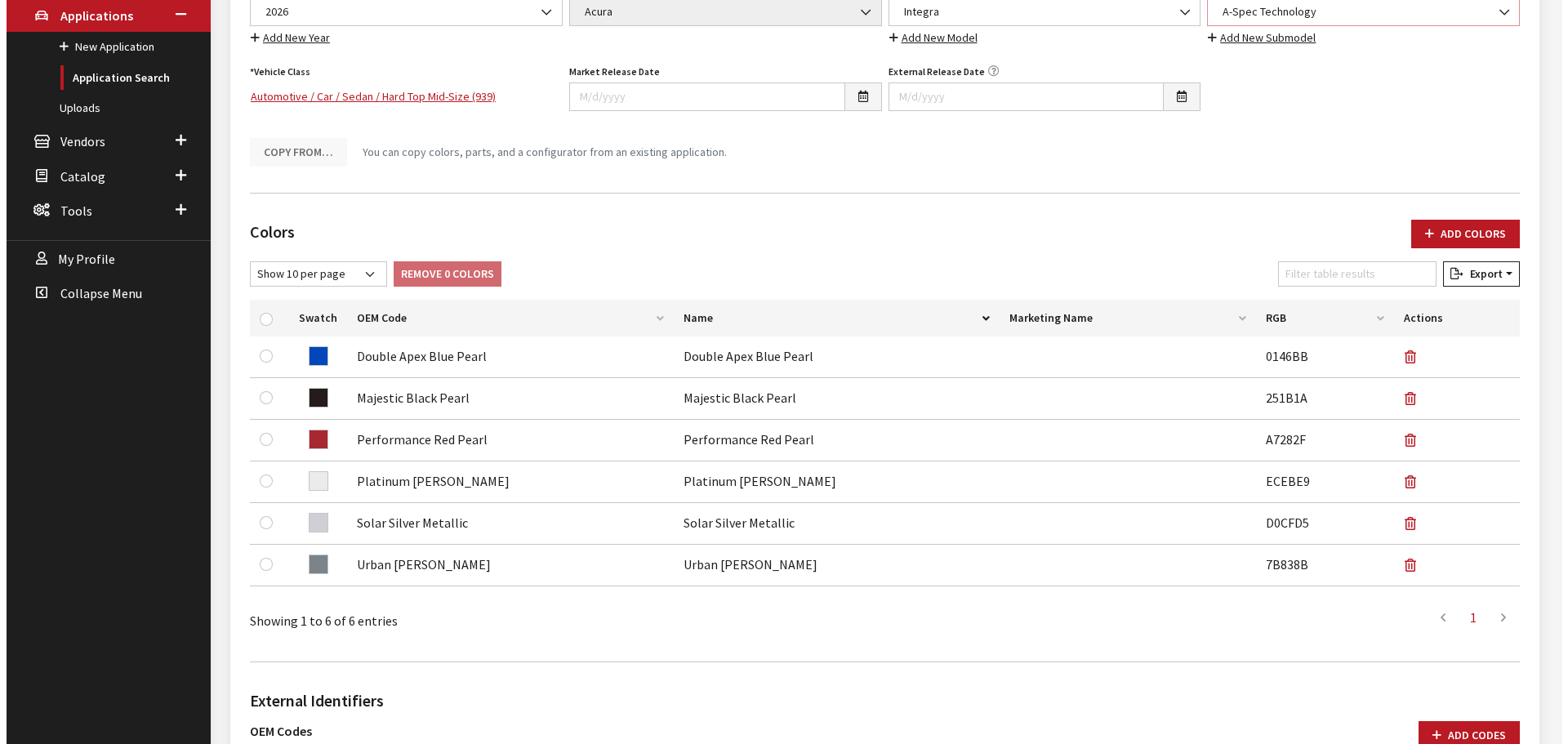
scroll to position [572, 0]
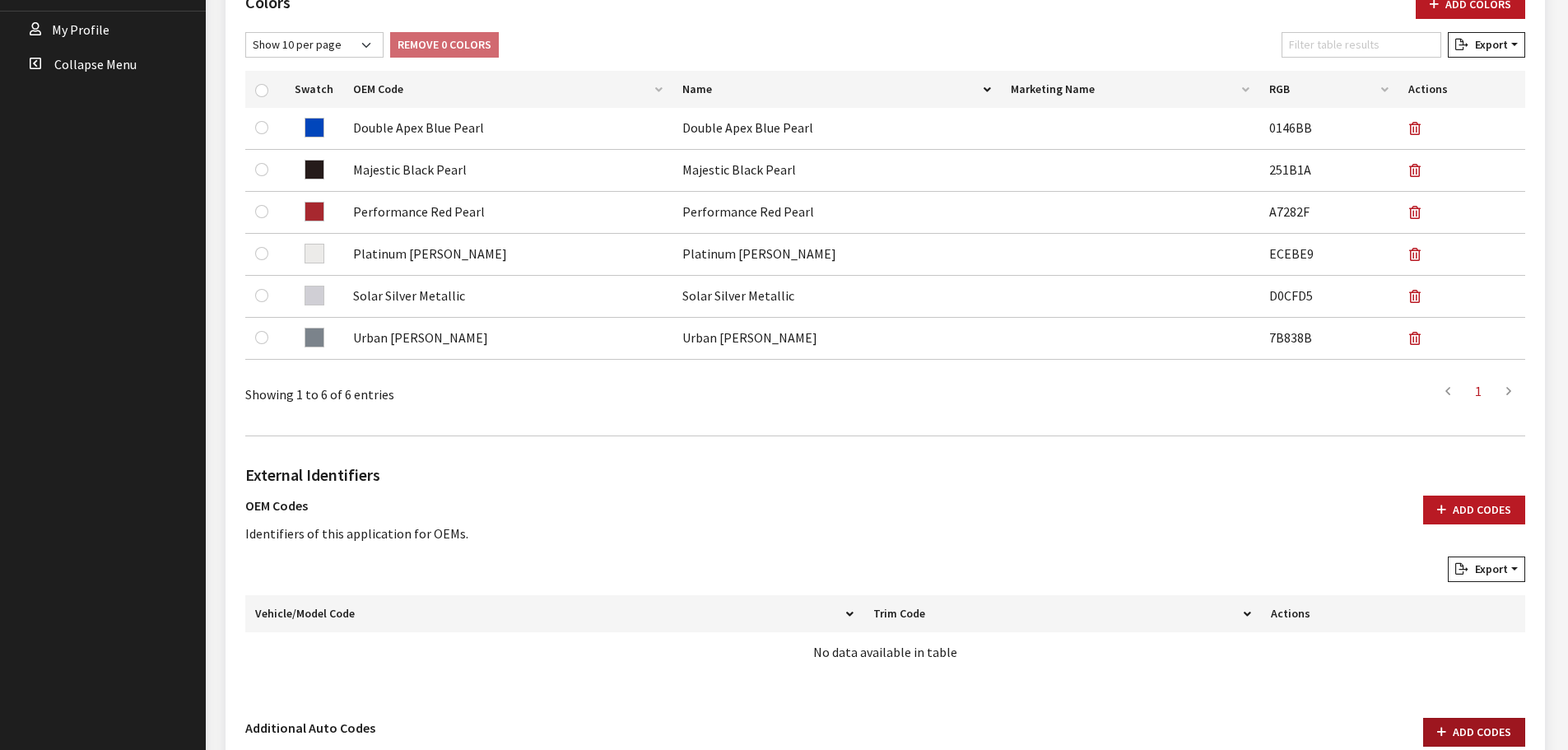
click at [1459, 720] on button "Add Codes" at bounding box center [1474, 732] width 102 height 29
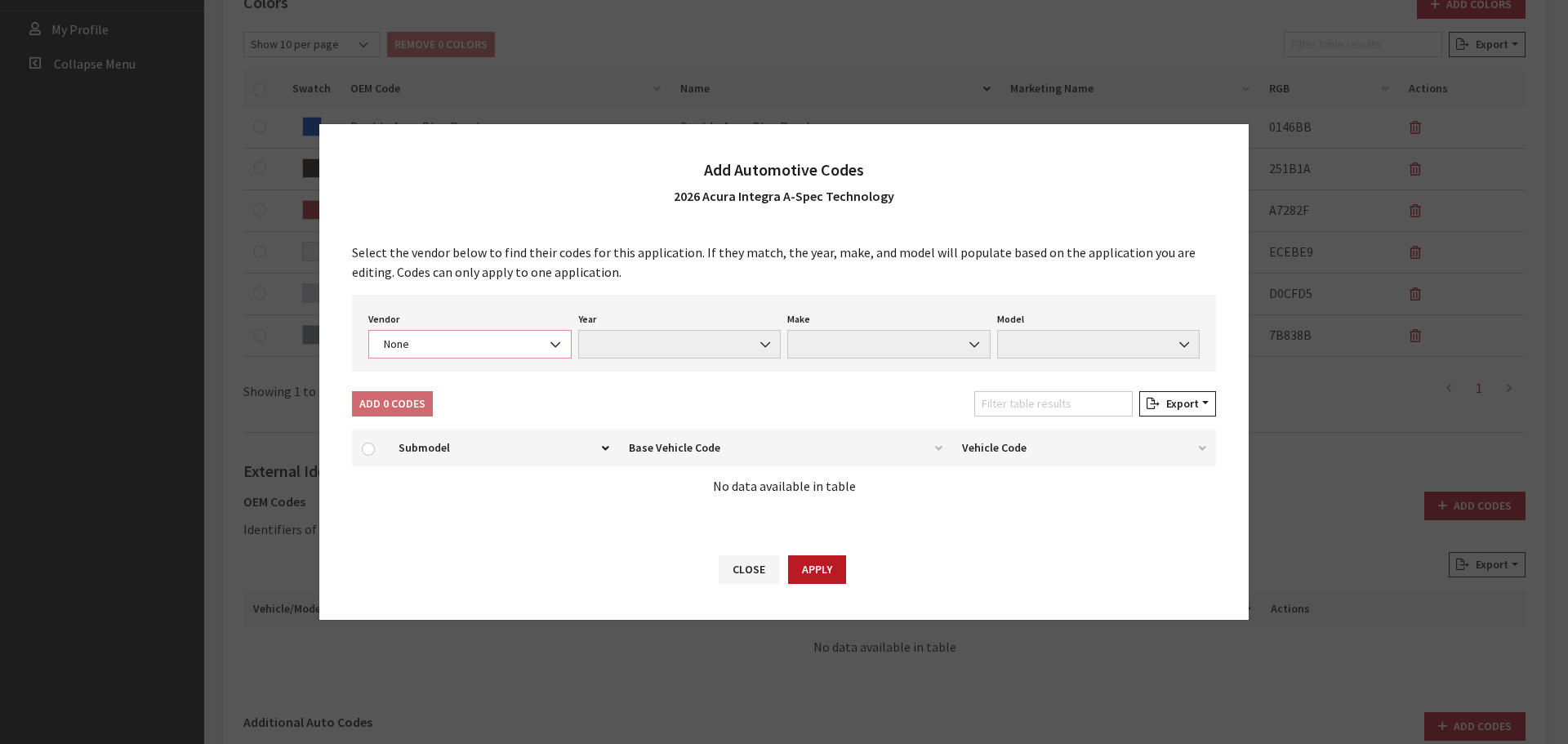
drag, startPoint x: 421, startPoint y: 332, endPoint x: 420, endPoint y: 356, distance: 24.0
click at [421, 333] on span "None" at bounding box center [470, 344] width 203 height 29
select select "4"
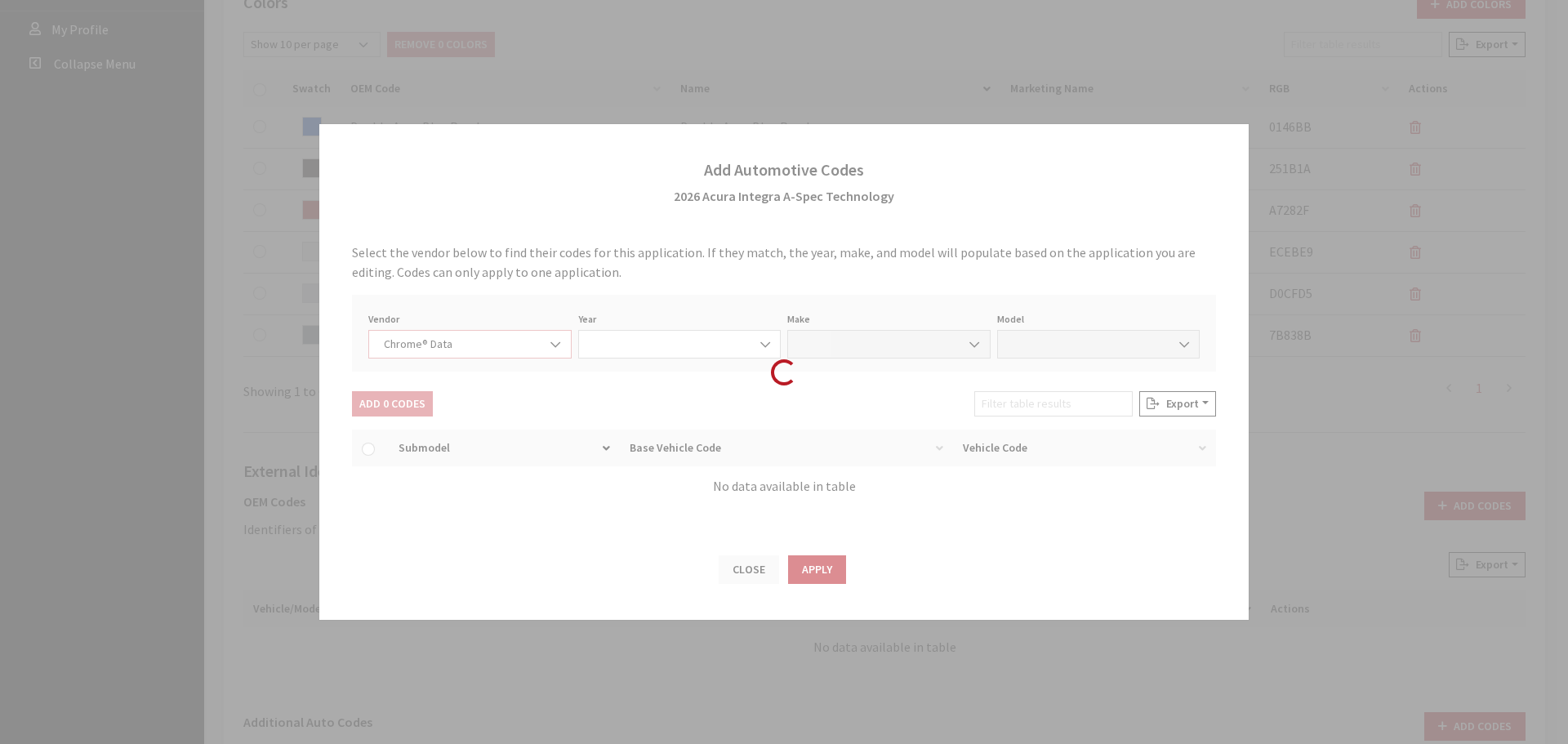
select select "2026"
click at [421, 396] on div "Loading..." at bounding box center [784, 372] width 1568 height 744
select select "1"
select select "73112"
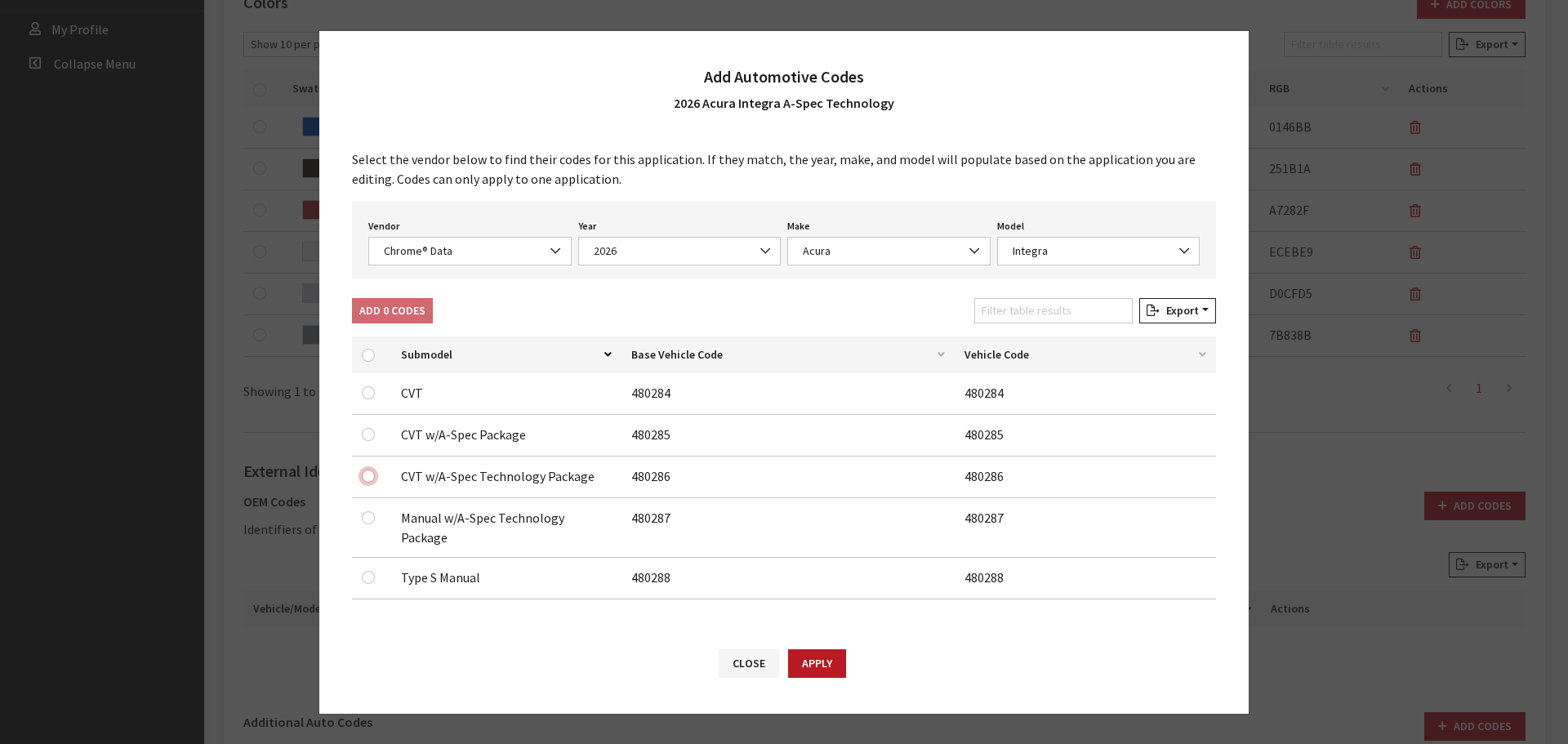
click at [368, 483] on input "checkbox" at bounding box center [368, 476] width 13 height 13
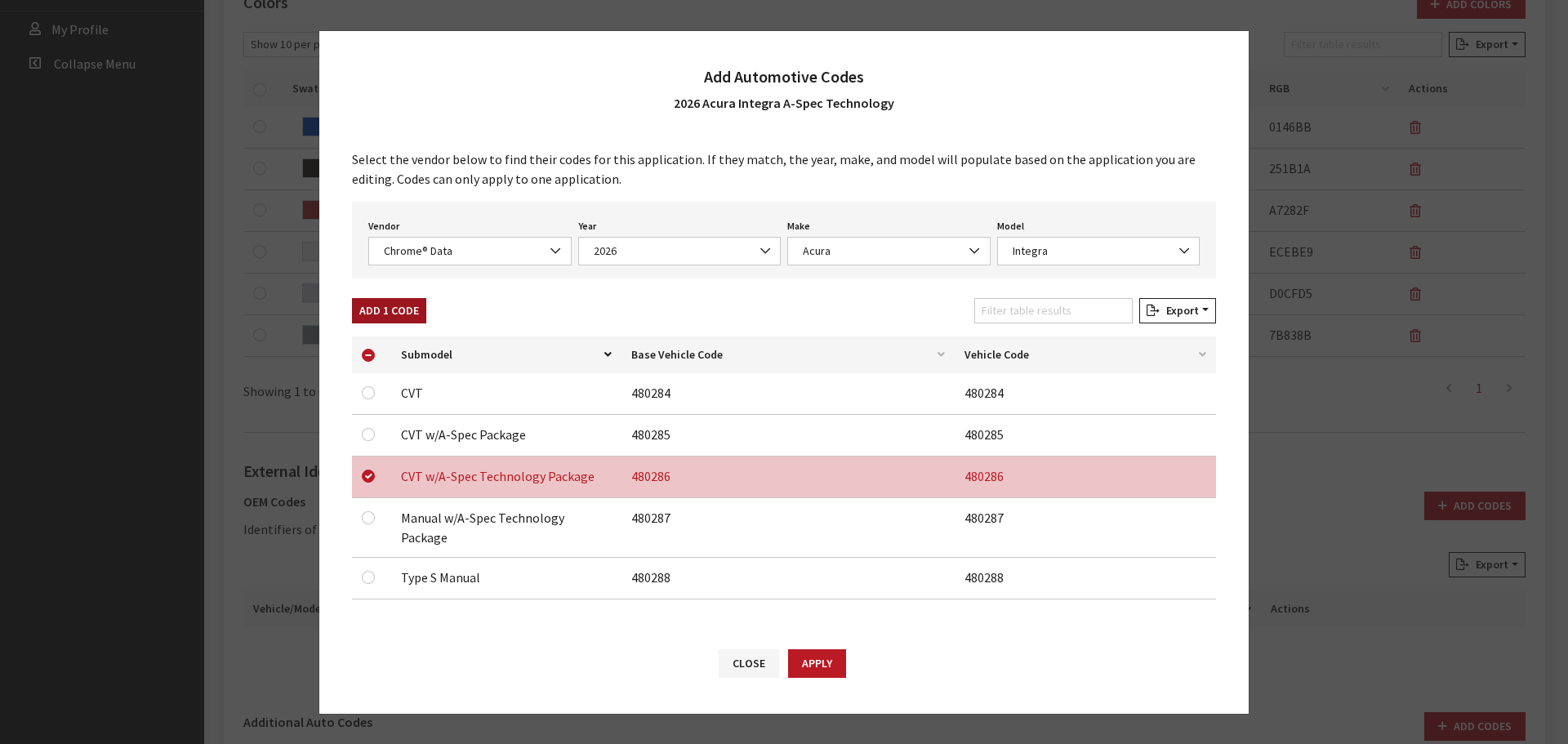
click at [390, 317] on button "Add 1 Code" at bounding box center [389, 311] width 75 height 25
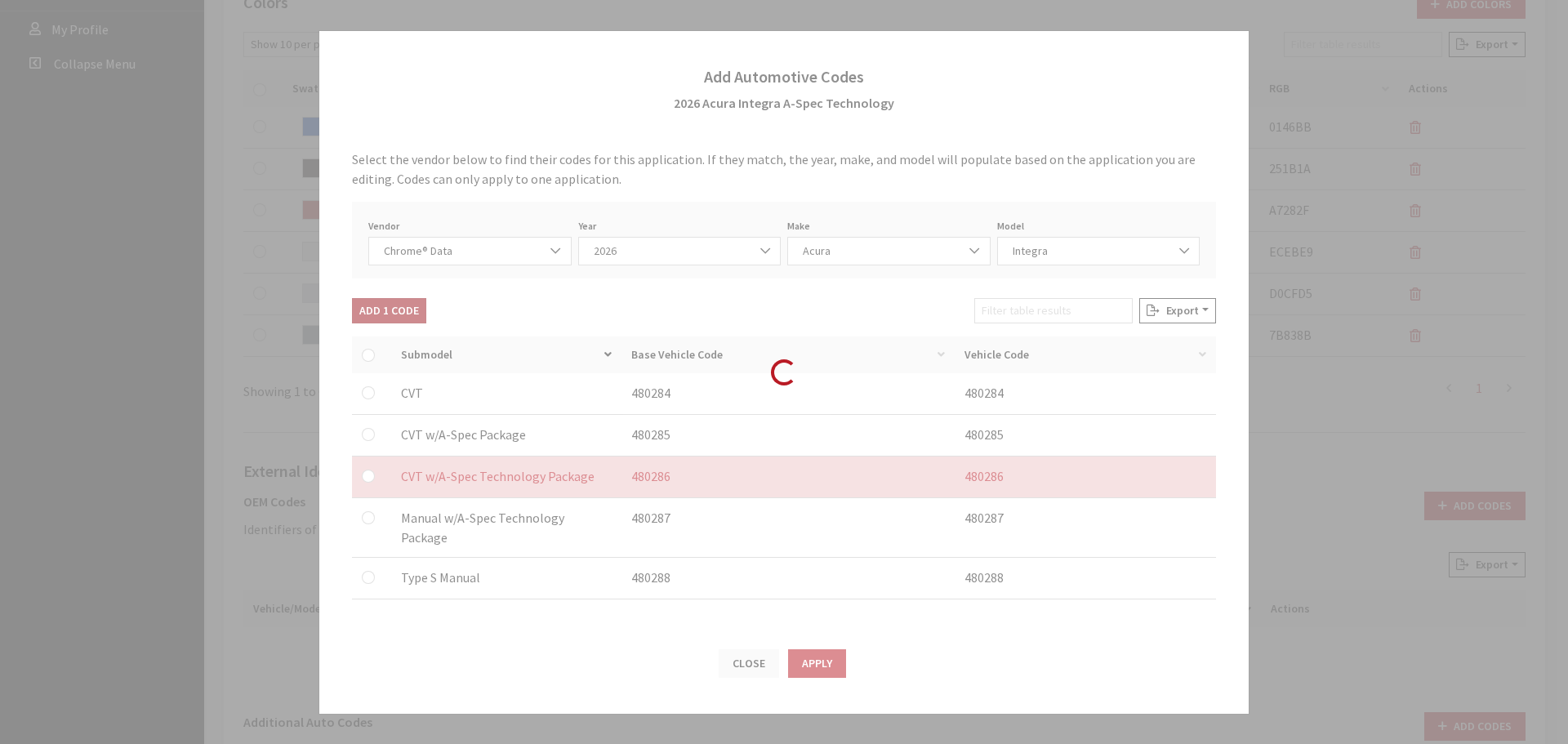
checkbox input "false"
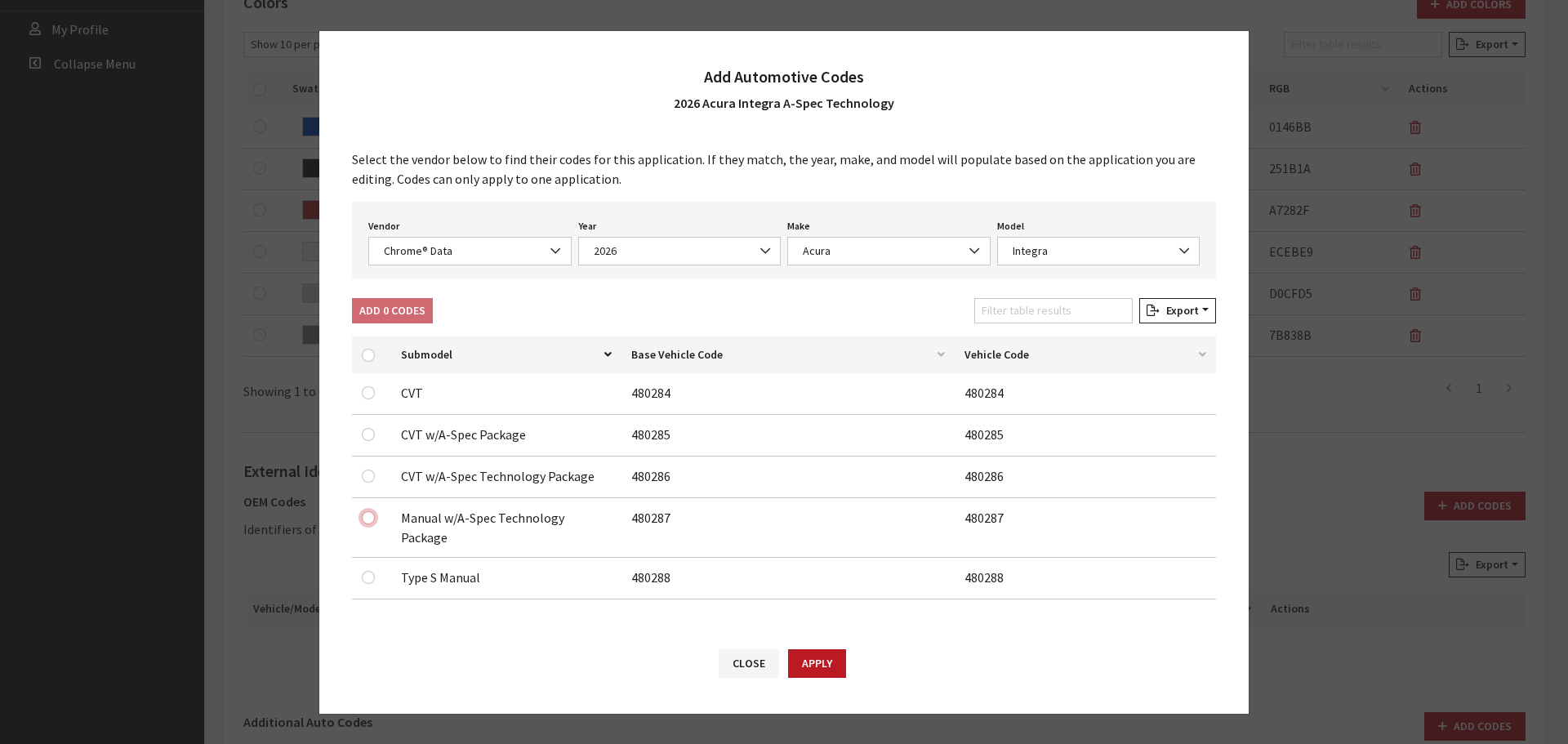
click at [370, 524] on input "checkbox" at bounding box center [368, 518] width 13 height 13
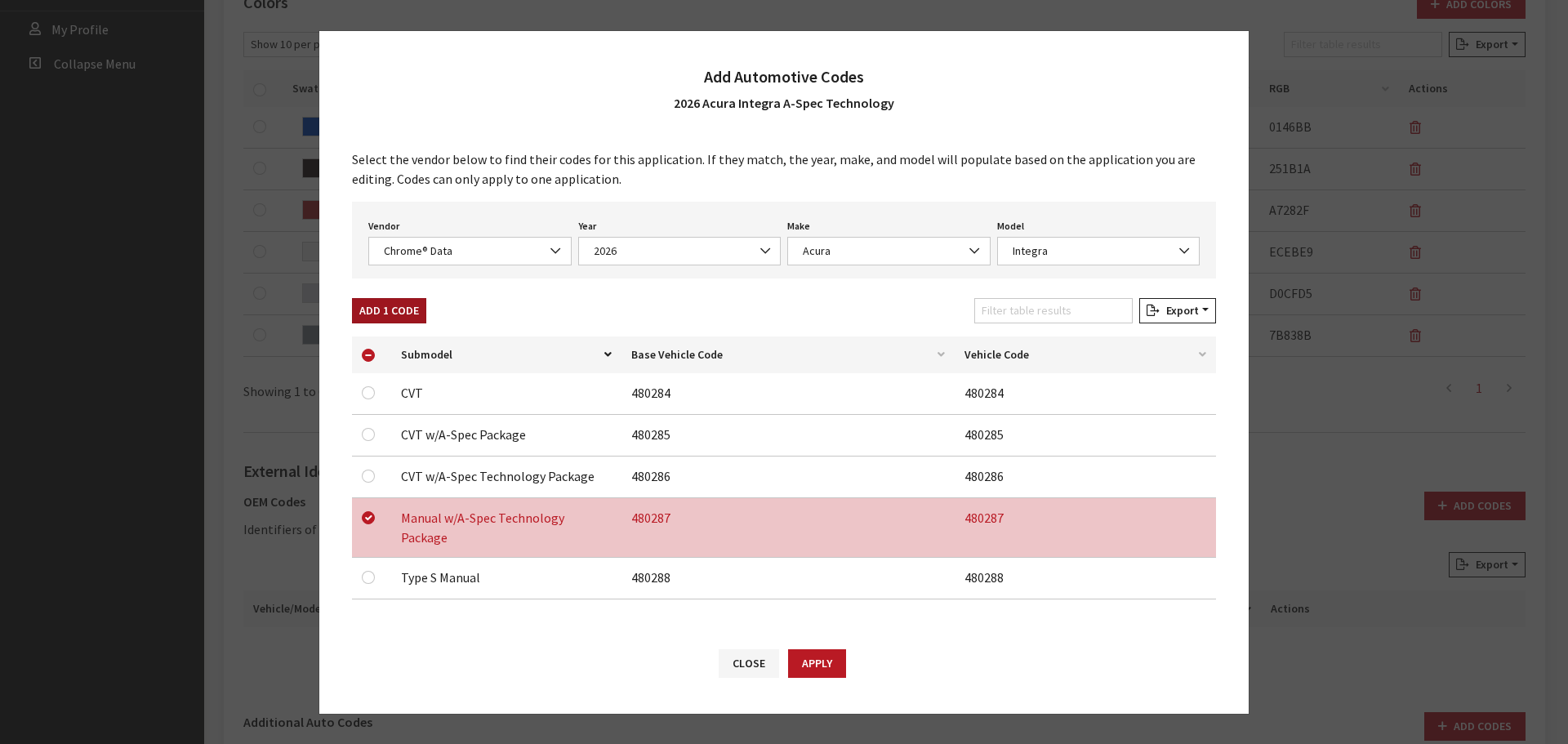
click at [378, 320] on button "Add 1 Code" at bounding box center [389, 311] width 75 height 25
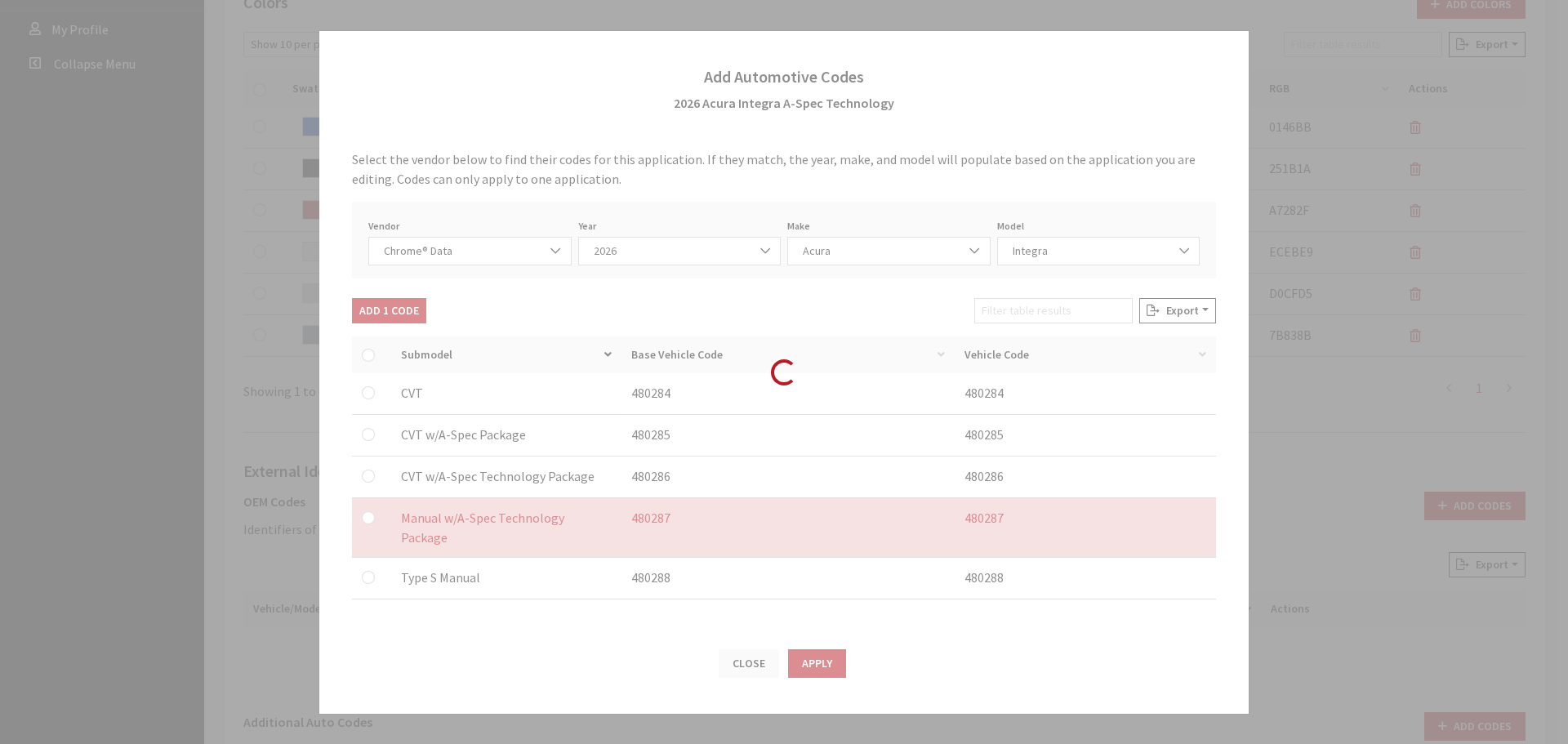
checkbox input "false"
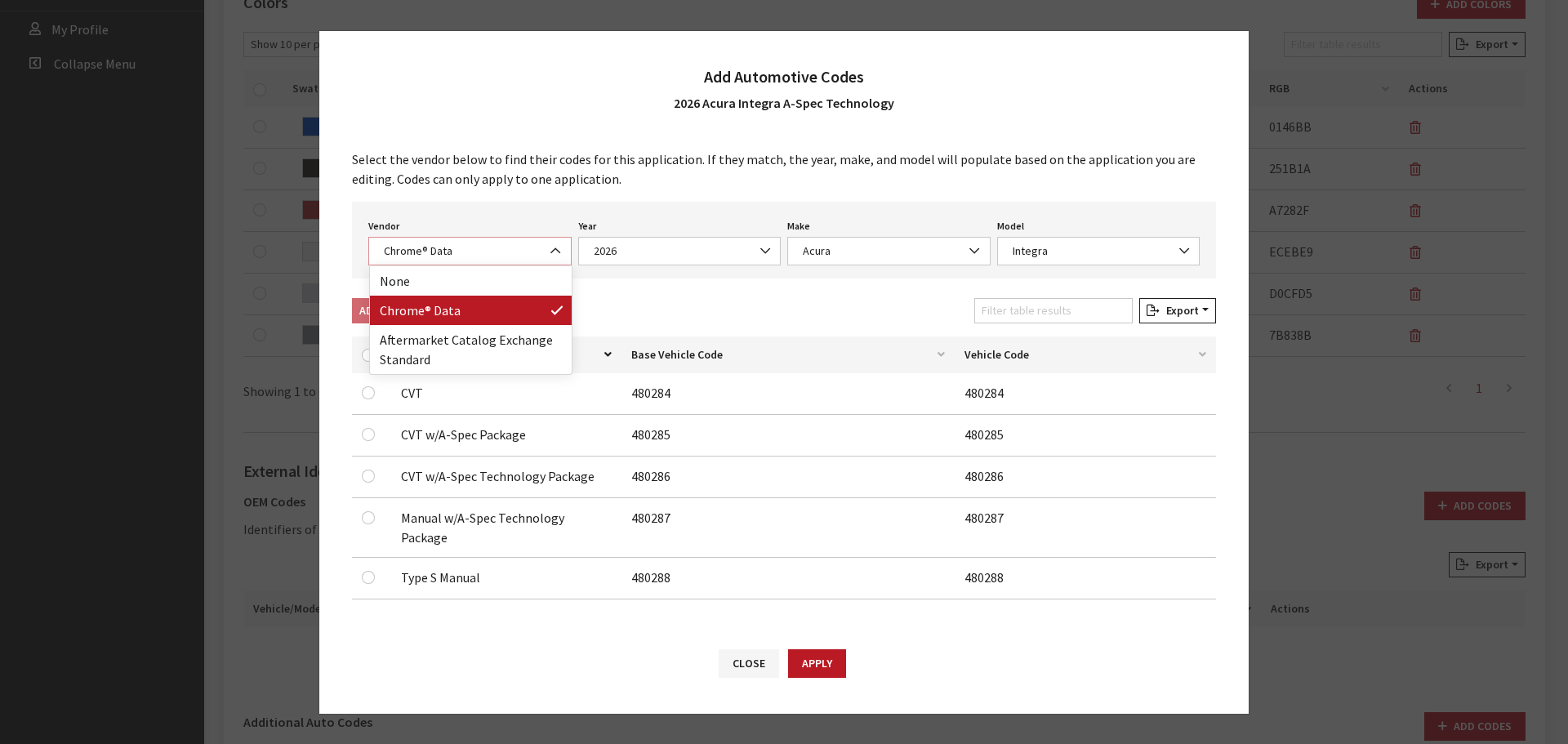
click at [432, 253] on span "Chrome® Data" at bounding box center [469, 251] width 182 height 17
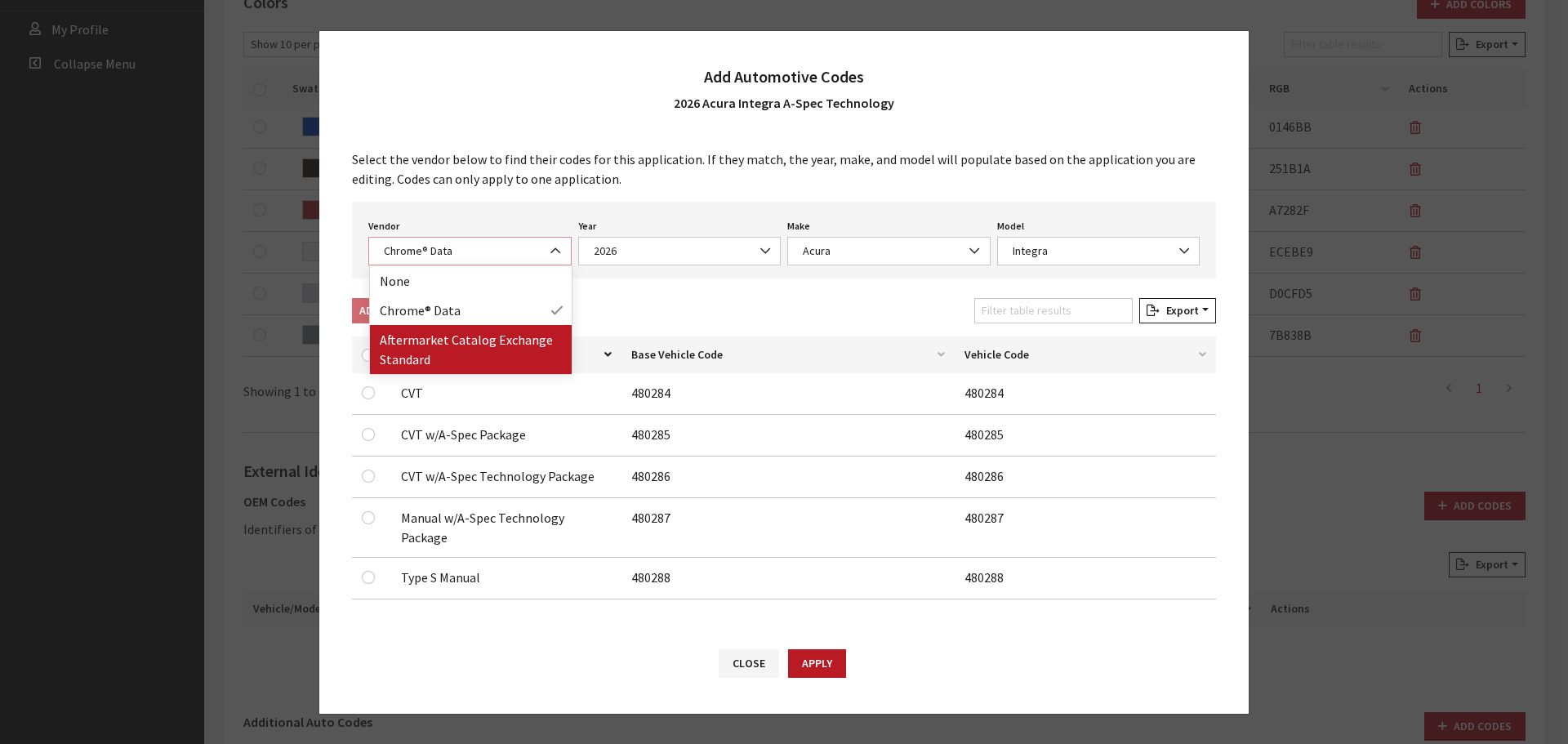
select select "2"
select select "2026"
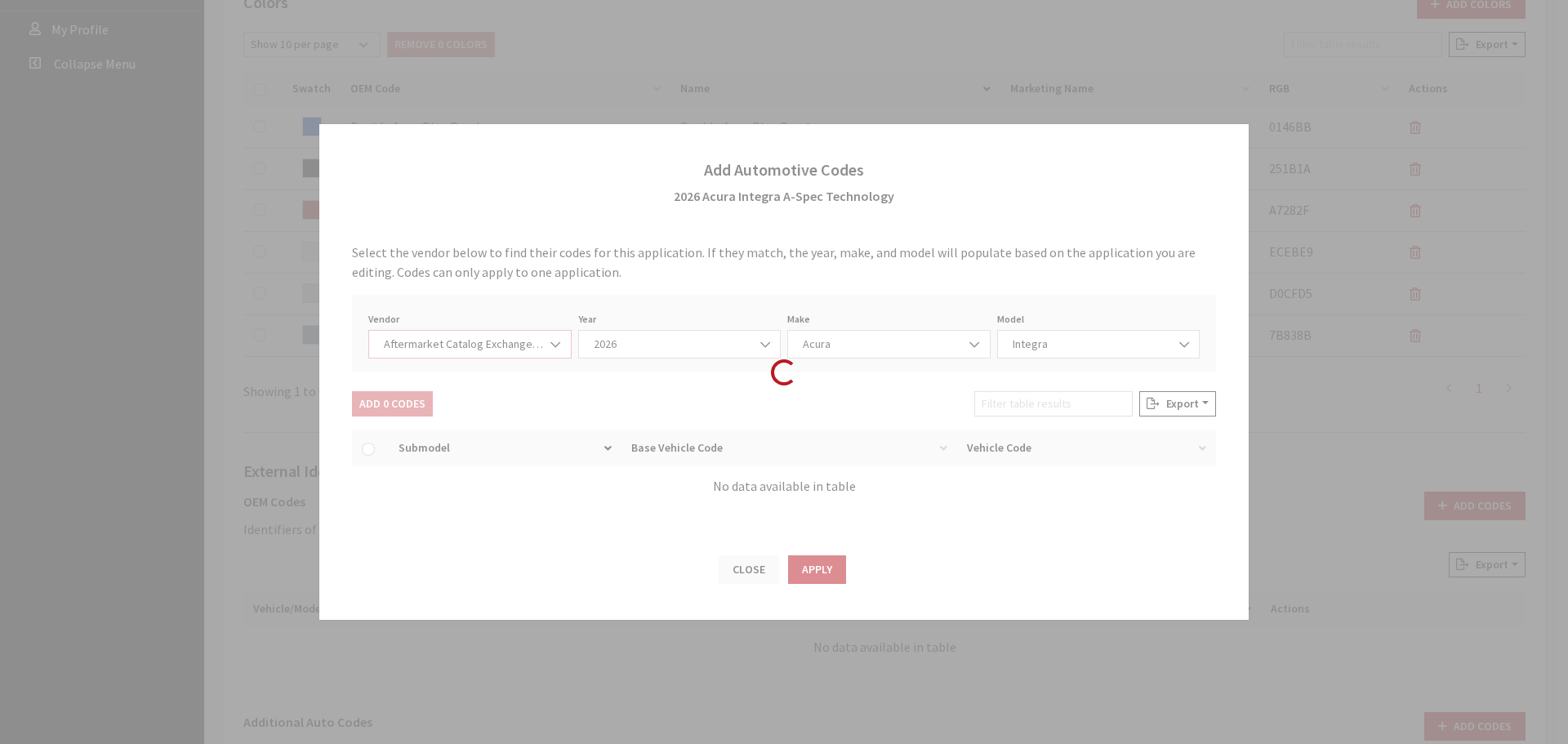
select select "58"
select select "742"
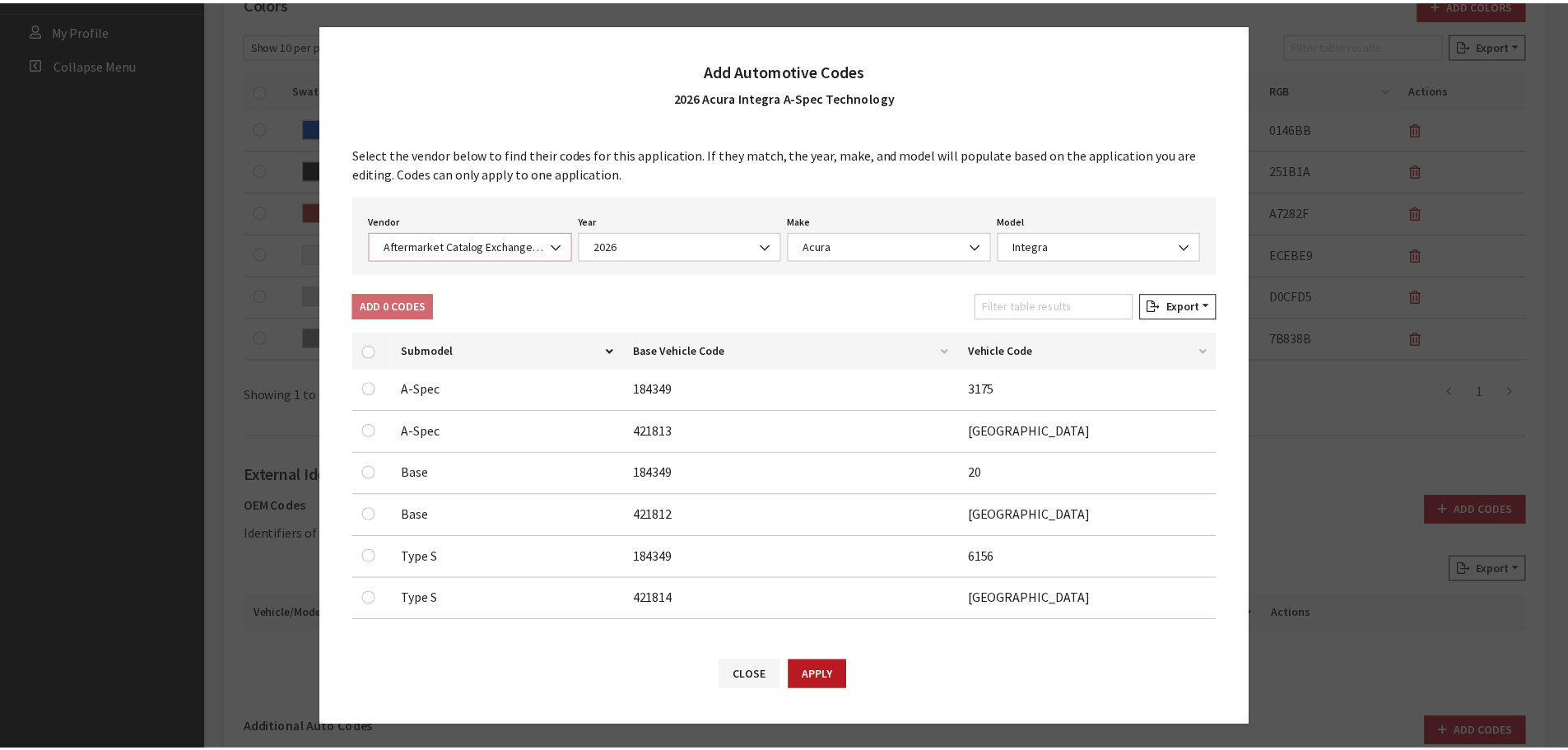
scroll to position [10, 0]
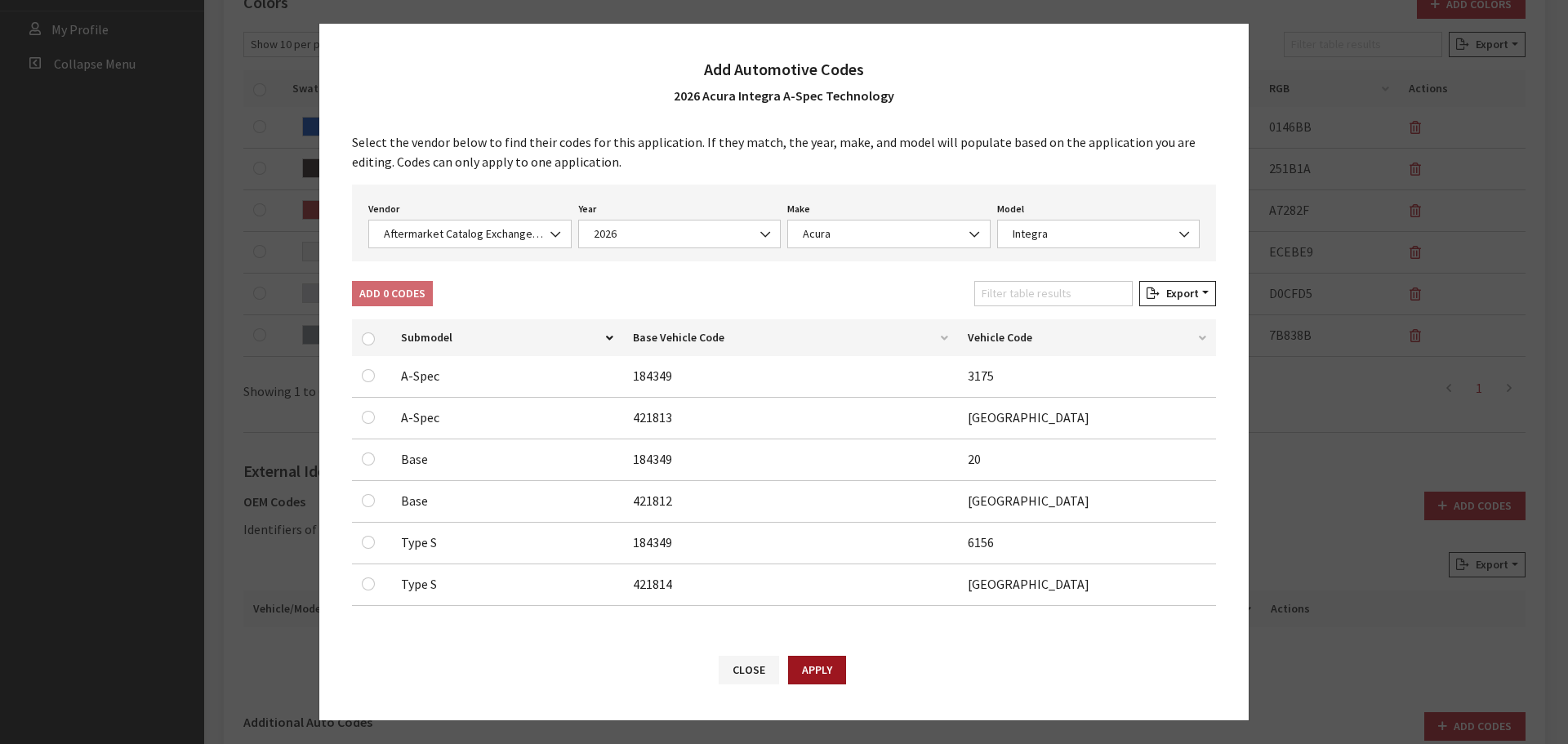
click at [829, 675] on button "Apply" at bounding box center [817, 670] width 58 height 29
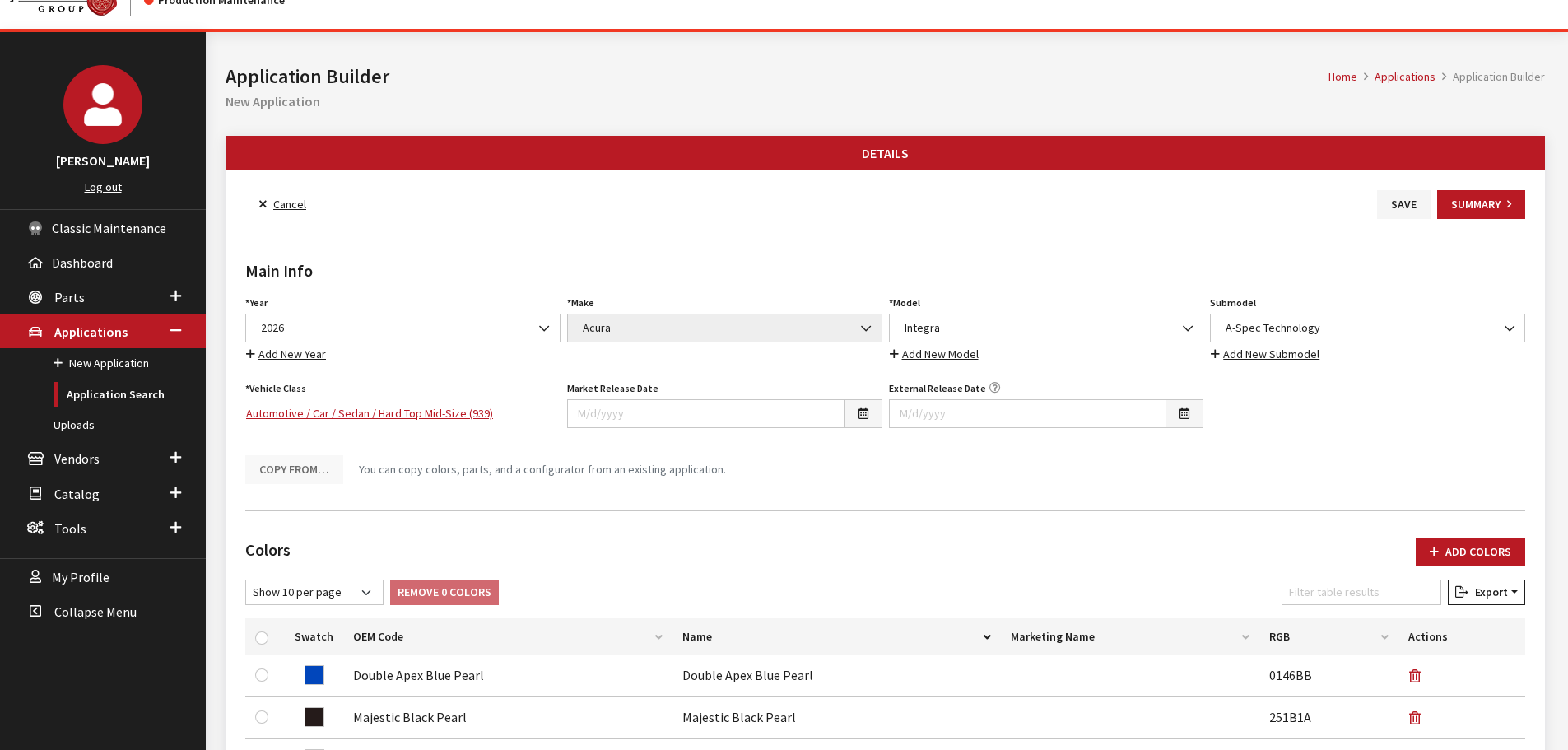
scroll to position [0, 0]
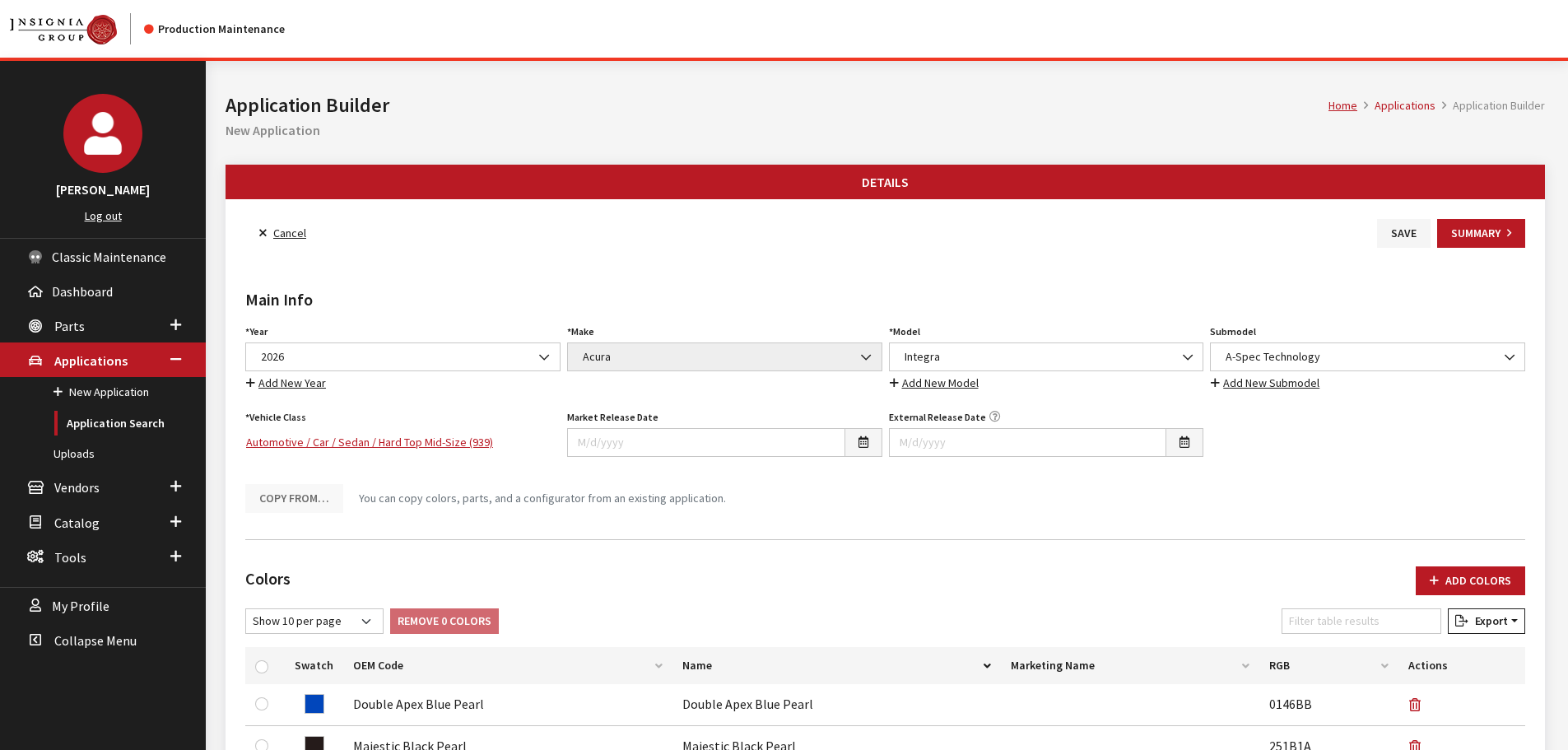
drag, startPoint x: 1400, startPoint y: 239, endPoint x: 1329, endPoint y: 238, distance: 71.0
click at [1400, 239] on button "Save" at bounding box center [1403, 234] width 53 height 29
click at [1415, 227] on button "Save" at bounding box center [1403, 234] width 53 height 29
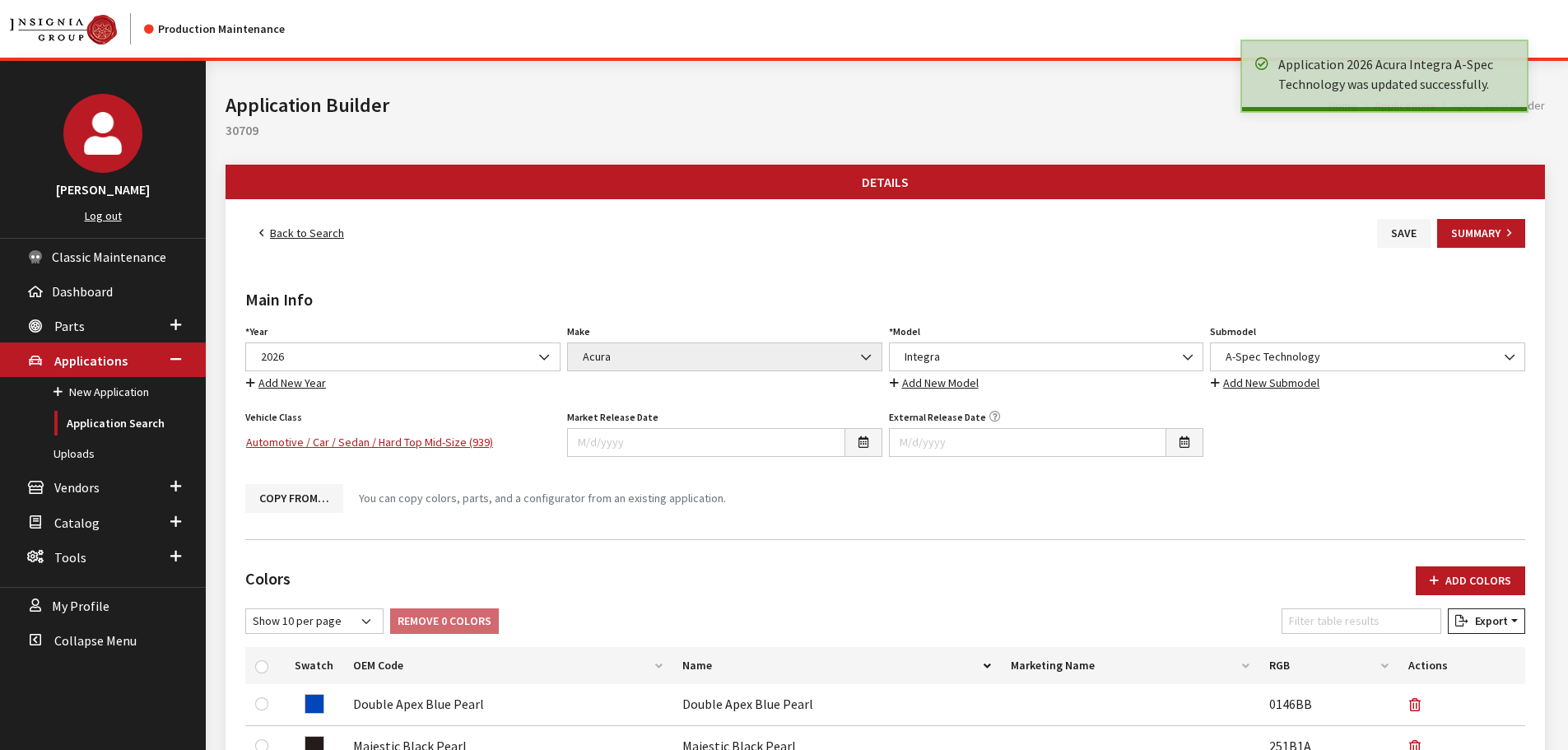
drag, startPoint x: 0, startPoint y: 0, endPoint x: 300, endPoint y: 232, distance: 379.2
click at [300, 232] on link "Back to Search" at bounding box center [301, 234] width 113 height 29
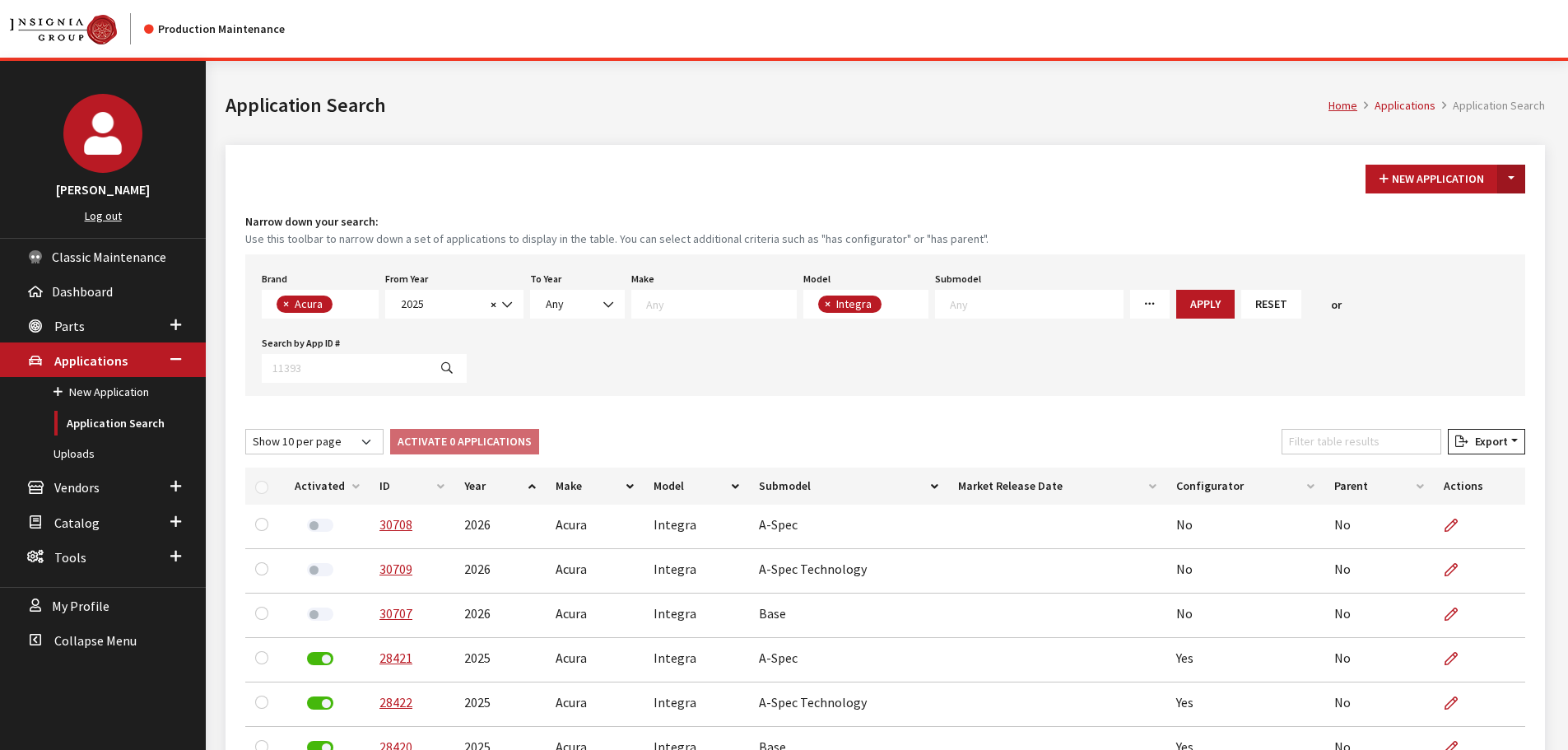
click at [1509, 178] on button "Toggle Dropdown" at bounding box center [1510, 179] width 28 height 29
click at [1454, 207] on button "New From Existing..." at bounding box center [1454, 214] width 141 height 29
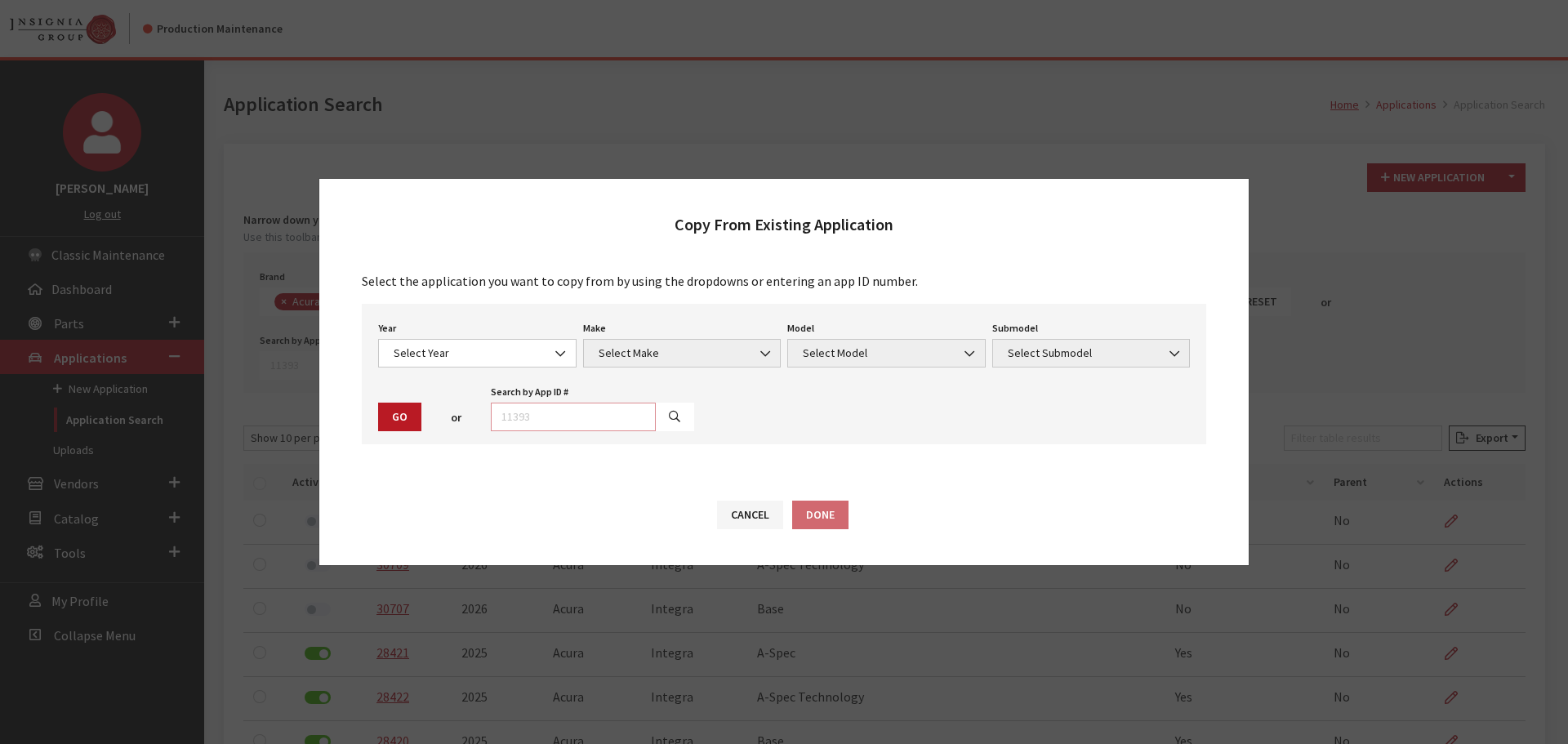
click at [585, 423] on input "text" at bounding box center [573, 417] width 165 height 29
type input "30709"
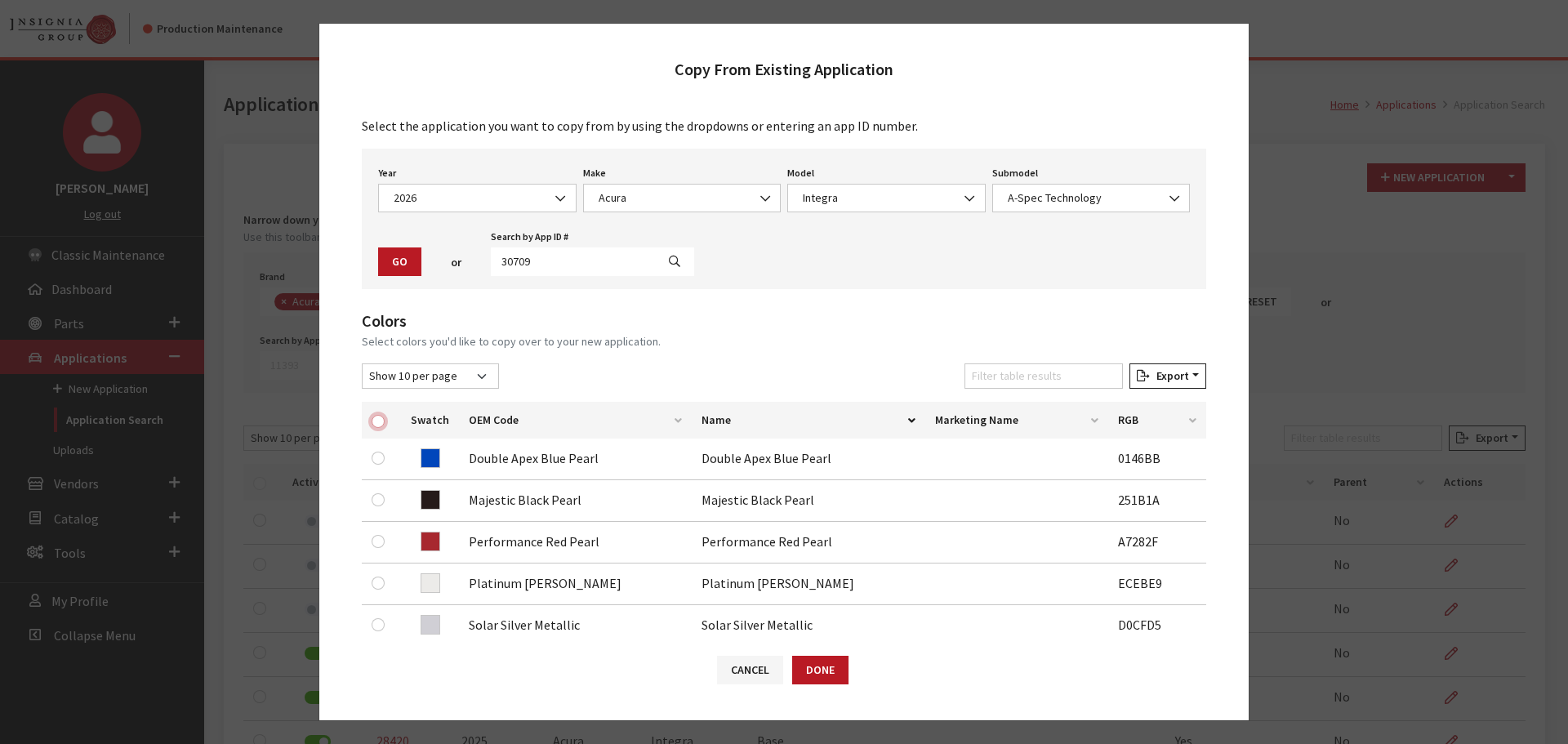
click at [378, 420] on input "checkbox" at bounding box center [379, 422] width 13 height 13
checkbox input "true"
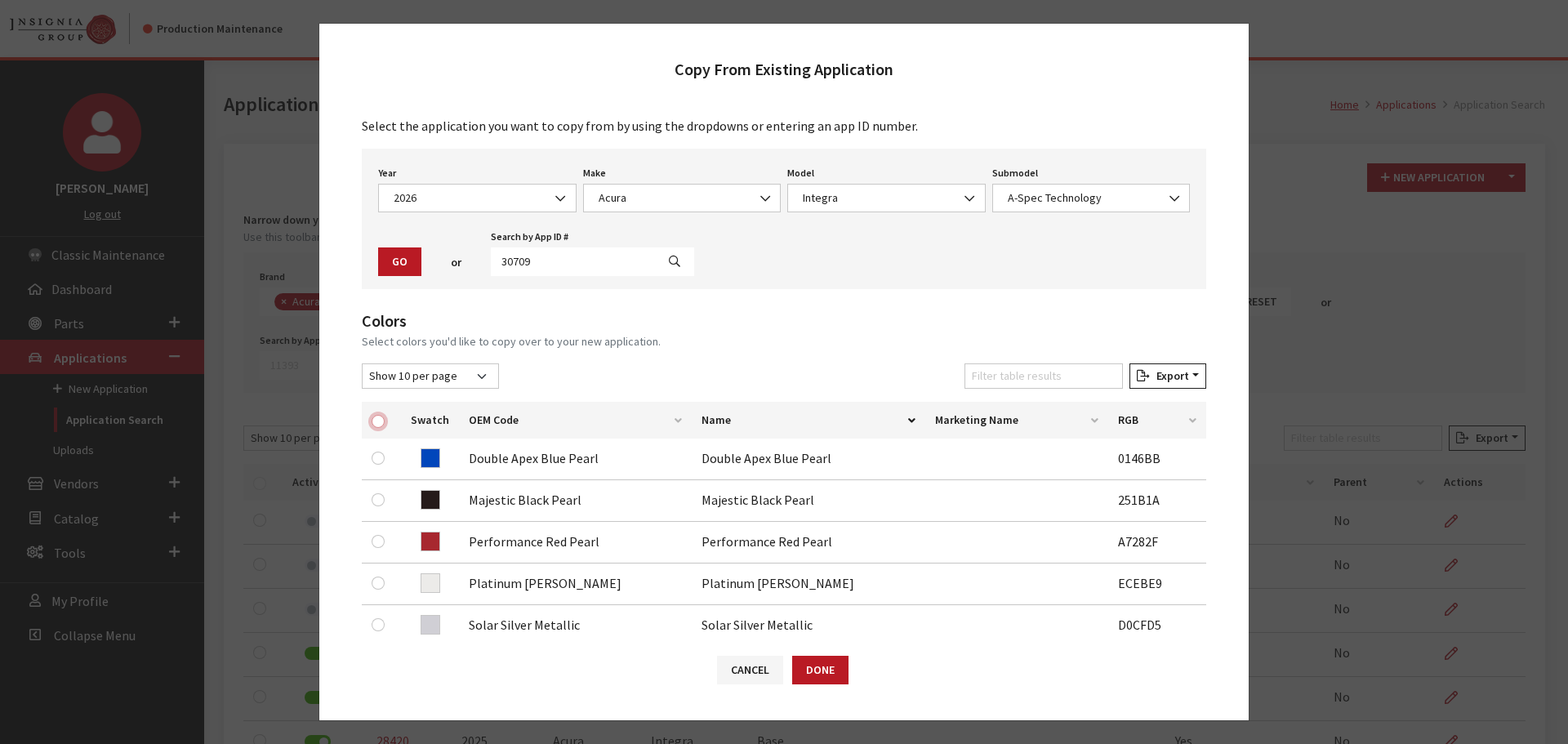
checkbox input "true"
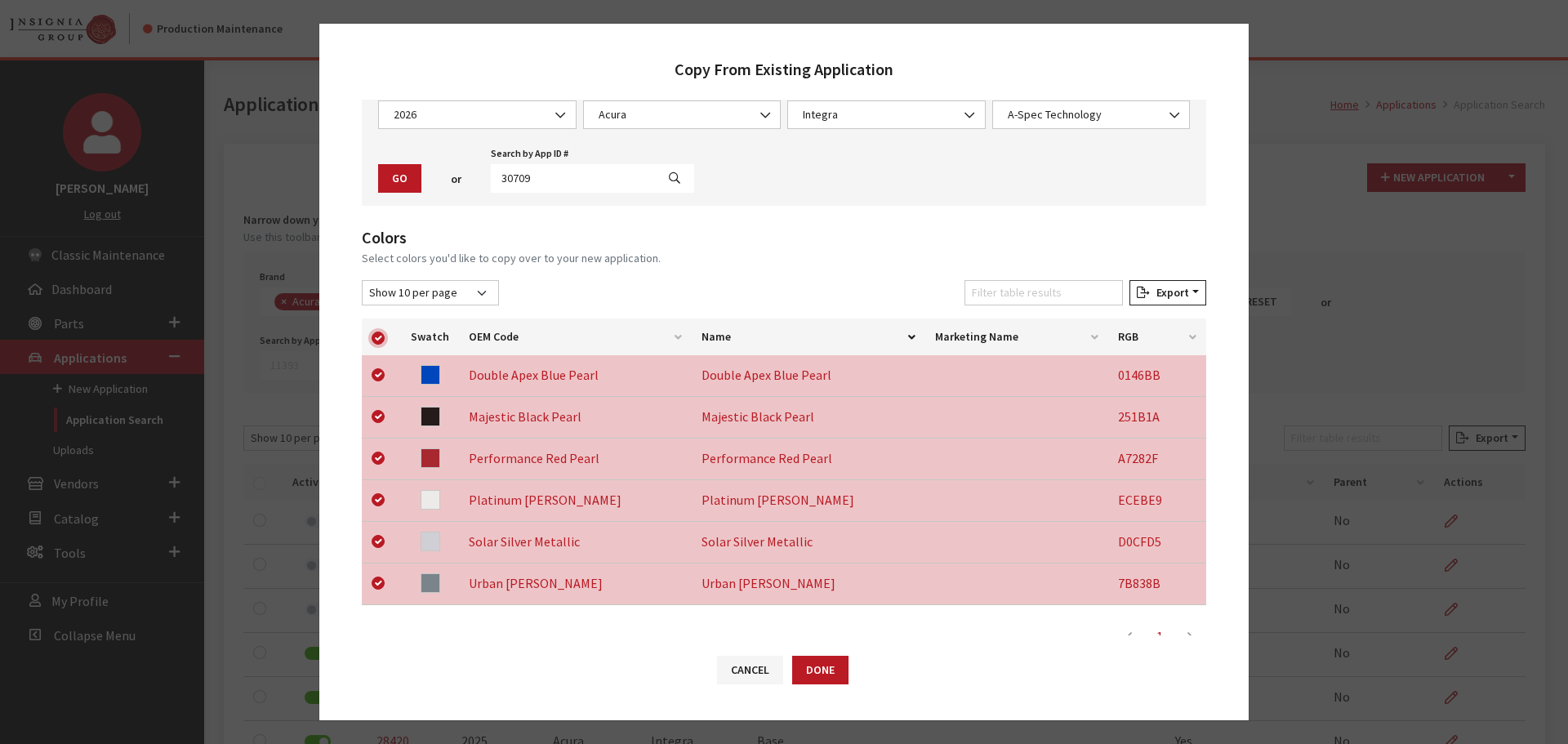
scroll to position [341, 0]
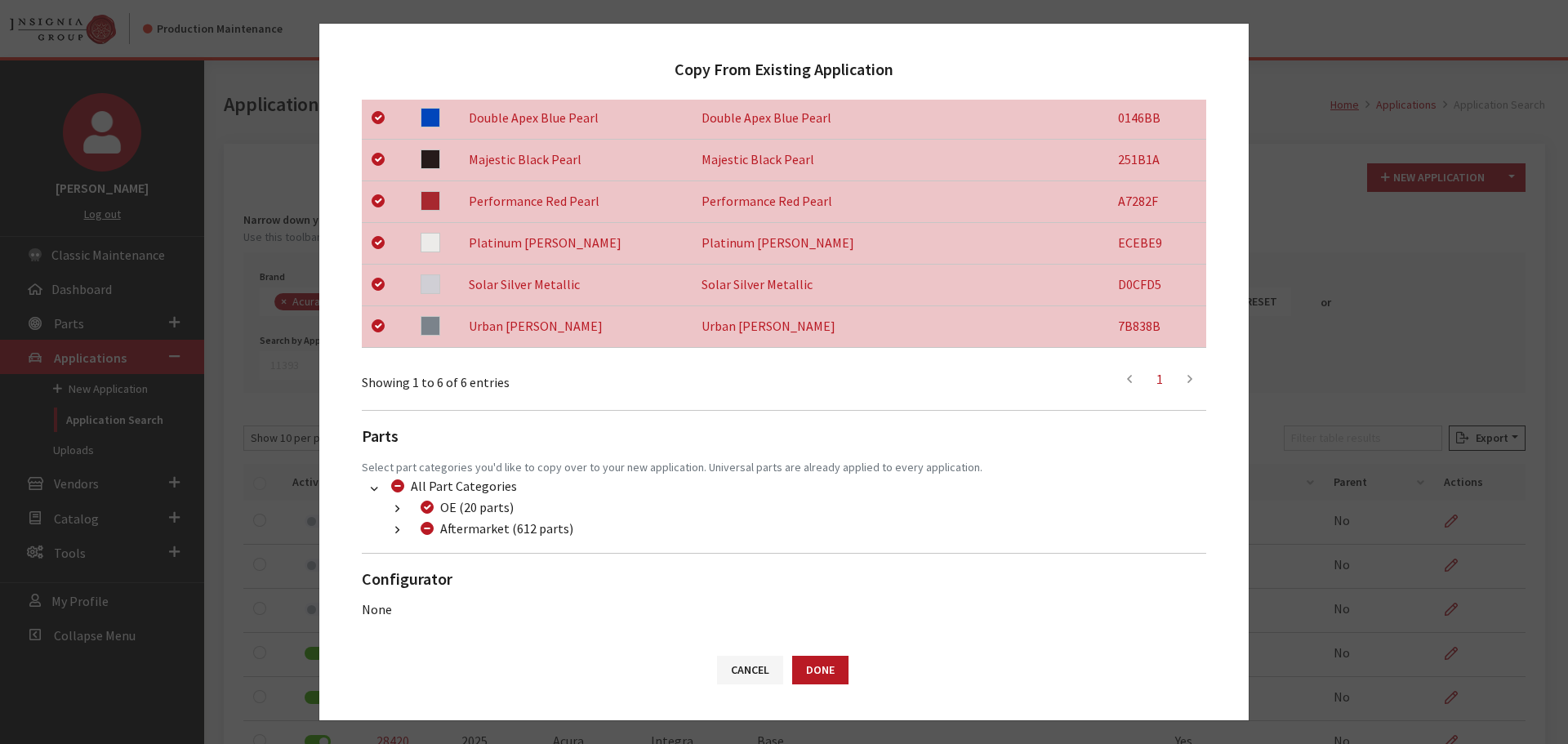
click at [394, 535] on button "button" at bounding box center [397, 531] width 32 height 18
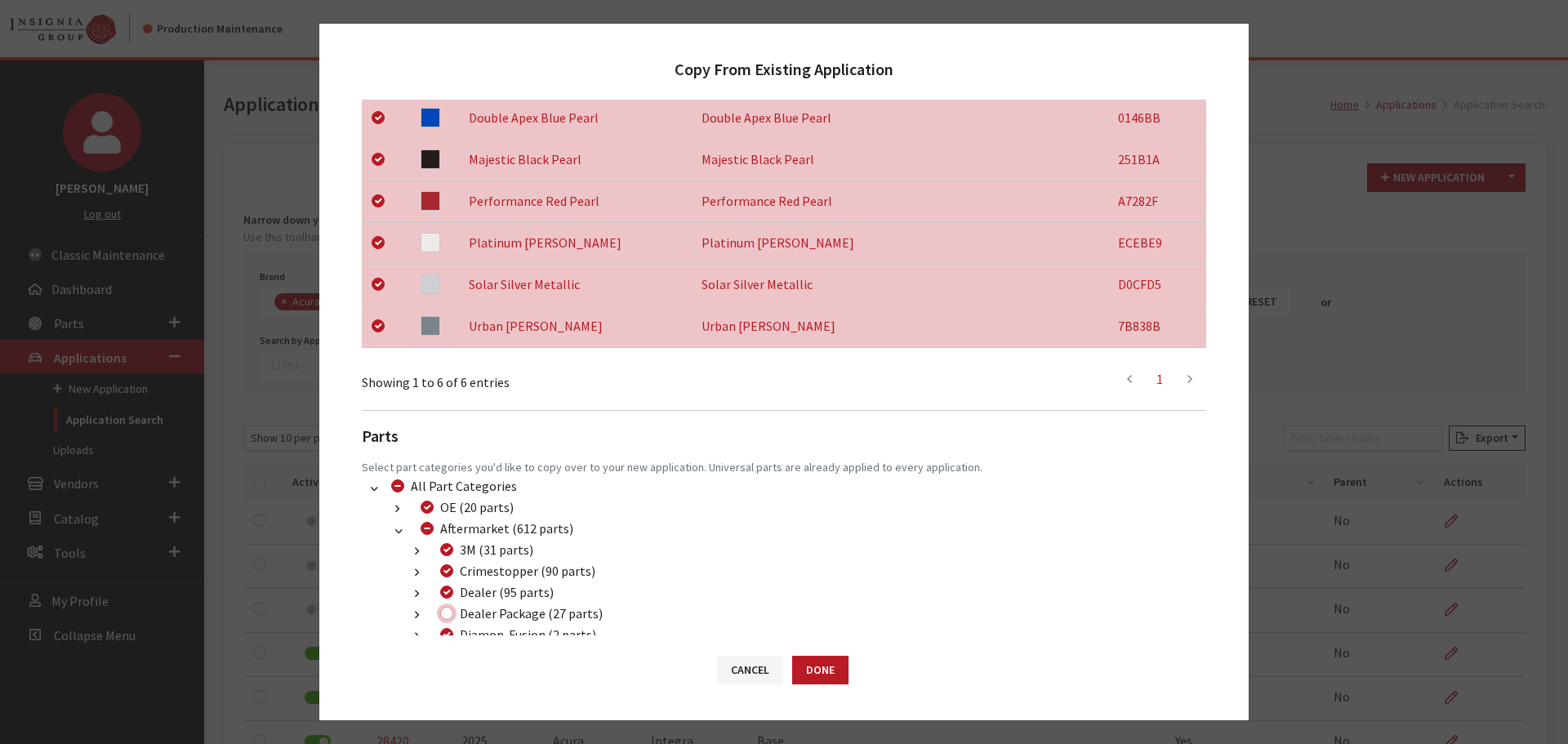
click at [442, 615] on input "Dealer Package (27 parts)" at bounding box center [447, 614] width 13 height 13
checkbox input "true"
click at [804, 667] on button "Done" at bounding box center [819, 670] width 56 height 29
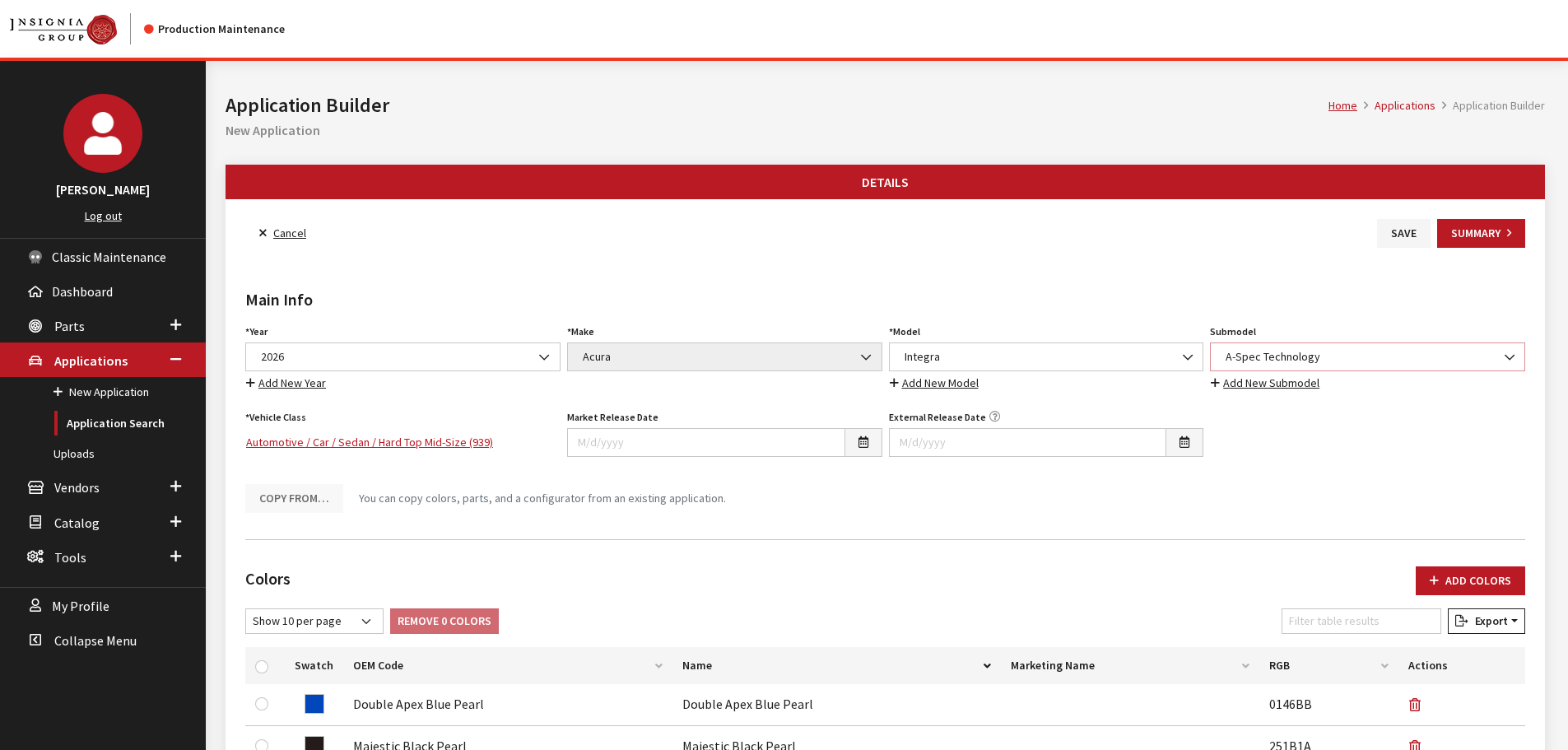
click at [1338, 359] on span "A-Spec Technology" at bounding box center [1367, 356] width 294 height 17
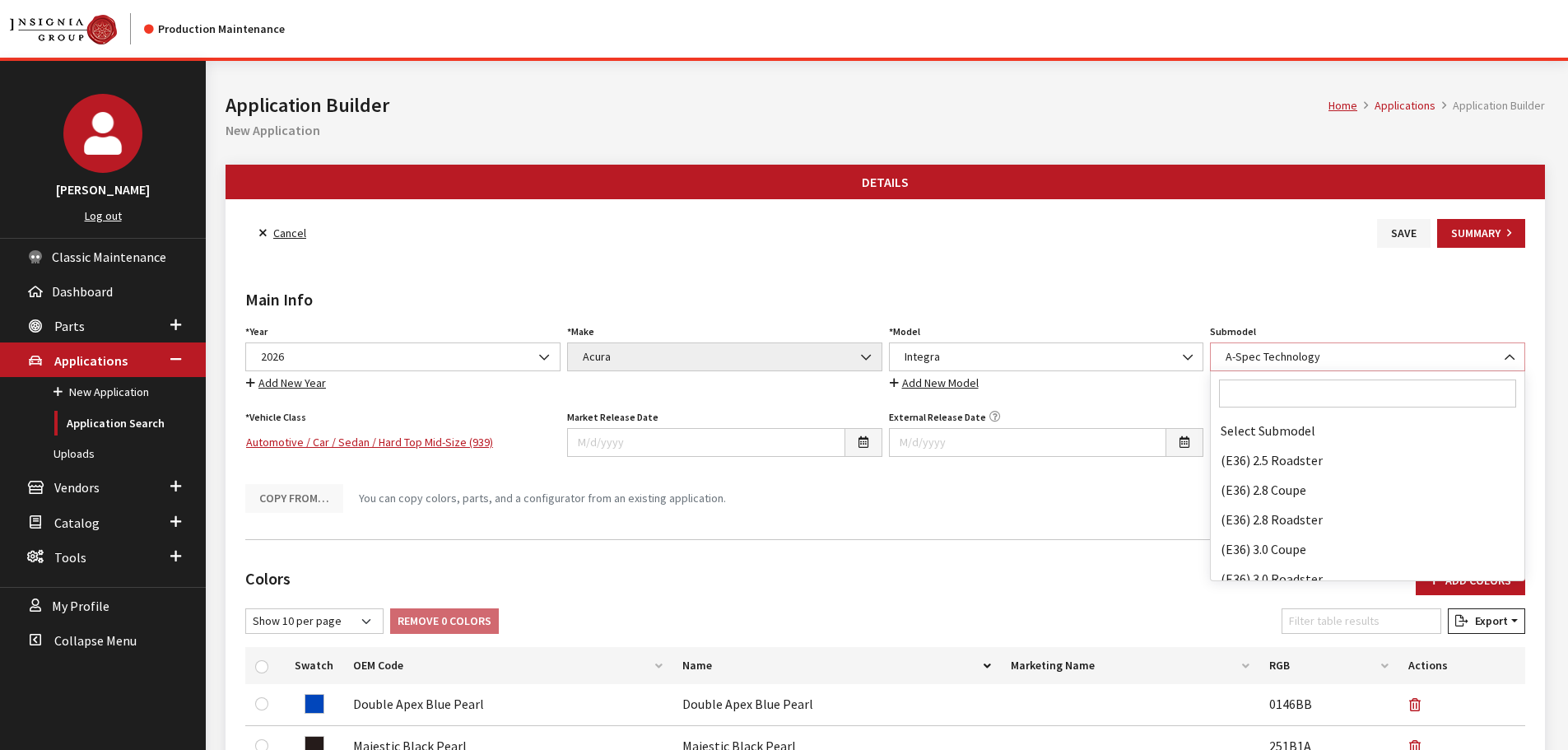
scroll to position [31518, 0]
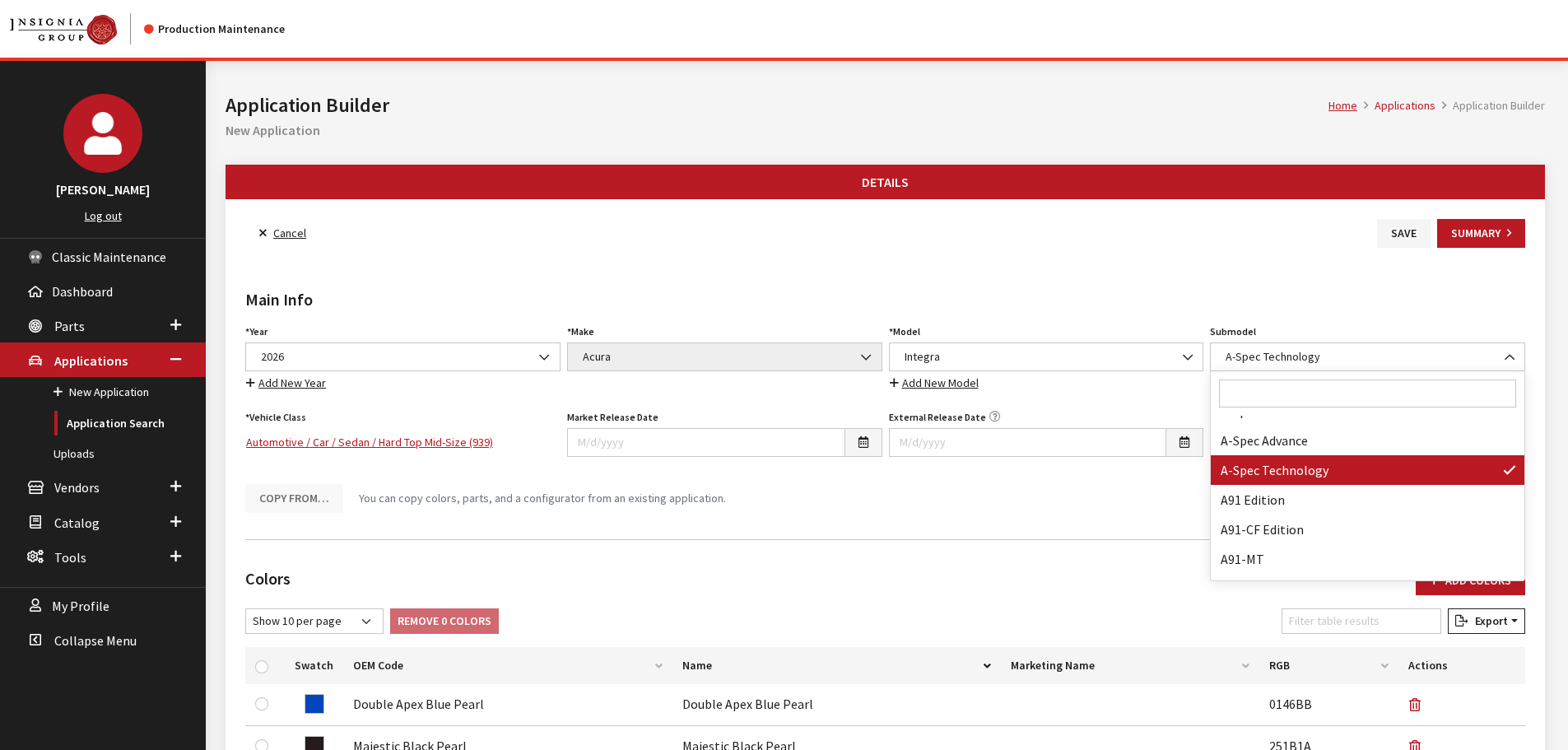
click at [1300, 399] on input "Search" at bounding box center [1367, 393] width 297 height 28
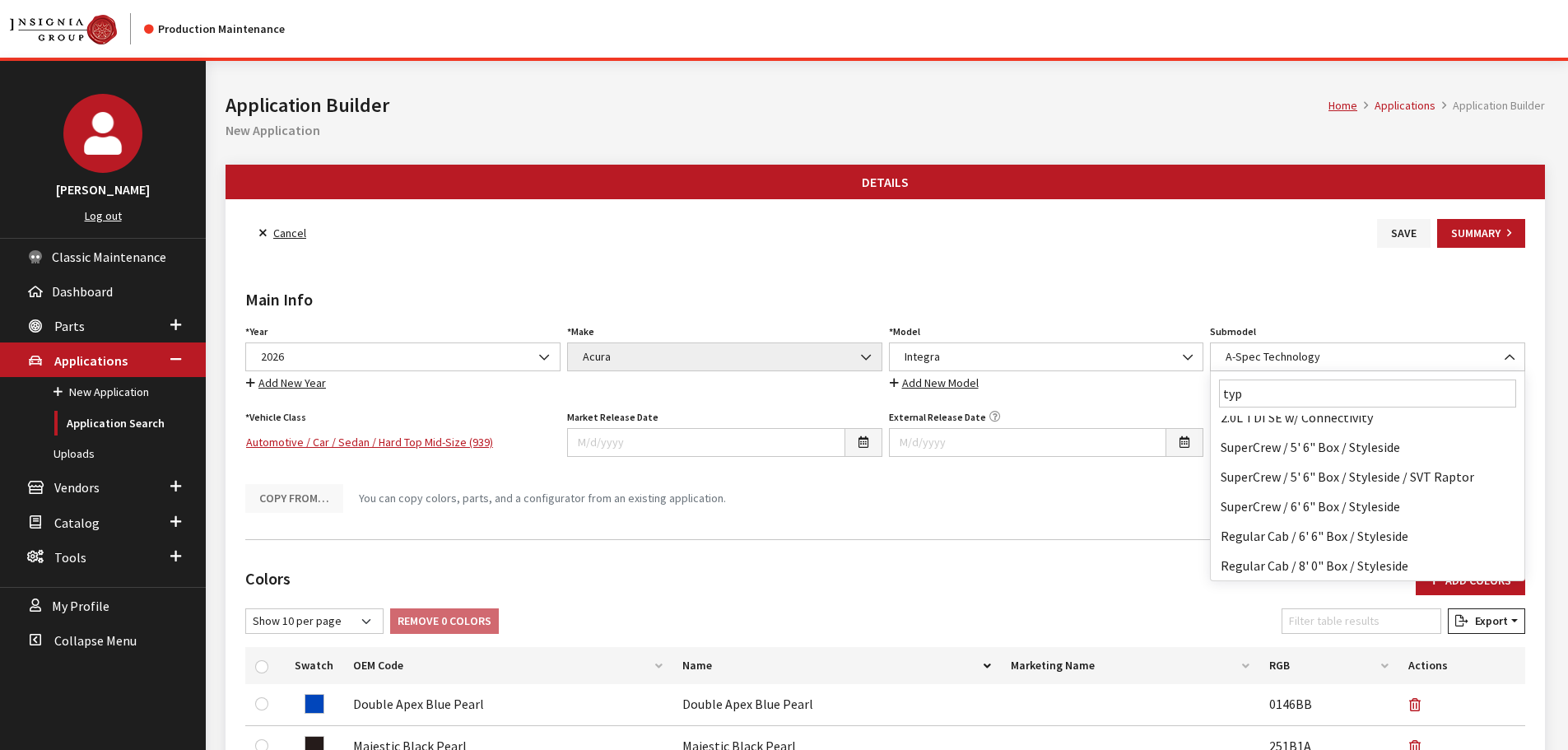
scroll to position [0, 0]
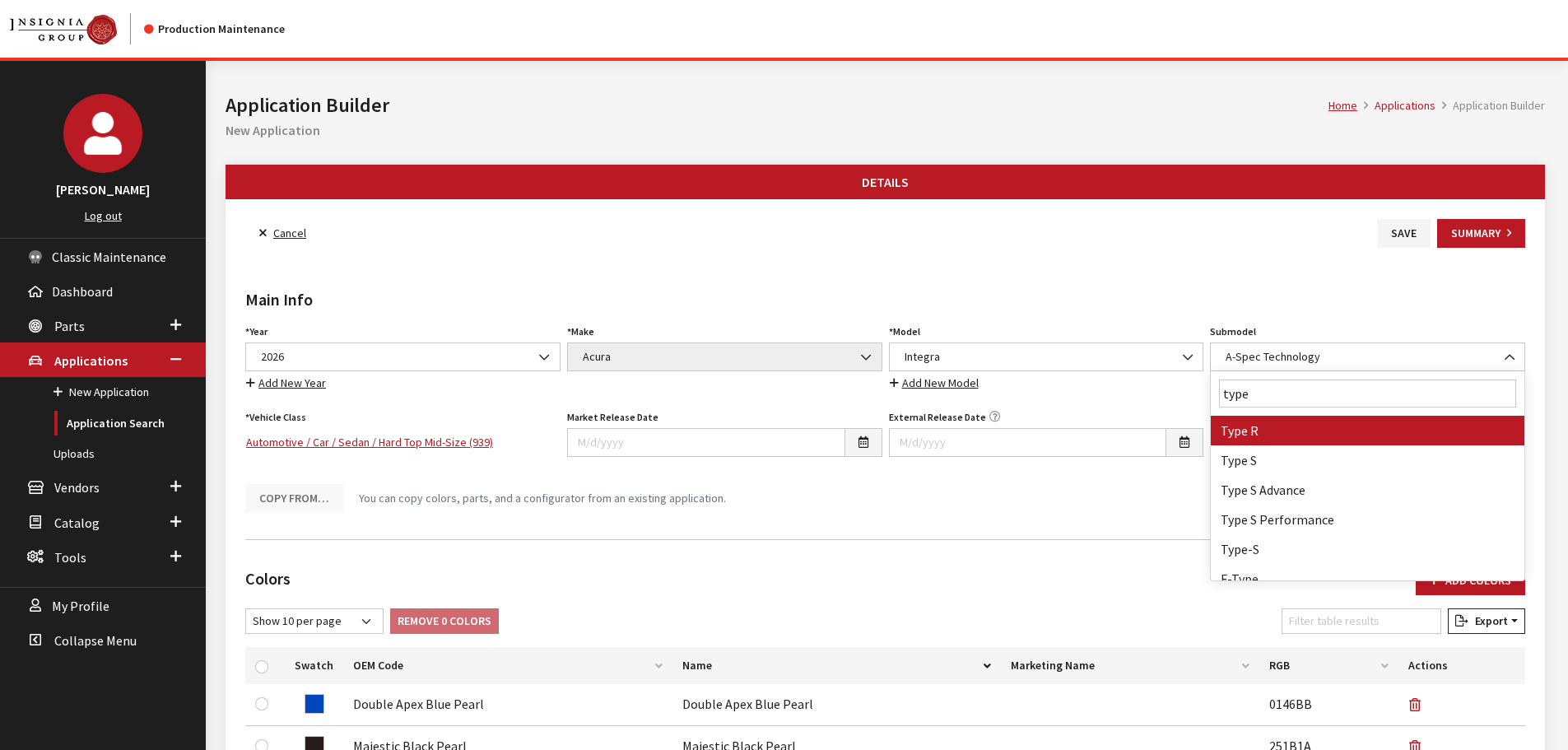
type input "type s"
select select "3899"
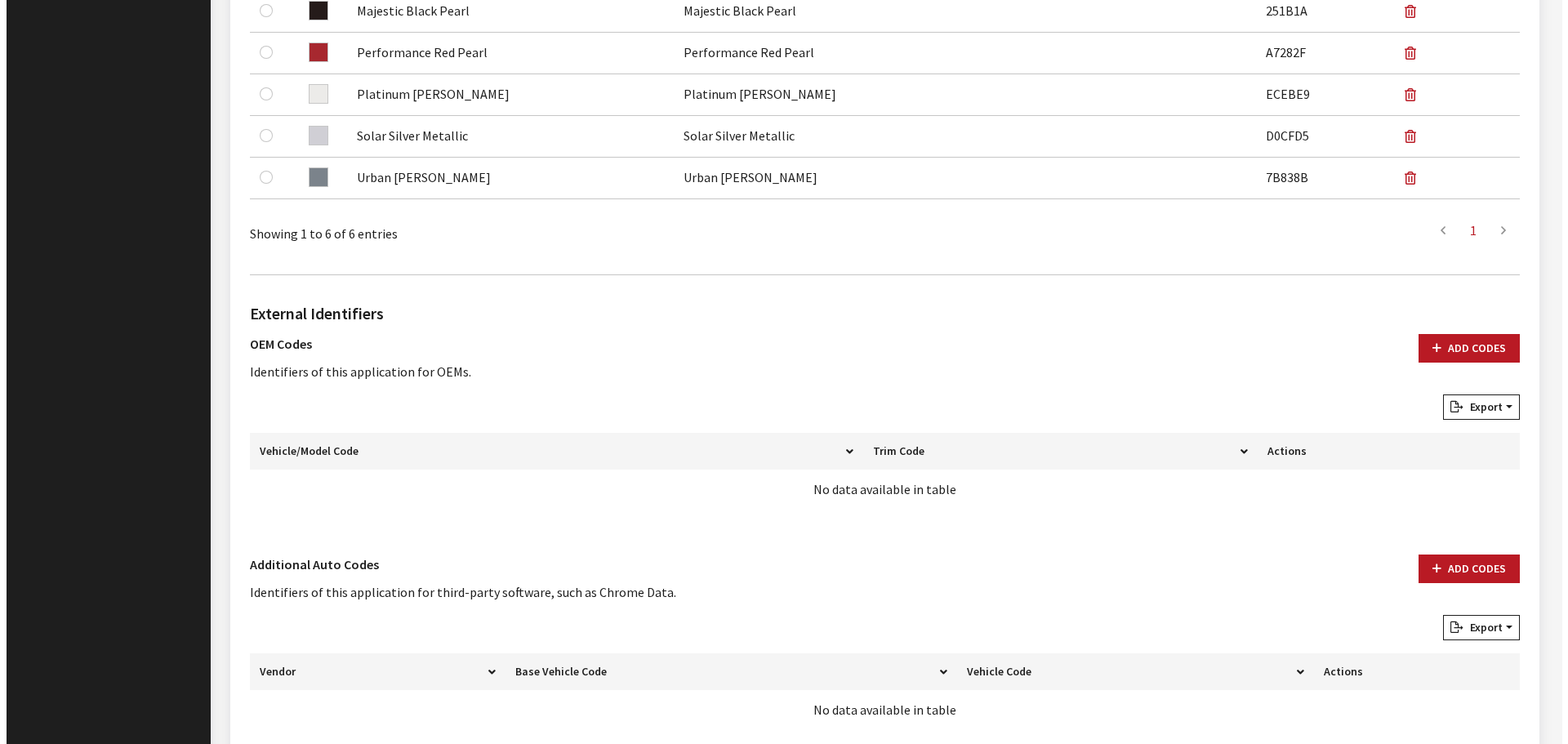
scroll to position [816, 0]
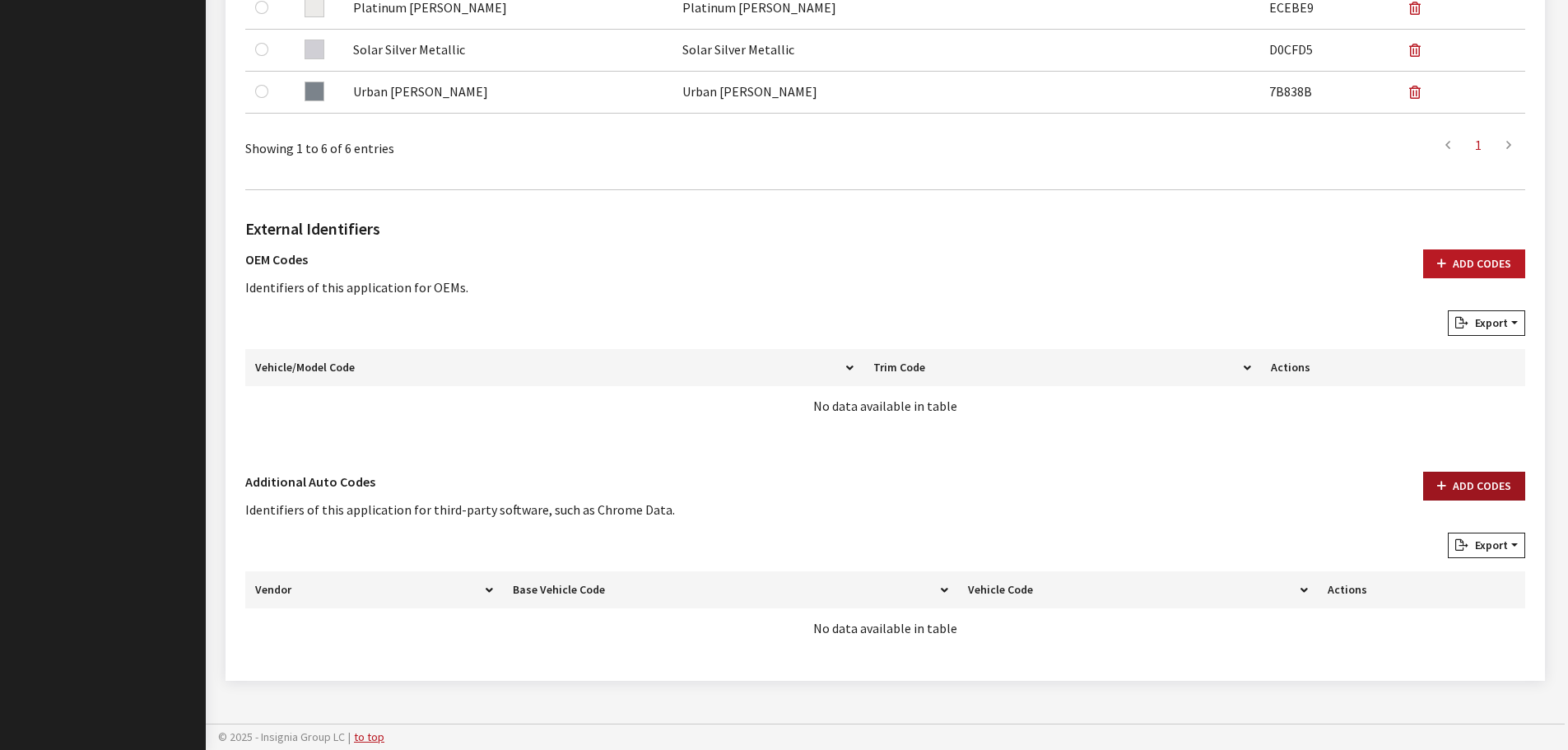
click at [1459, 488] on button "Add Codes" at bounding box center [1474, 486] width 102 height 29
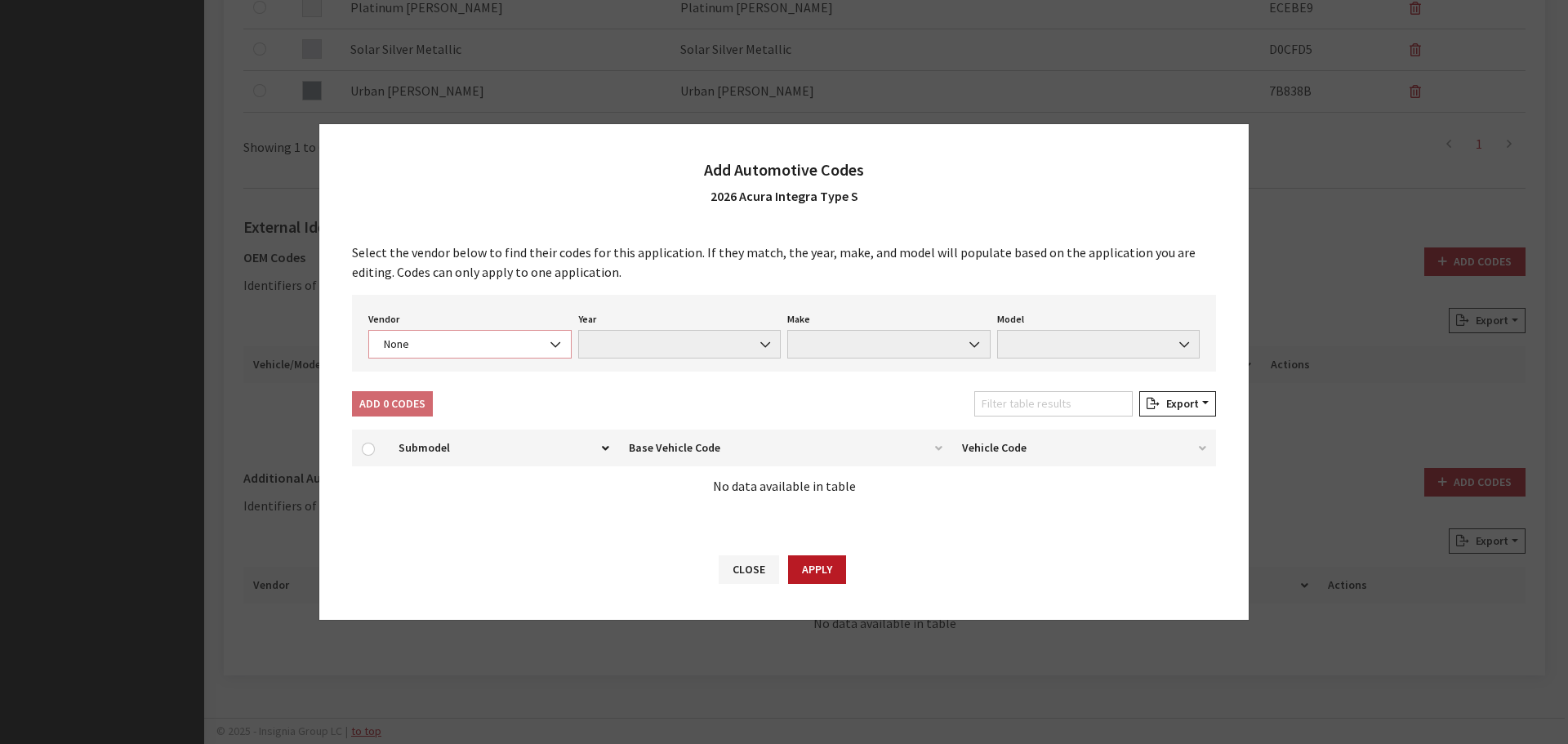
click at [445, 337] on span "None" at bounding box center [469, 344] width 182 height 17
click at [433, 353] on span "None" at bounding box center [470, 344] width 203 height 29
select select "4"
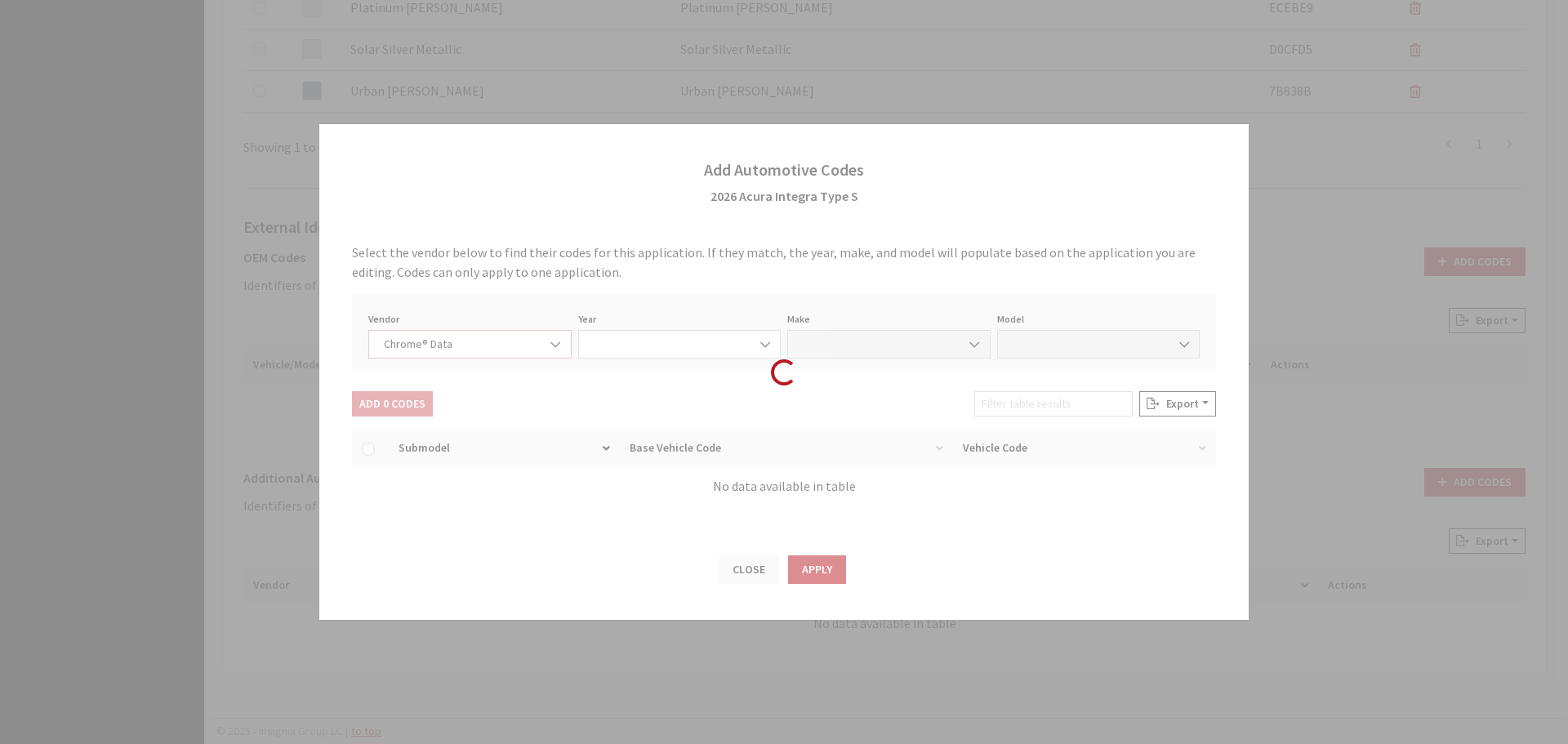
select select "2026"
select select "1"
select select "73112"
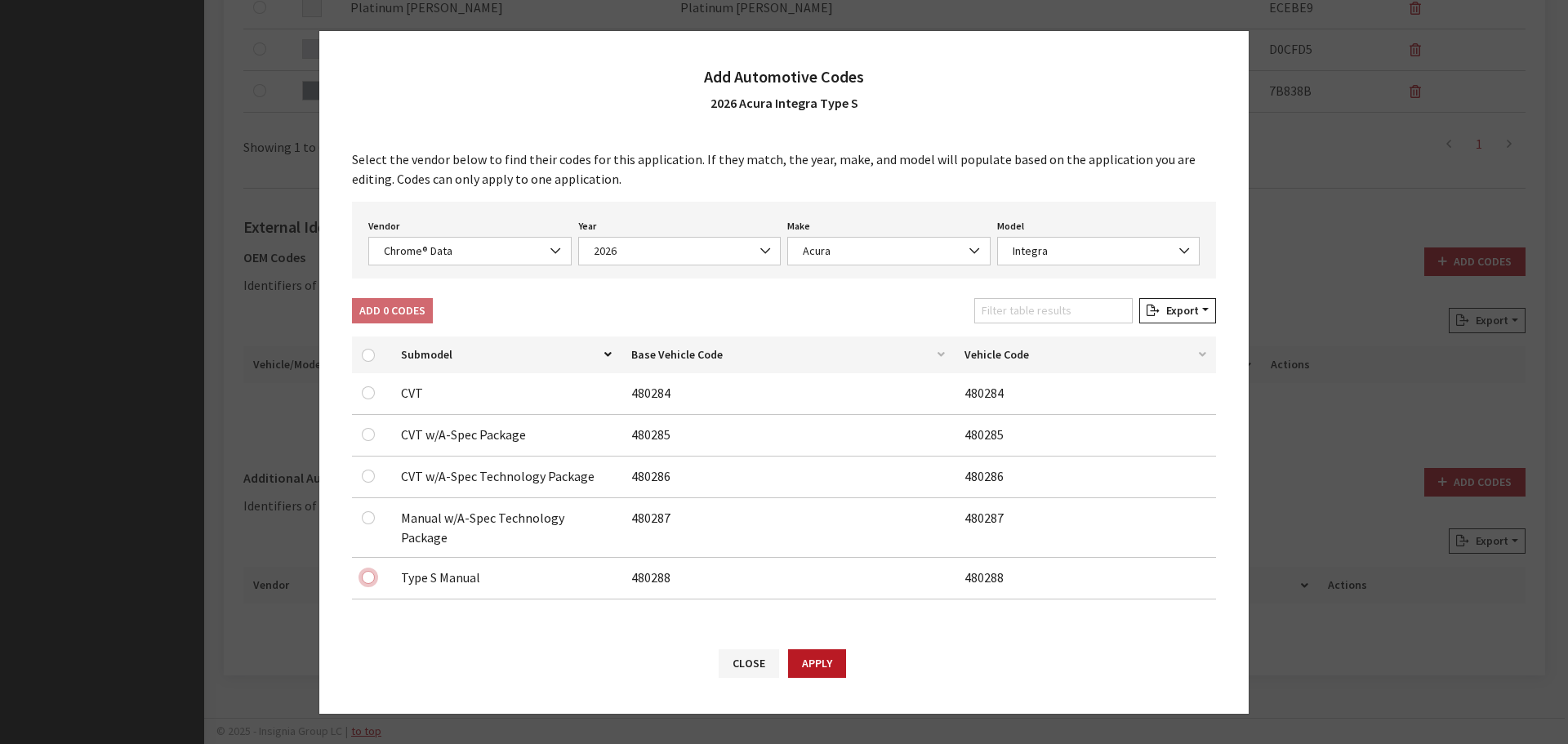
click at [368, 571] on input "checkbox" at bounding box center [368, 578] width 13 height 13
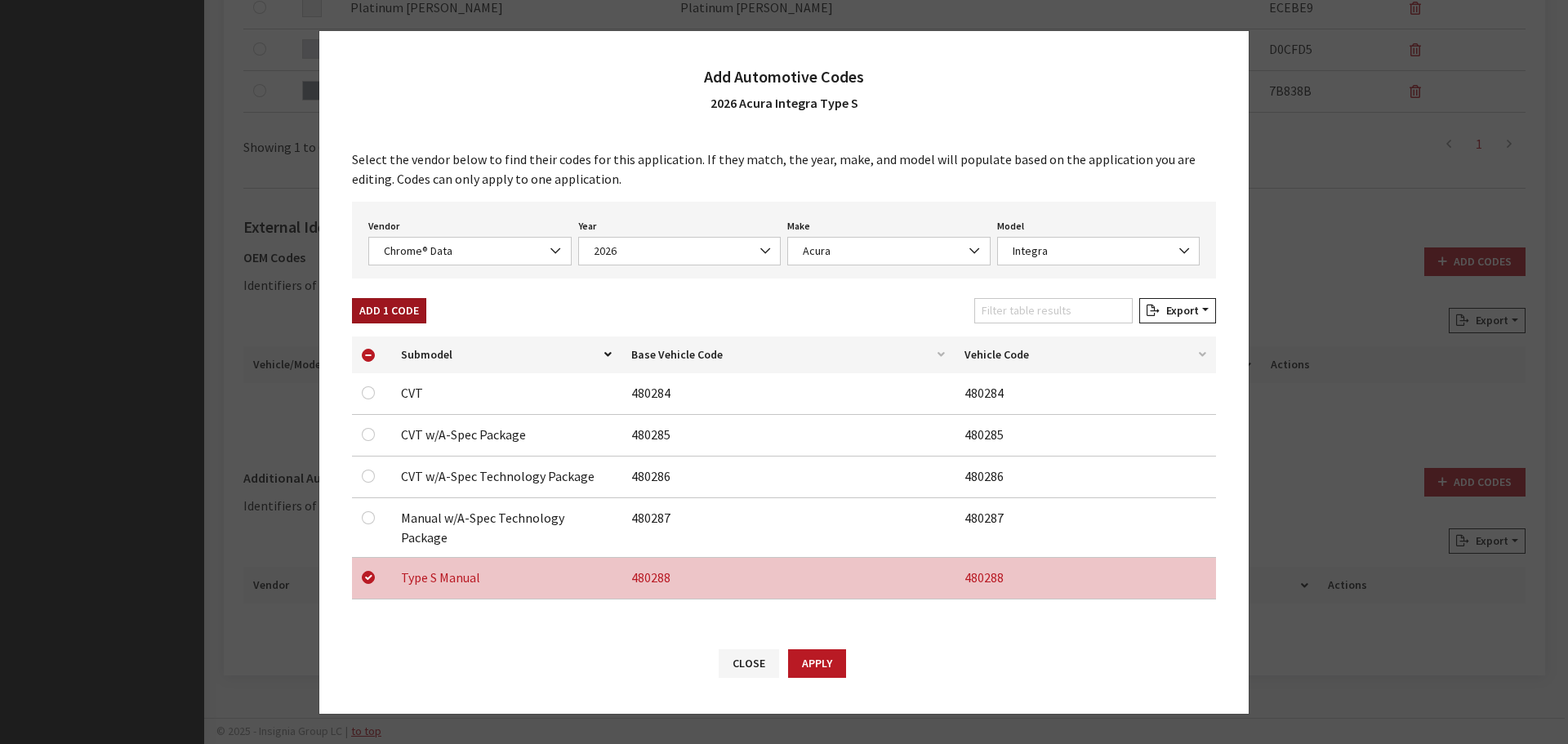
click at [377, 315] on button "Add 1 Code" at bounding box center [389, 311] width 75 height 25
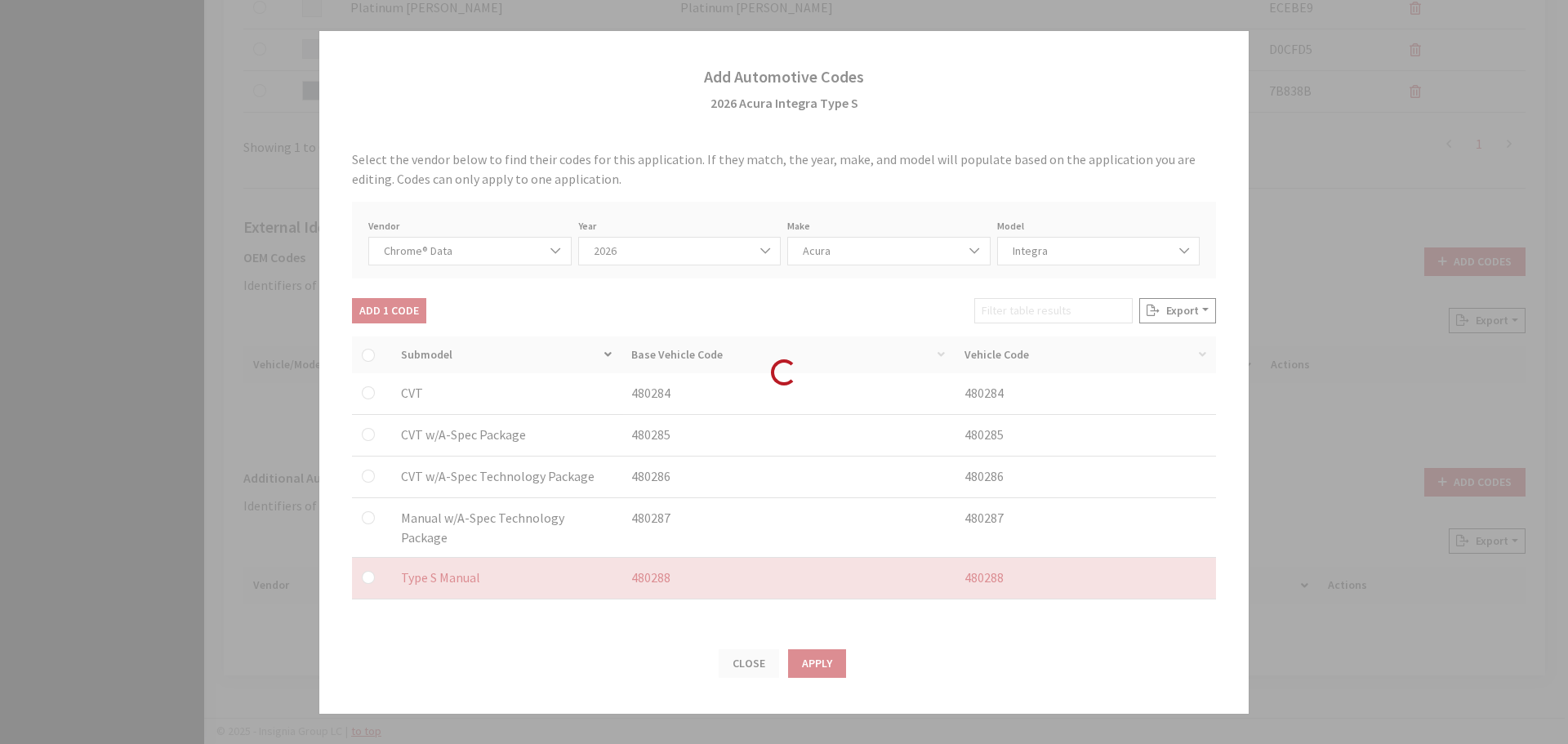
checkbox input "false"
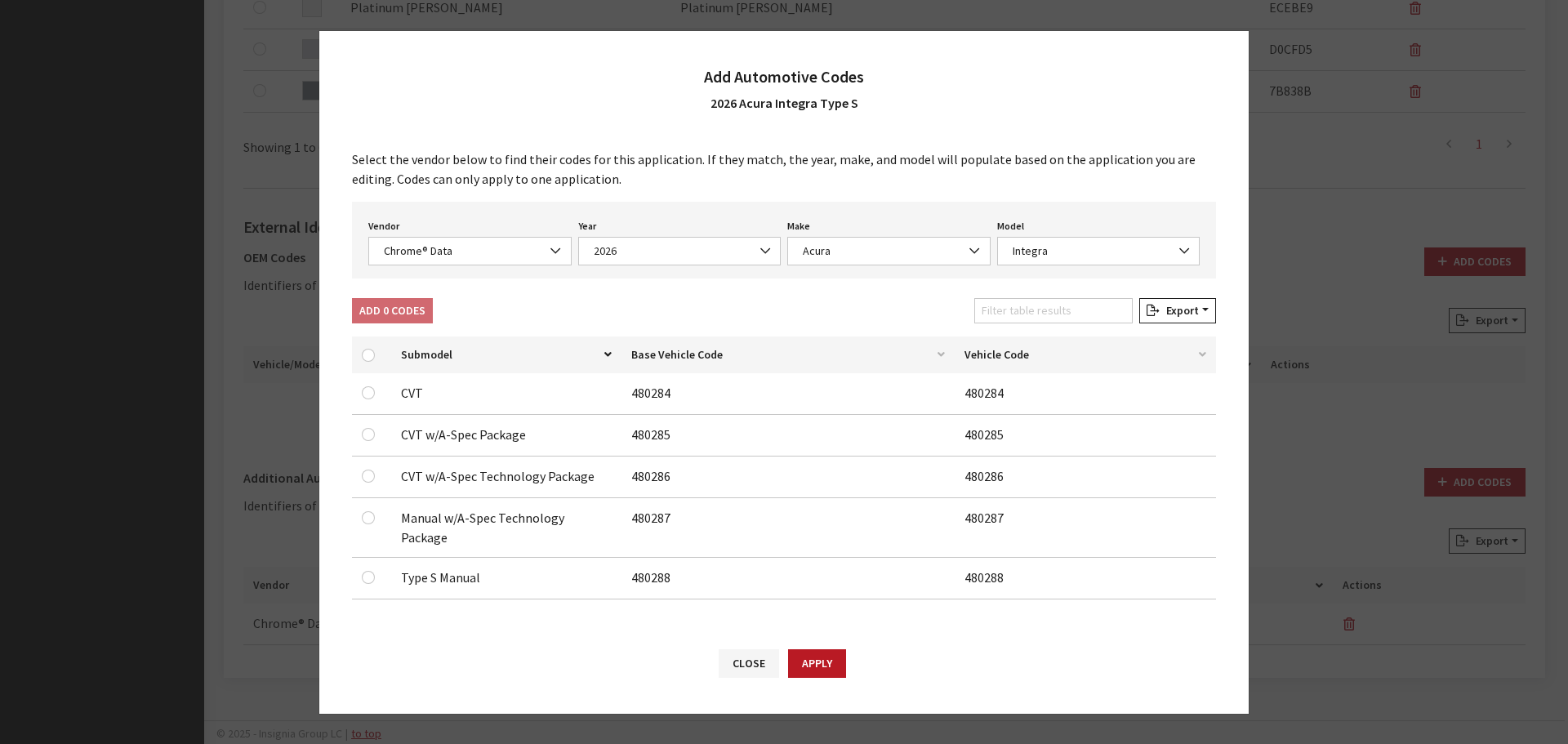
click at [457, 233] on div "Vendor None Chrome® Data Aftermarket Catalog Exchange Standard Chrome® Data" at bounding box center [470, 240] width 210 height 50
click at [441, 259] on span "Chrome® Data" at bounding box center [469, 251] width 182 height 17
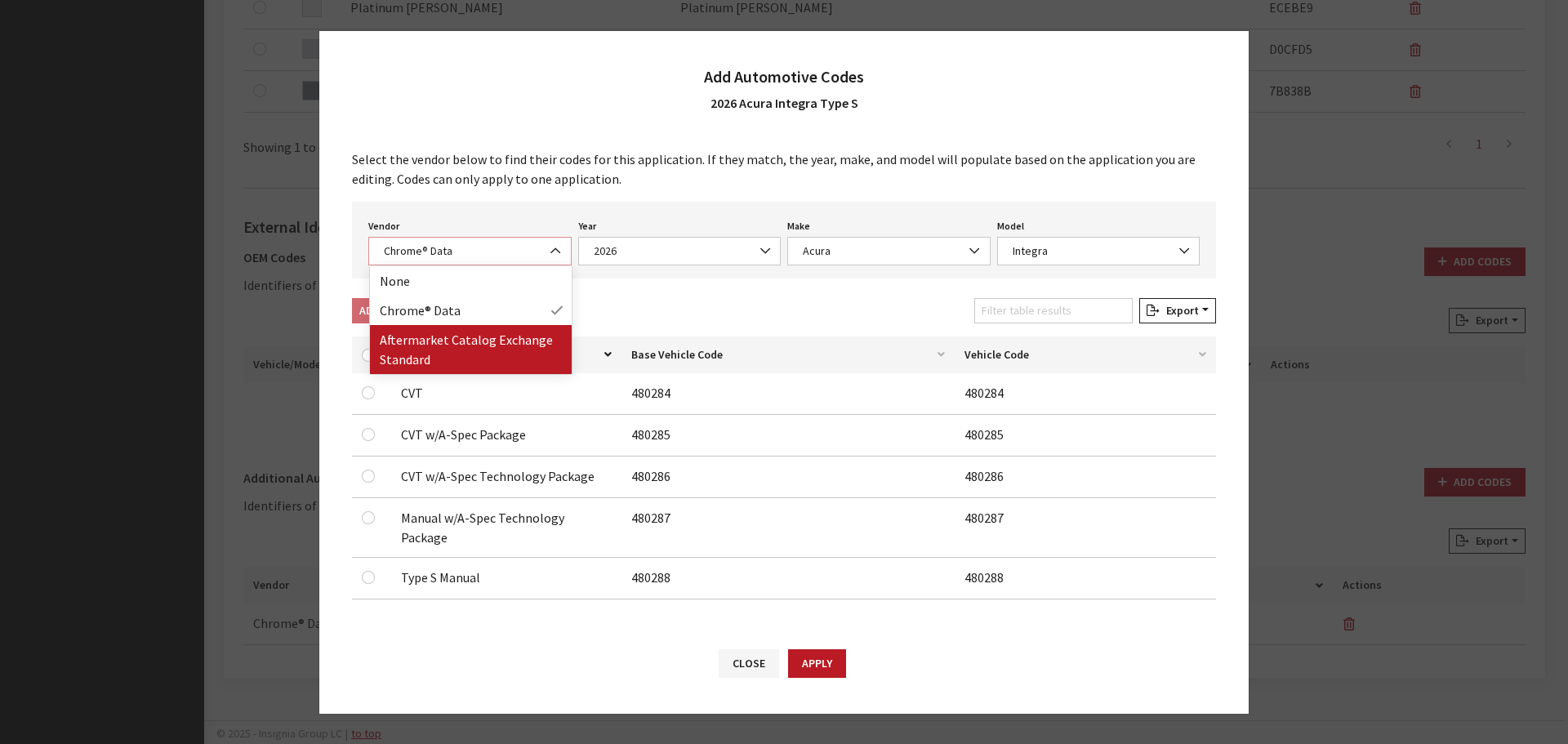
select select "2"
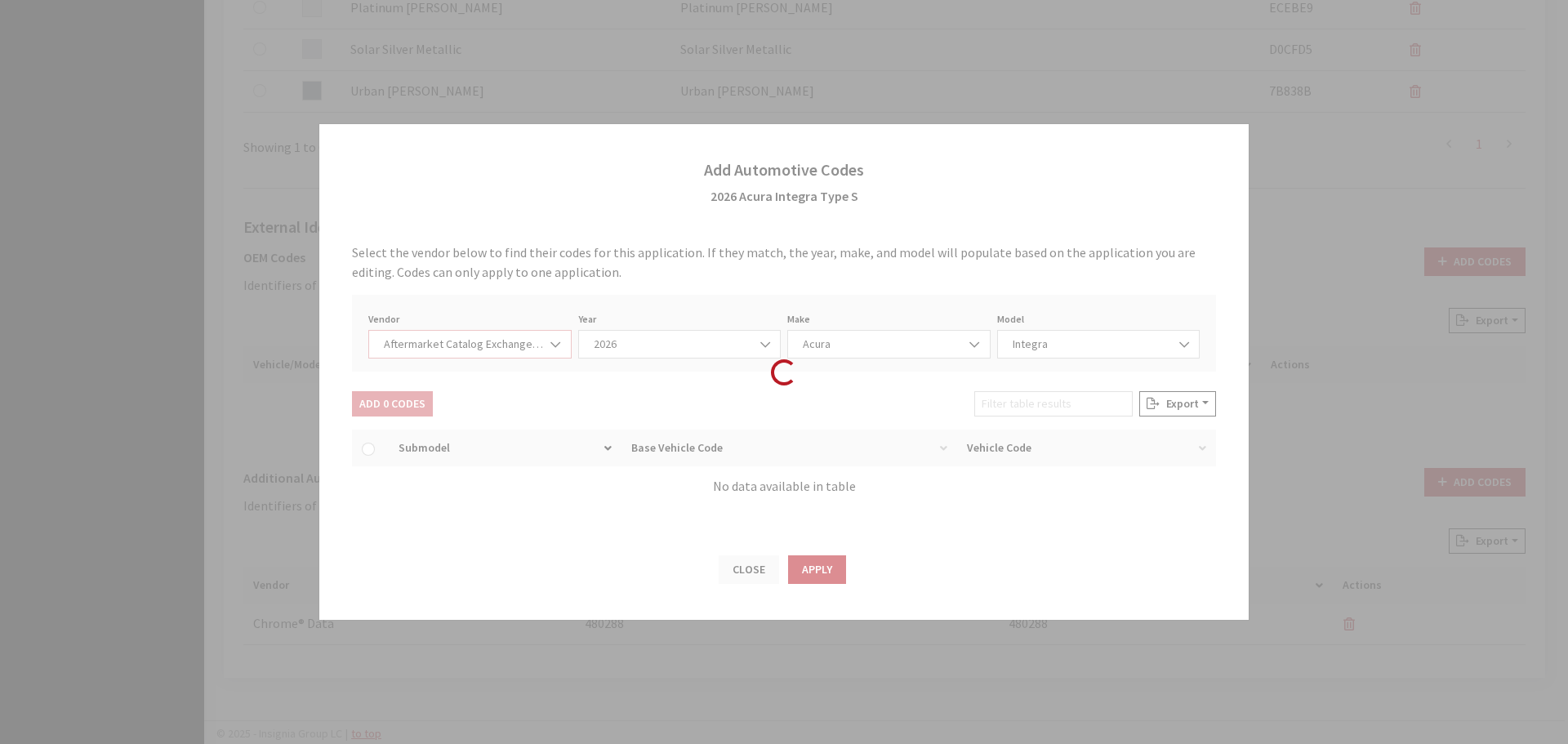
select select "2026"
select select "58"
select select "742"
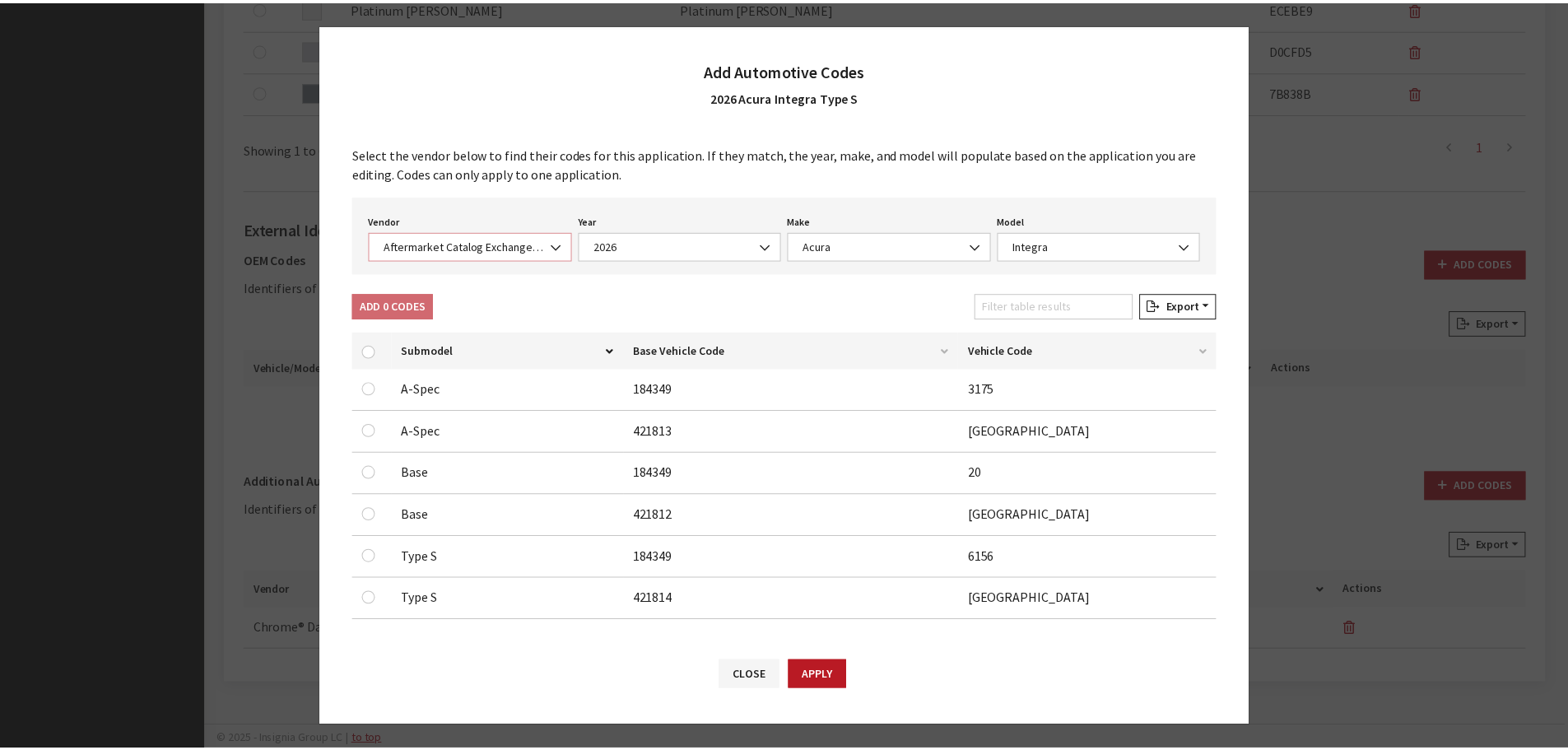
scroll to position [10, 0]
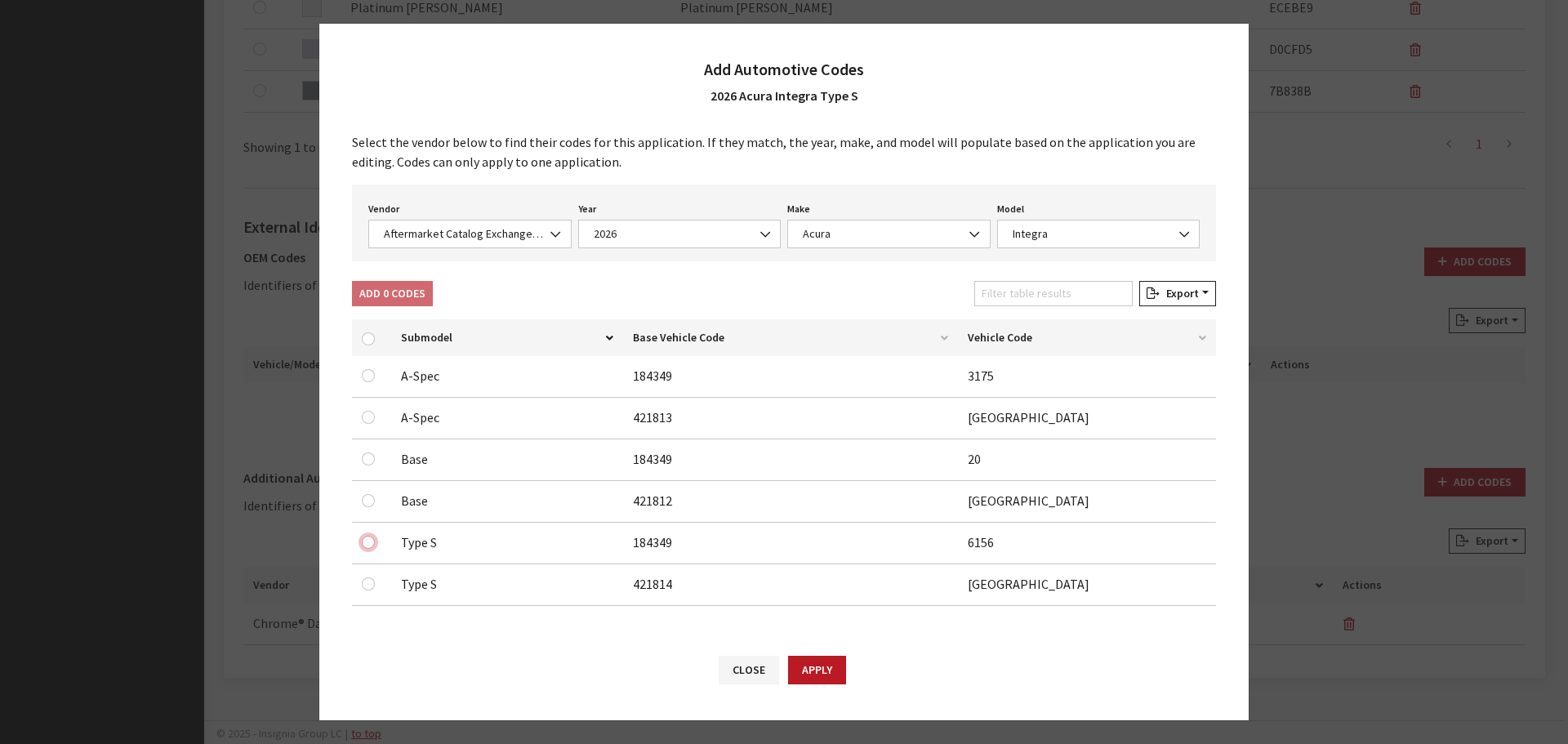
click at [366, 540] on input "checkbox" at bounding box center [368, 542] width 13 height 13
checkbox input "true"
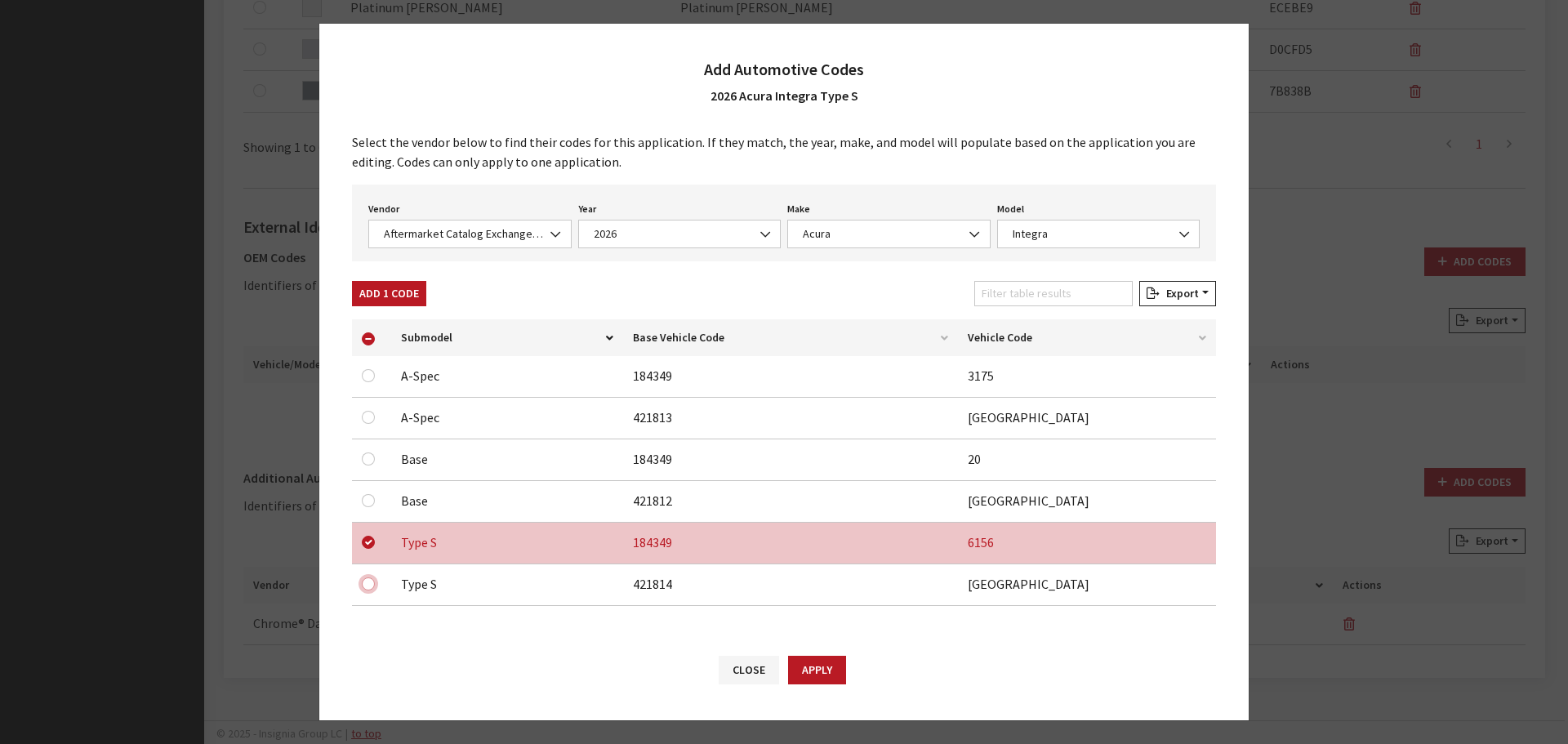
click at [372, 581] on input "checkbox" at bounding box center [368, 584] width 13 height 13
checkbox input "true"
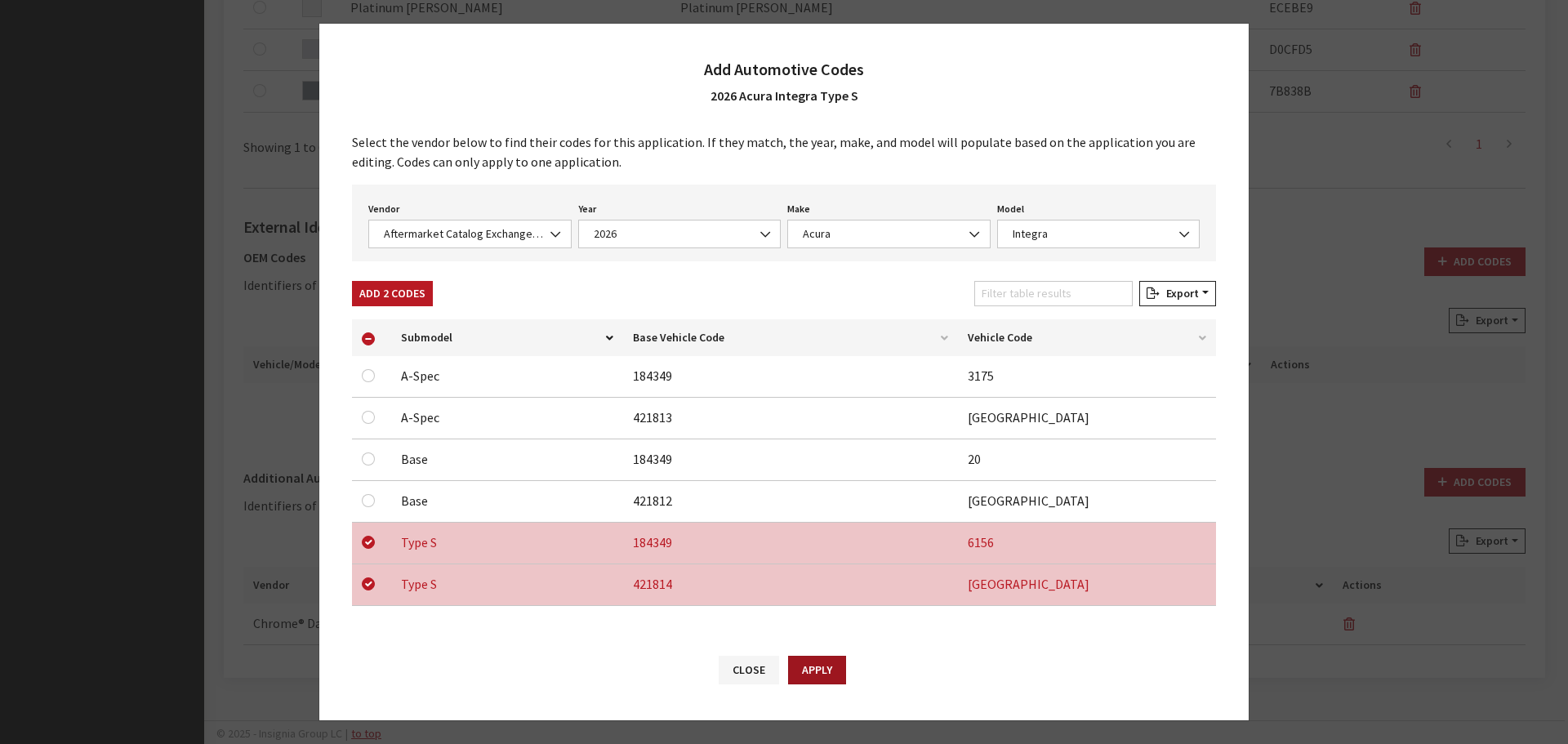
click at [821, 671] on button "Apply" at bounding box center [817, 670] width 58 height 29
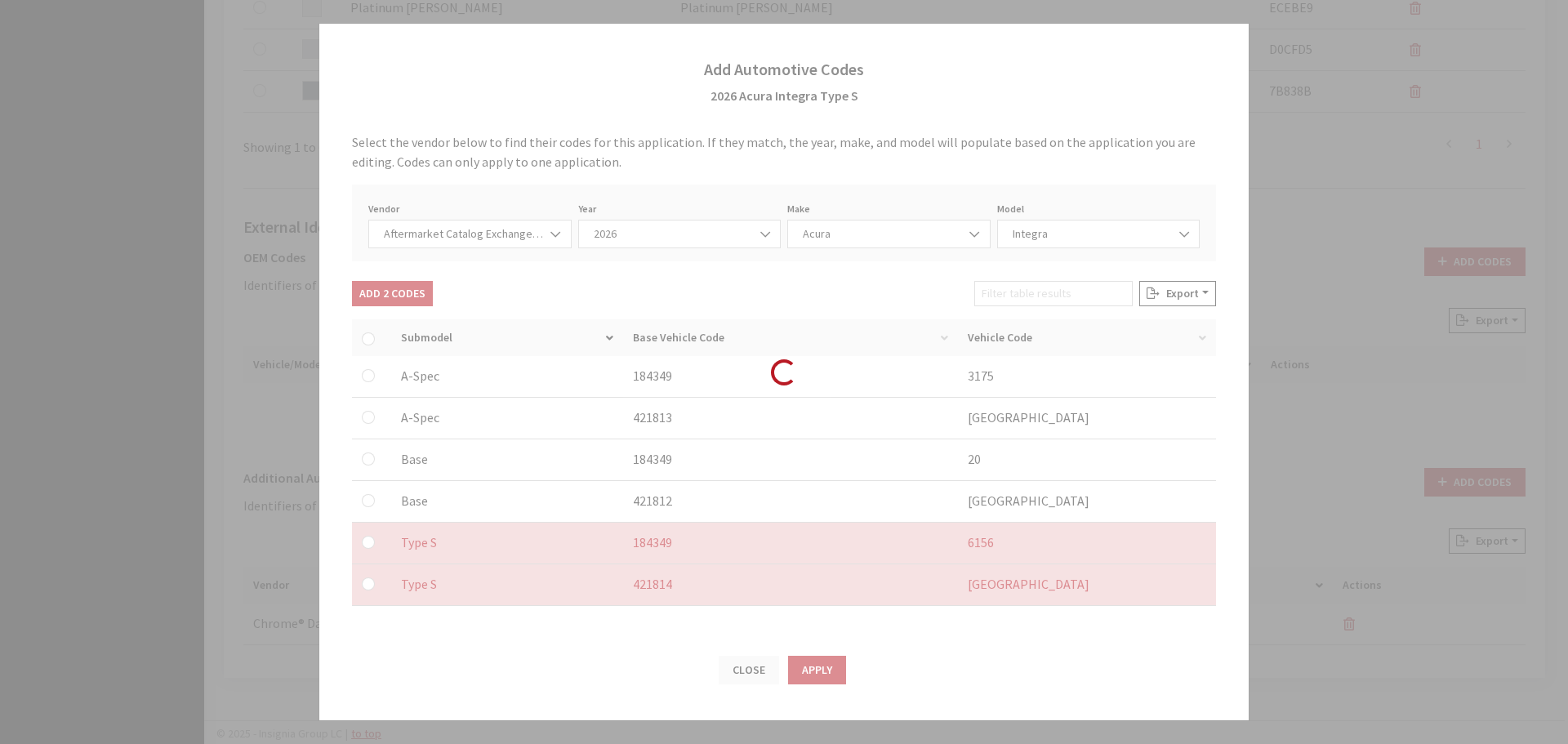
checkbox input "false"
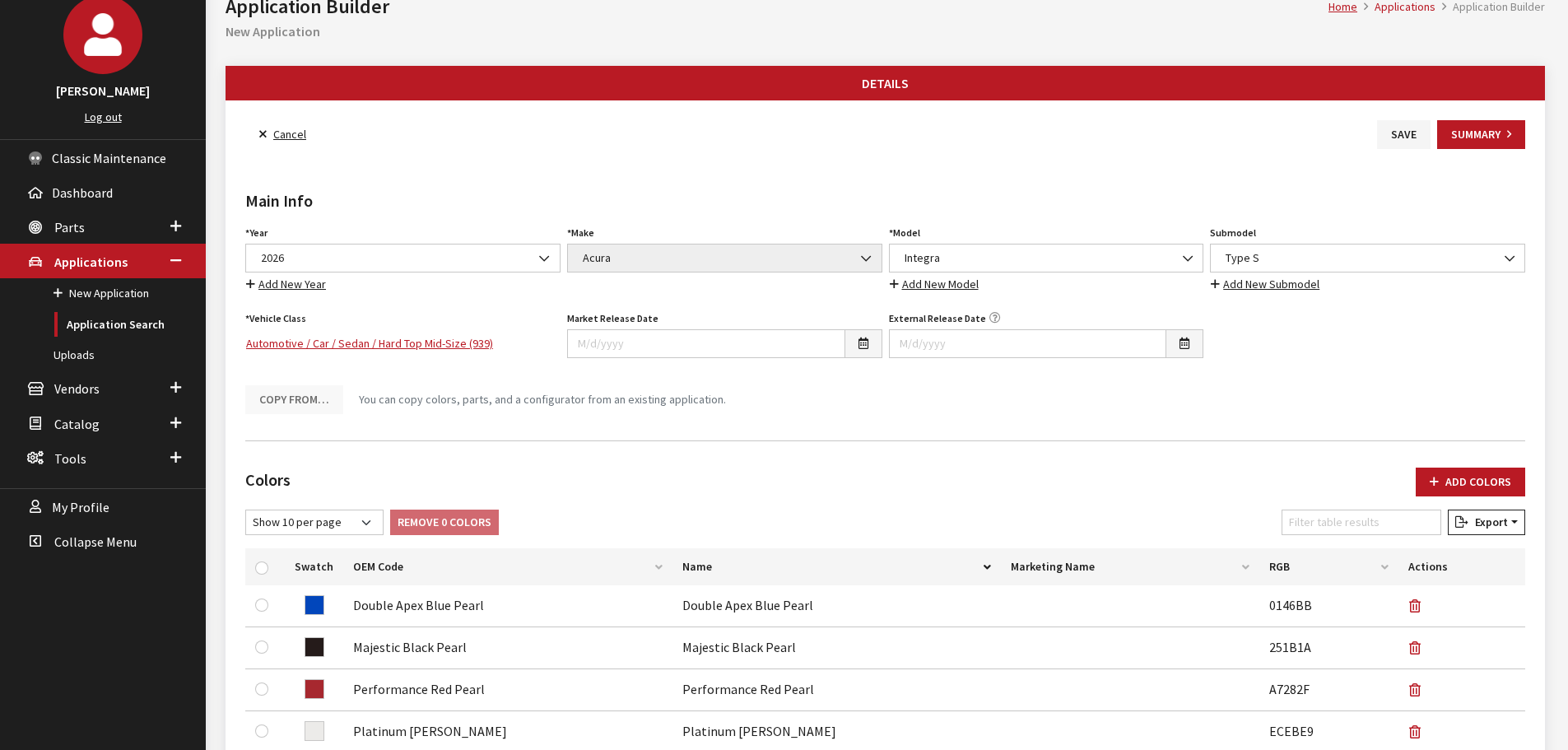
scroll to position [0, 0]
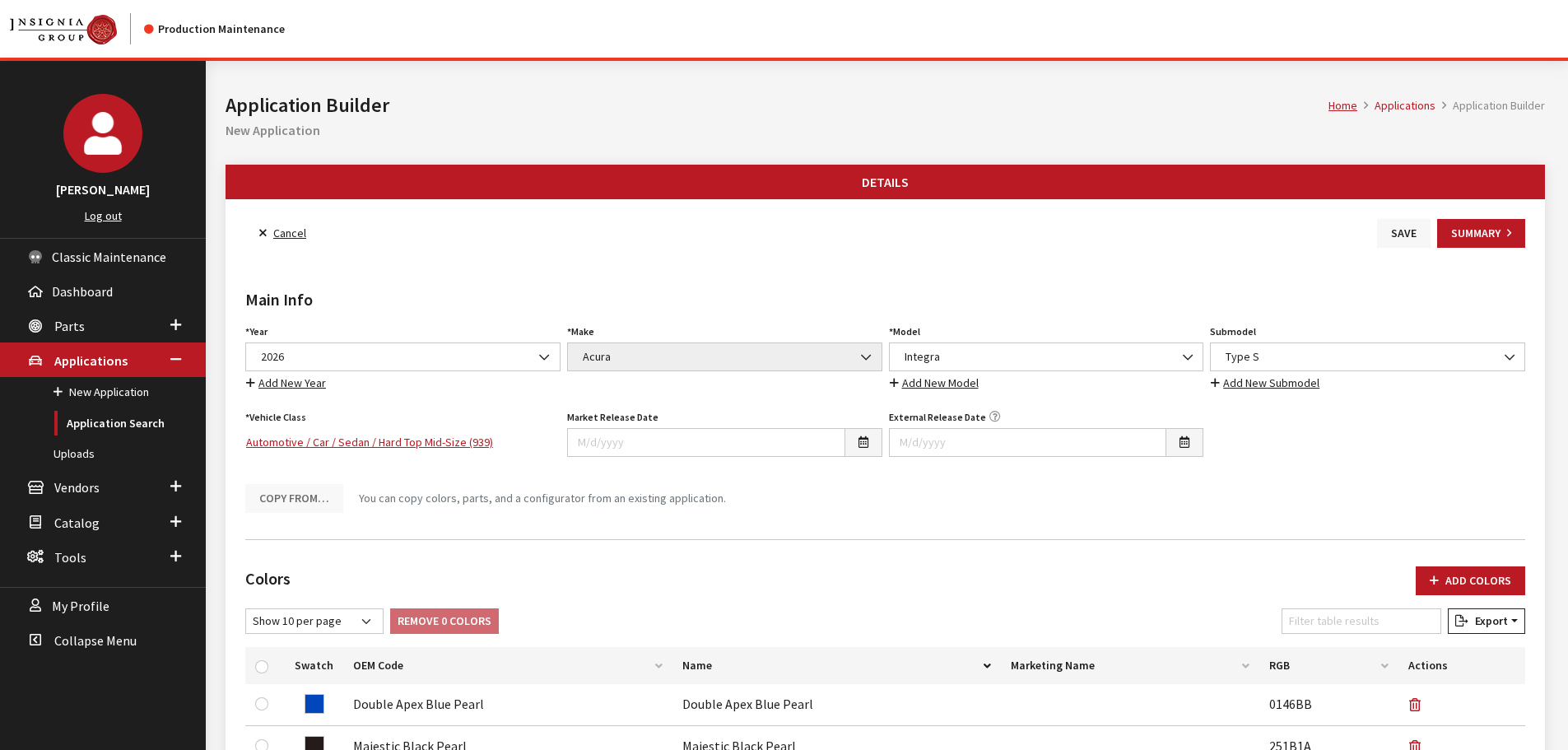
click at [1400, 235] on button "Save" at bounding box center [1403, 234] width 53 height 29
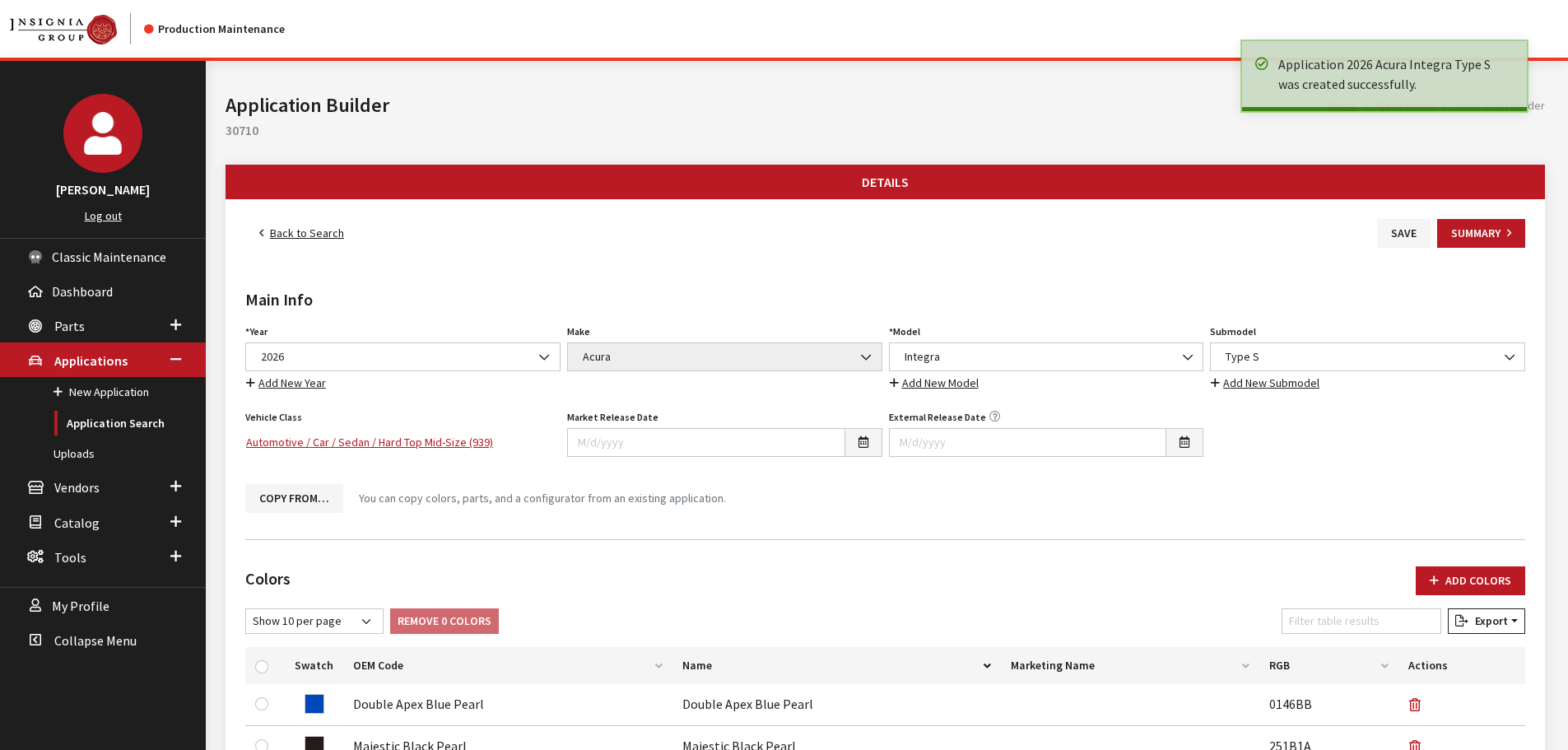
click at [288, 230] on link "Back to Search" at bounding box center [301, 234] width 113 height 29
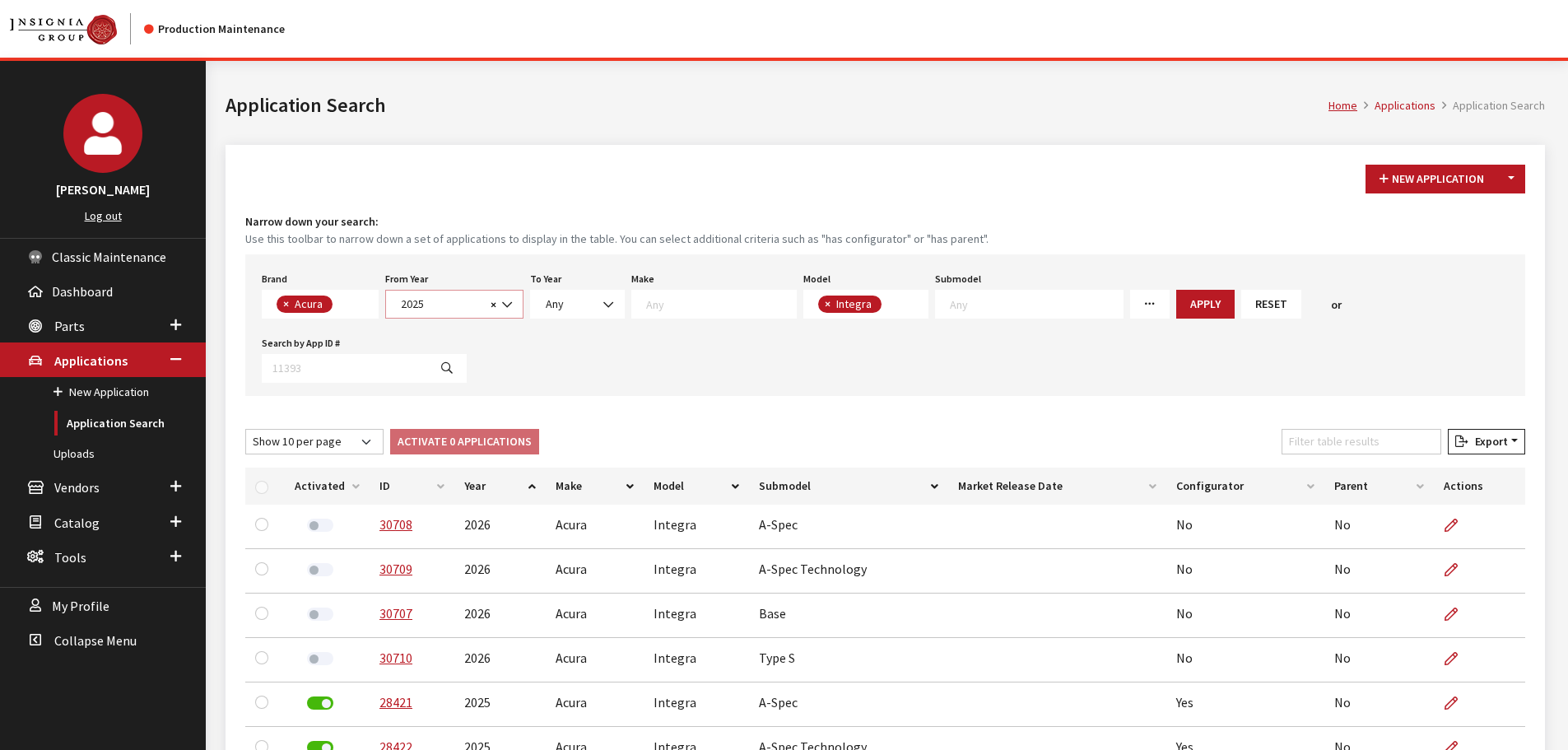
click at [468, 302] on span "2025" at bounding box center [441, 304] width 90 height 17
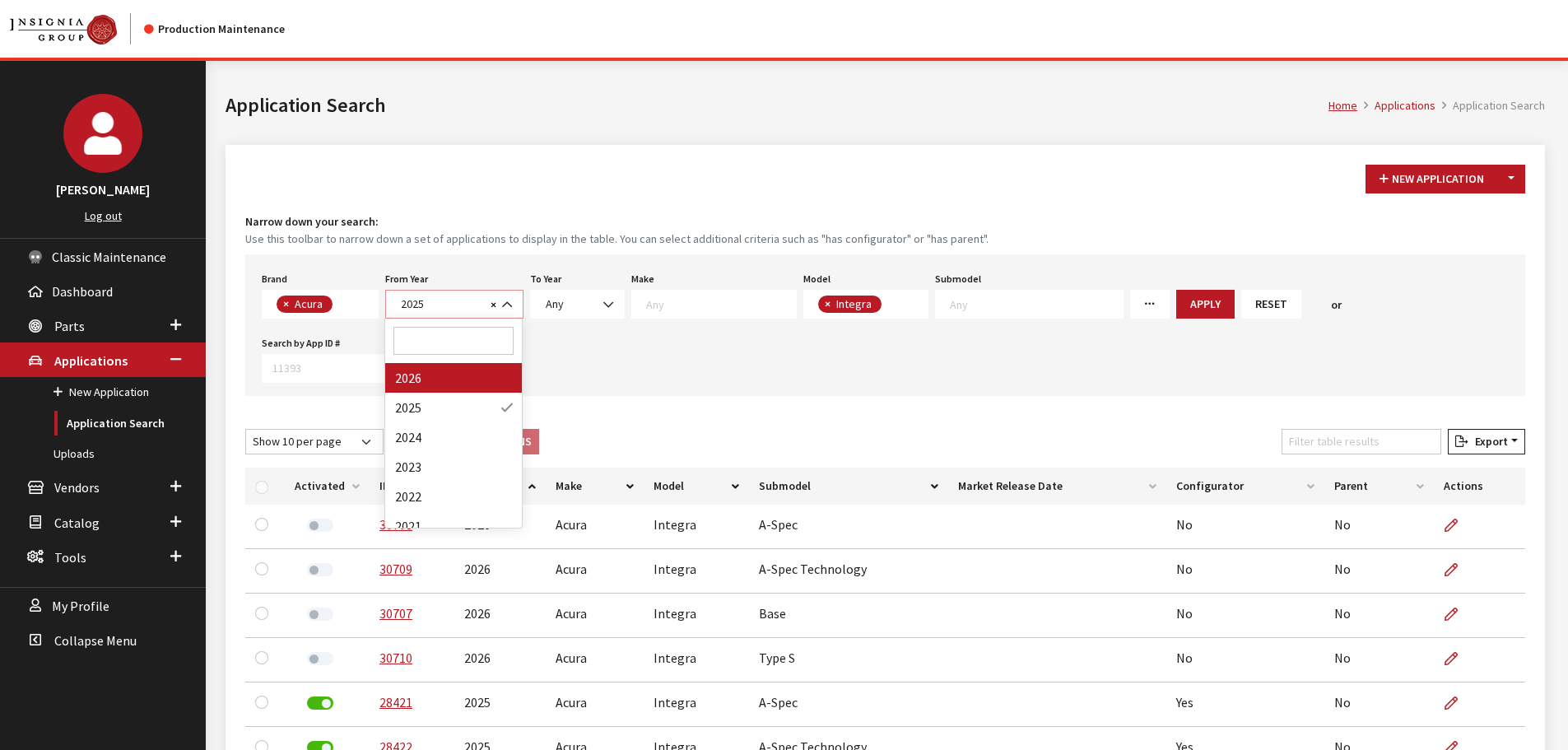
select select "2026"
select select
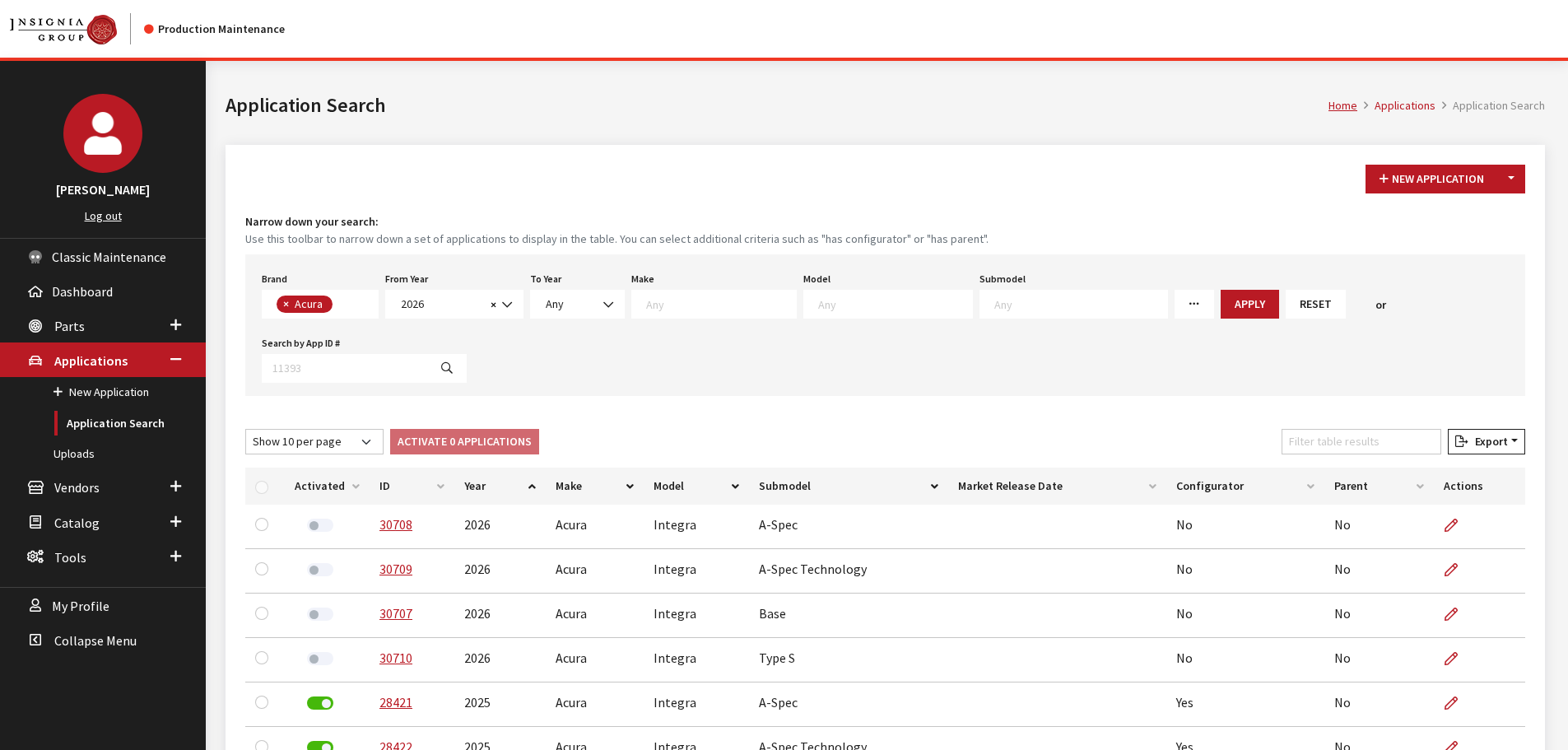
click at [829, 306] on textarea "Search" at bounding box center [895, 304] width 154 height 15
select select "1215"
select select
click at [1176, 313] on button "Apply" at bounding box center [1205, 304] width 58 height 29
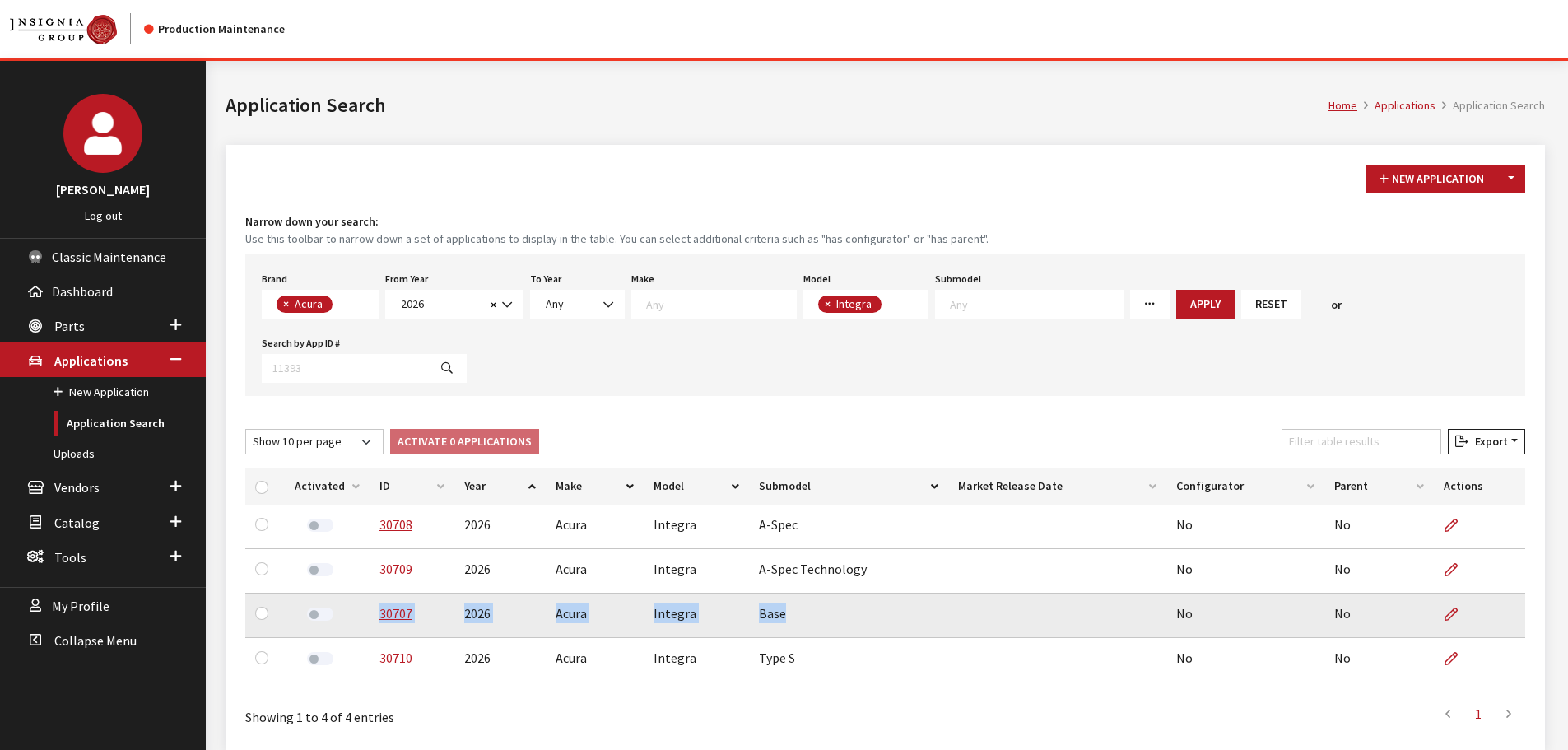
drag, startPoint x: 783, startPoint y: 617, endPoint x: 361, endPoint y: 609, distance: 422.1
click at [361, 609] on tr "30707 2026 Acura Integra Base No No" at bounding box center [885, 615] width 1279 height 45
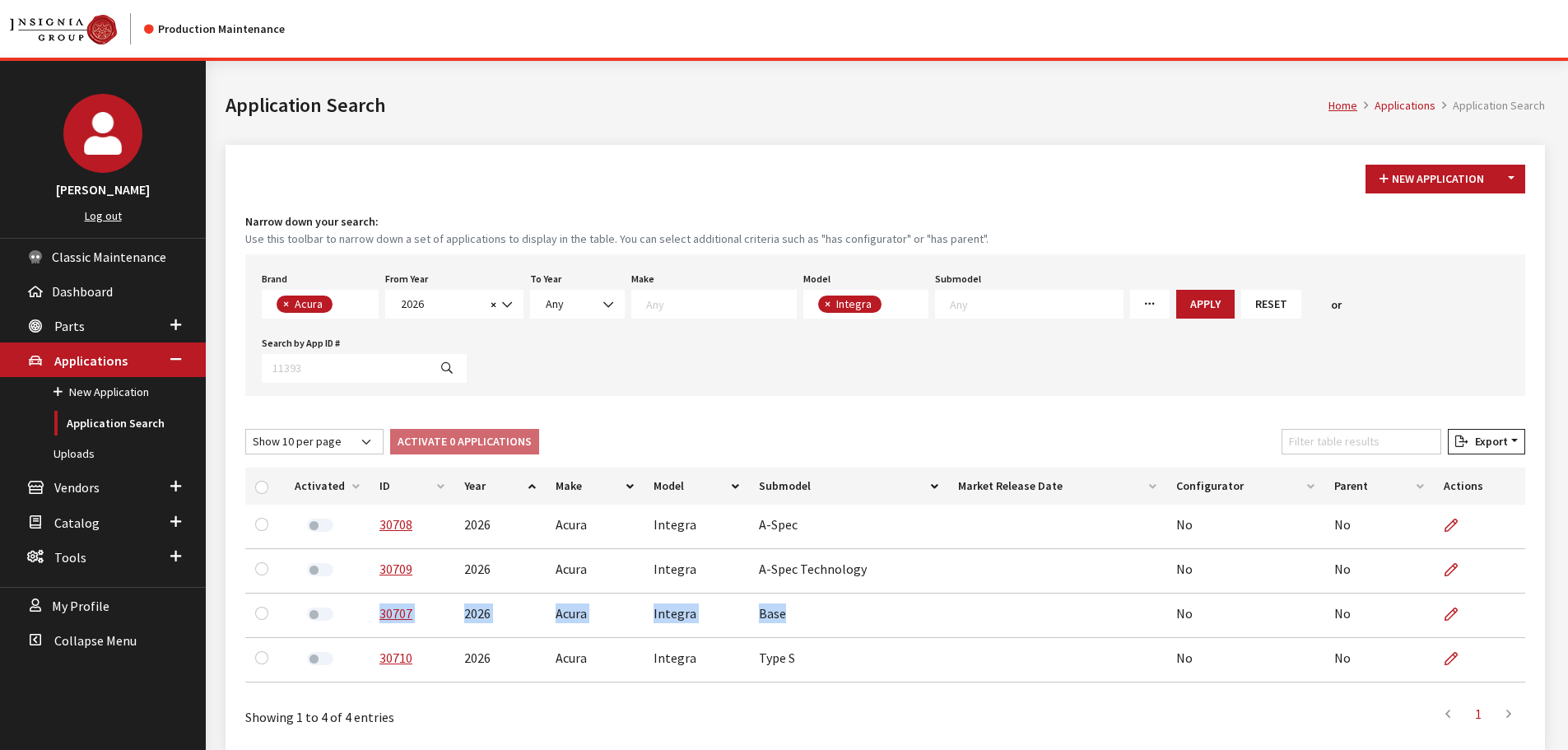
copy tr "30707 2026 Acura Integra Base"
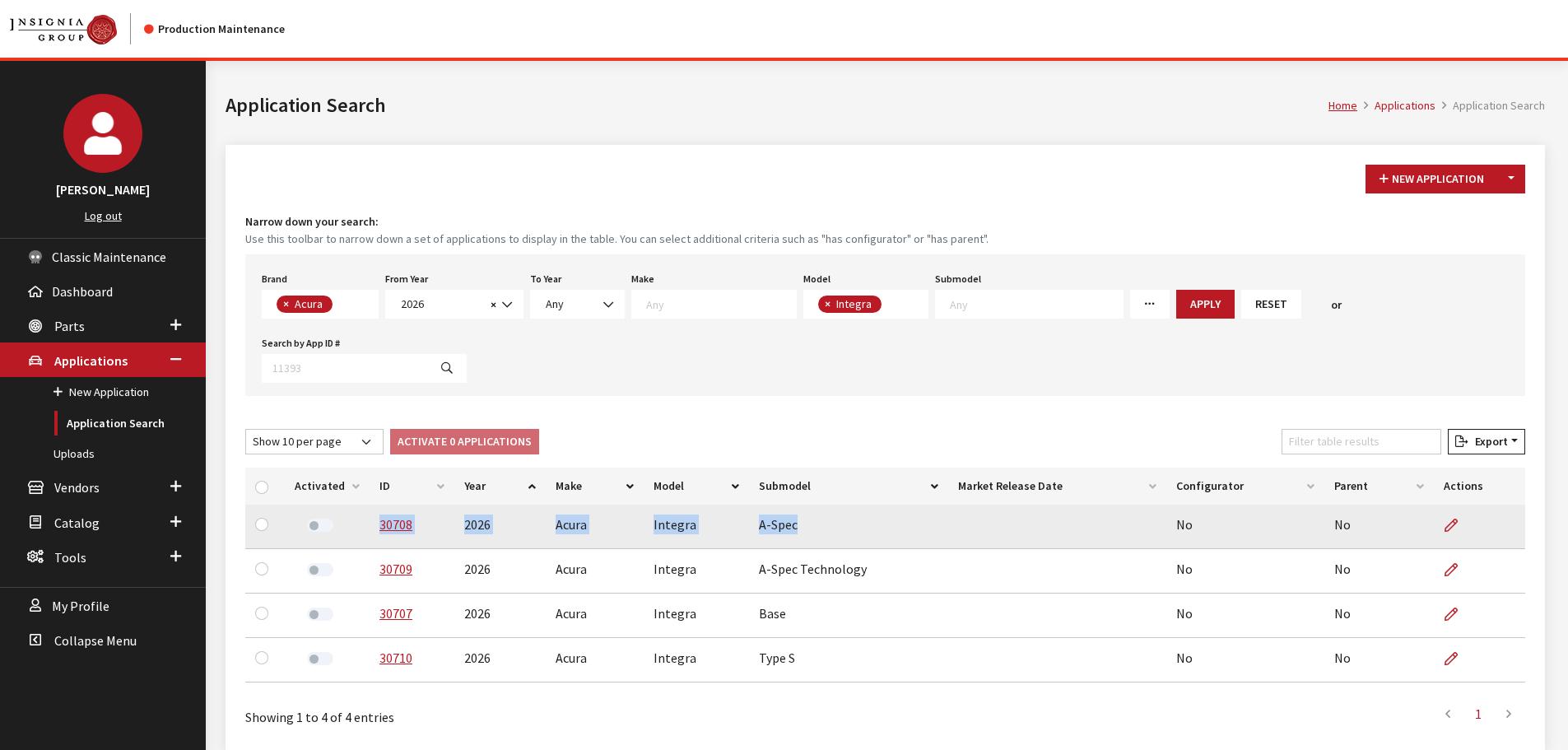
drag, startPoint x: 795, startPoint y: 532, endPoint x: 375, endPoint y: 536, distance: 420.0
click at [376, 537] on tr "30708 2026 Acura Integra A-Spec No No" at bounding box center [885, 527] width 1279 height 45
copy tr "30708 2026 Acura Integra A-Spec"
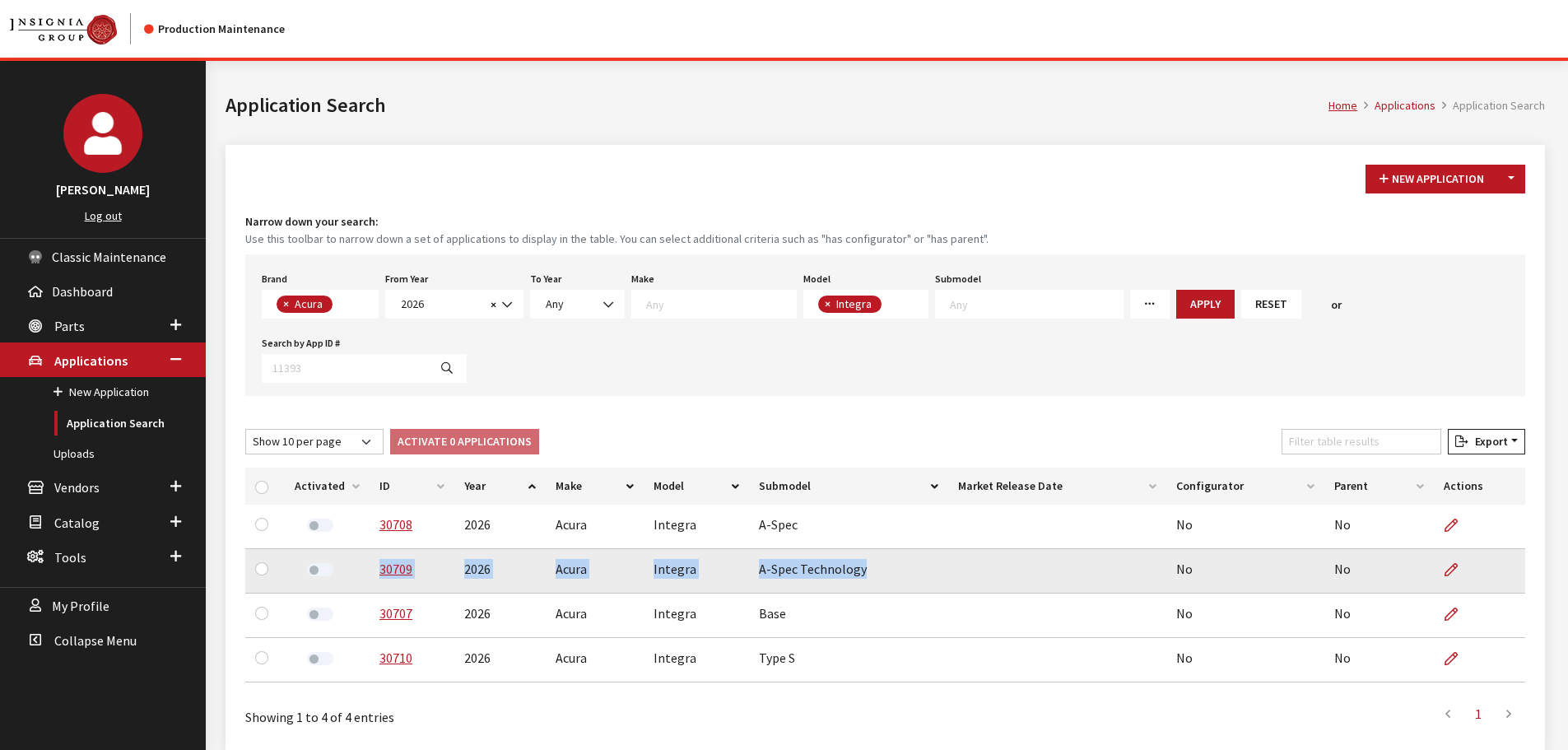
drag, startPoint x: 859, startPoint y: 569, endPoint x: 371, endPoint y: 588, distance: 488.4
click at [372, 588] on tr "30709 2026 Acura Integra A-Spec Technology No No" at bounding box center [885, 571] width 1279 height 45
copy tr "30709 2026 Acura Integra A-Spec Technology"
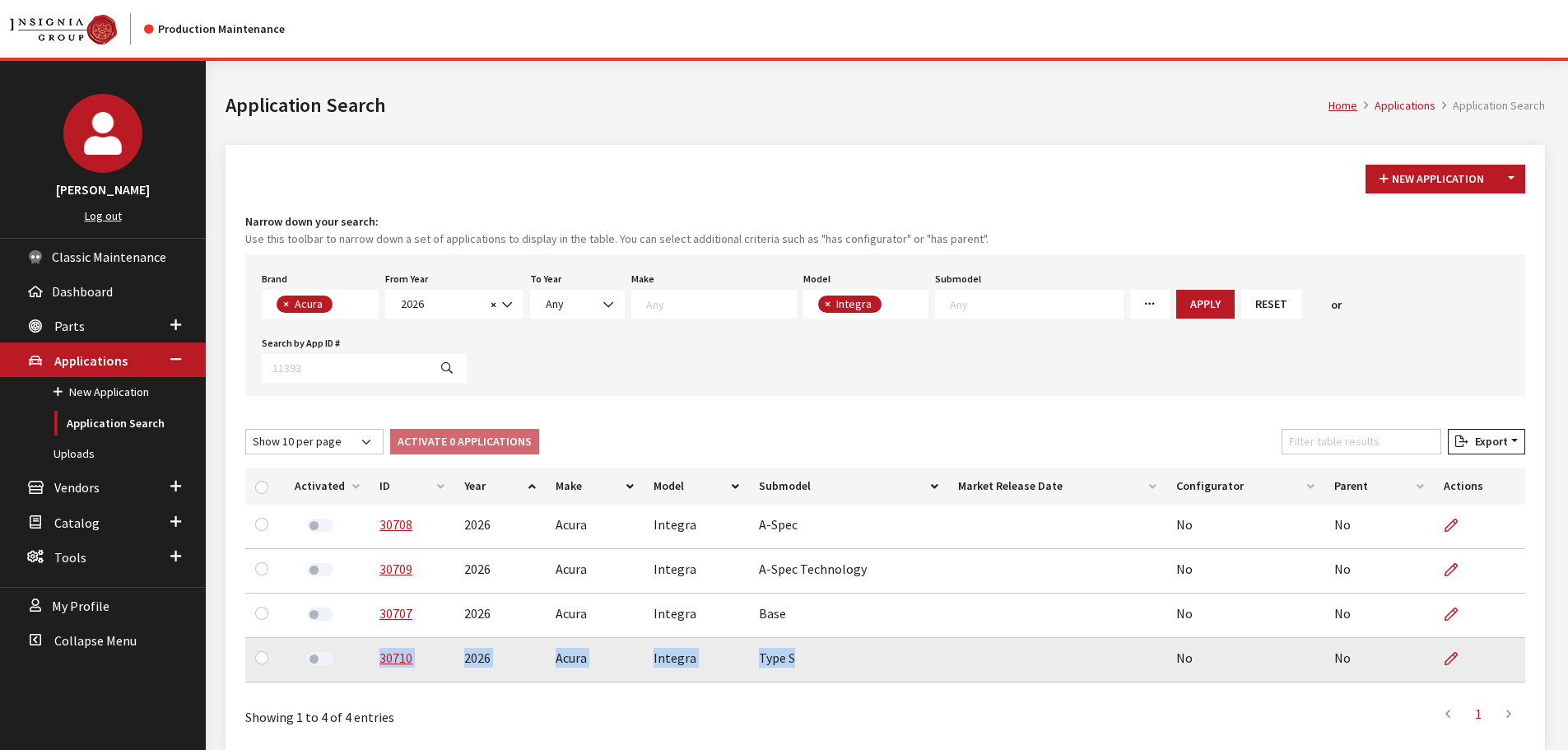
drag, startPoint x: 794, startPoint y: 659, endPoint x: 376, endPoint y: 677, distance: 418.4
click at [376, 677] on tr "30710 2026 Acura Integra Type S No No" at bounding box center [885, 660] width 1279 height 45
copy tr "30710 2026 Acura Integra Type S"
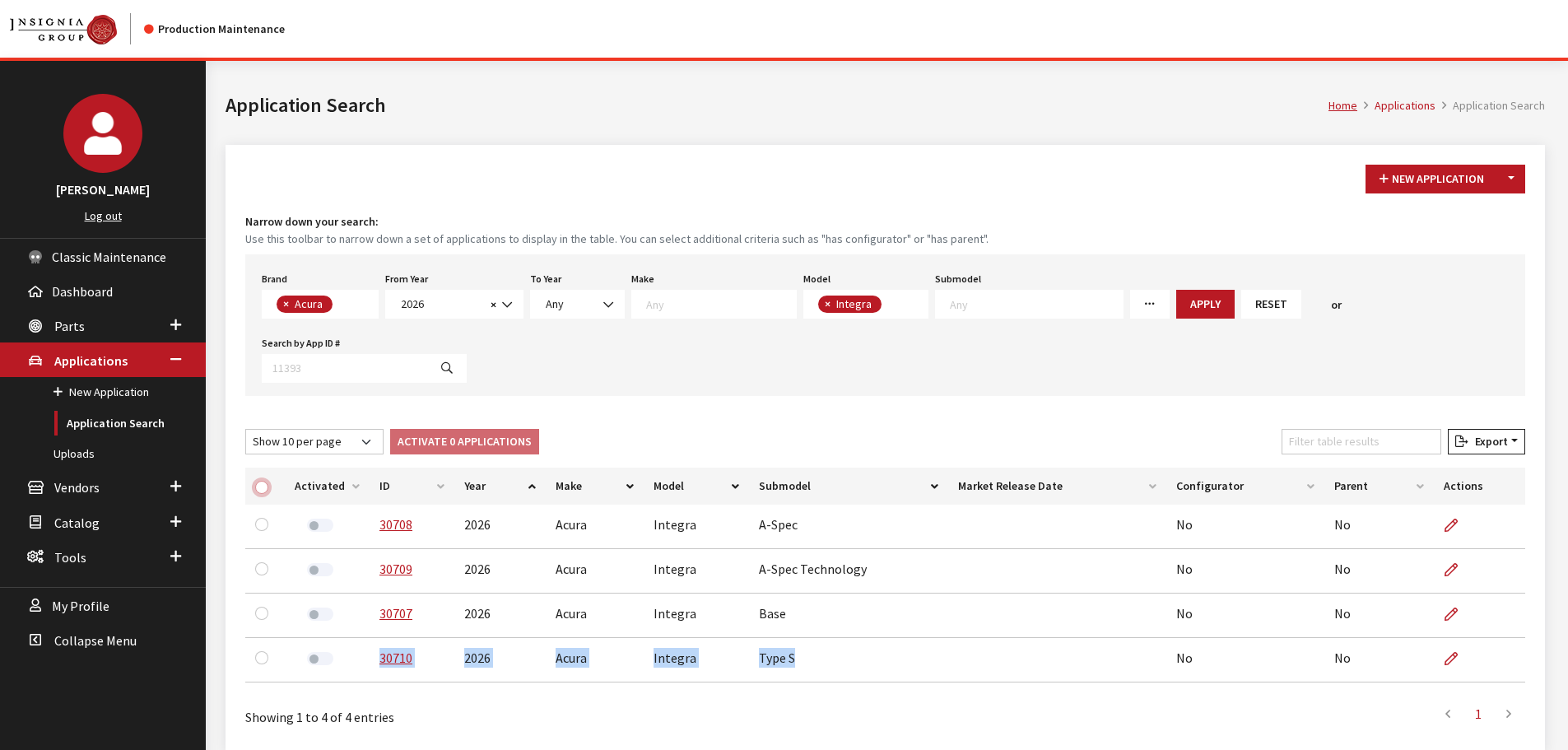
drag, startPoint x: 262, startPoint y: 485, endPoint x: 367, endPoint y: 456, distance: 108.9
click at [262, 485] on input "checkbox" at bounding box center [262, 488] width 14 height 14
checkbox input "true"
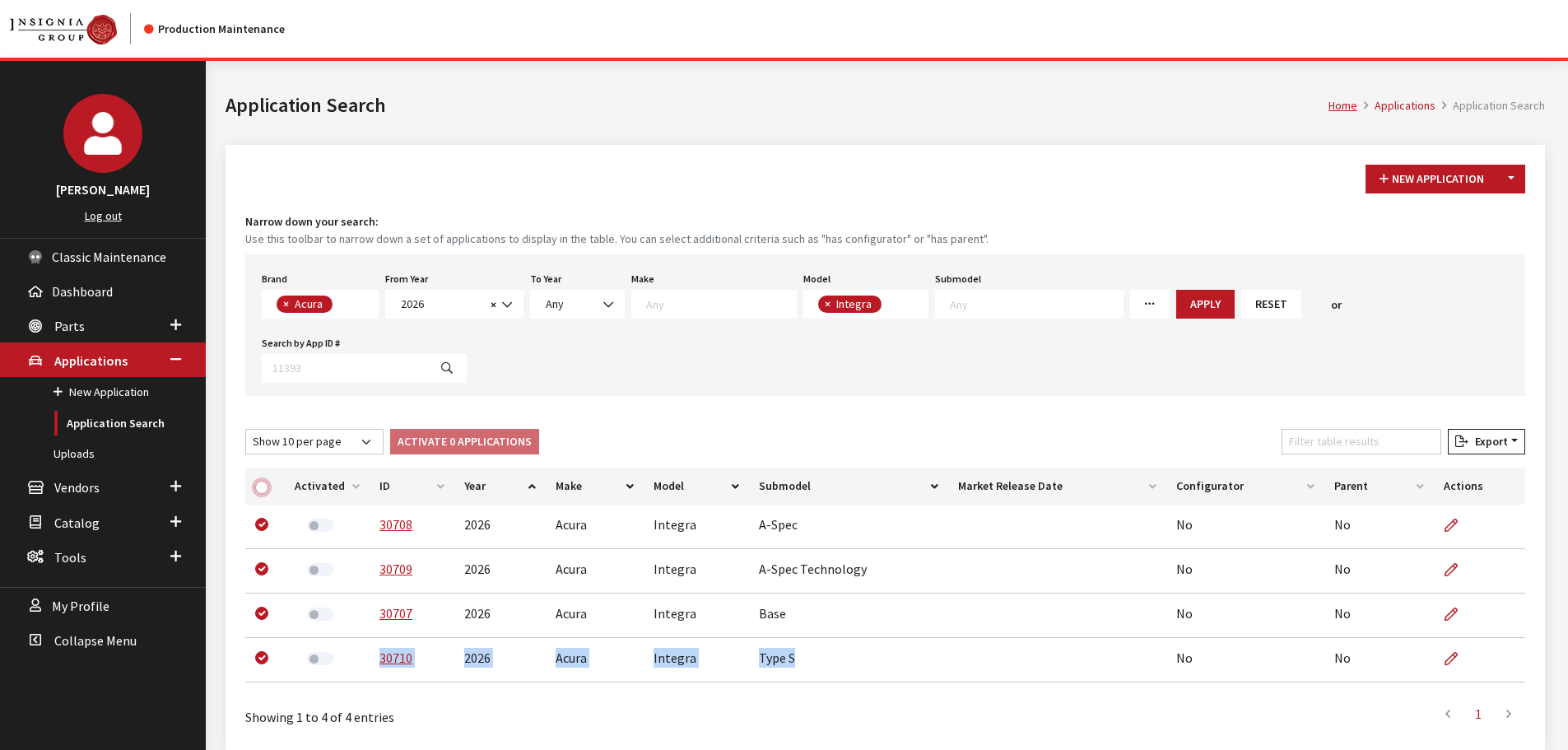
checkbox input "true"
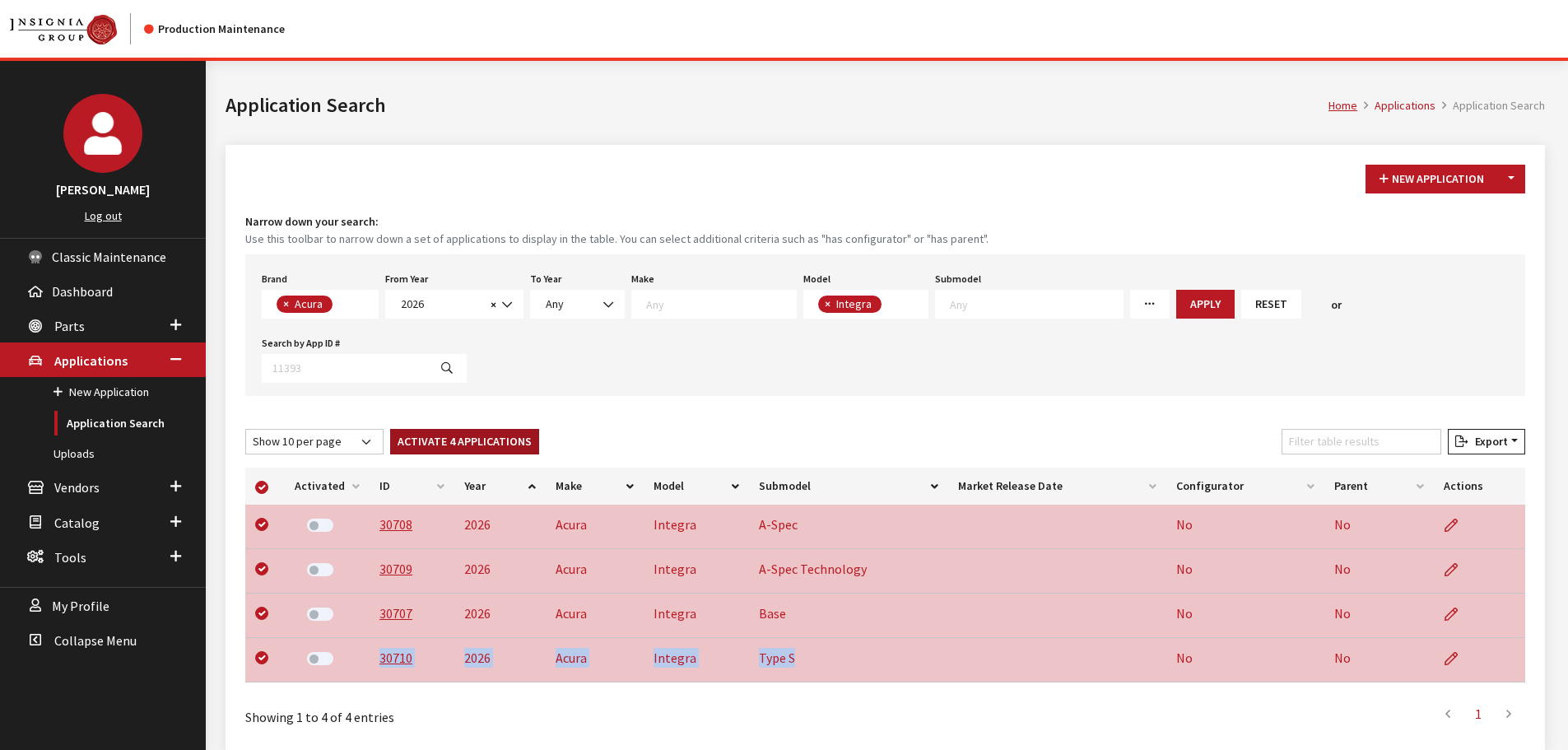
click at [471, 436] on button "Activate 4 Applications" at bounding box center [465, 442] width 149 height 25
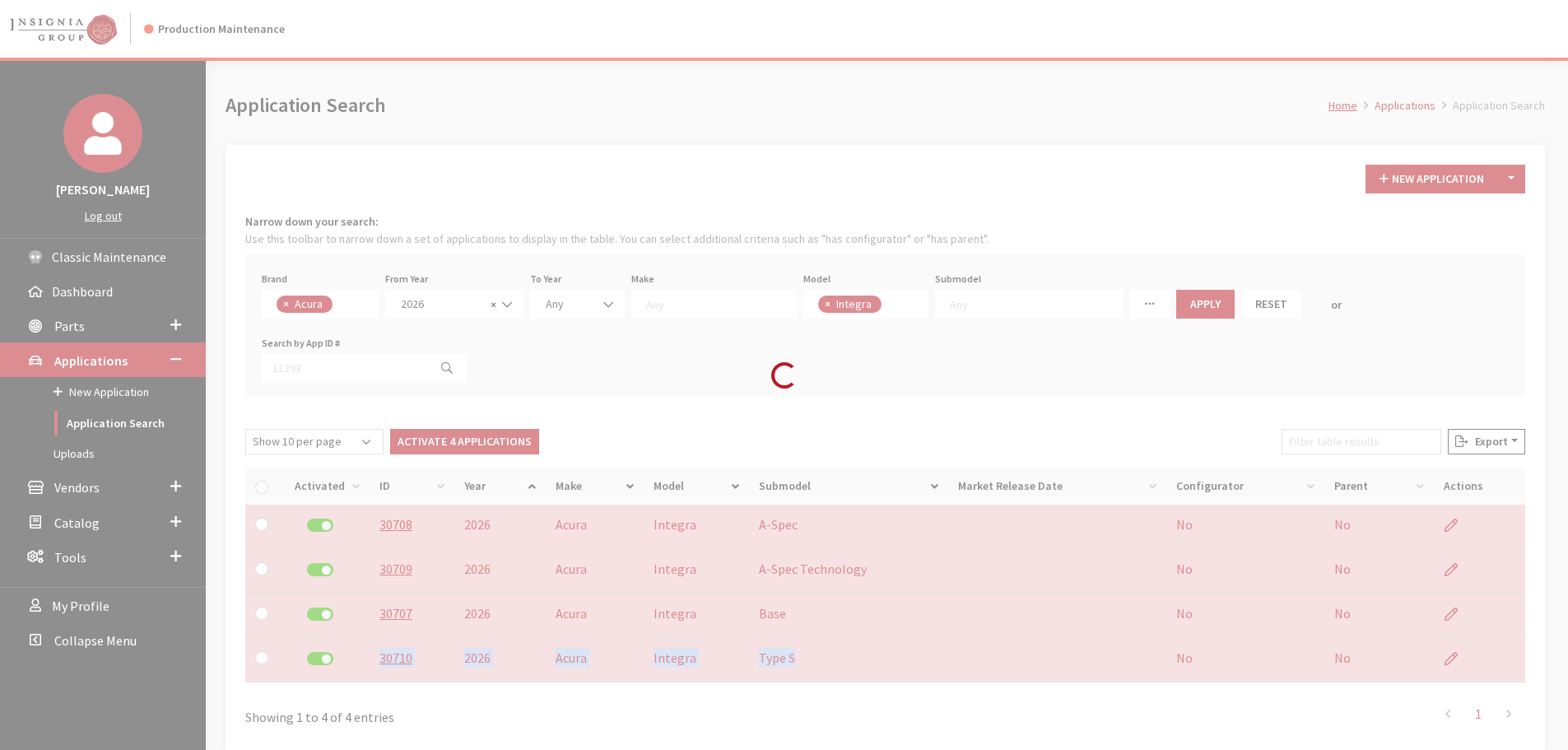
checkbox input "false"
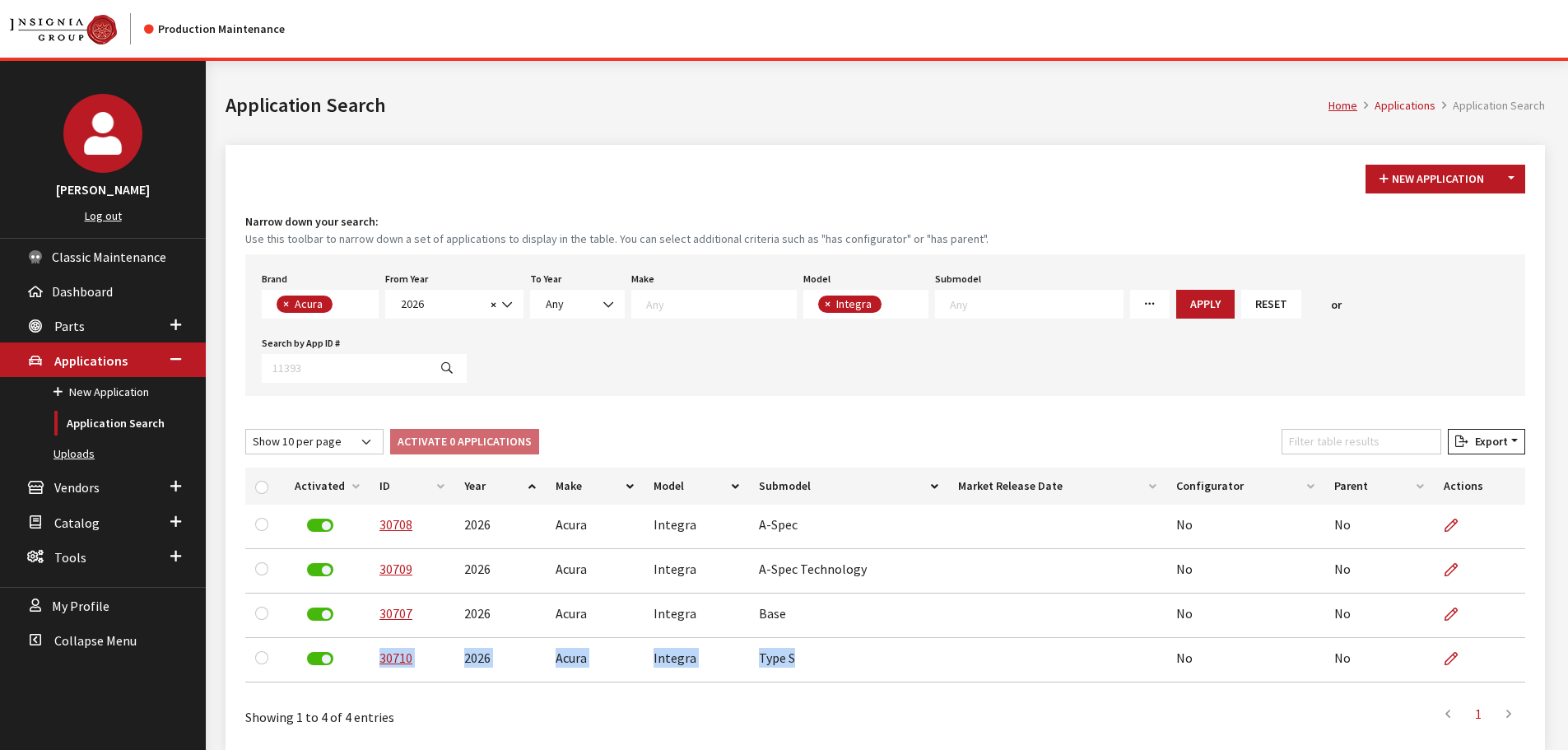
click at [74, 450] on link "Uploads" at bounding box center [102, 454] width 206 height 30
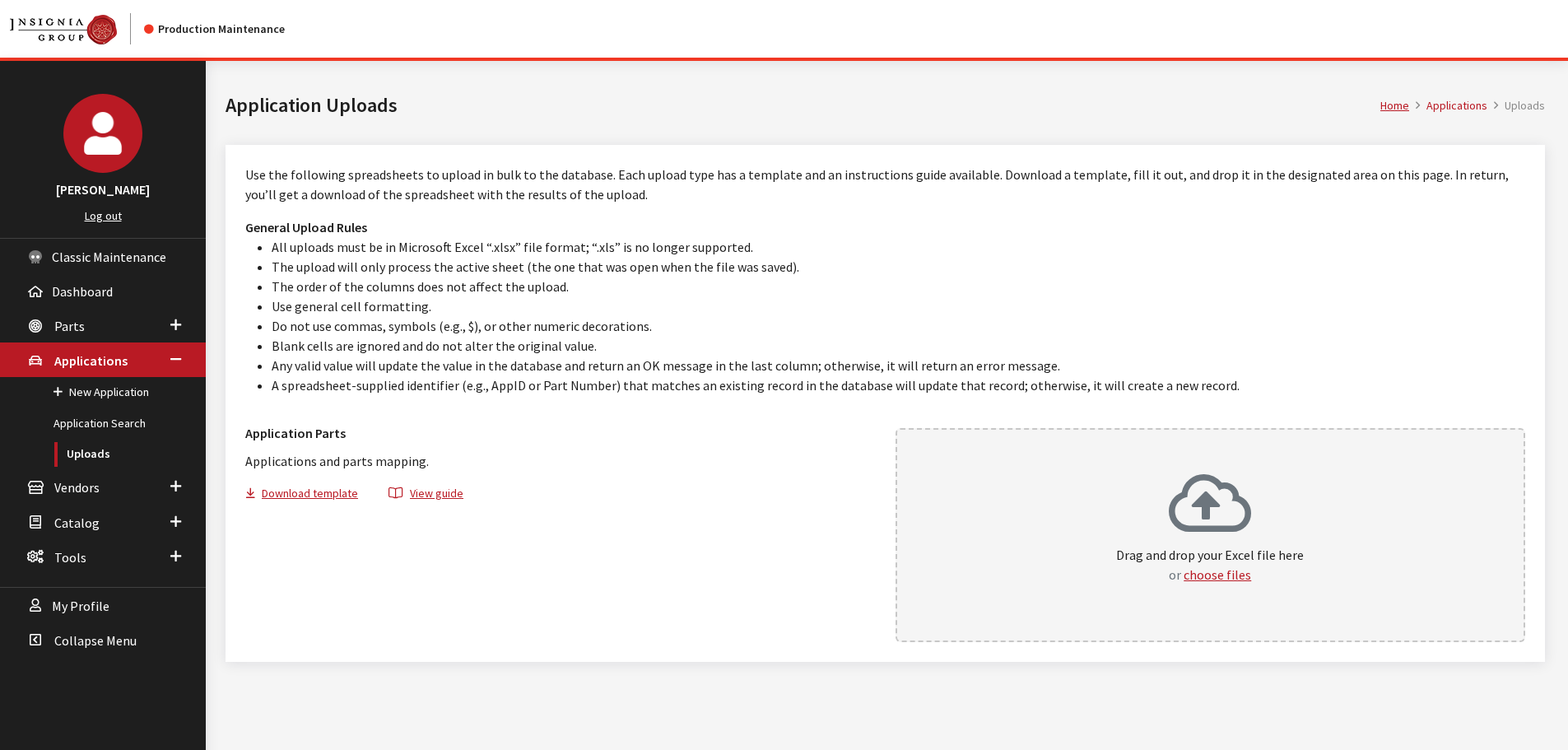
click at [1166, 499] on div "Drag and drop your Excel file here or choose files" at bounding box center [1210, 528] width 188 height 112
